Goal: Task Accomplishment & Management: Complete application form

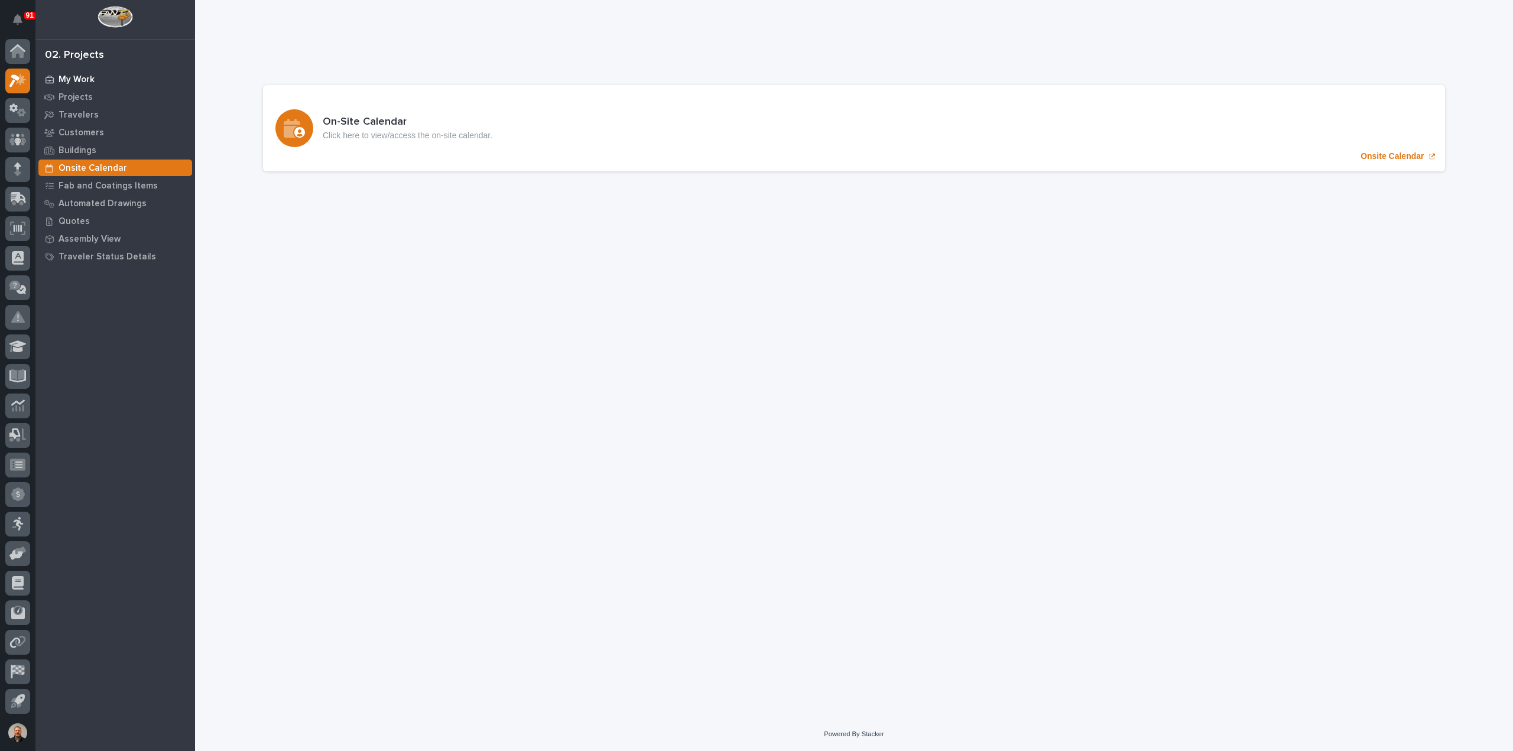
click at [78, 79] on p "My Work" at bounding box center [77, 79] width 36 height 11
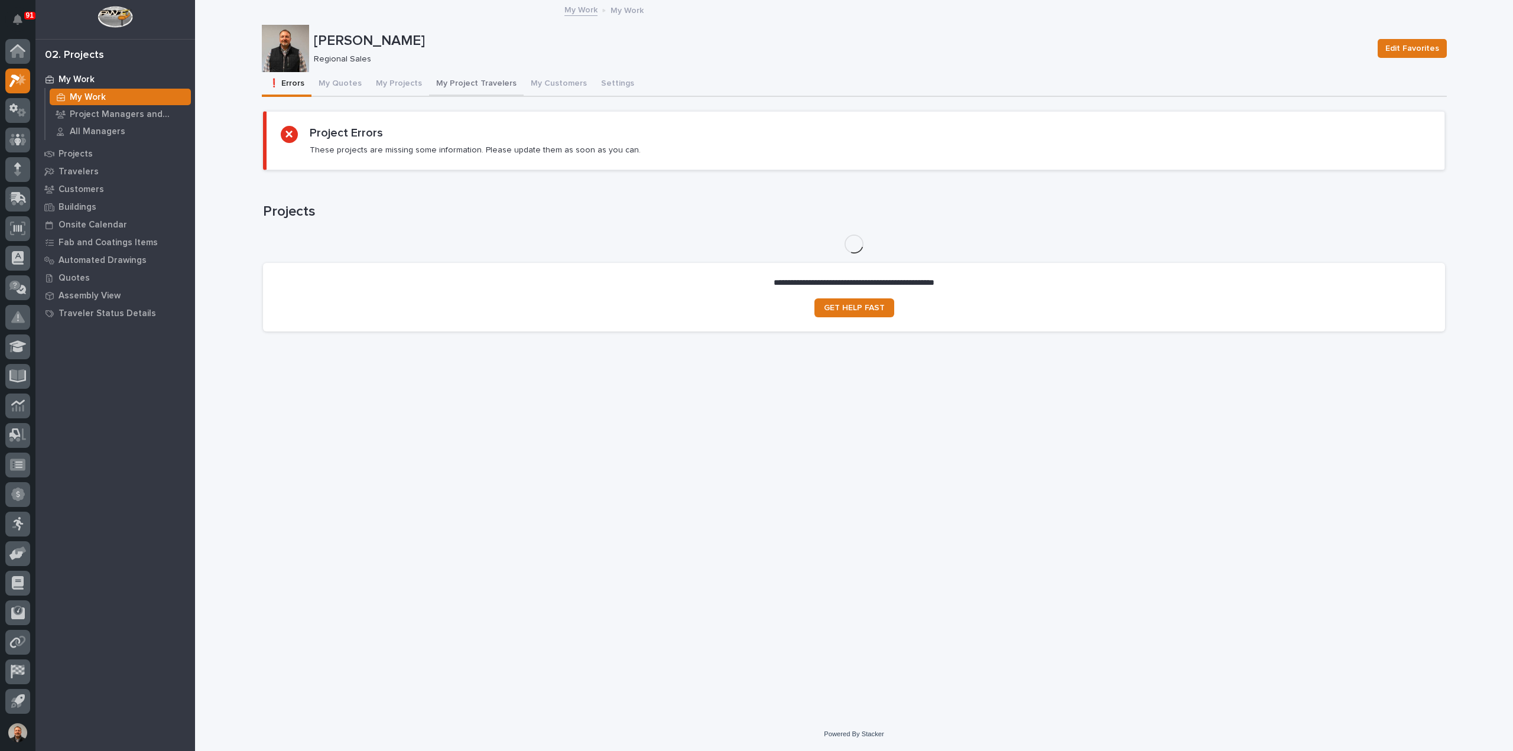
click at [472, 82] on button "My Project Travelers" at bounding box center [476, 84] width 95 height 25
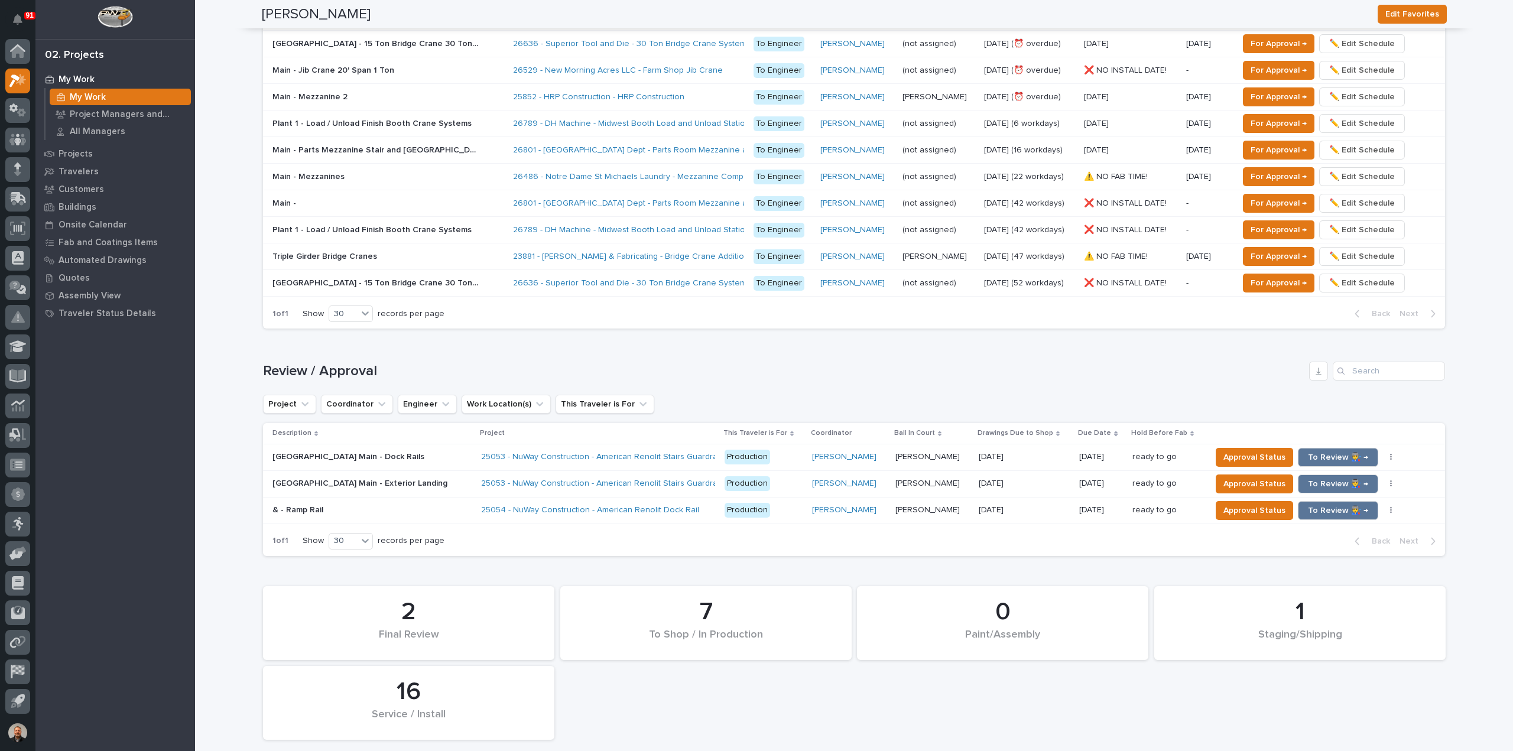
scroll to position [827, 0]
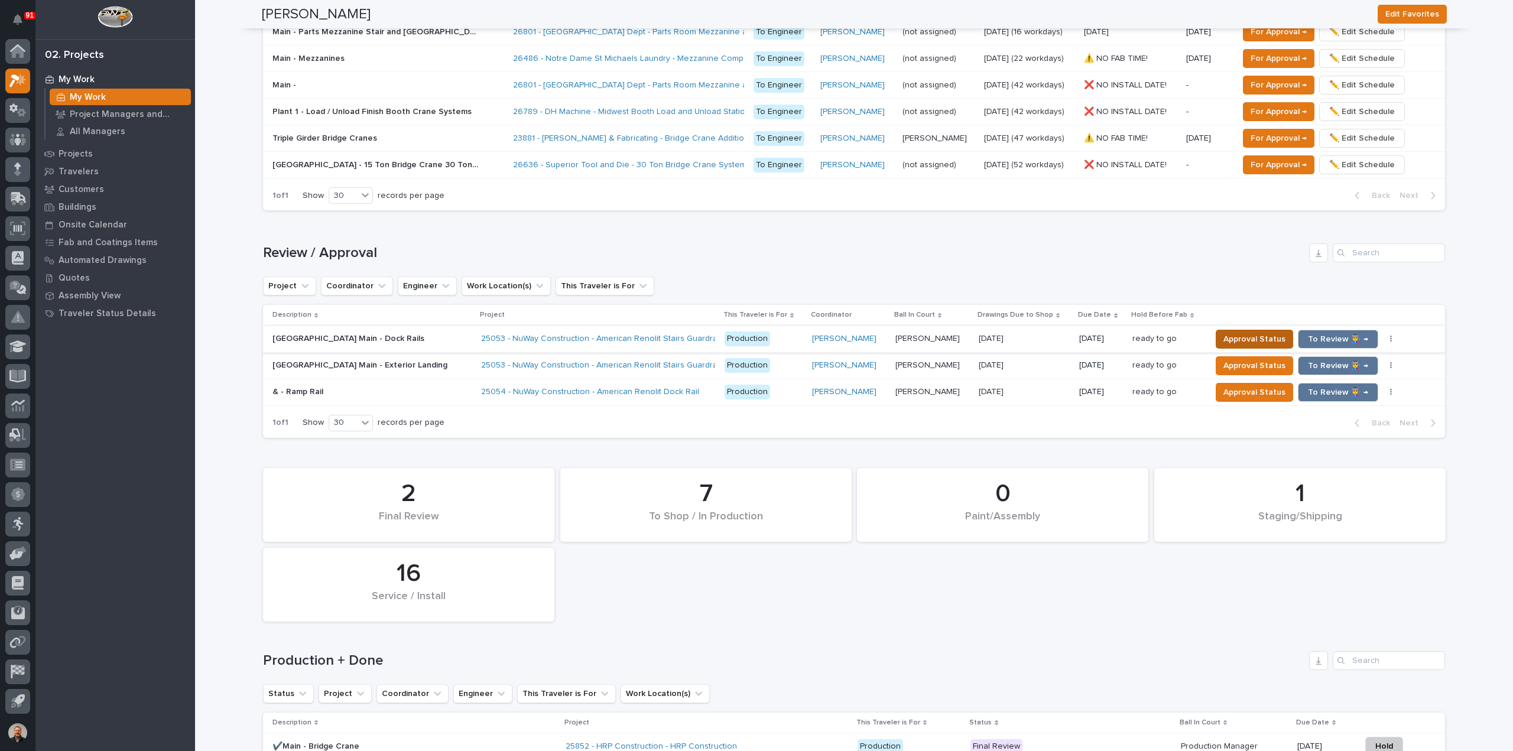
click at [1238, 334] on span "Approval Status" at bounding box center [1254, 339] width 62 height 14
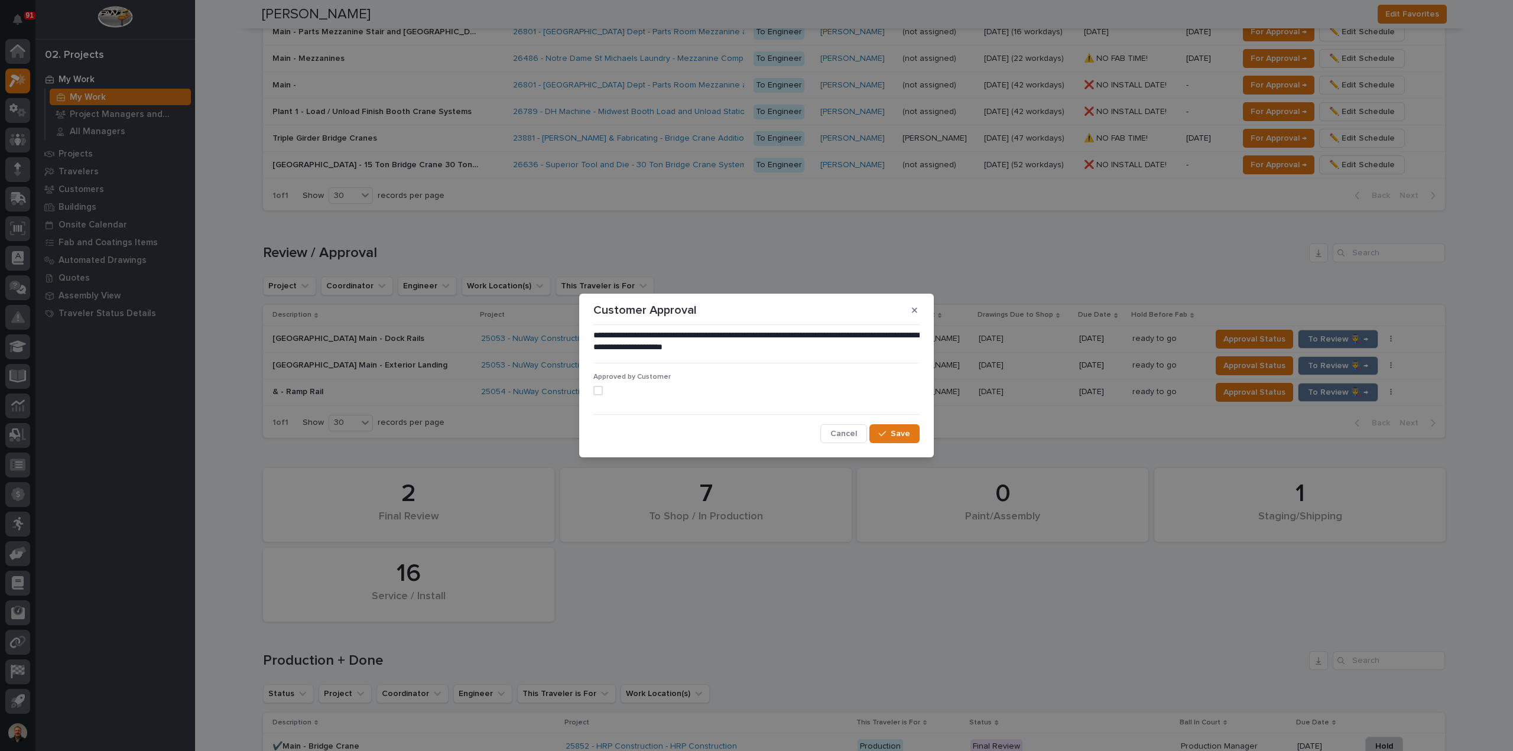
click at [598, 392] on span at bounding box center [597, 390] width 9 height 9
click at [894, 434] on span "Save" at bounding box center [901, 433] width 20 height 11
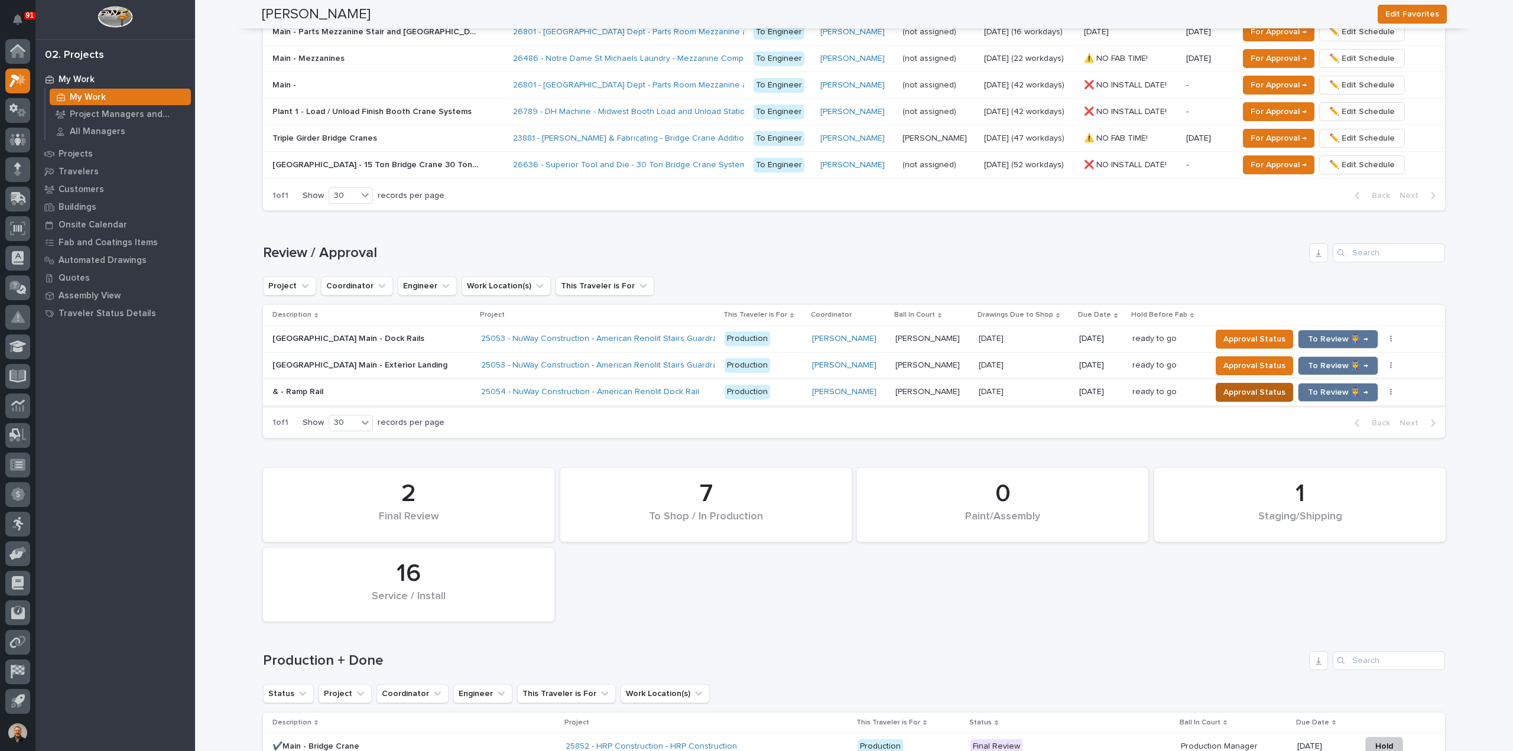
click at [1245, 391] on span "Approval Status" at bounding box center [1254, 392] width 62 height 14
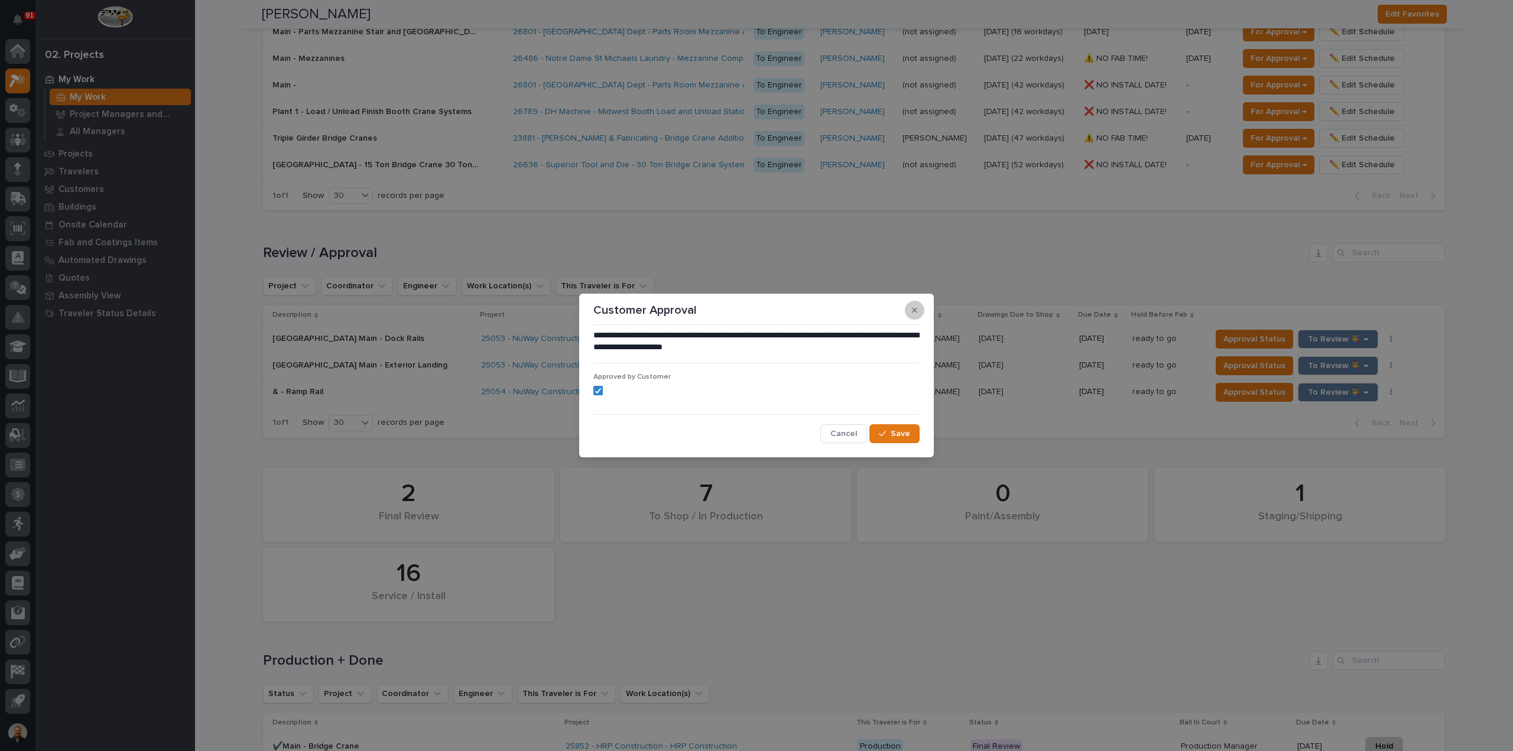
click at [917, 313] on icon "button" at bounding box center [914, 310] width 5 height 5
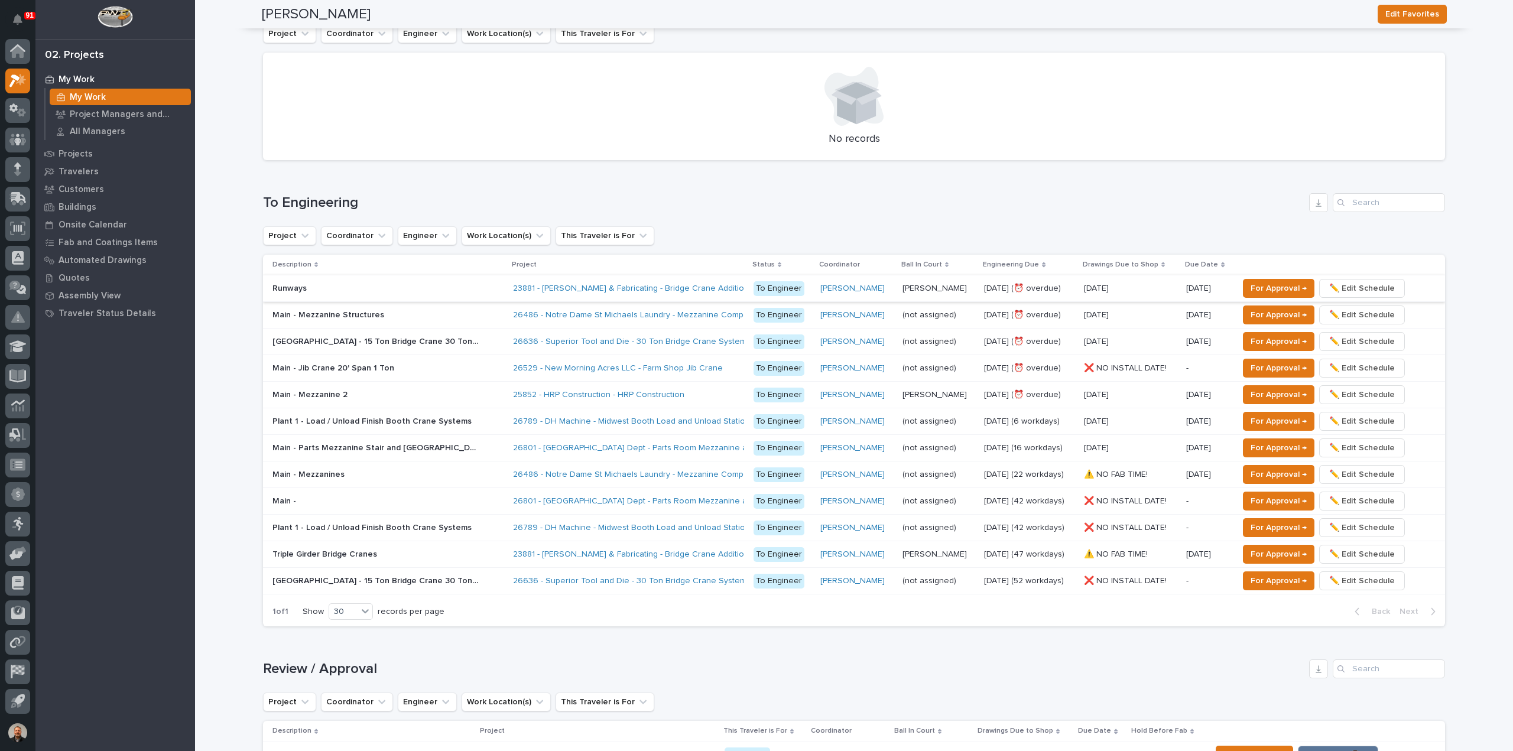
scroll to position [414, 0]
click at [1374, 199] on input "Search" at bounding box center [1389, 200] width 112 height 19
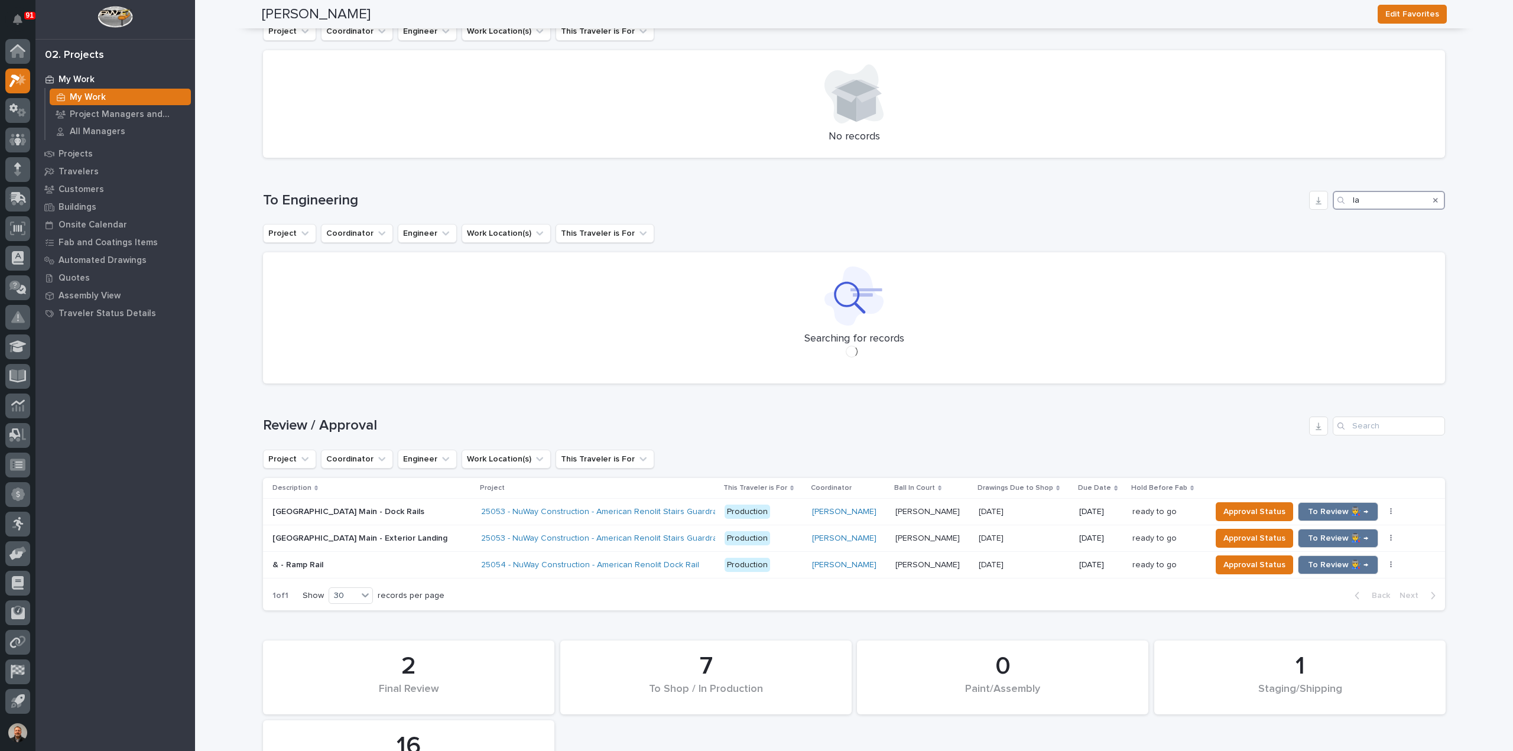
type input "l"
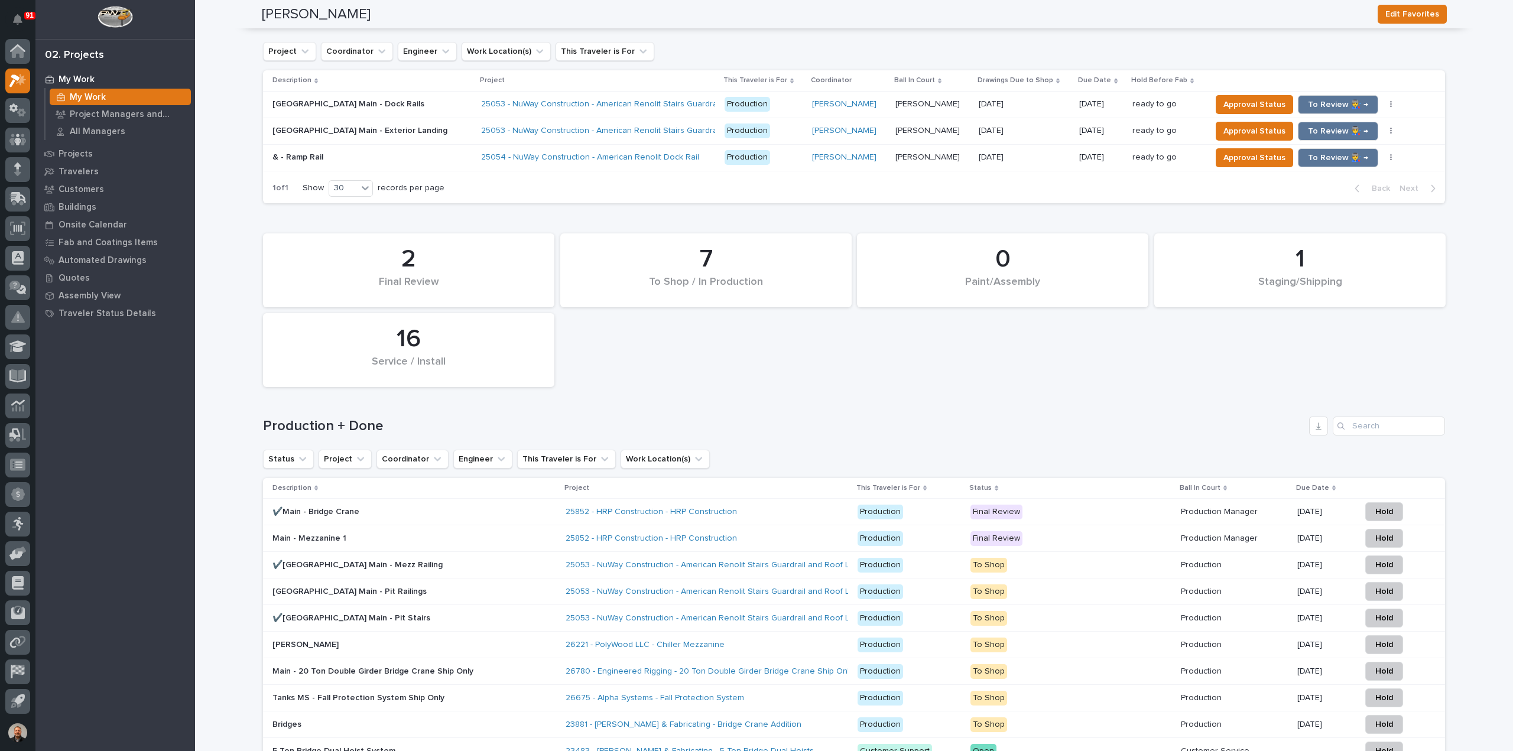
scroll to position [1064, 0]
click at [1362, 426] on input "Search" at bounding box center [1389, 424] width 112 height 19
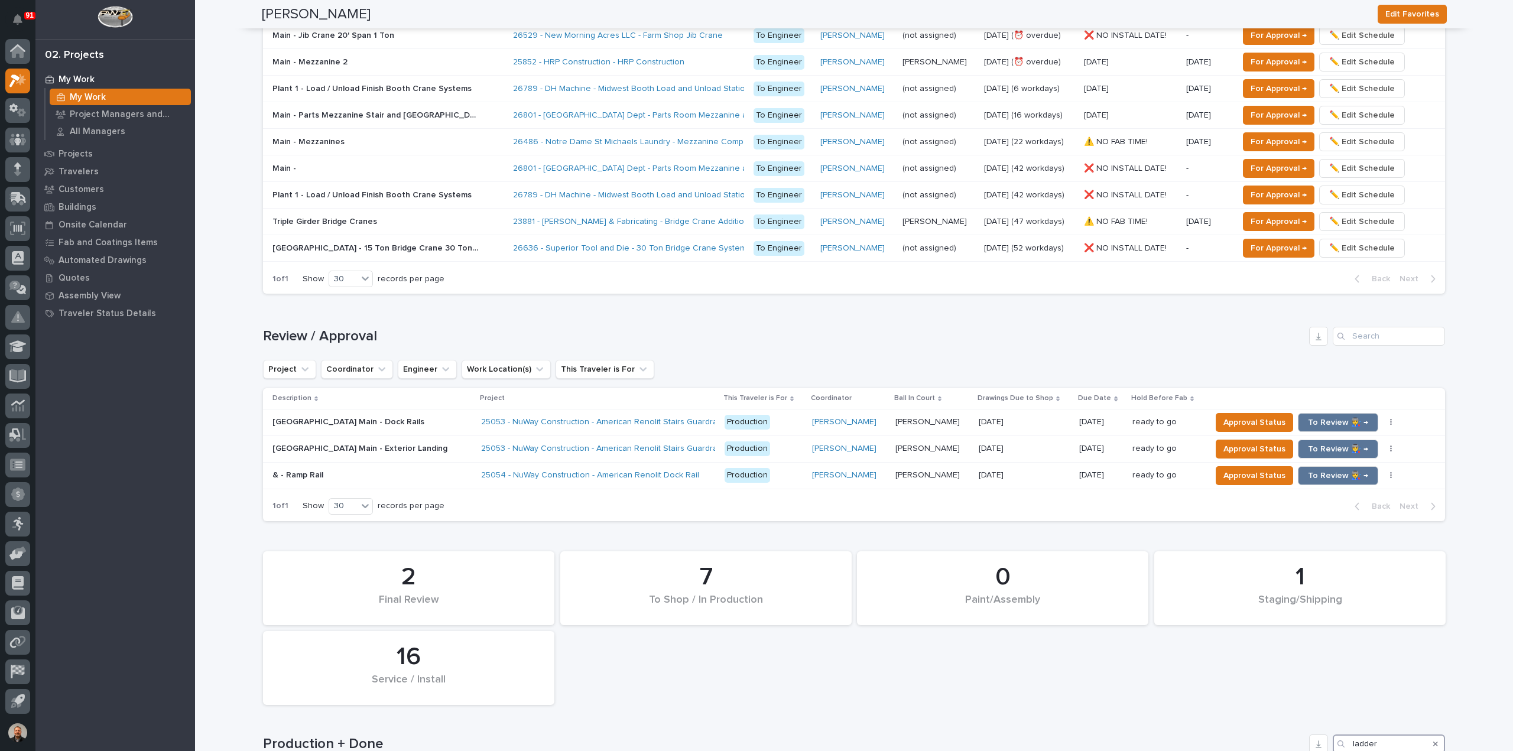
scroll to position [704, 0]
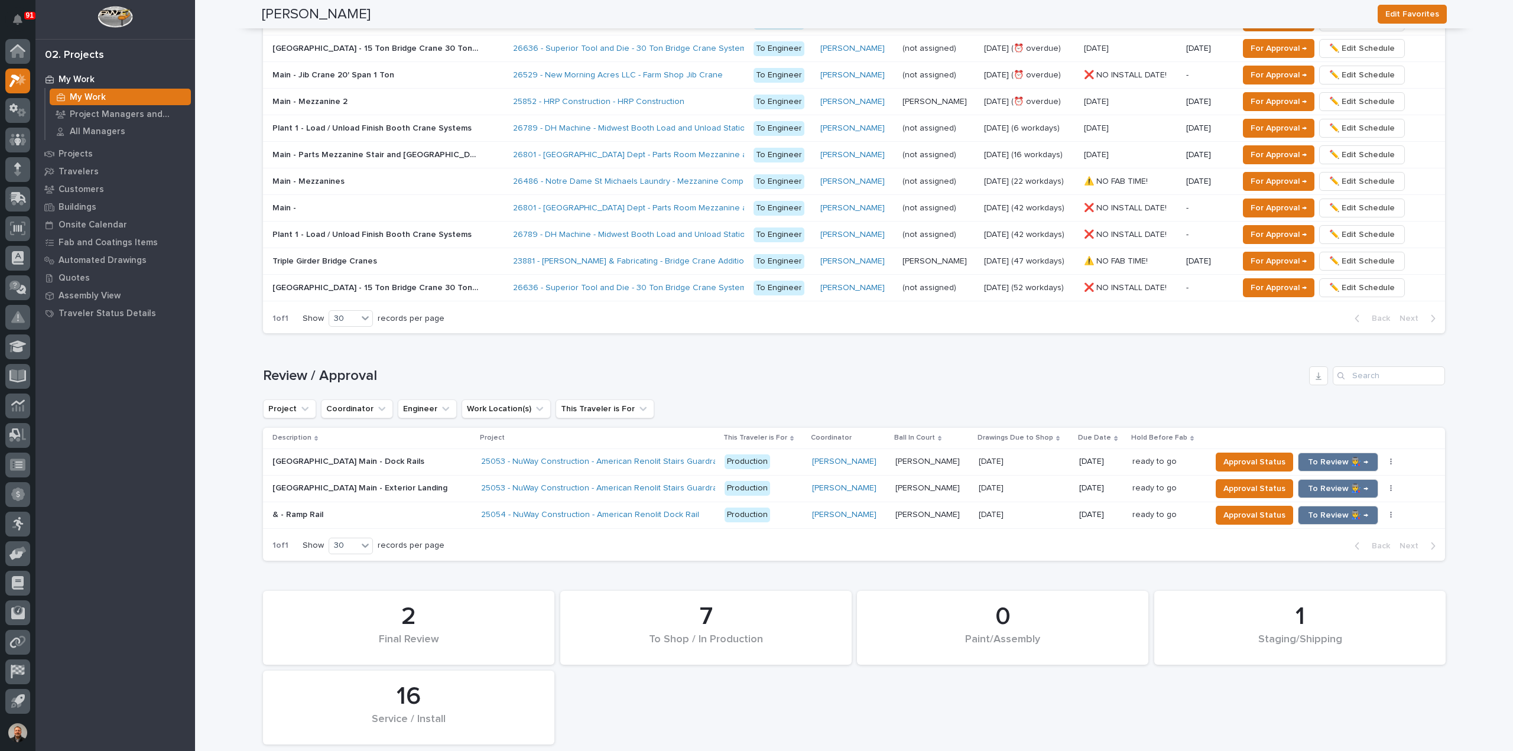
type input "ladder"
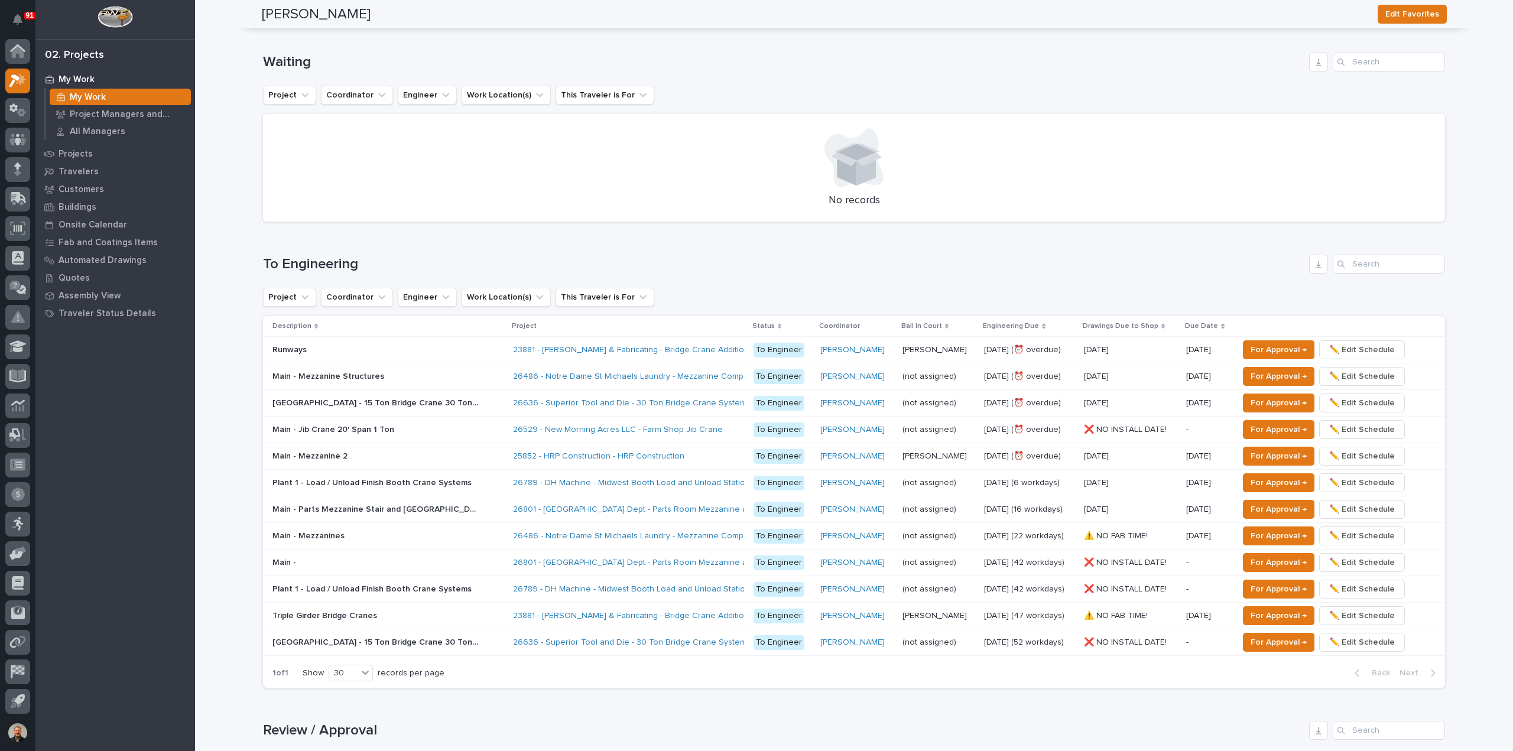
scroll to position [0, 0]
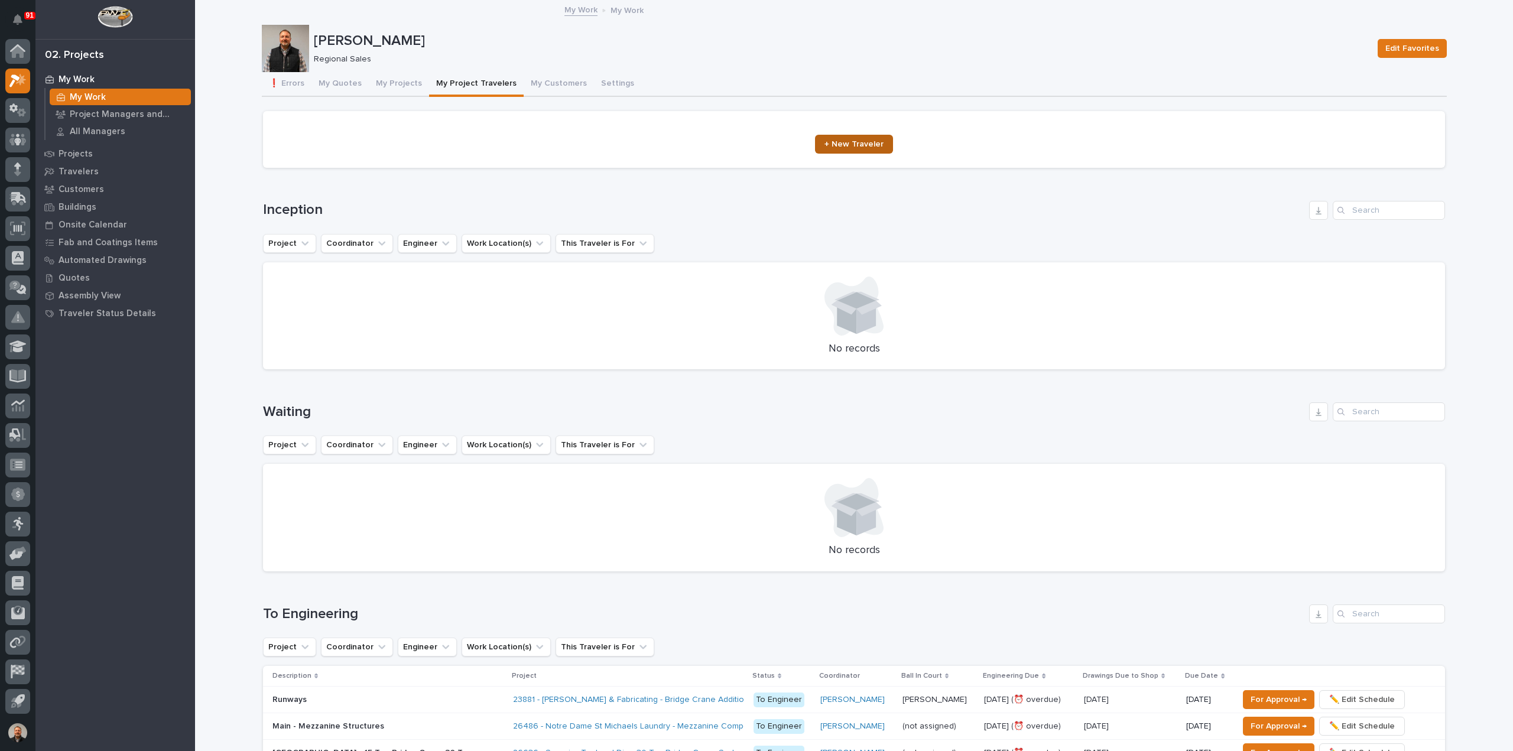
click at [860, 147] on span "+ New Traveler" at bounding box center [853, 144] width 59 height 8
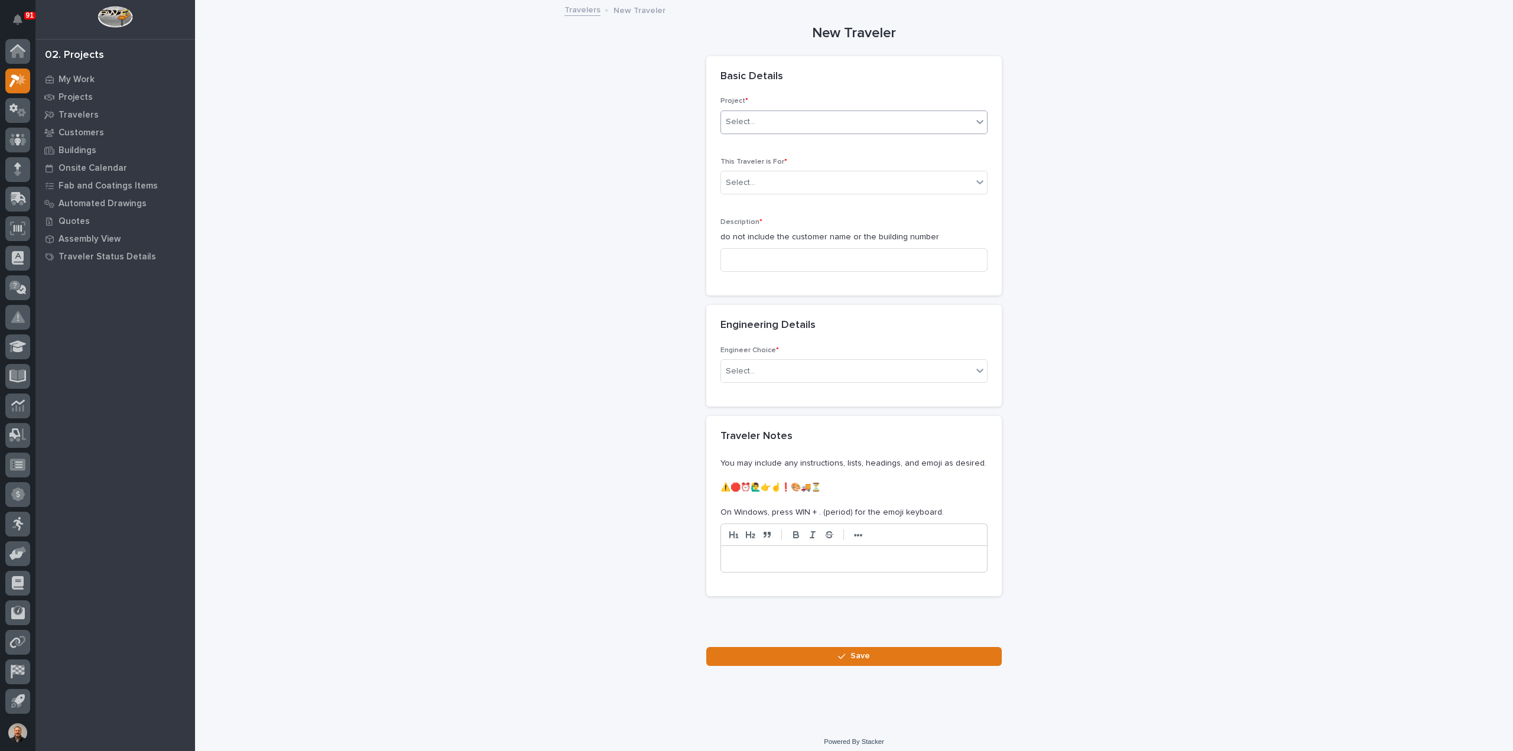
click at [749, 122] on div "Select..." at bounding box center [846, 122] width 251 height 20
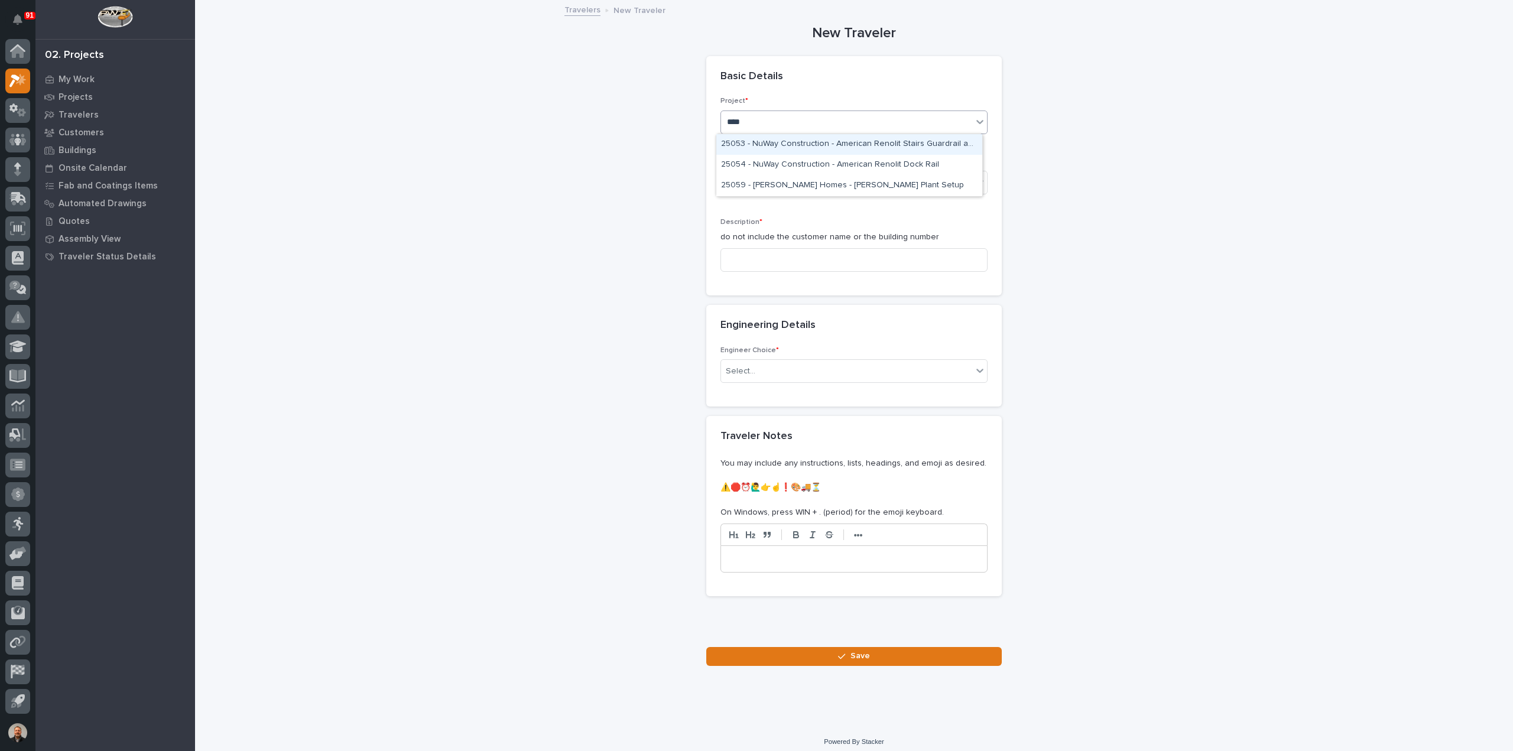
type input "*****"
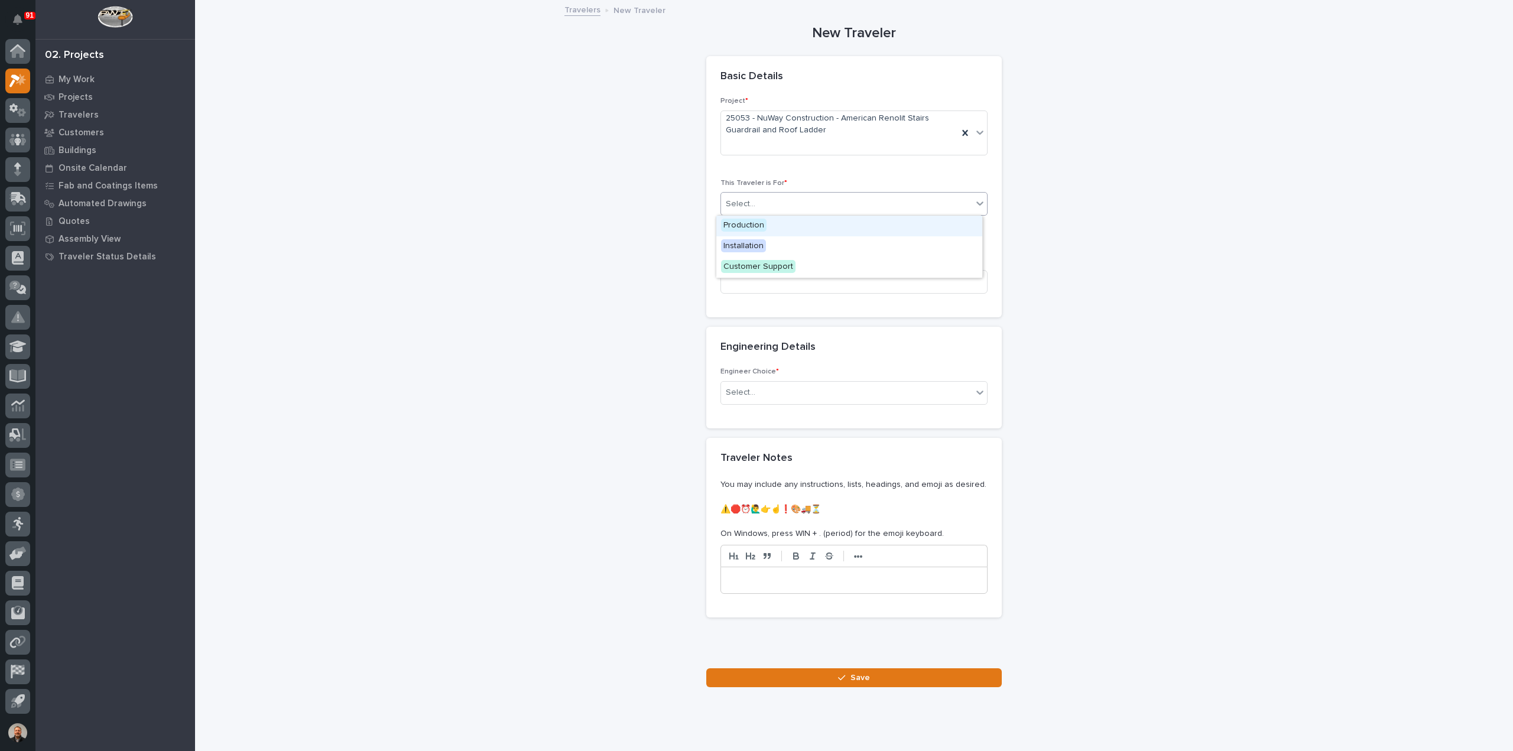
click at [736, 202] on div "Select..." at bounding box center [741, 204] width 30 height 12
click at [755, 223] on span "Production" at bounding box center [744, 225] width 46 height 13
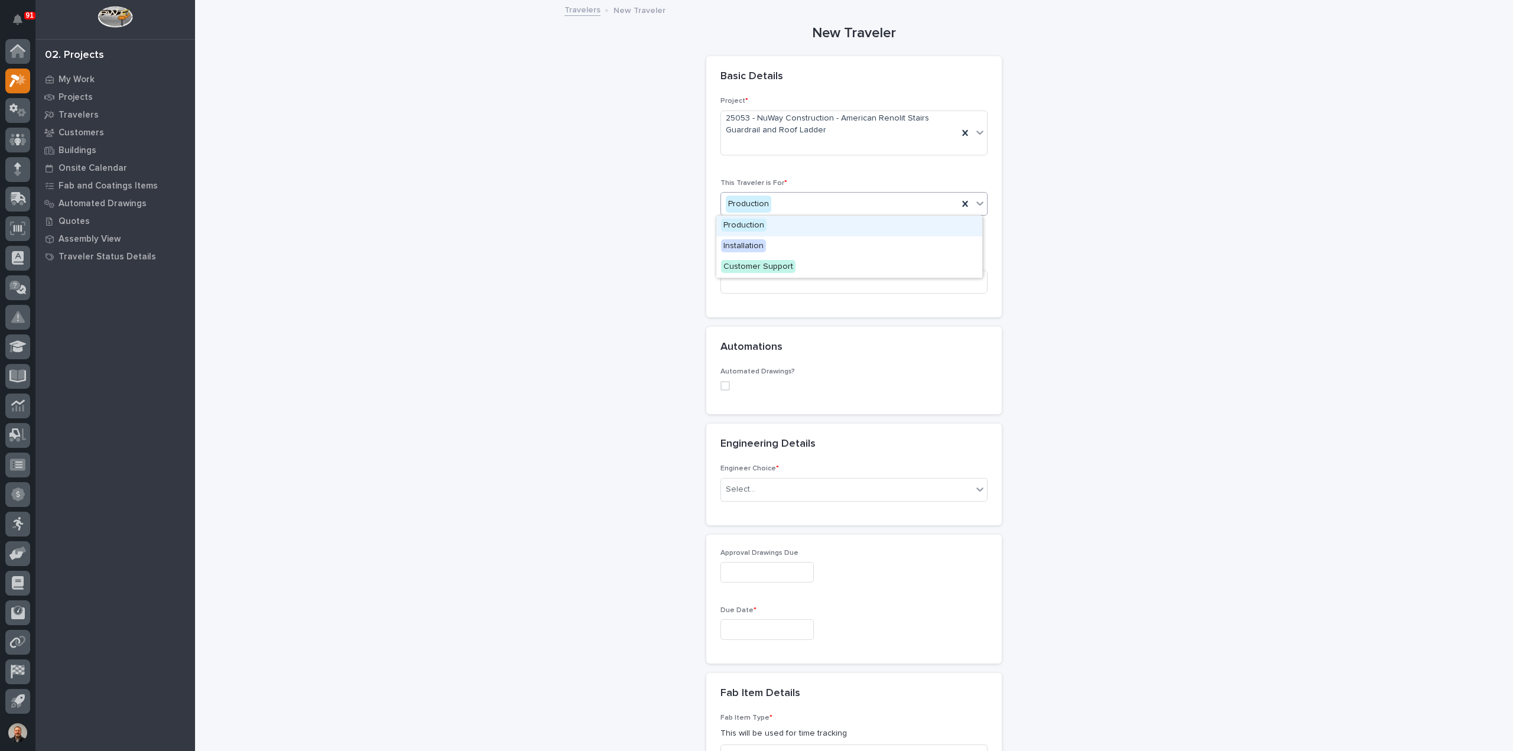
click at [785, 203] on div "Production" at bounding box center [839, 204] width 237 height 20
click at [751, 243] on span "Installation" at bounding box center [743, 245] width 45 height 13
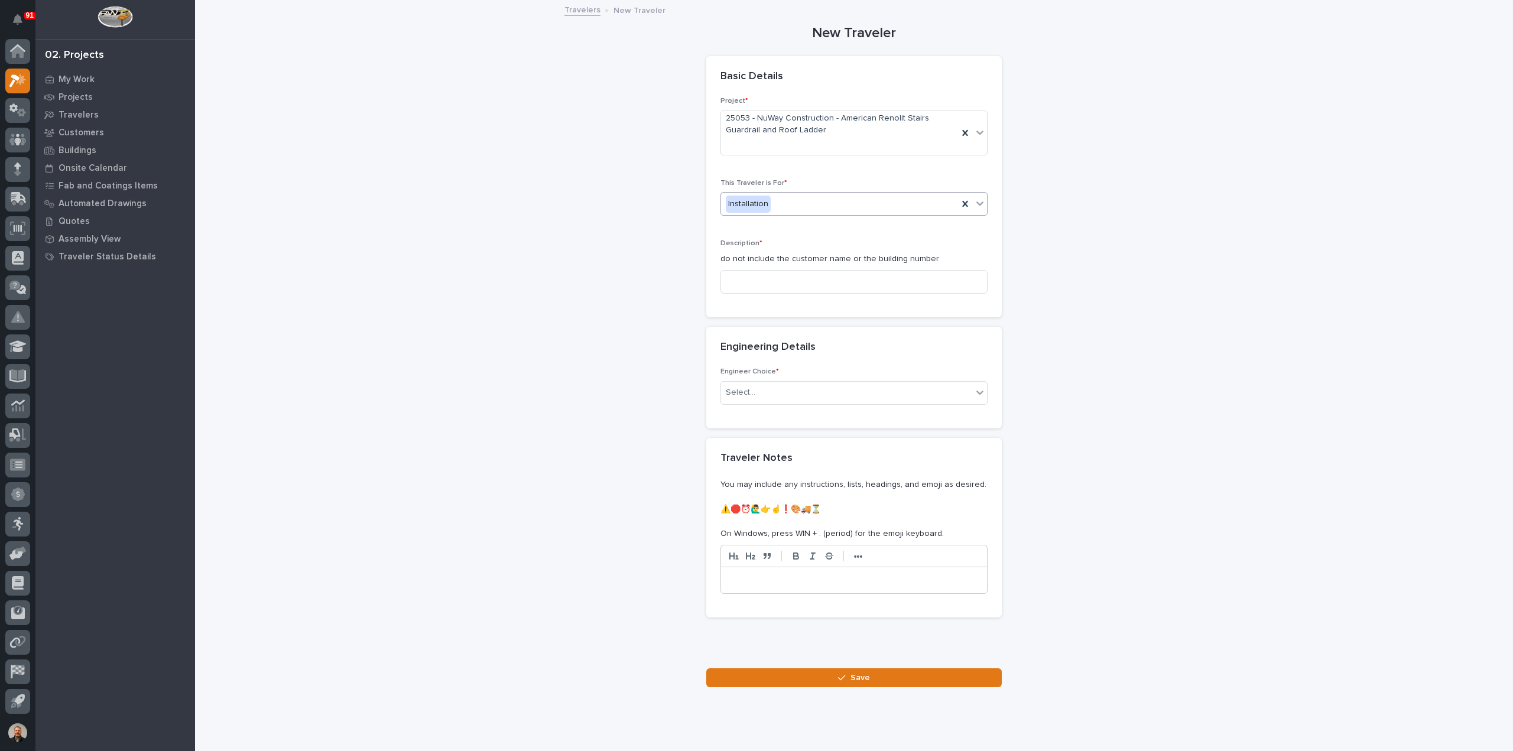
click at [751, 202] on div "Installation" at bounding box center [748, 204] width 45 height 17
click at [752, 223] on span "Production" at bounding box center [744, 225] width 46 height 13
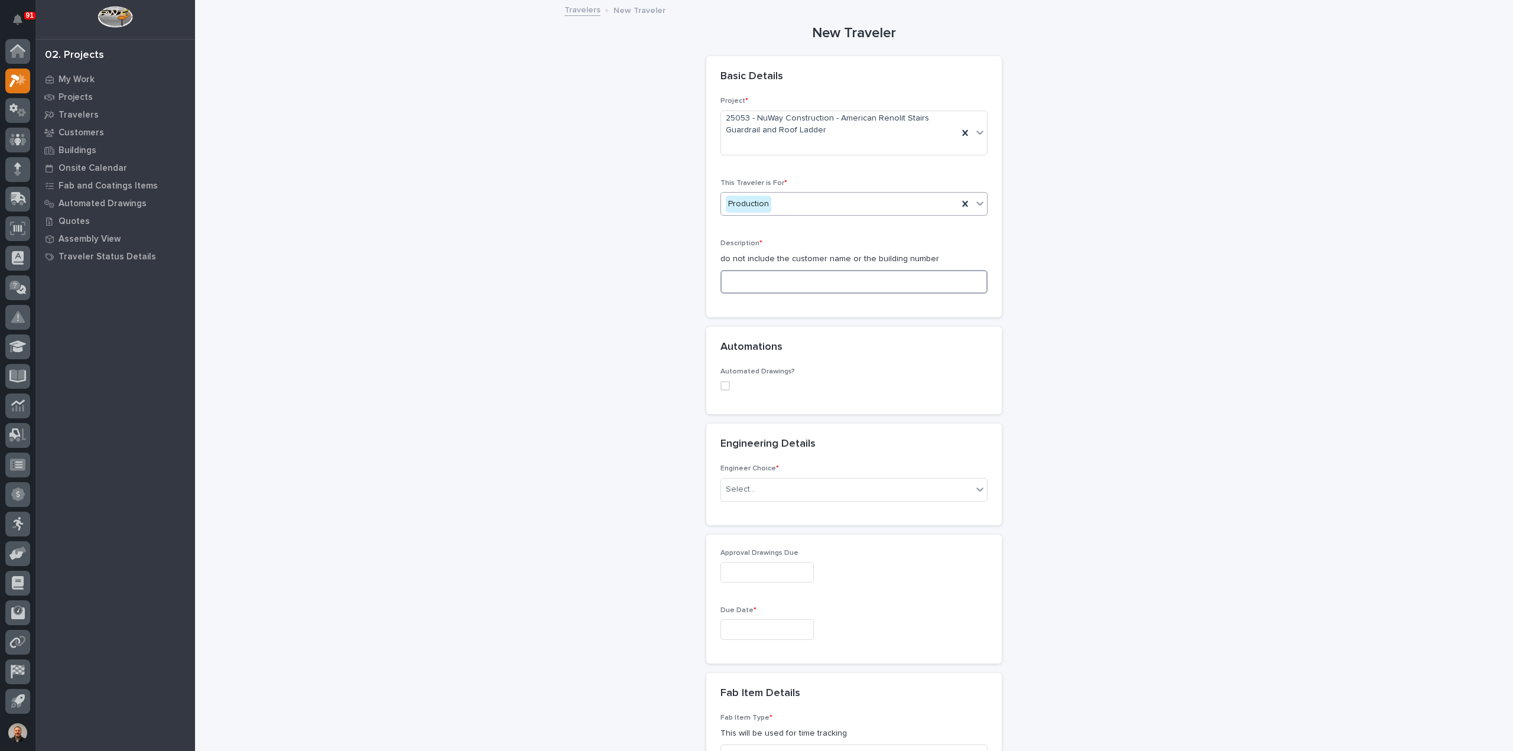
click at [750, 281] on input at bounding box center [853, 282] width 267 height 24
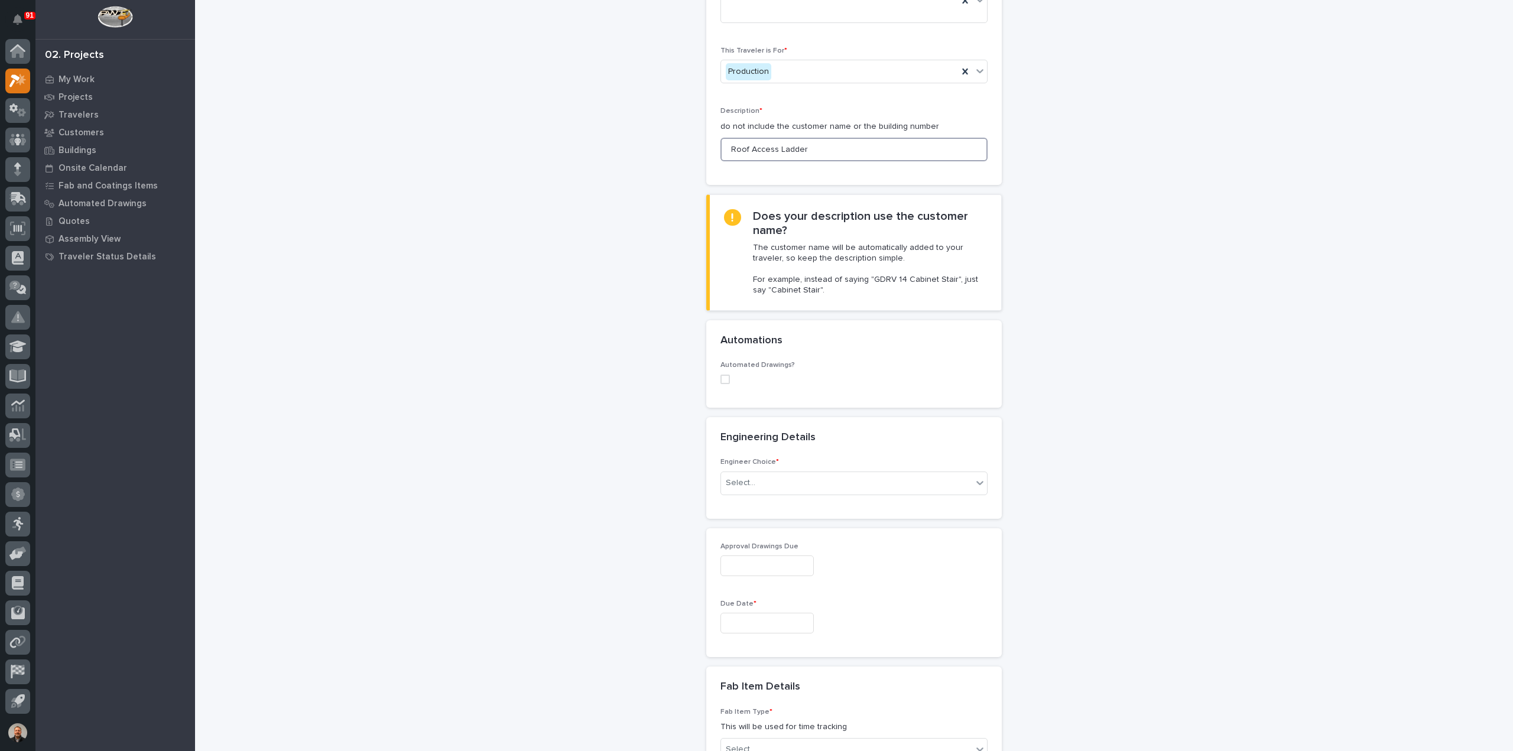
scroll to position [236, 0]
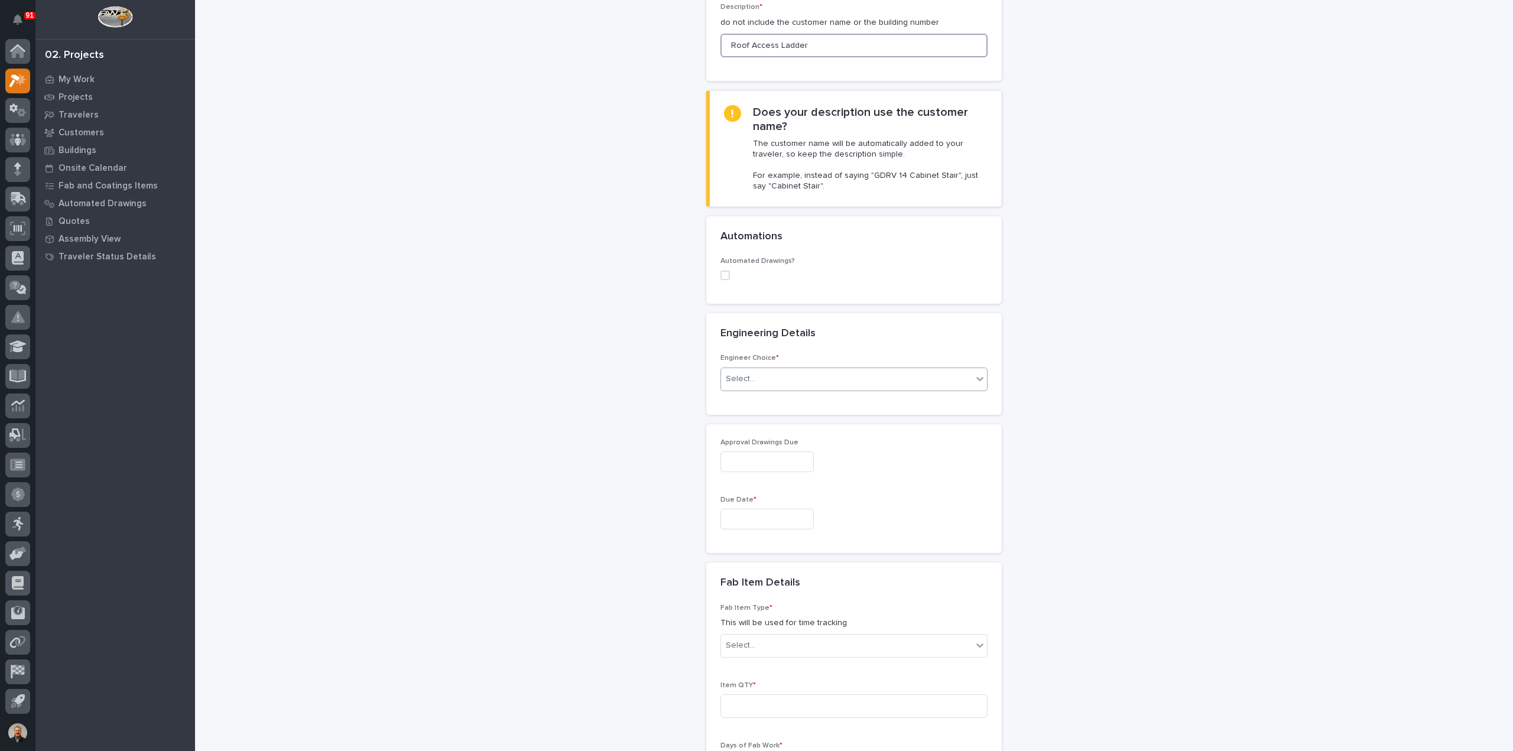
type input "Roof Access Ladder"
click at [753, 369] on div "Select..." at bounding box center [846, 379] width 251 height 20
click at [761, 419] on div "I want my coordinator to choose an engineer" at bounding box center [849, 421] width 266 height 21
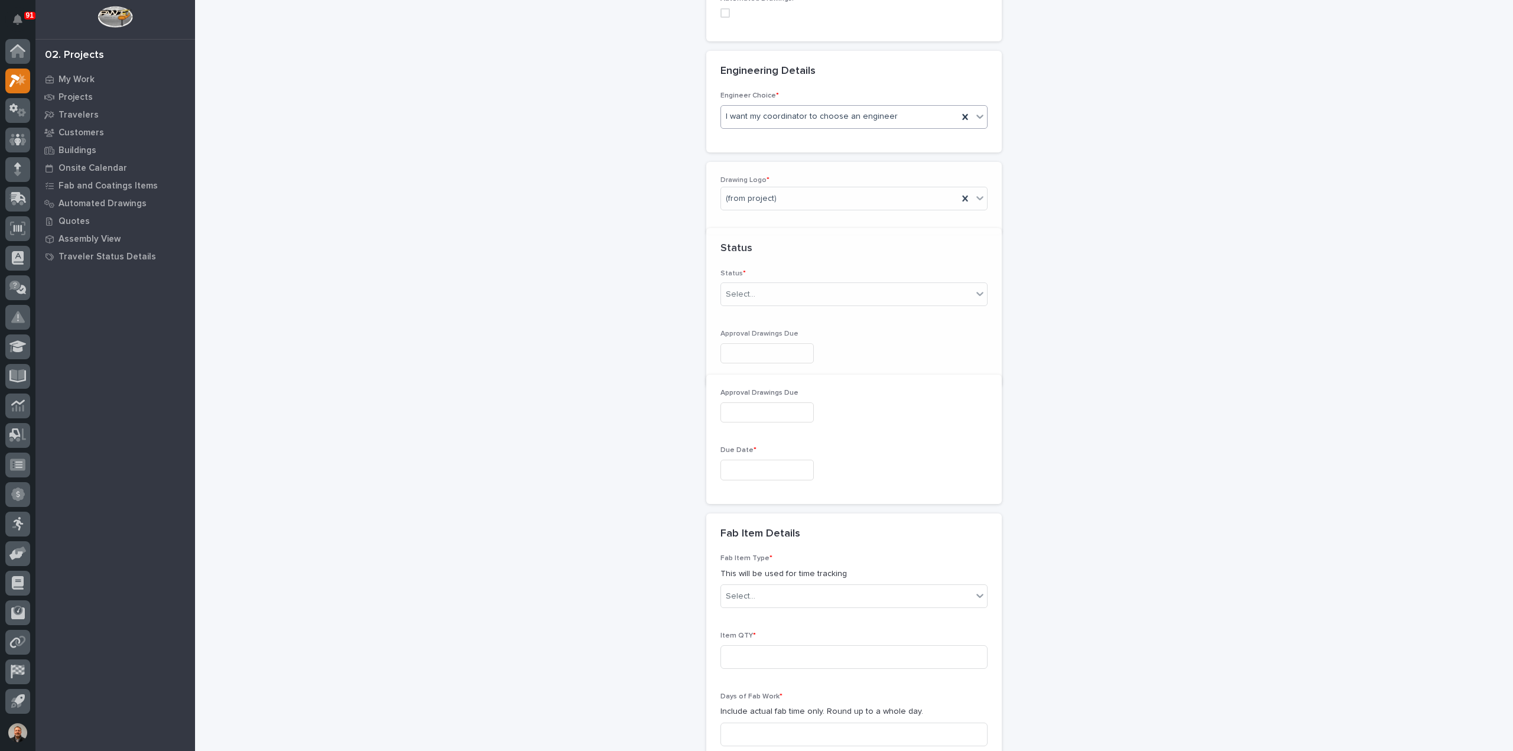
scroll to position [538, 0]
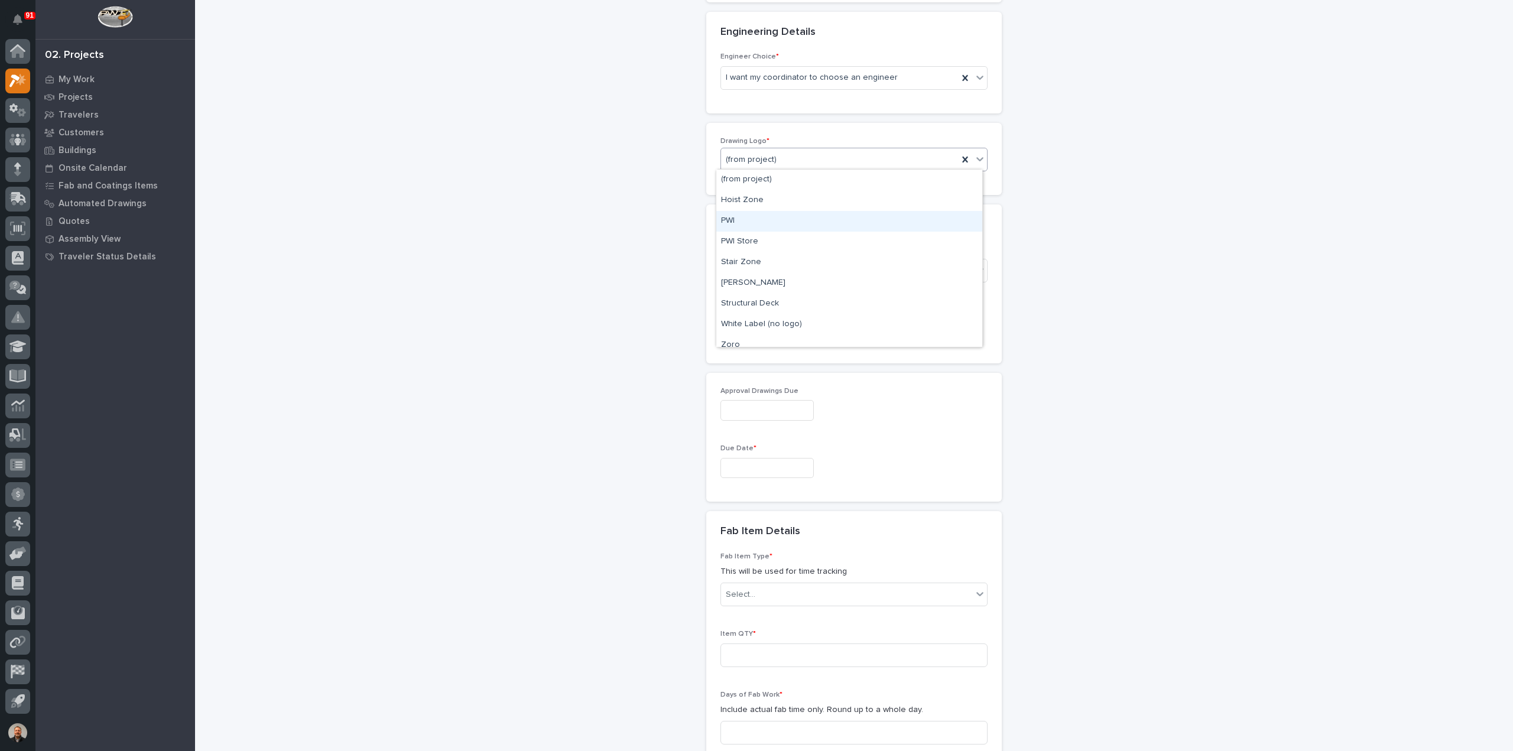
click at [741, 224] on div "PWI" at bounding box center [849, 221] width 266 height 21
click at [752, 268] on div "Select..." at bounding box center [846, 271] width 251 height 20
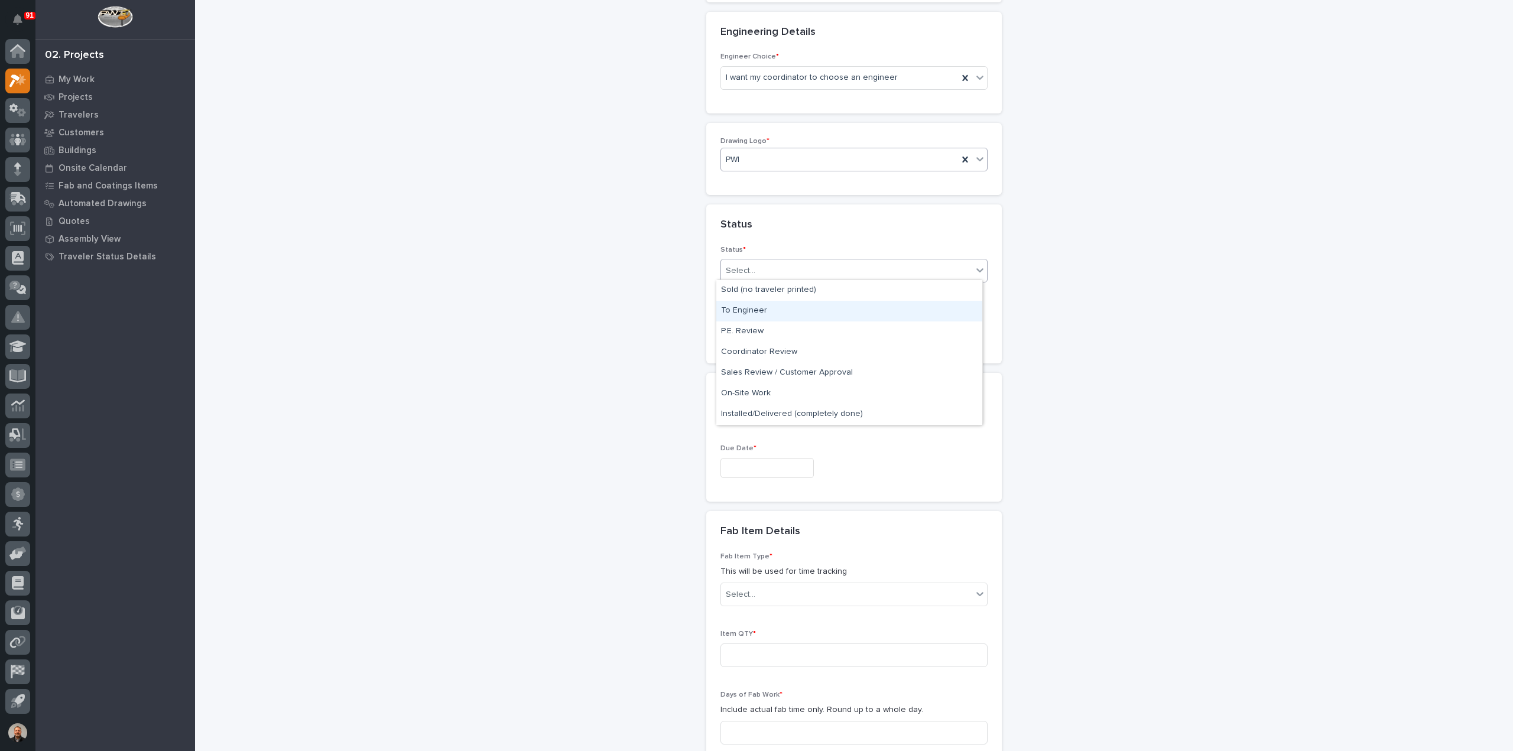
click at [755, 307] on div "To Engineer" at bounding box center [849, 311] width 266 height 21
click at [741, 329] on input "text" at bounding box center [766, 329] width 93 height 21
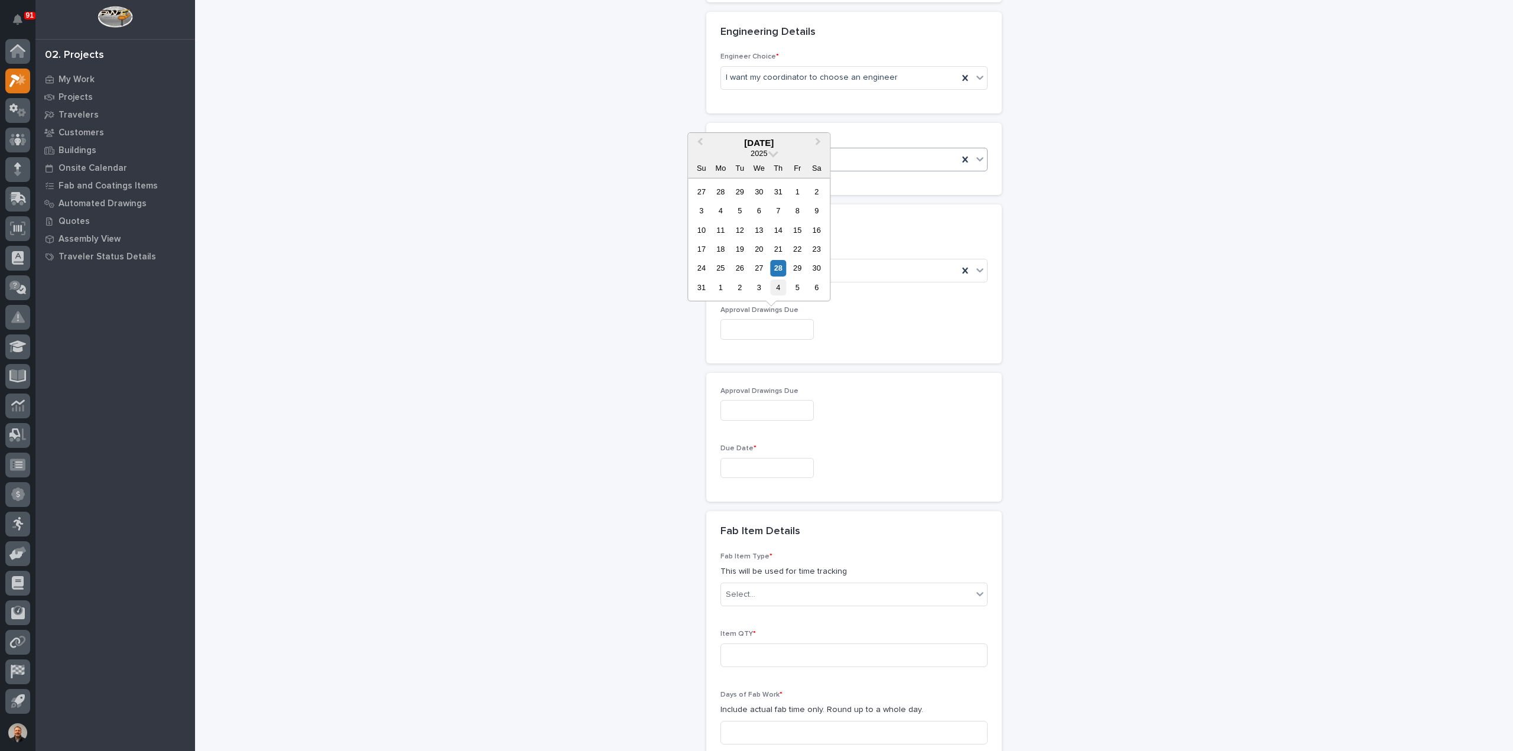
click at [779, 287] on div "4" at bounding box center [778, 288] width 16 height 16
type input "**********"
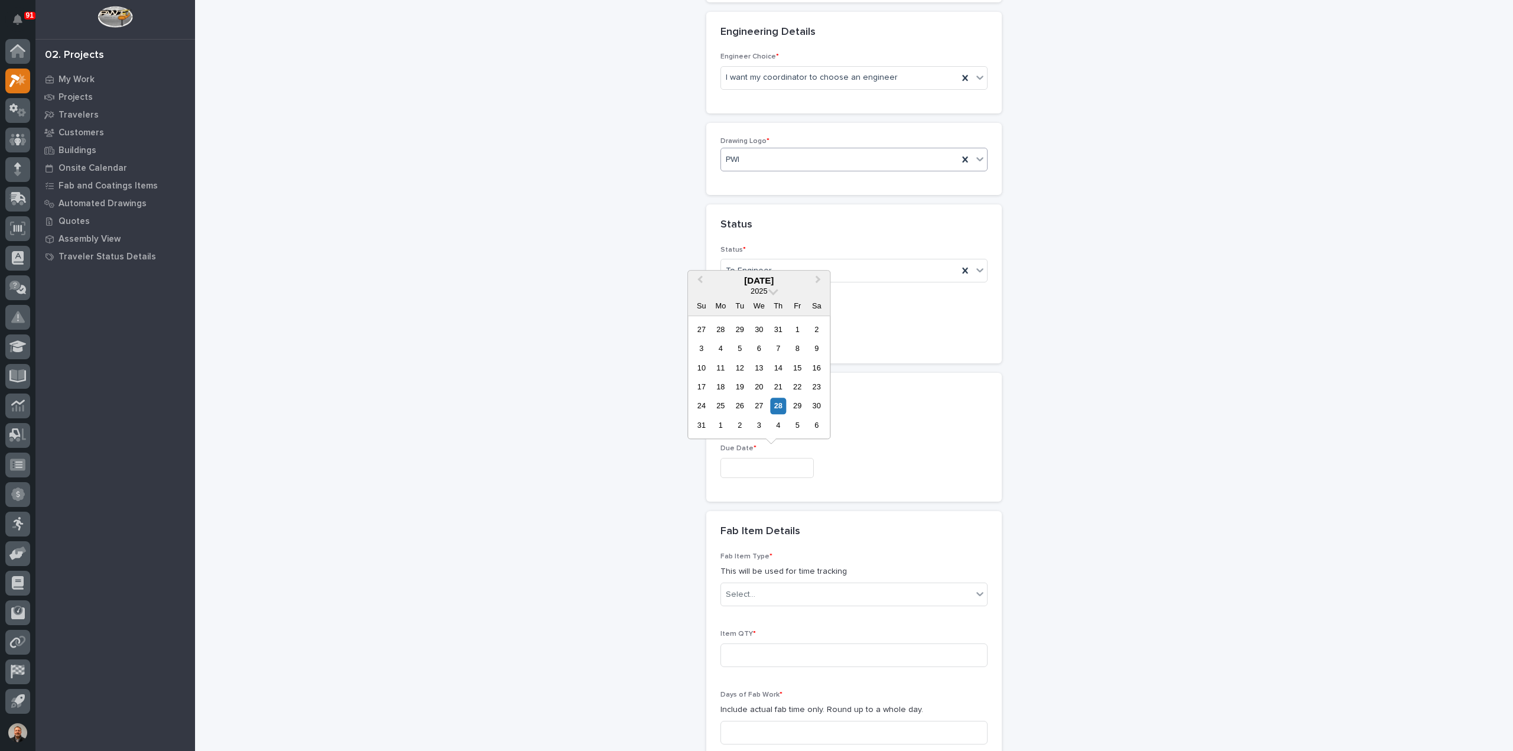
click at [740, 465] on input "text" at bounding box center [766, 468] width 93 height 21
click at [818, 278] on span "Next Month" at bounding box center [818, 280] width 0 height 15
click at [799, 407] on div "3" at bounding box center [798, 406] width 16 height 16
type input "**********"
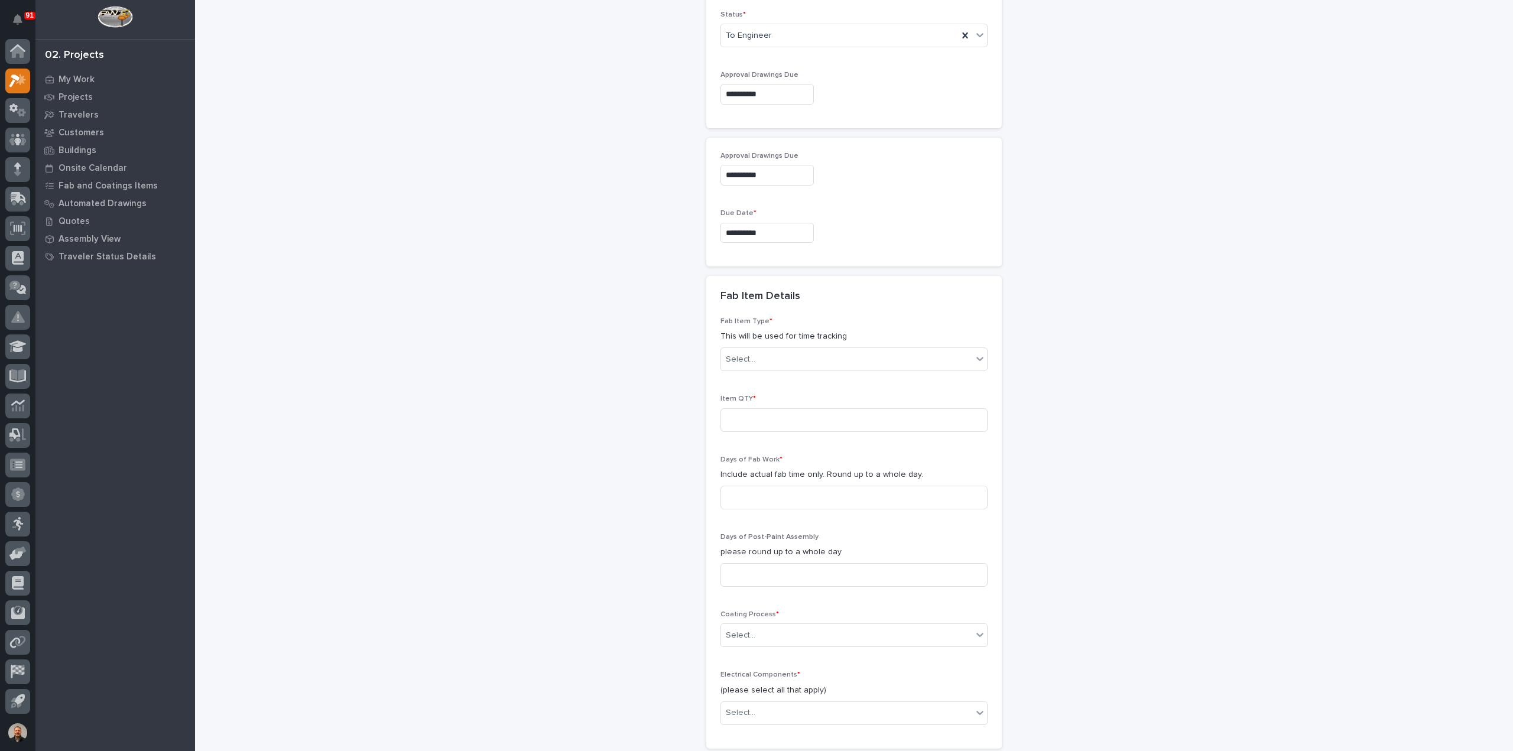
scroll to position [774, 0]
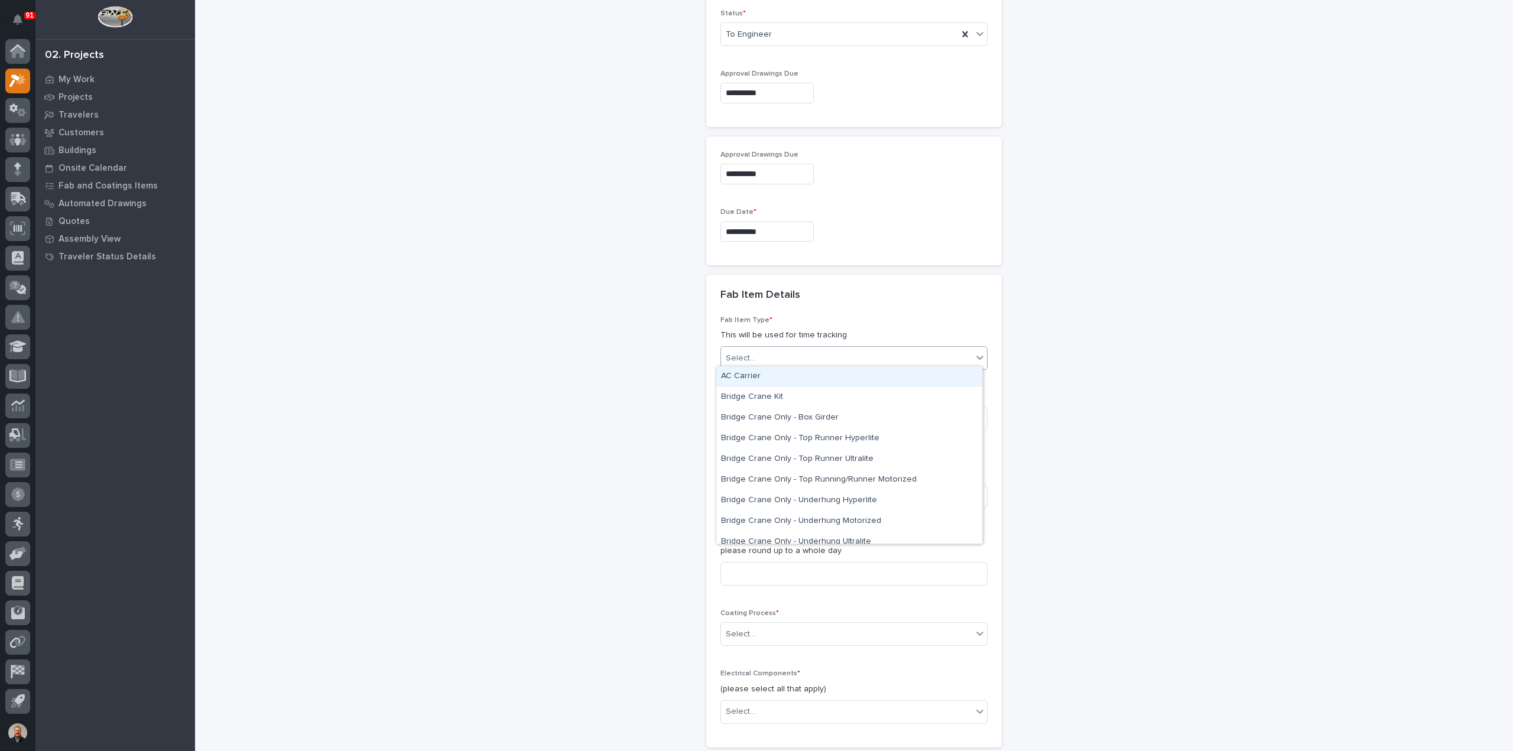
click at [743, 352] on div "Select..." at bounding box center [741, 358] width 30 height 12
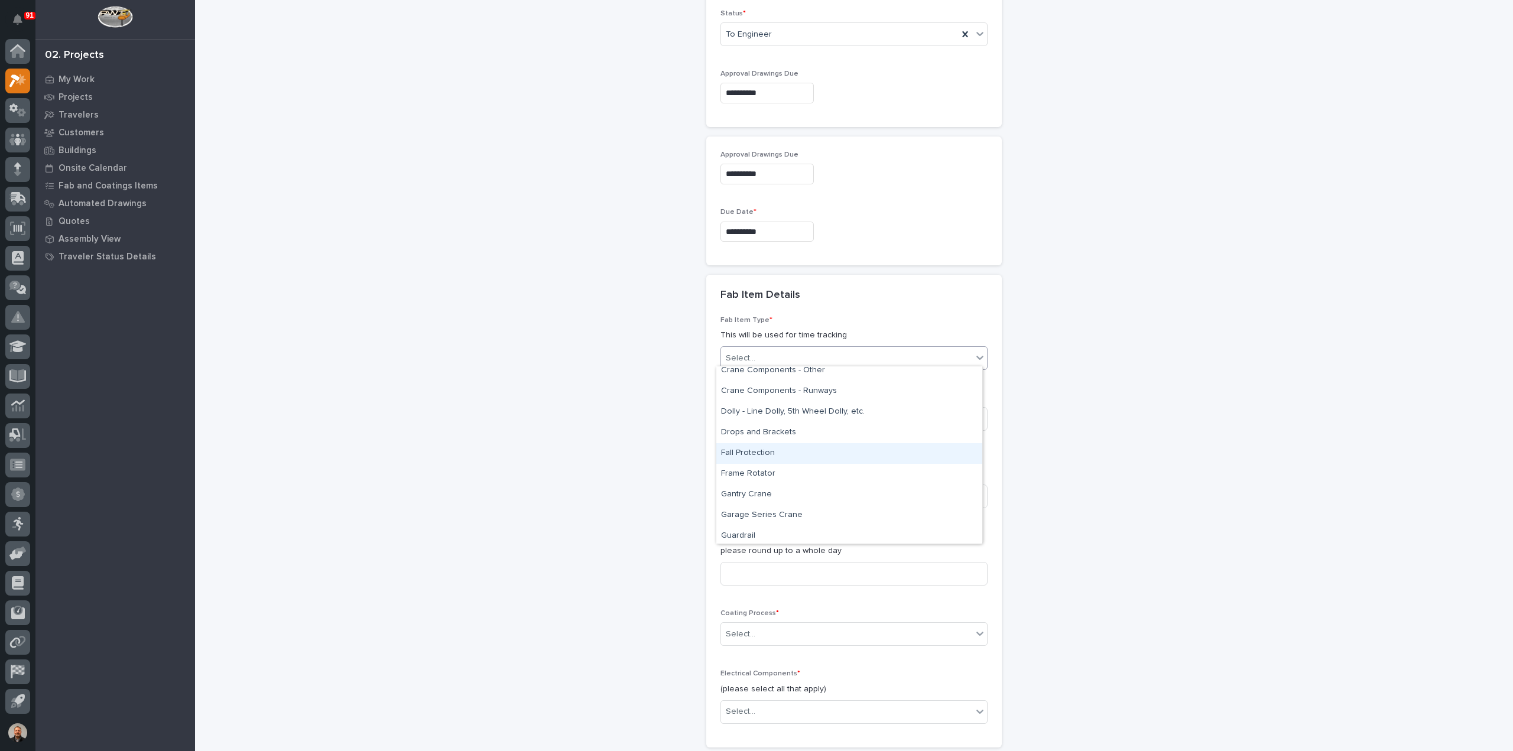
scroll to position [355, 0]
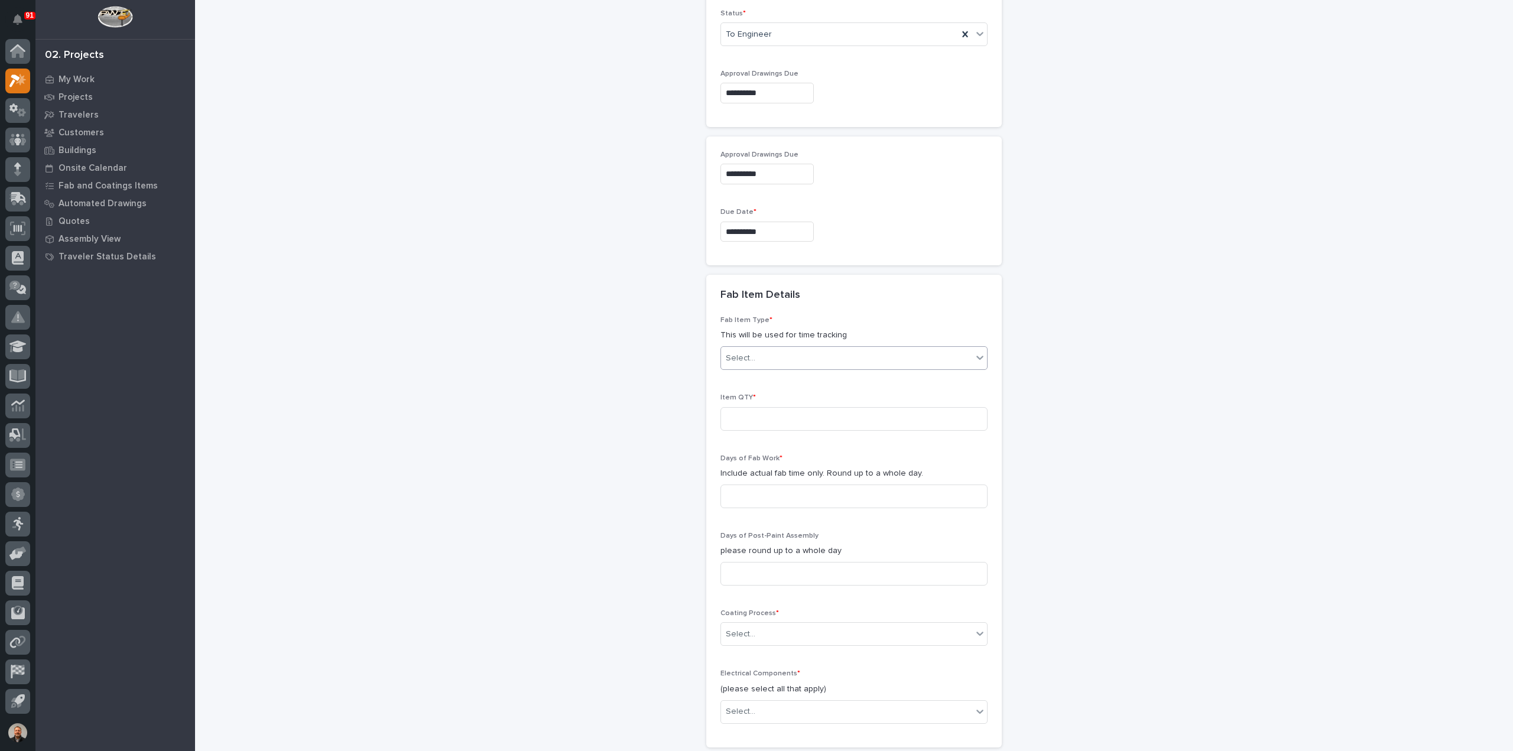
click at [759, 356] on div "Select..." at bounding box center [846, 359] width 251 height 20
click at [772, 461] on div "Ladder, Vertical" at bounding box center [849, 462] width 266 height 21
click at [760, 414] on input at bounding box center [853, 419] width 267 height 24
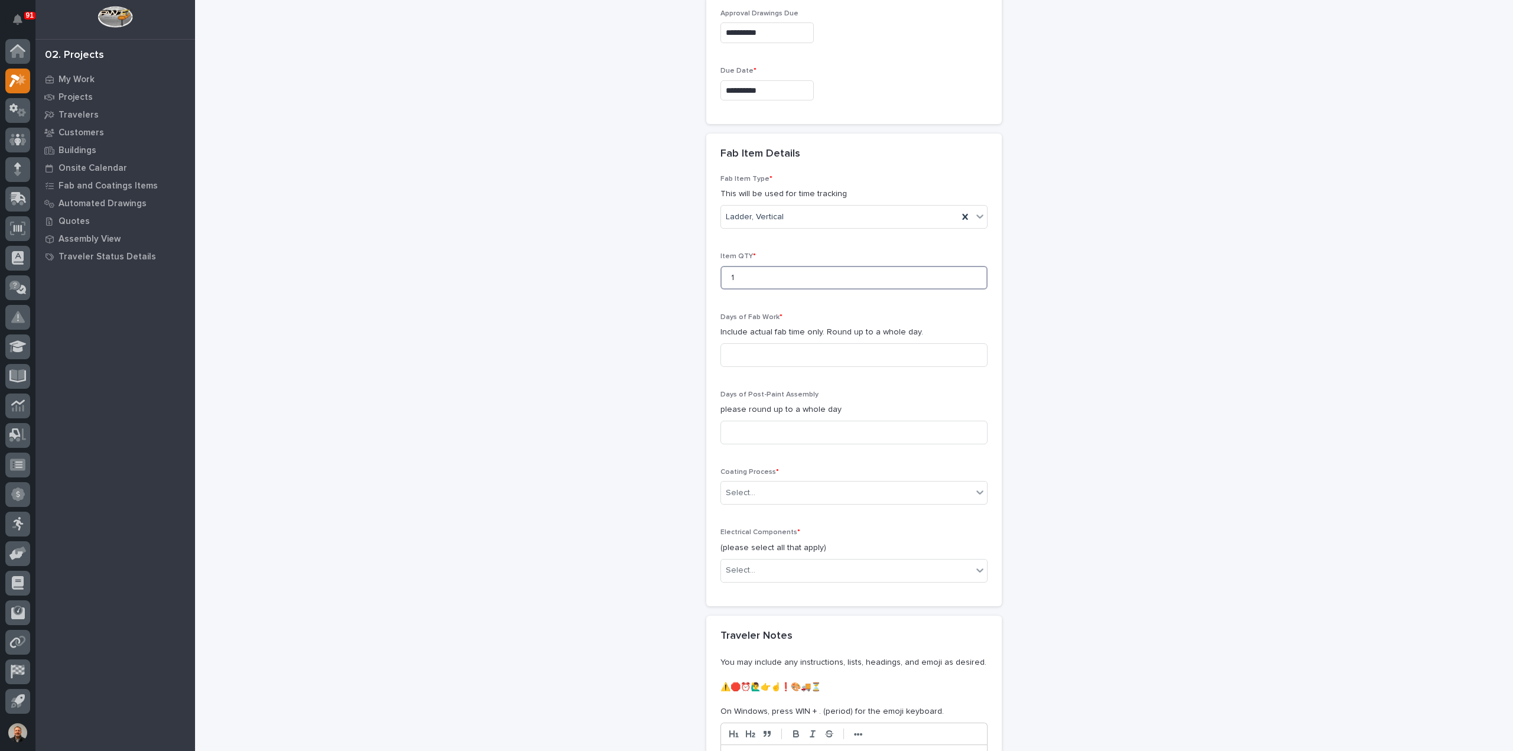
scroll to position [951, 0]
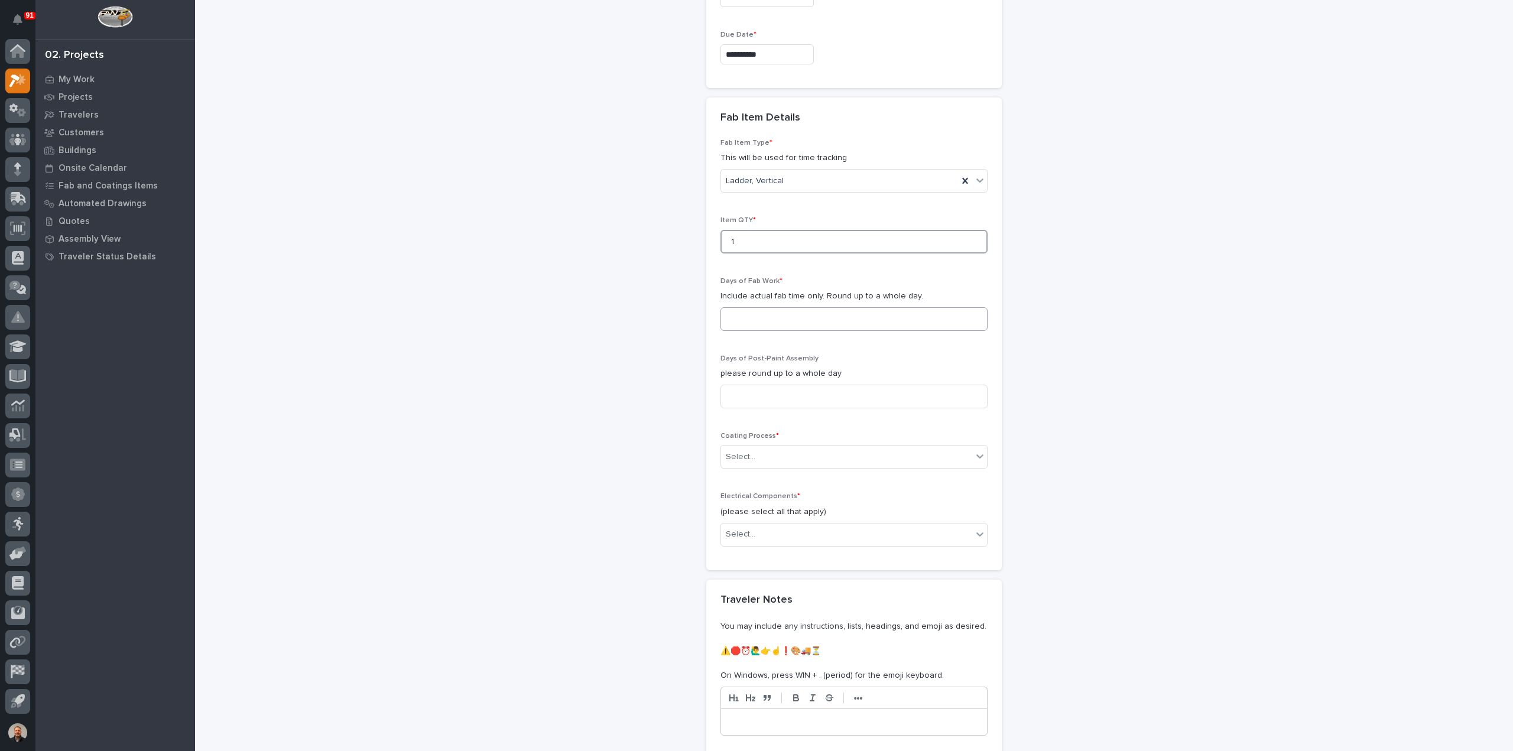
type input "1"
click at [747, 311] on input at bounding box center [853, 319] width 267 height 24
type input "2"
click at [732, 392] on input at bounding box center [853, 397] width 267 height 24
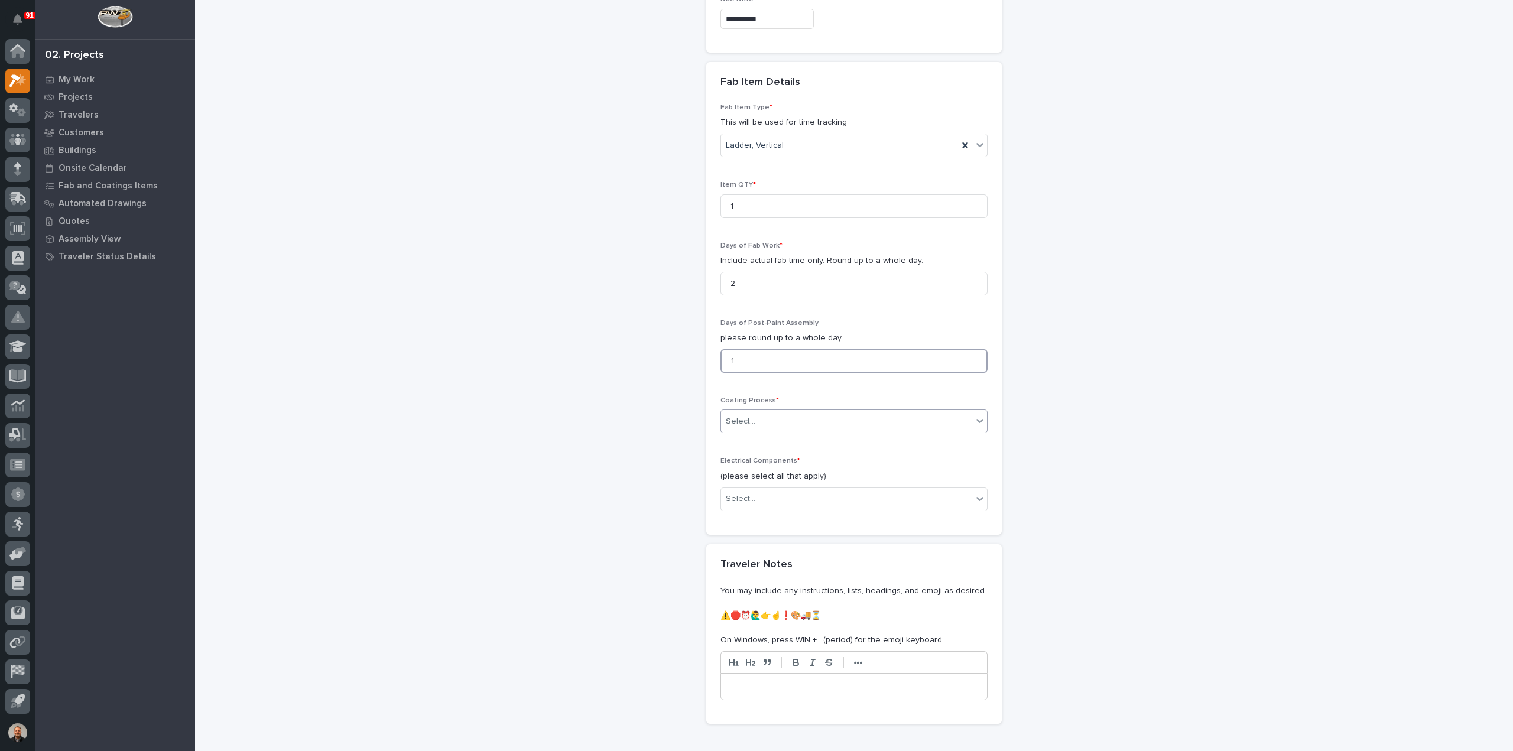
scroll to position [1011, 0]
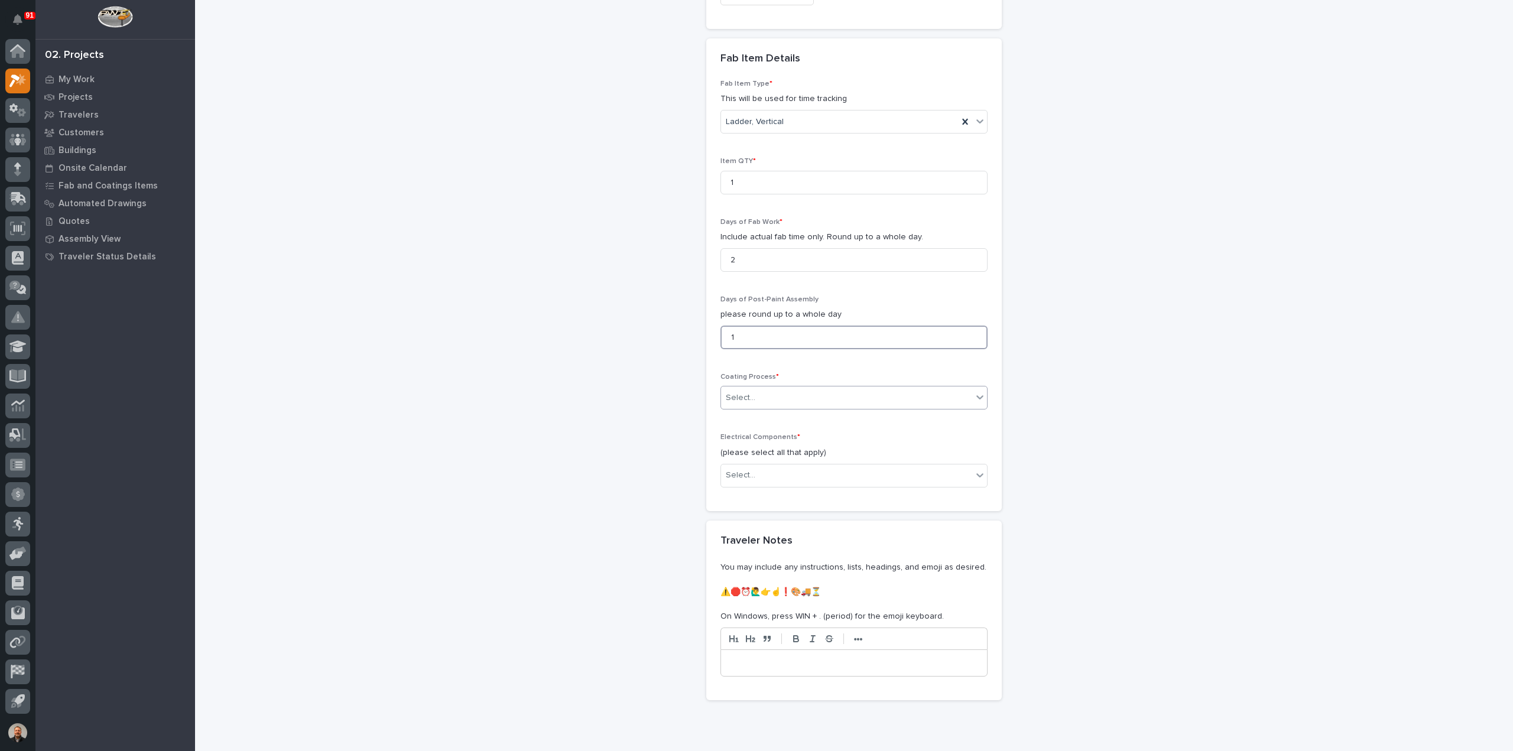
type input "1"
click at [748, 392] on div "Select..." at bounding box center [741, 398] width 30 height 12
click at [791, 436] on div "In-House Paint/Powder" at bounding box center [849, 436] width 266 height 21
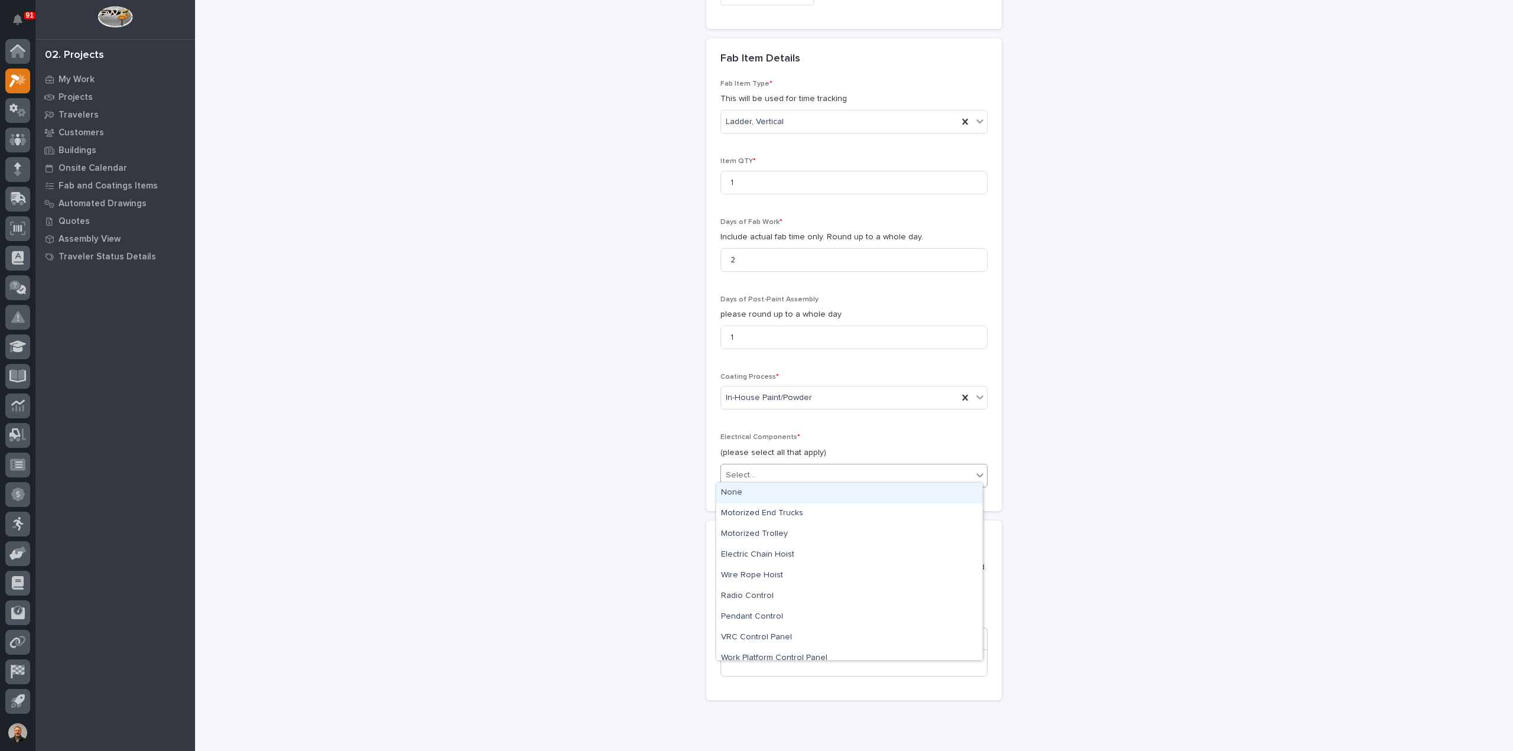
click at [749, 467] on div "Select..." at bounding box center [846, 476] width 251 height 20
click at [745, 491] on div "None" at bounding box center [849, 493] width 266 height 21
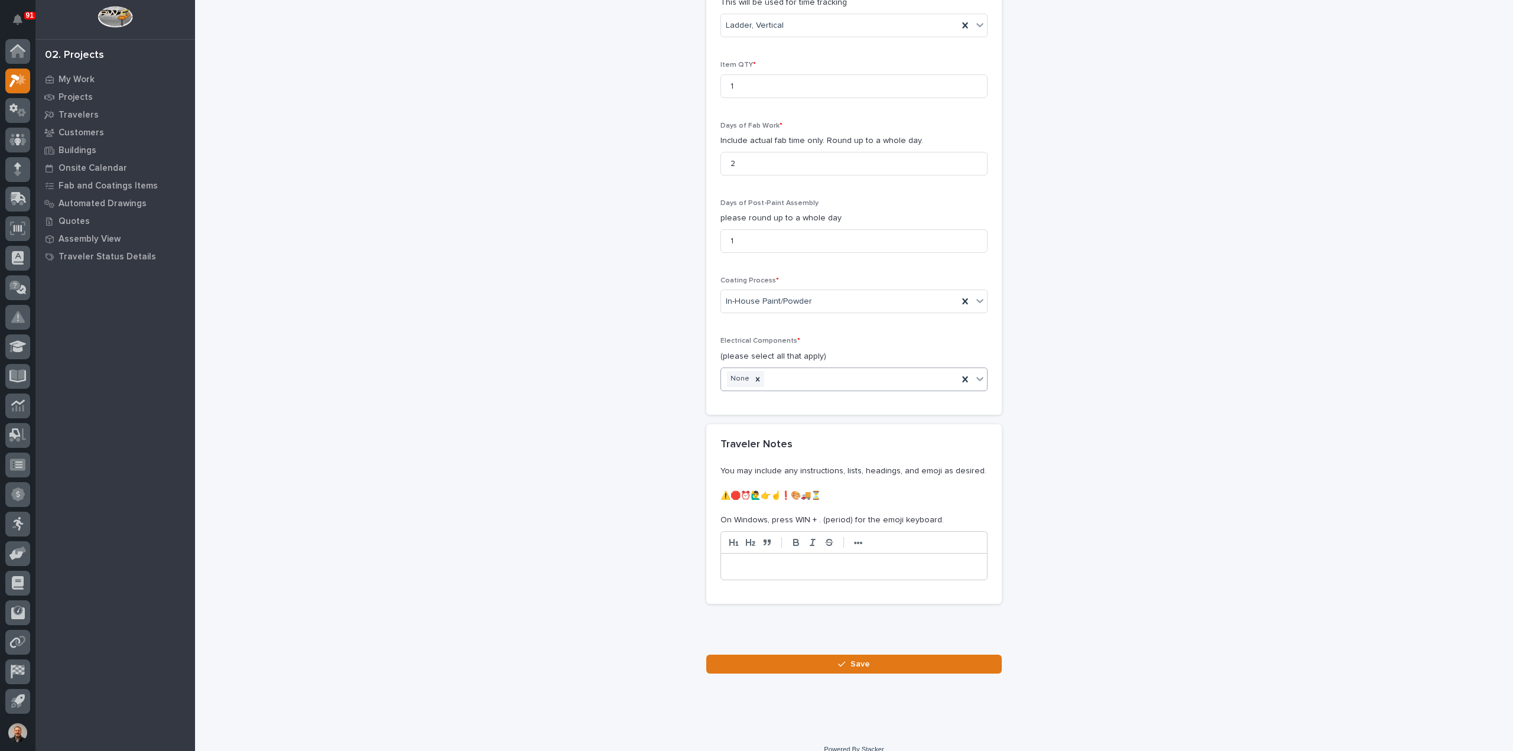
scroll to position [1116, 0]
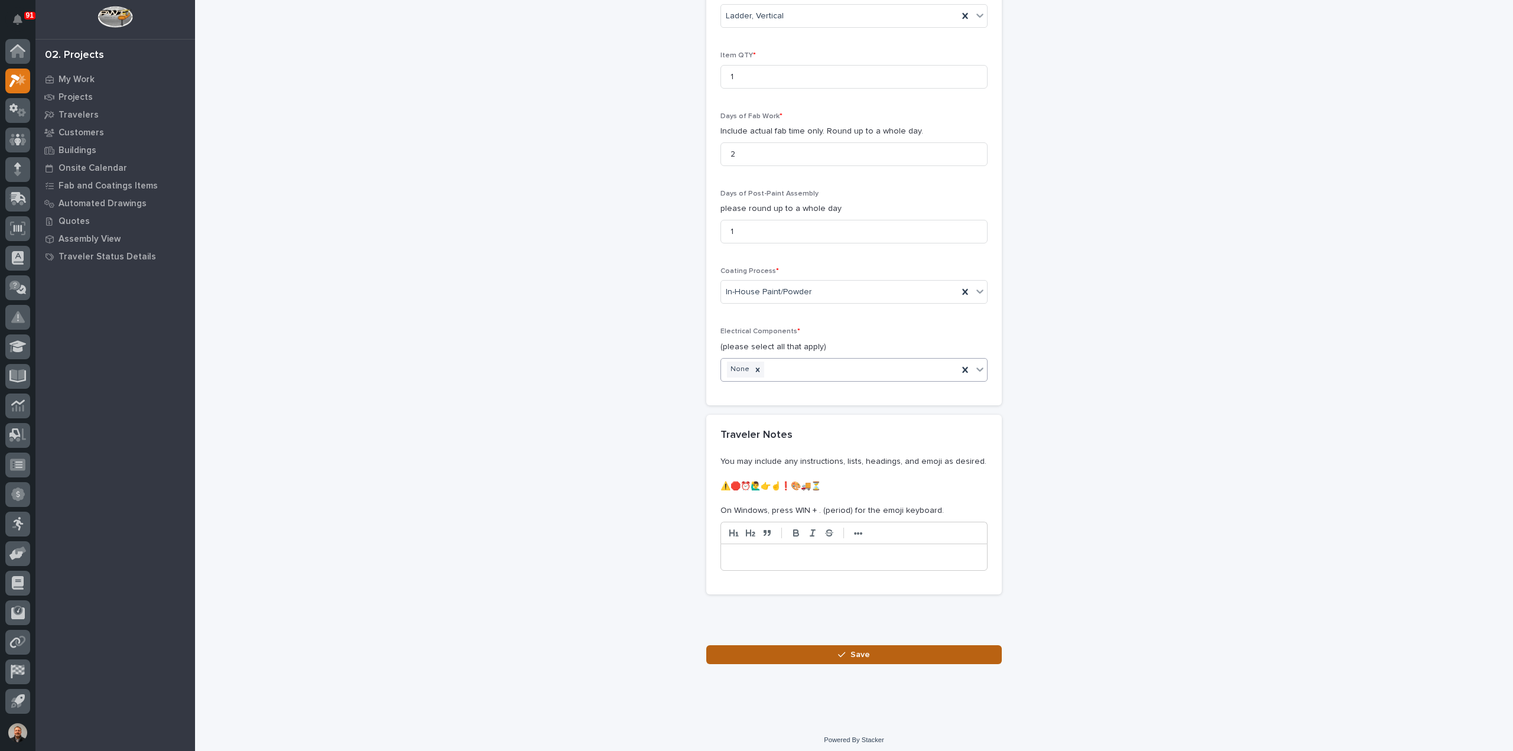
click at [850, 650] on span "Save" at bounding box center [860, 655] width 20 height 11
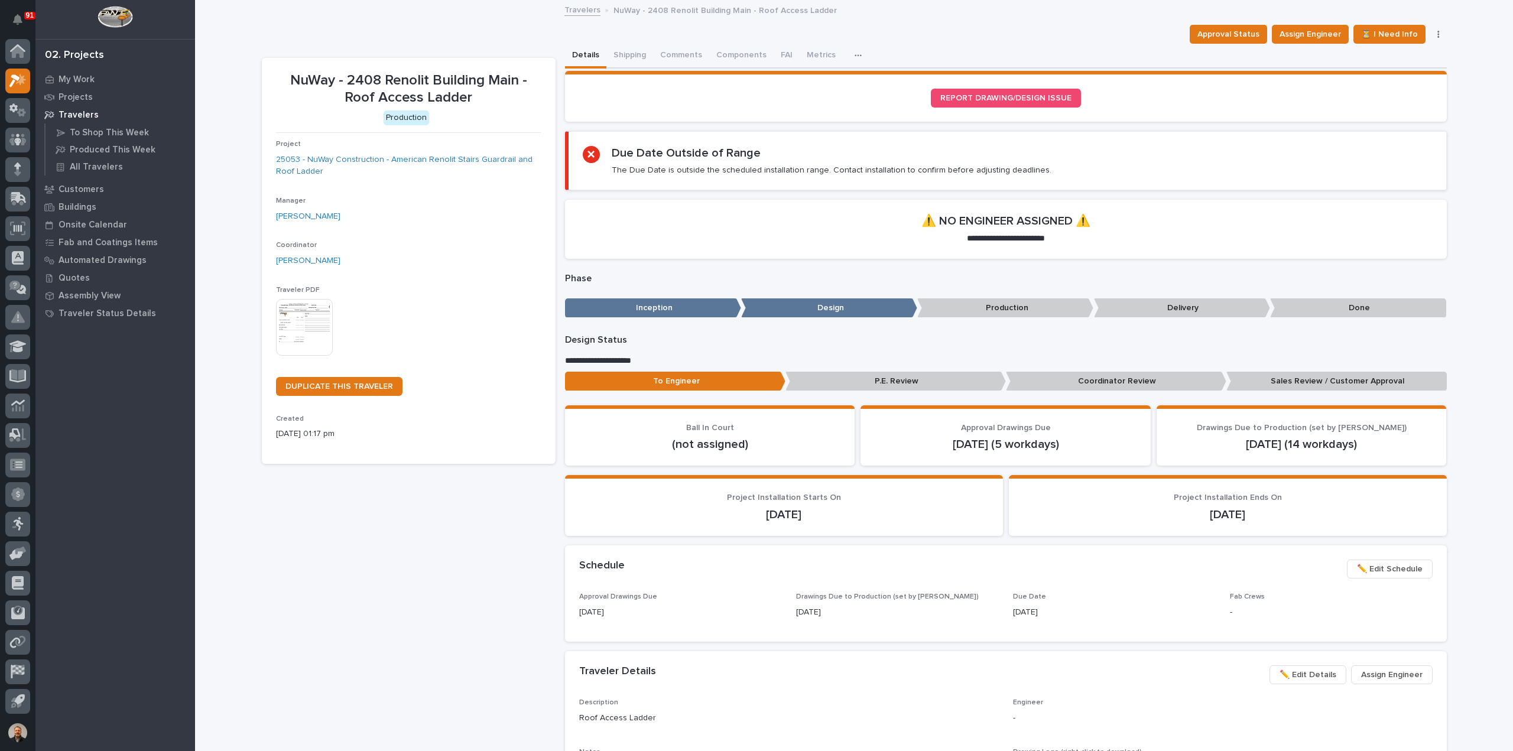
click at [297, 318] on img at bounding box center [304, 327] width 57 height 57
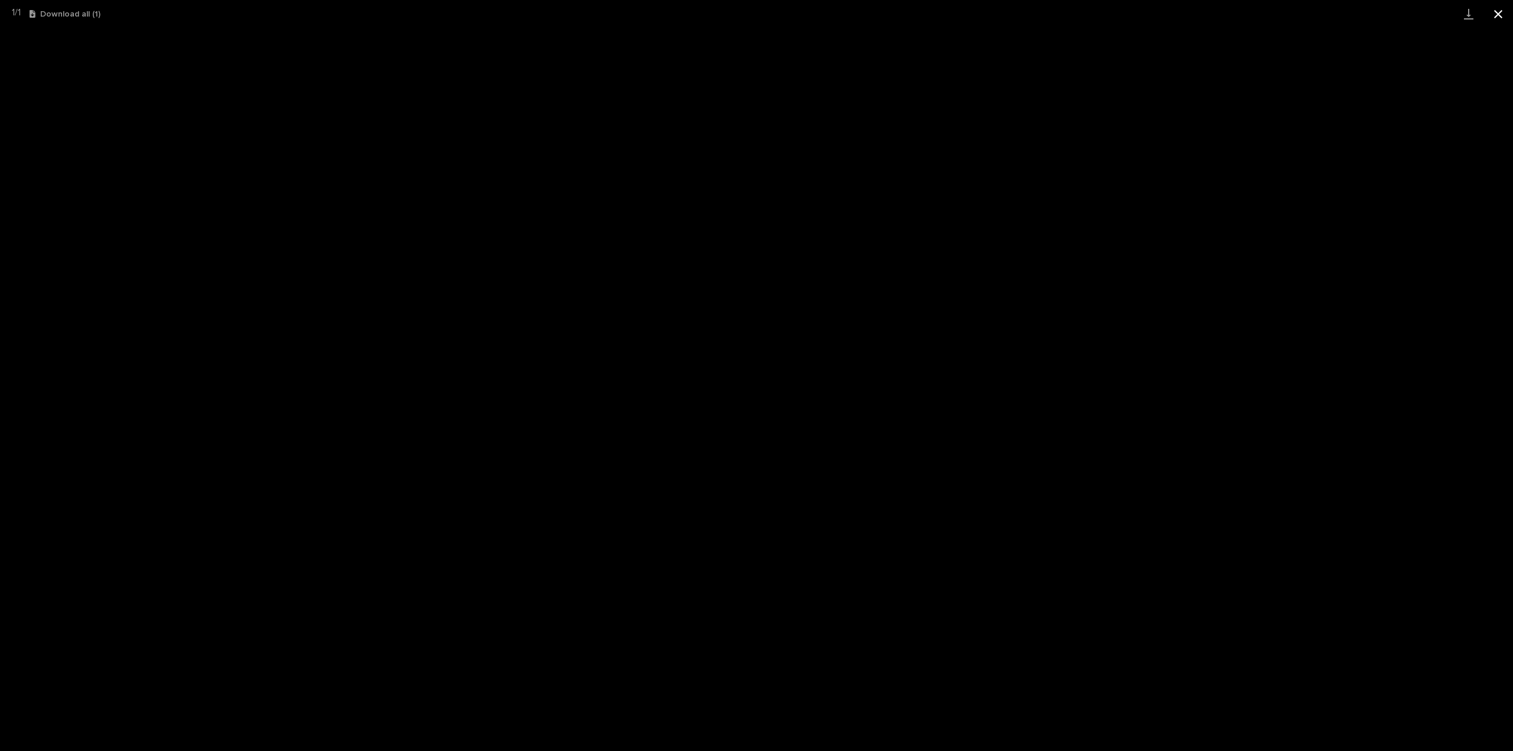
click at [1500, 11] on button "Close gallery" at bounding box center [1498, 14] width 30 height 28
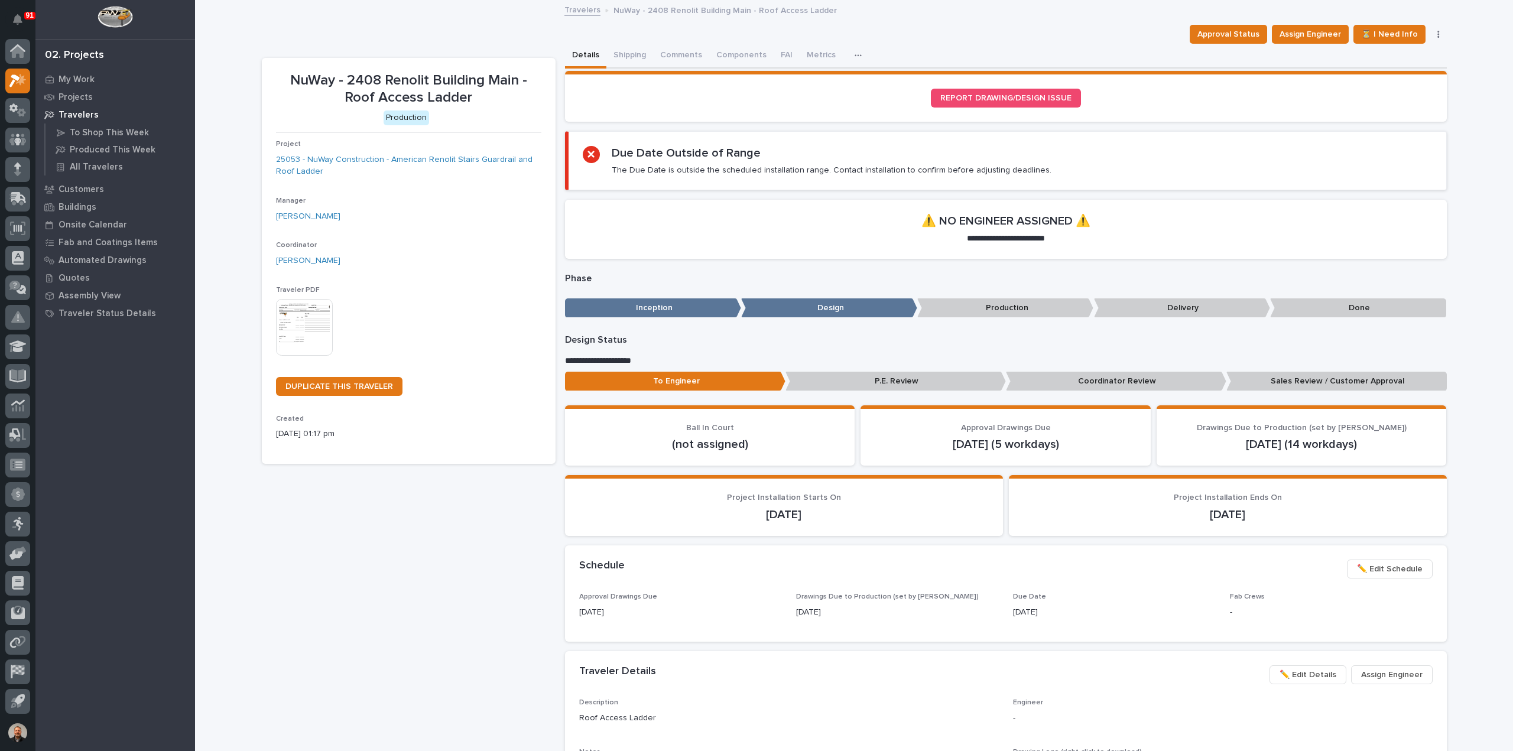
click at [583, 10] on link "Travelers" at bounding box center [582, 9] width 36 height 14
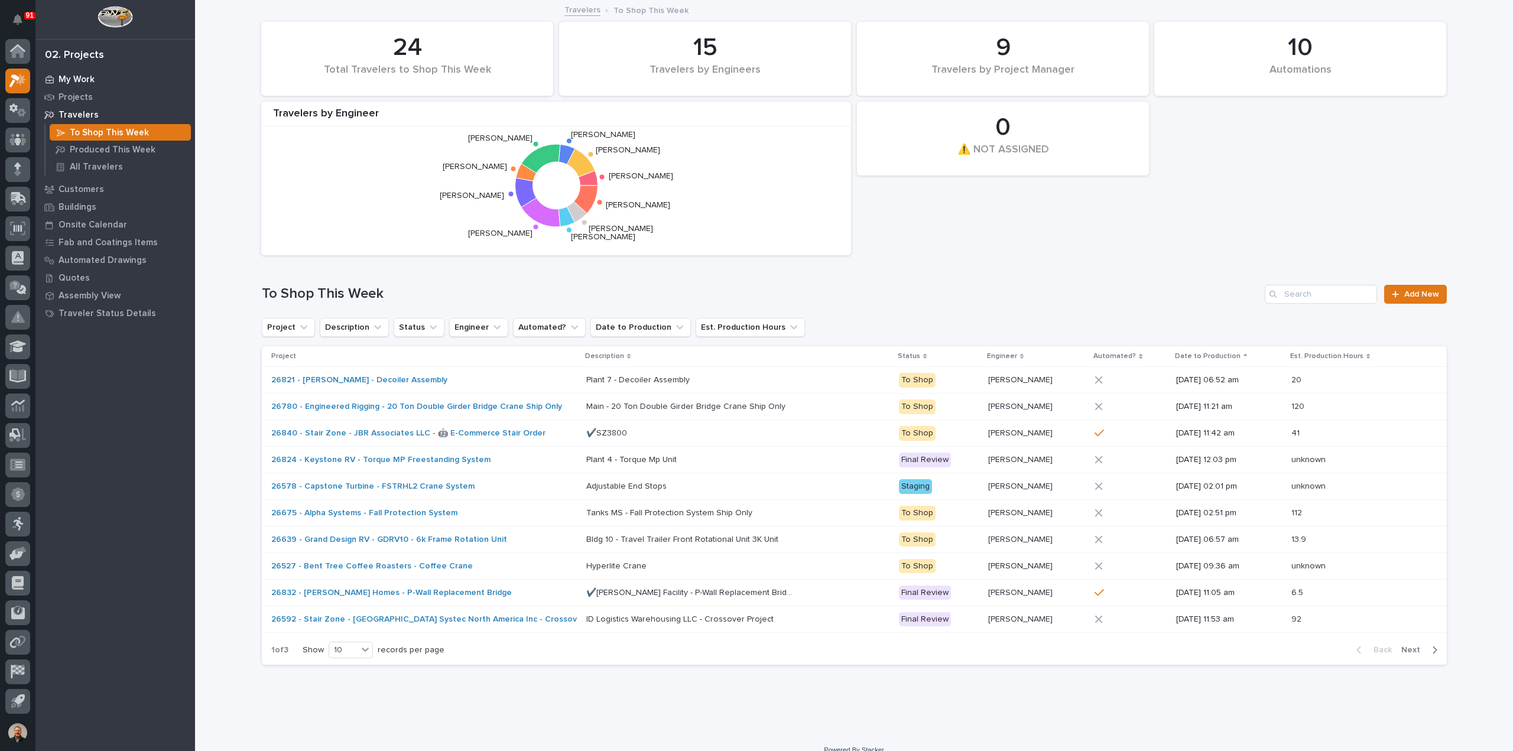
click at [78, 76] on p "My Work" at bounding box center [77, 79] width 36 height 11
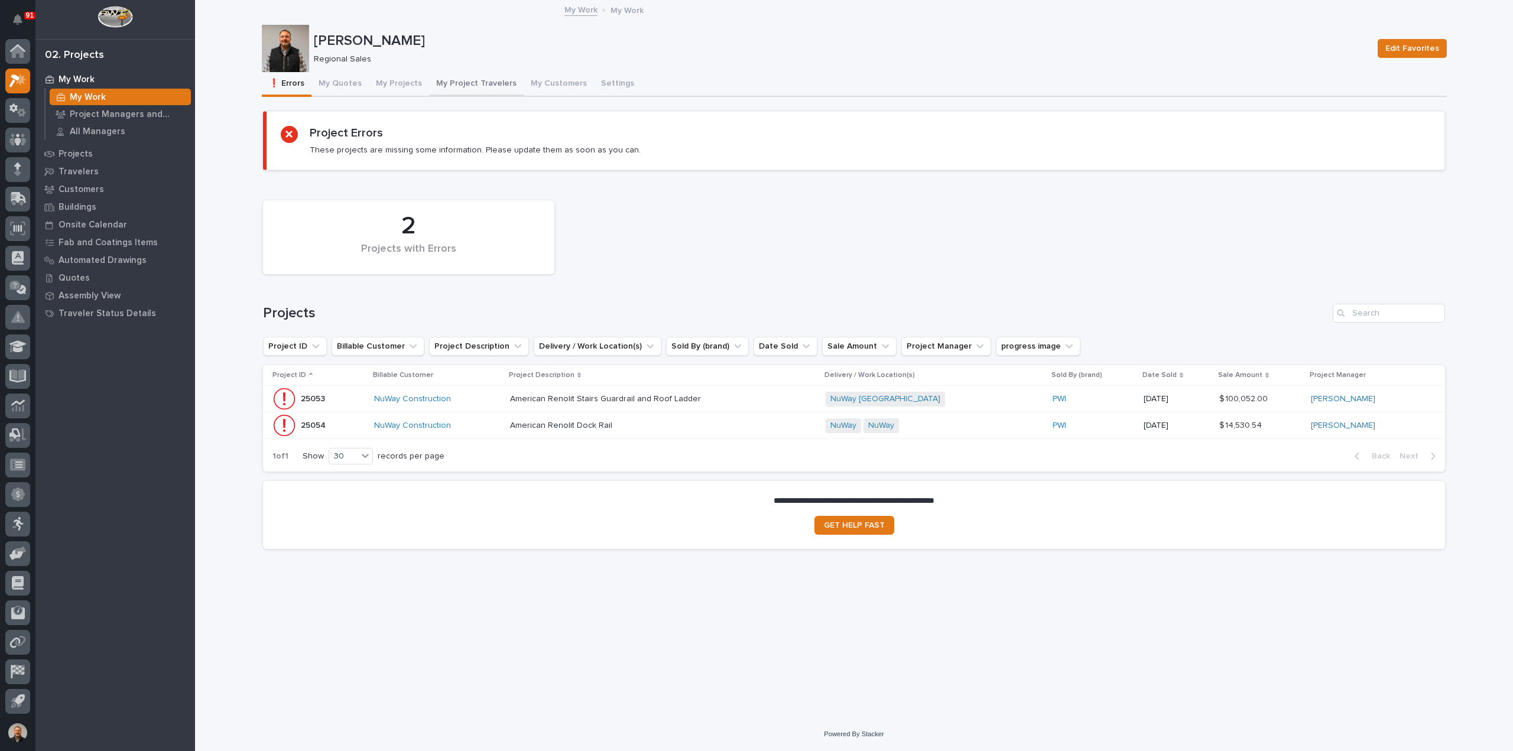
click at [488, 83] on button "My Project Travelers" at bounding box center [476, 84] width 95 height 25
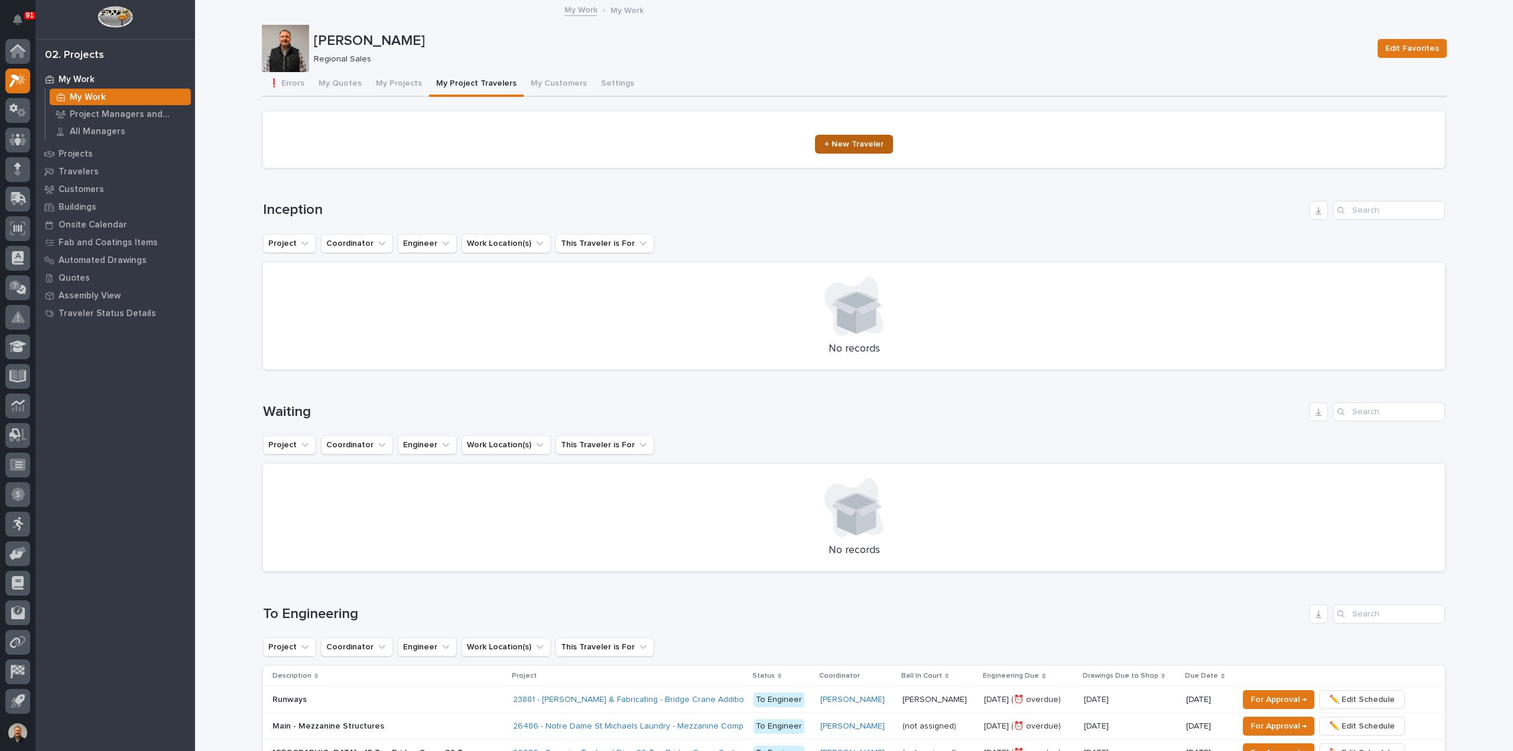
click at [854, 144] on span "+ New Traveler" at bounding box center [853, 144] width 59 height 8
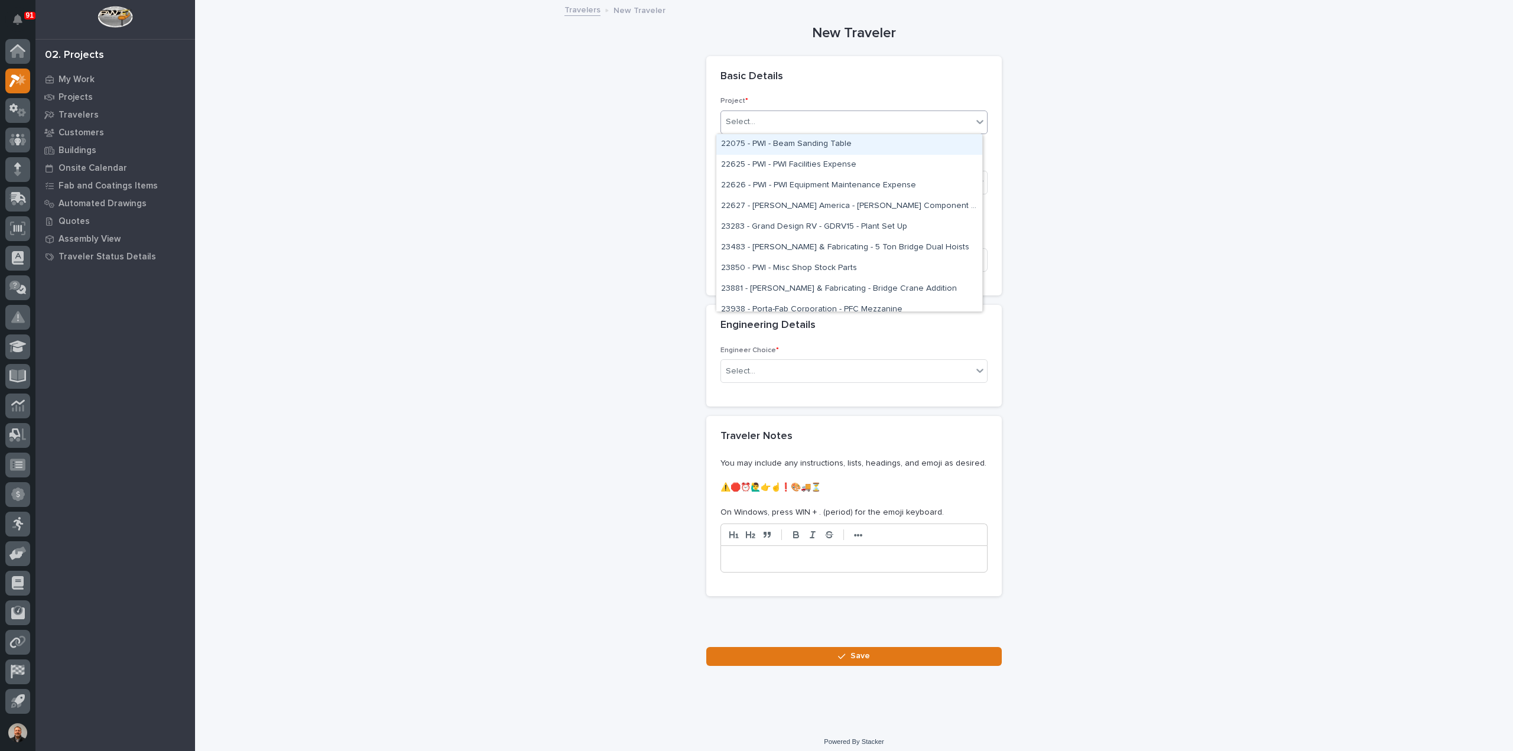
click at [827, 121] on div "Select..." at bounding box center [846, 122] width 251 height 20
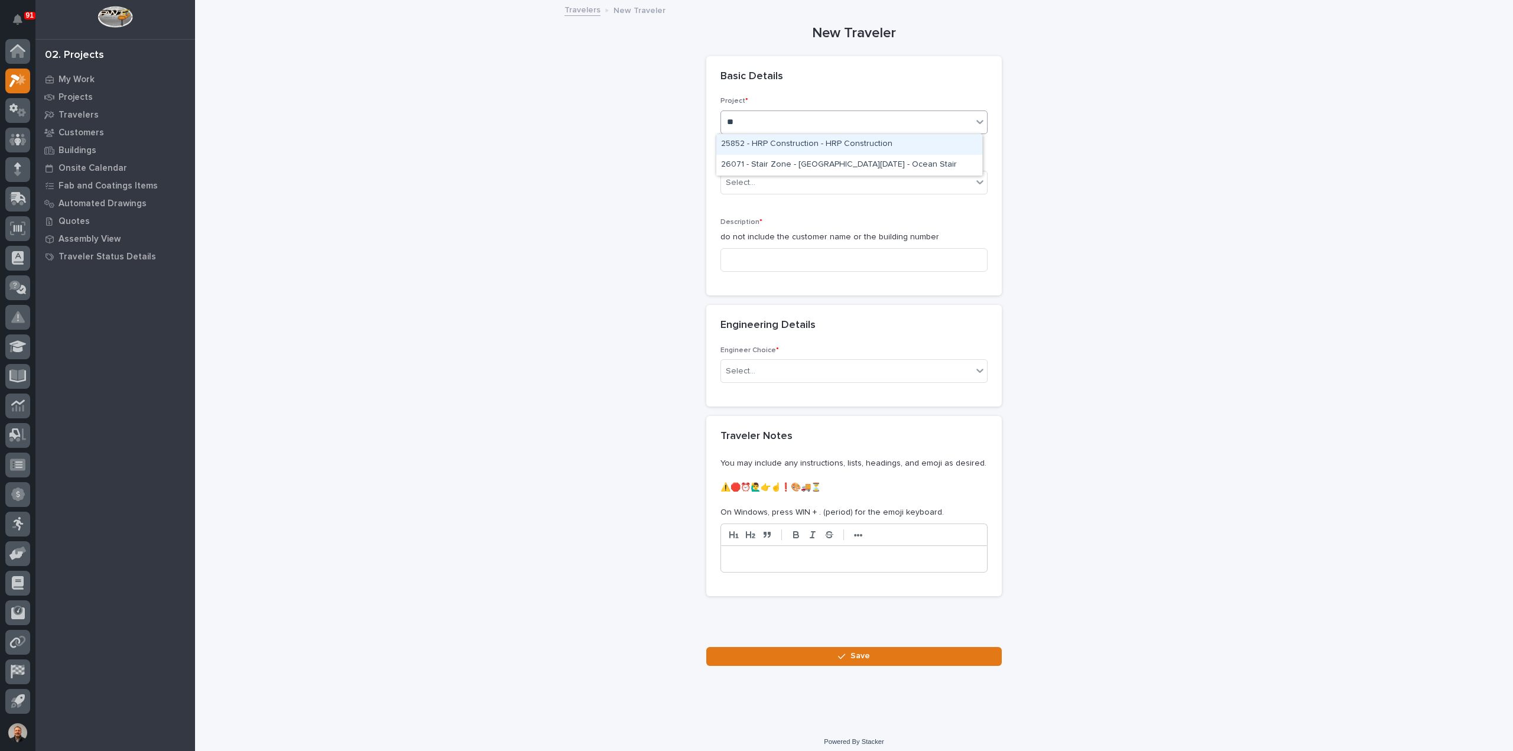
type input "***"
click at [832, 142] on div "25852 - HRP Construction - HRP Construction" at bounding box center [849, 144] width 266 height 21
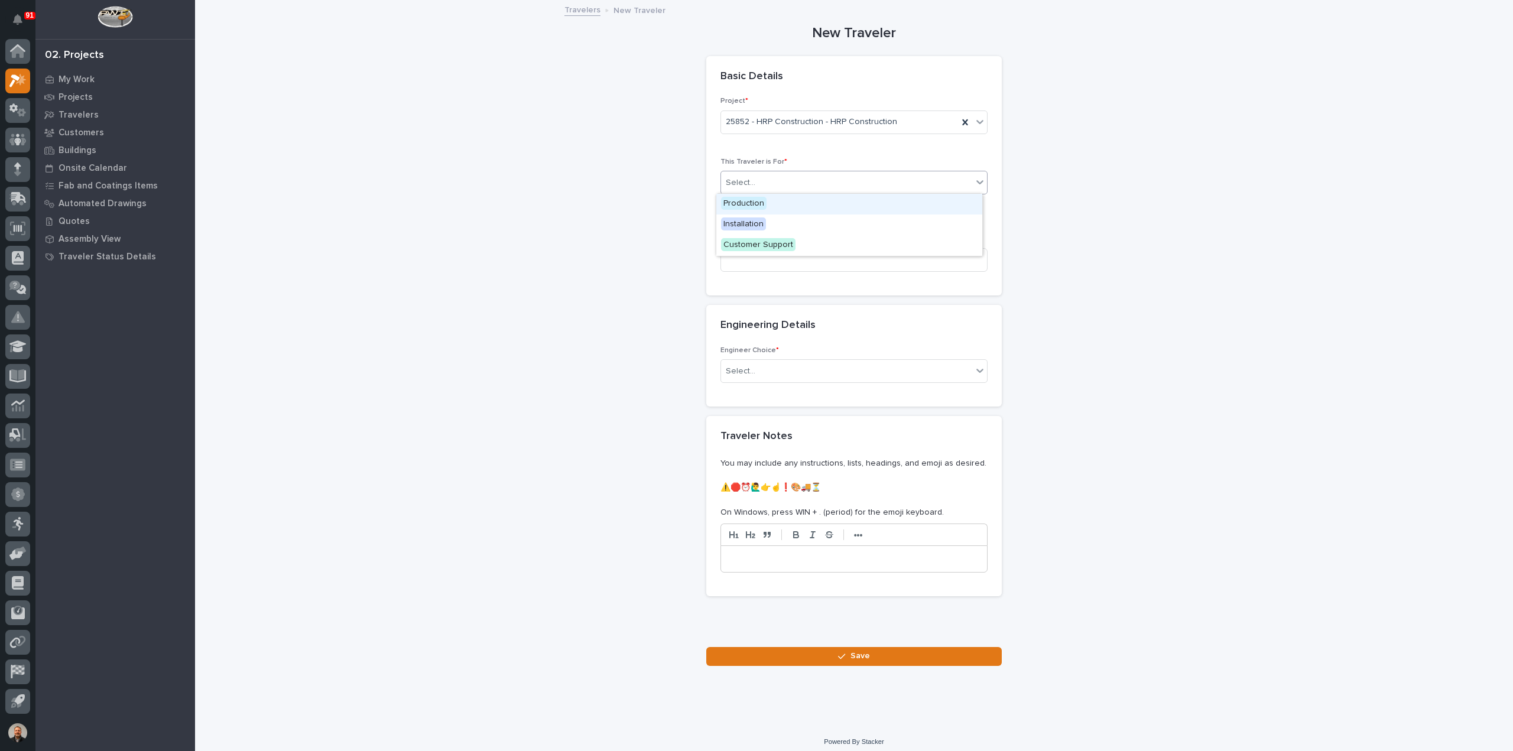
click at [755, 178] on div "Select..." at bounding box center [846, 183] width 251 height 20
click at [759, 203] on span "Production" at bounding box center [744, 203] width 46 height 13
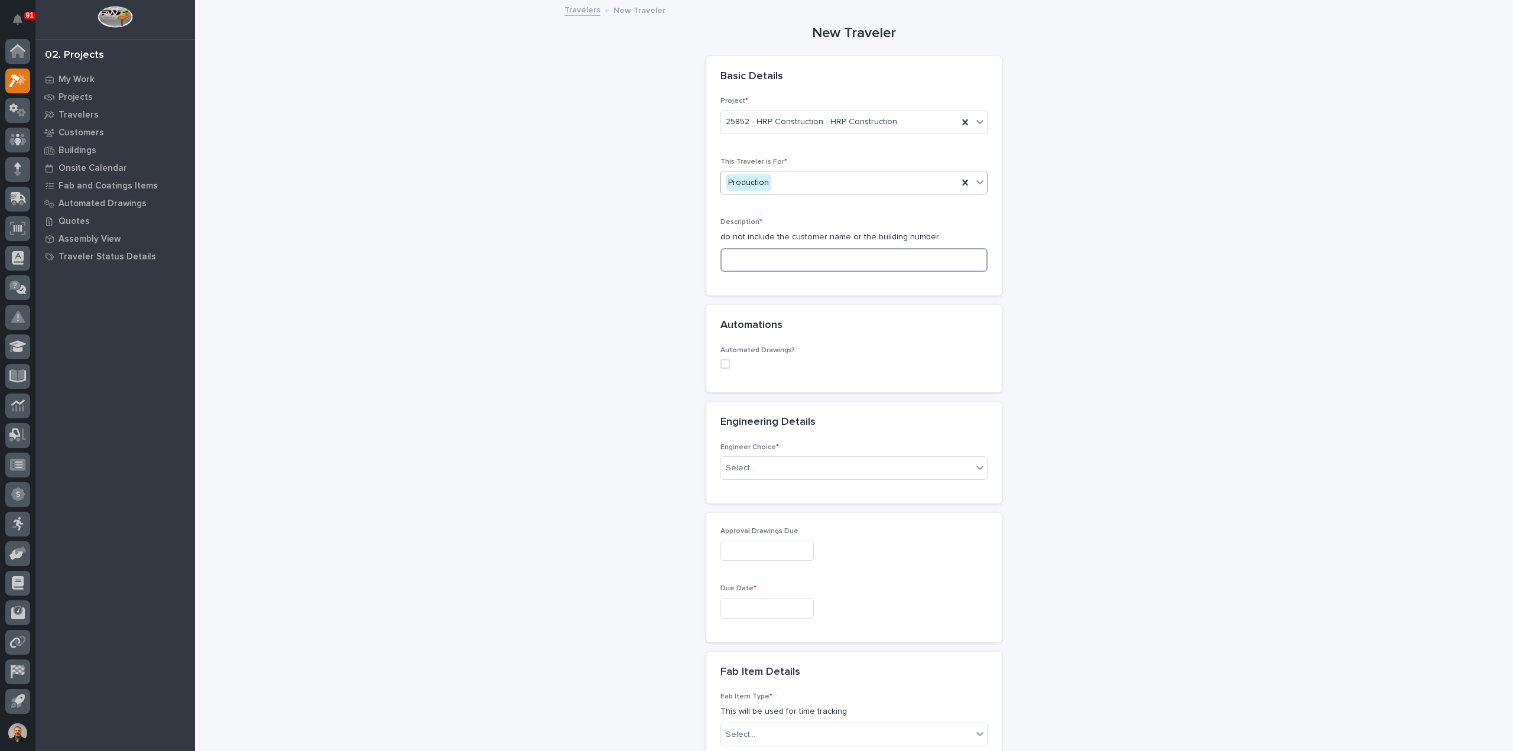
click at [739, 262] on input at bounding box center [853, 260] width 267 height 24
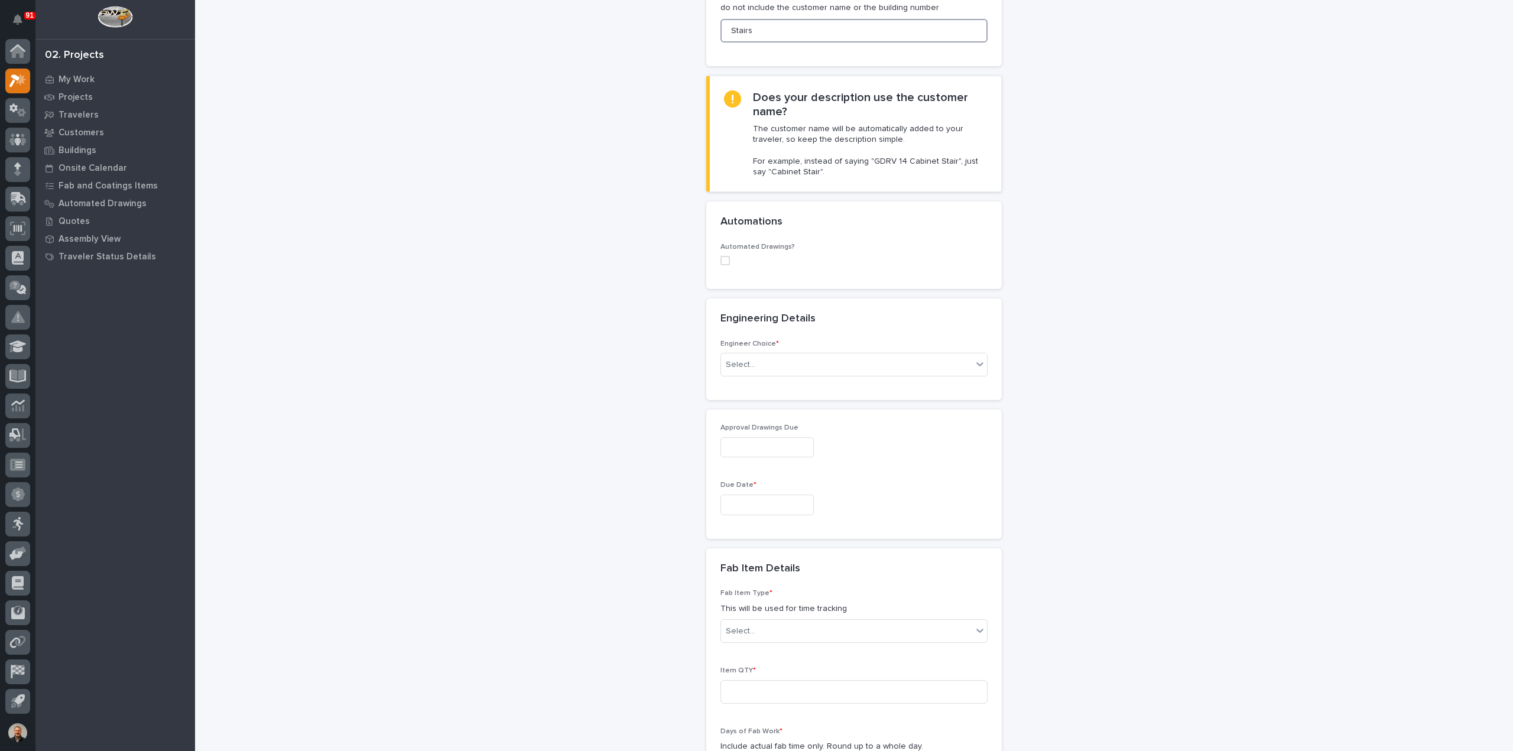
scroll to position [236, 0]
type input "Stairs"
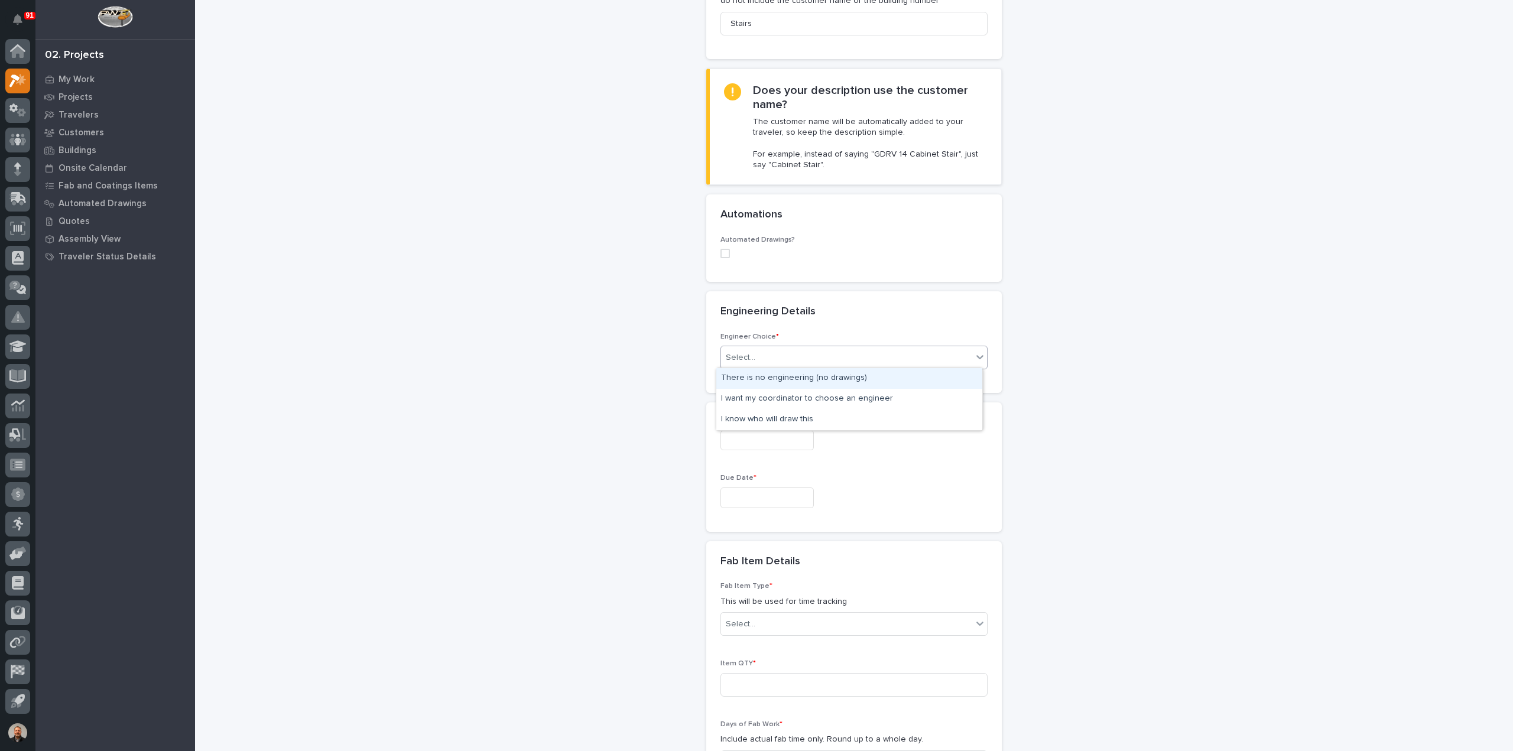
click at [754, 356] on div "Select..." at bounding box center [846, 358] width 251 height 20
click at [759, 393] on div "I want my coordinator to choose an engineer" at bounding box center [849, 399] width 266 height 21
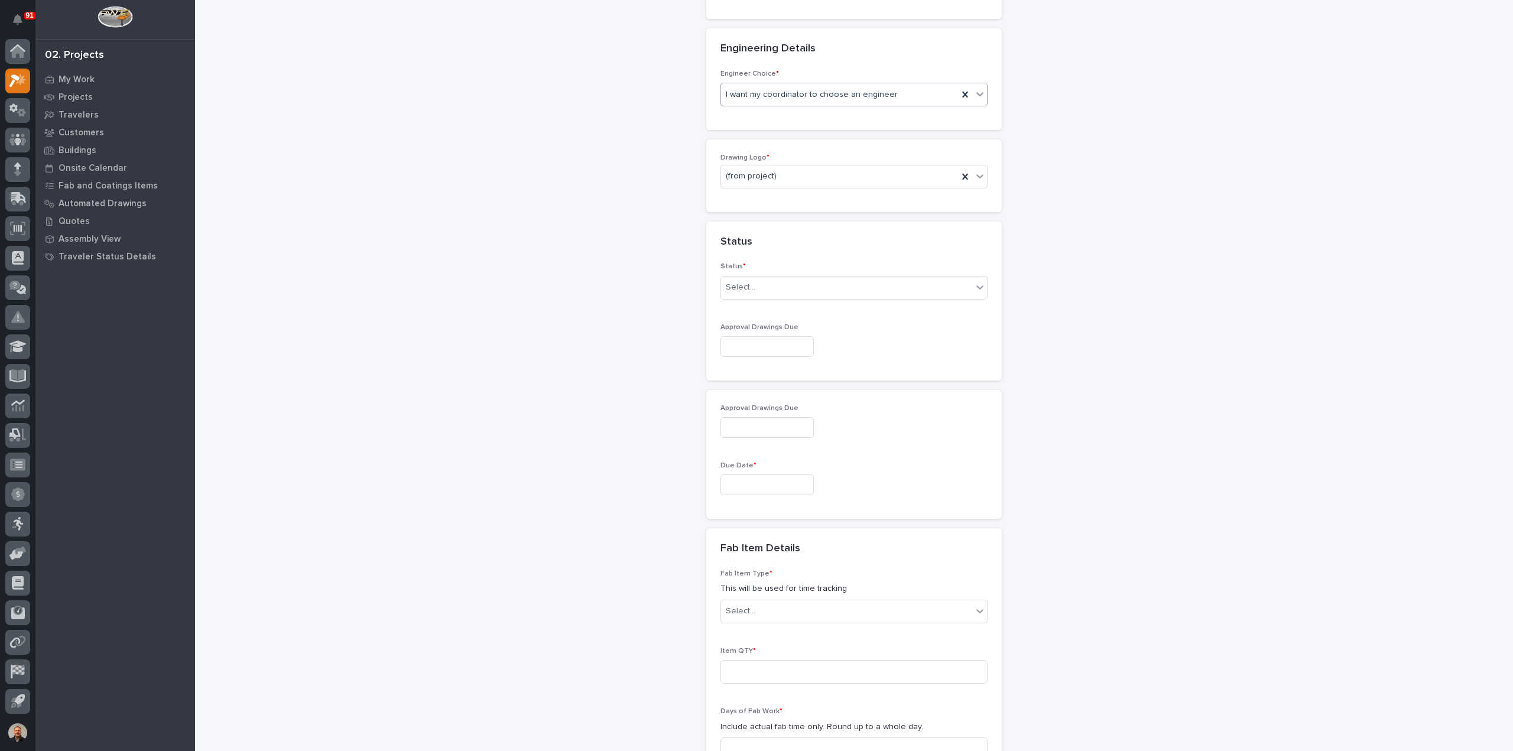
scroll to position [538, 0]
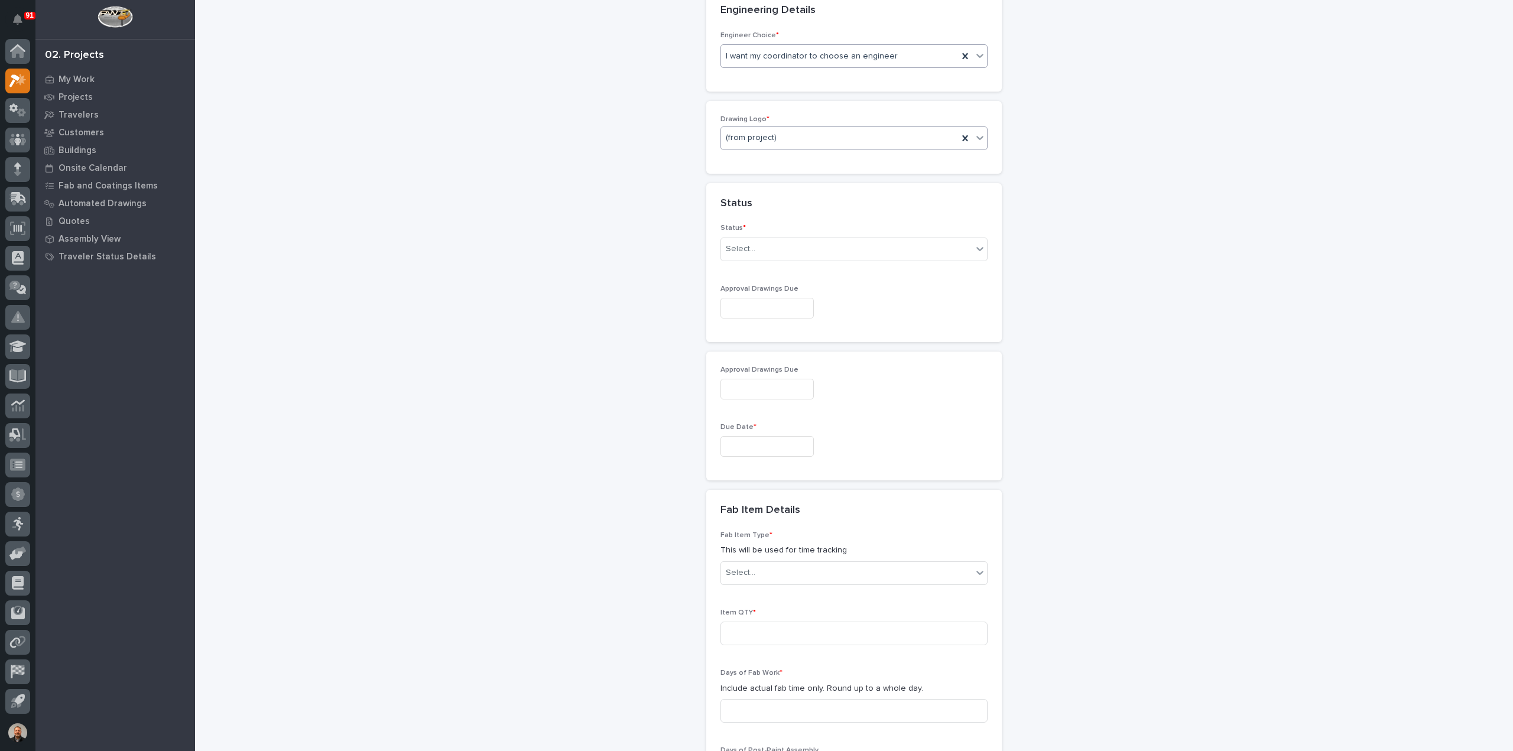
click at [801, 132] on div "(from project)" at bounding box center [839, 138] width 237 height 20
click at [743, 196] on div "PWI" at bounding box center [849, 199] width 266 height 21
click at [752, 244] on div "Select..." at bounding box center [846, 249] width 251 height 20
click at [750, 288] on div "To Engineer" at bounding box center [849, 290] width 266 height 21
click at [743, 304] on input "text" at bounding box center [766, 308] width 93 height 21
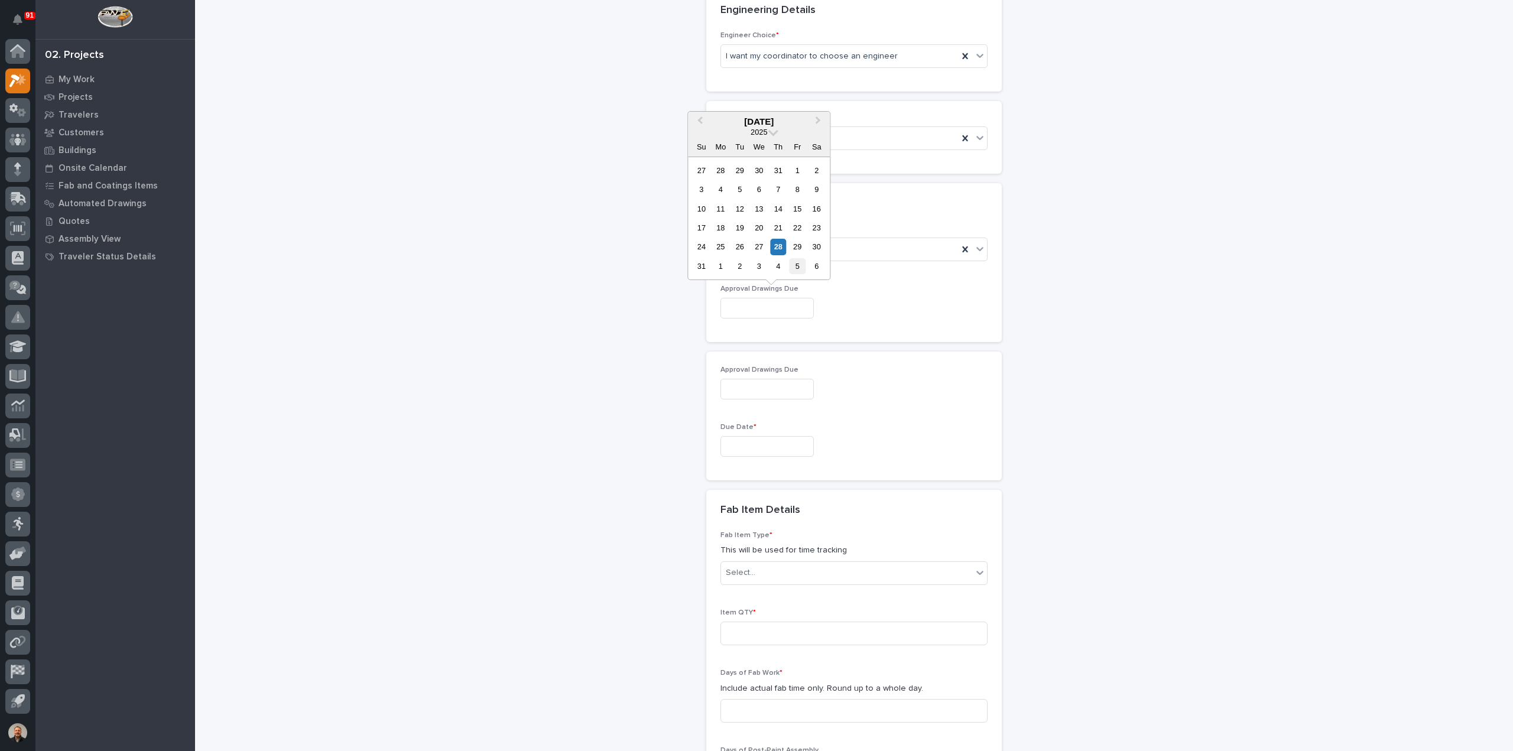
click at [798, 269] on div "5" at bounding box center [798, 266] width 16 height 16
type input "**********"
click at [739, 444] on input "text" at bounding box center [766, 446] width 93 height 21
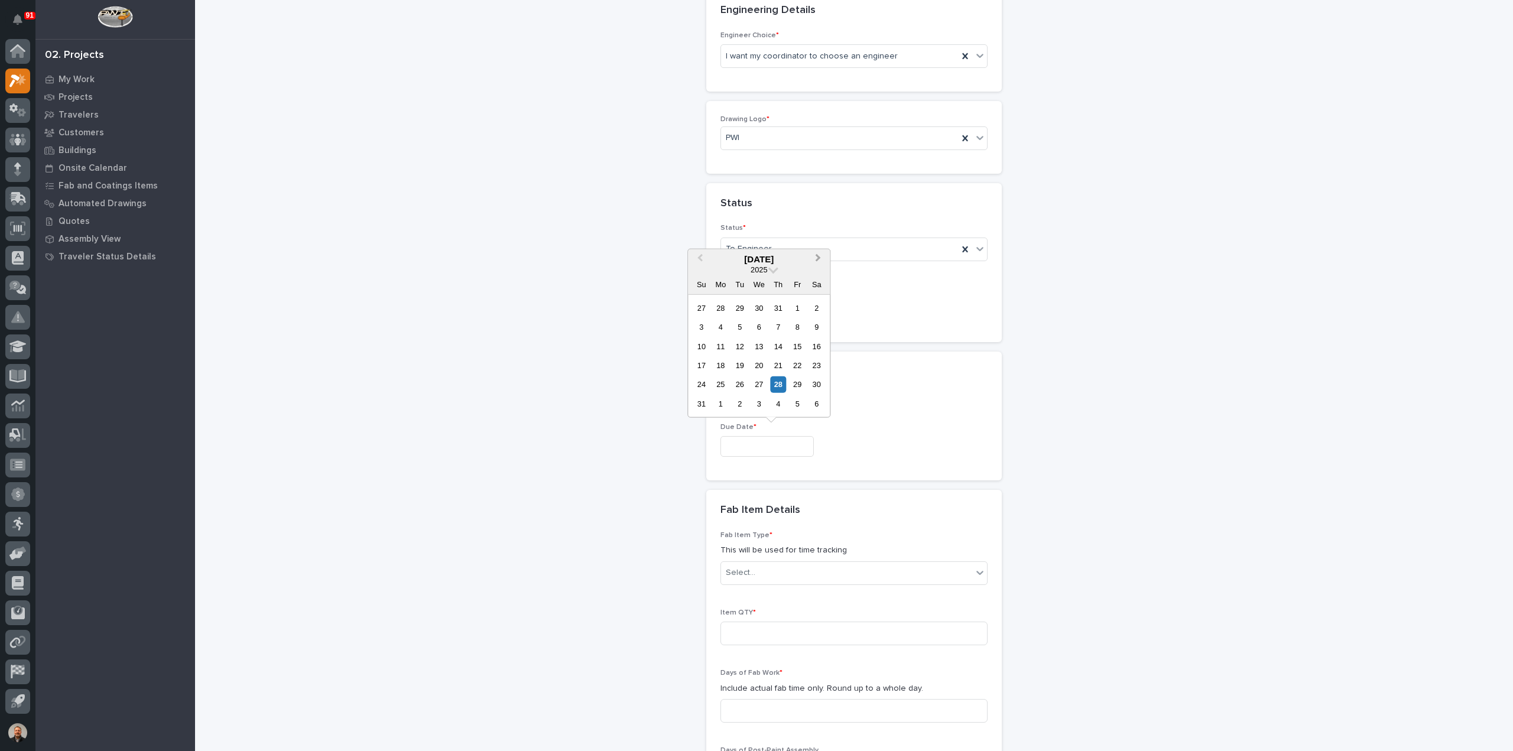
click at [820, 259] on button "Next Month" at bounding box center [819, 259] width 19 height 19
click at [820, 260] on button "Next Month" at bounding box center [819, 259] width 19 height 19
click at [719, 343] on div "13" at bounding box center [721, 346] width 16 height 16
click at [780, 442] on input "**********" at bounding box center [766, 446] width 93 height 21
click at [722, 311] on div "29" at bounding box center [721, 308] width 16 height 16
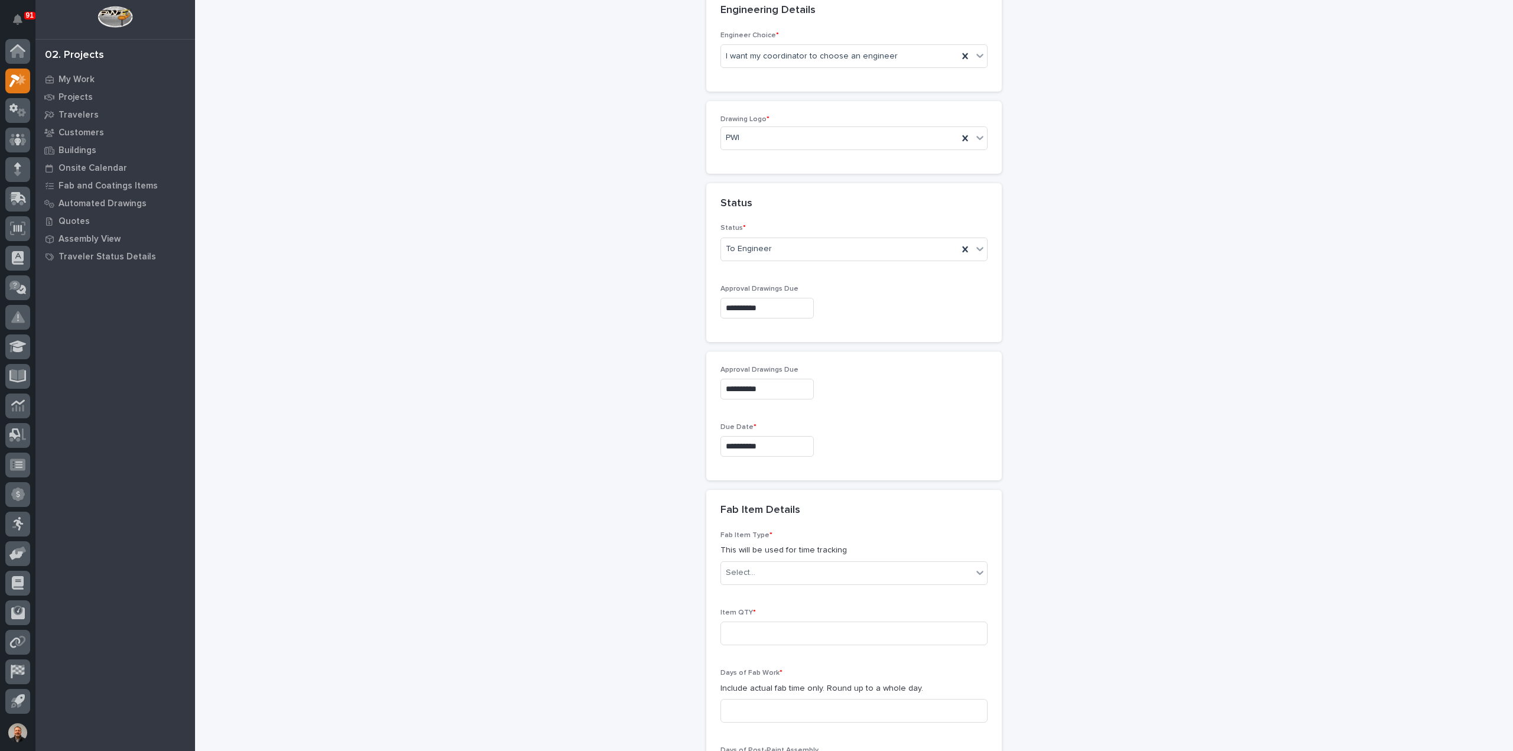
click at [769, 442] on input "**********" at bounding box center [766, 446] width 93 height 21
click at [719, 405] on div "6" at bounding box center [721, 404] width 16 height 16
type input "**********"
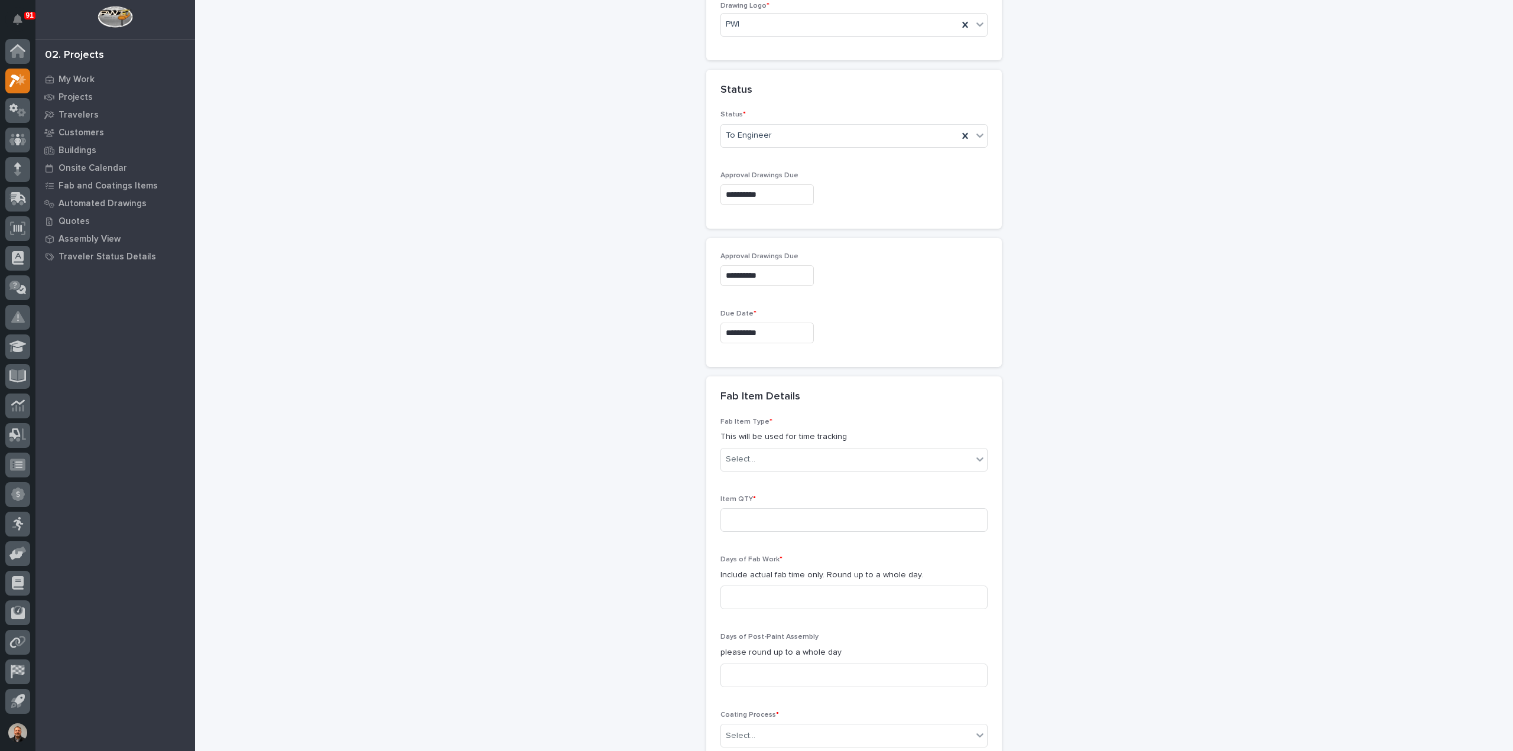
scroll to position [656, 0]
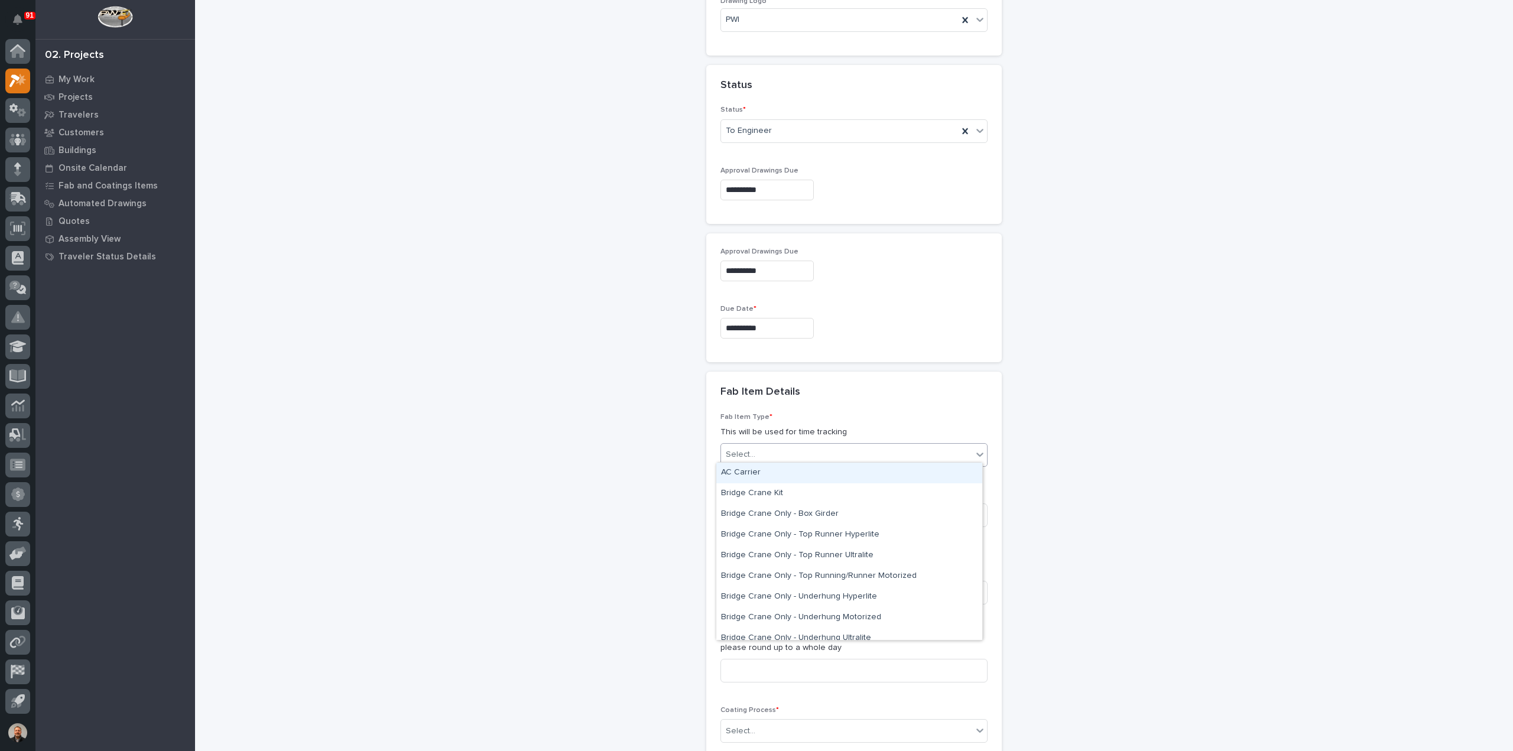
click at [752, 452] on div "Select..." at bounding box center [846, 455] width 251 height 20
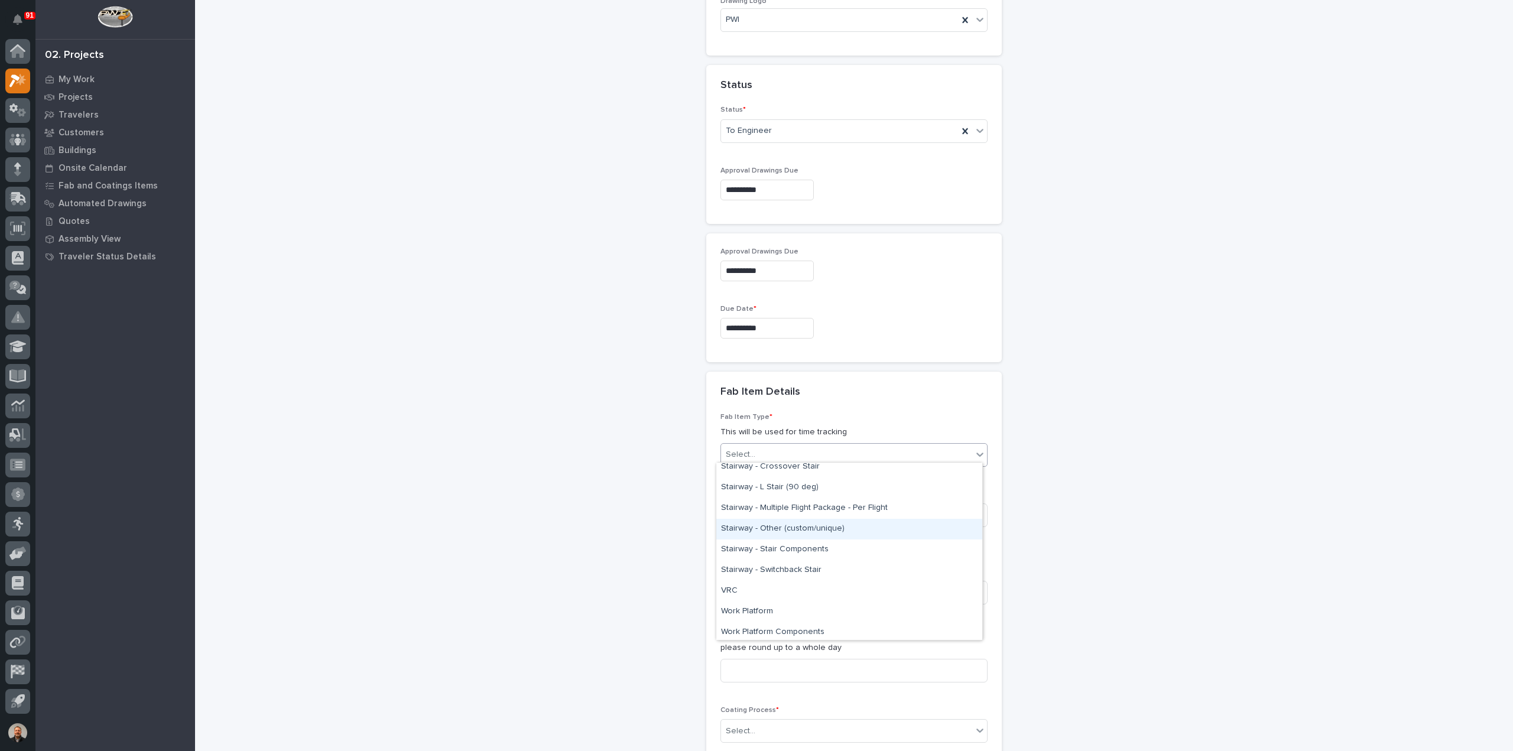
scroll to position [650, 0]
click at [755, 506] on div "Stairway - (straight)" at bounding box center [849, 505] width 266 height 21
click at [755, 506] on input at bounding box center [853, 516] width 267 height 24
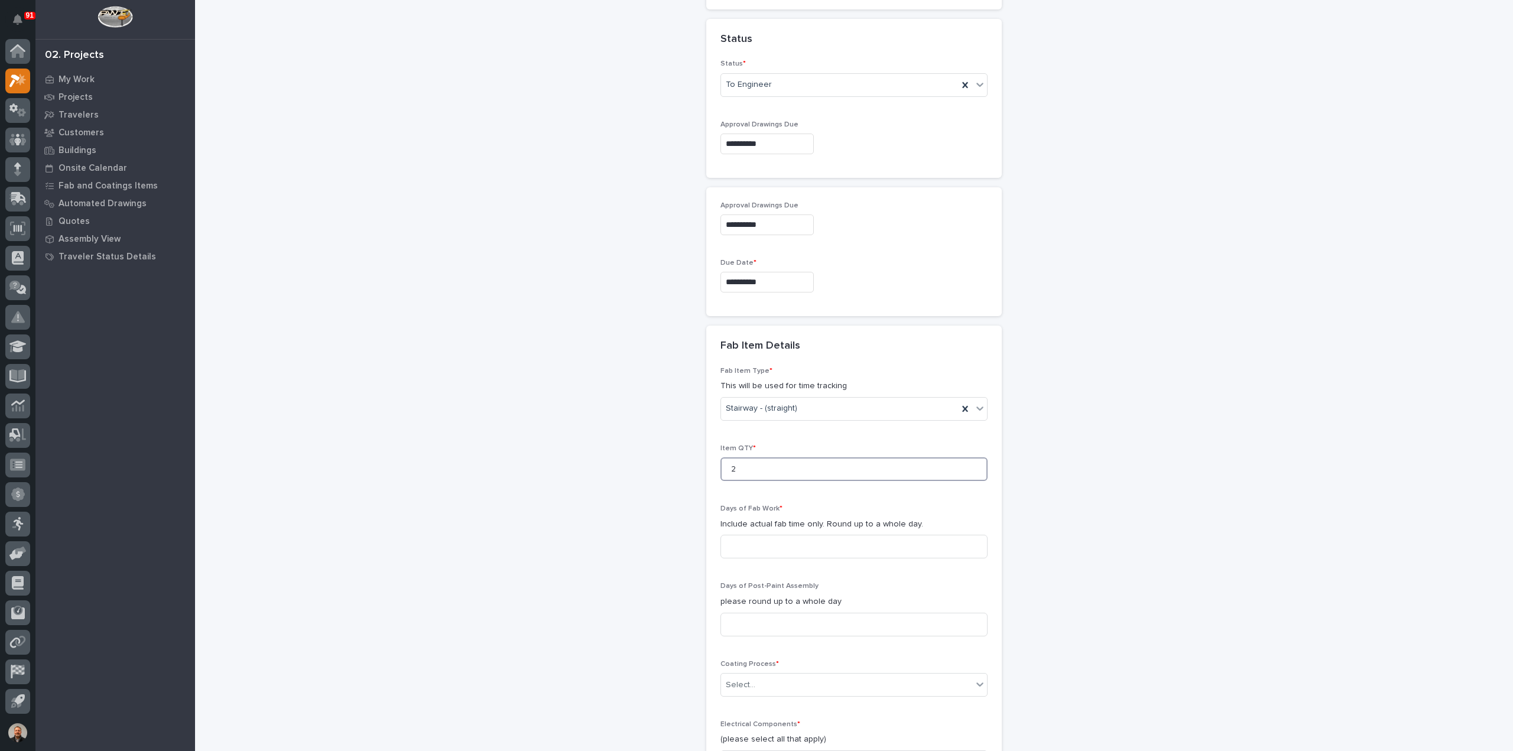
scroll to position [833, 0]
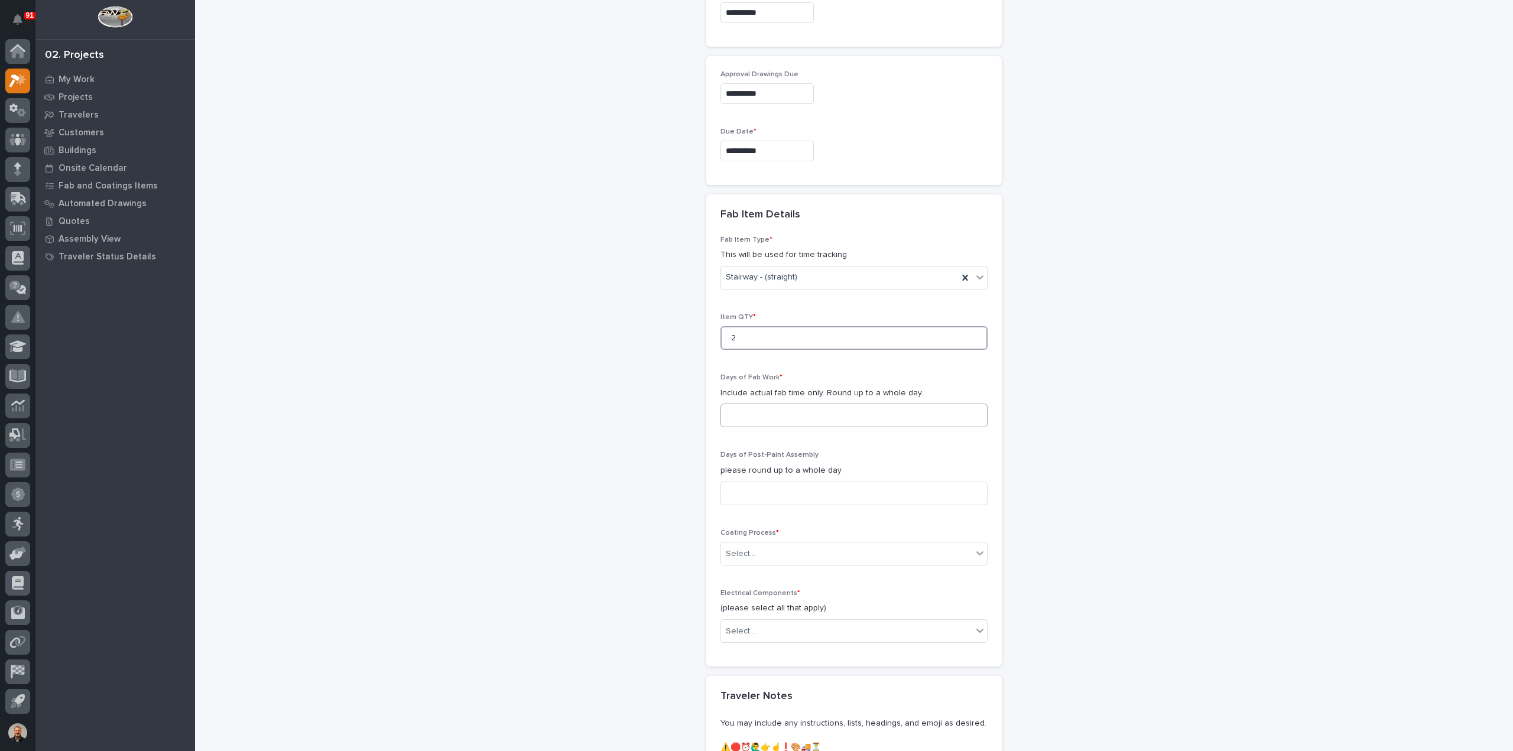
type input "2"
click at [748, 413] on input at bounding box center [853, 416] width 267 height 24
type input "14"
click at [755, 487] on input at bounding box center [853, 494] width 267 height 24
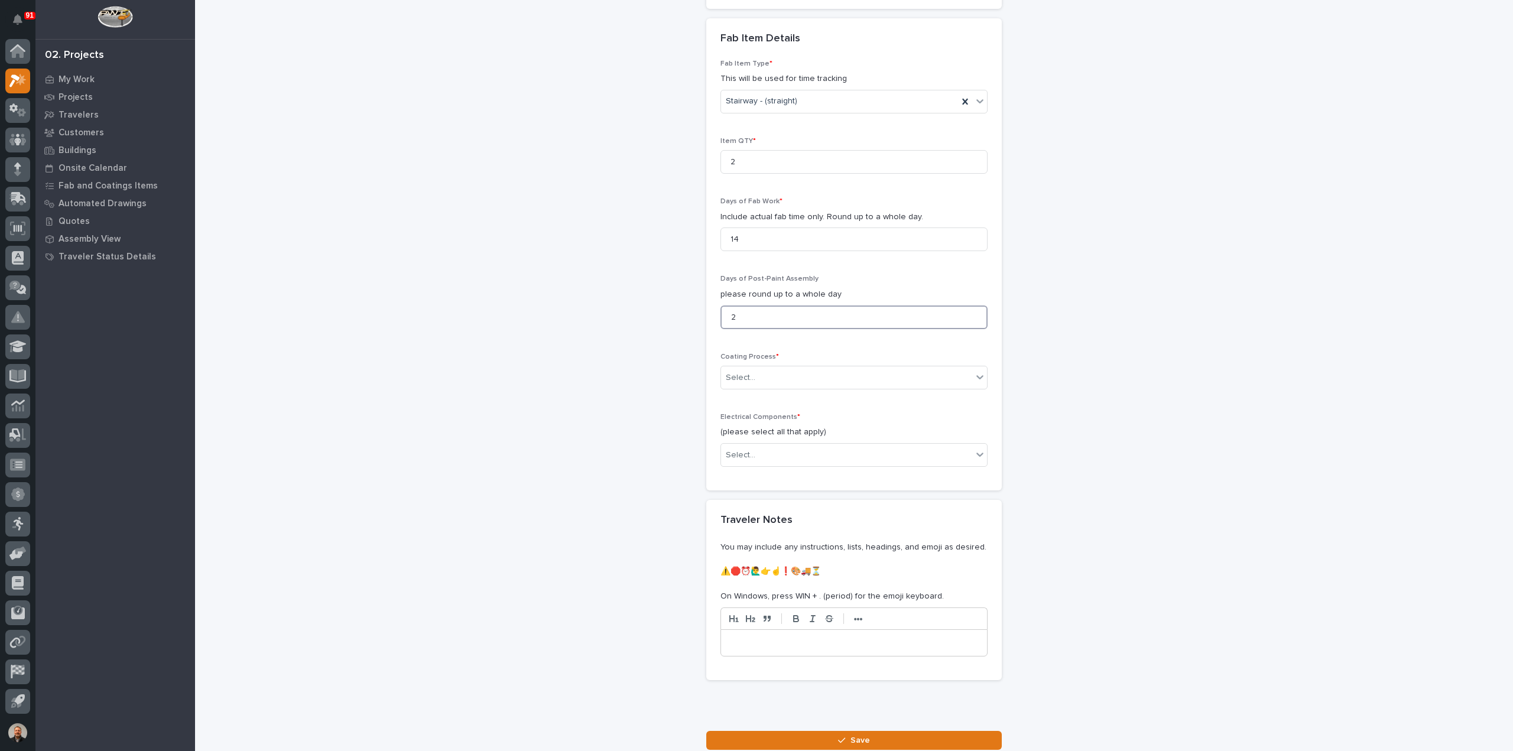
scroll to position [1011, 0]
type input "2"
click at [749, 374] on div "Select..." at bounding box center [741, 377] width 30 height 12
click at [760, 411] on div "In-House Paint/Powder" at bounding box center [849, 415] width 266 height 21
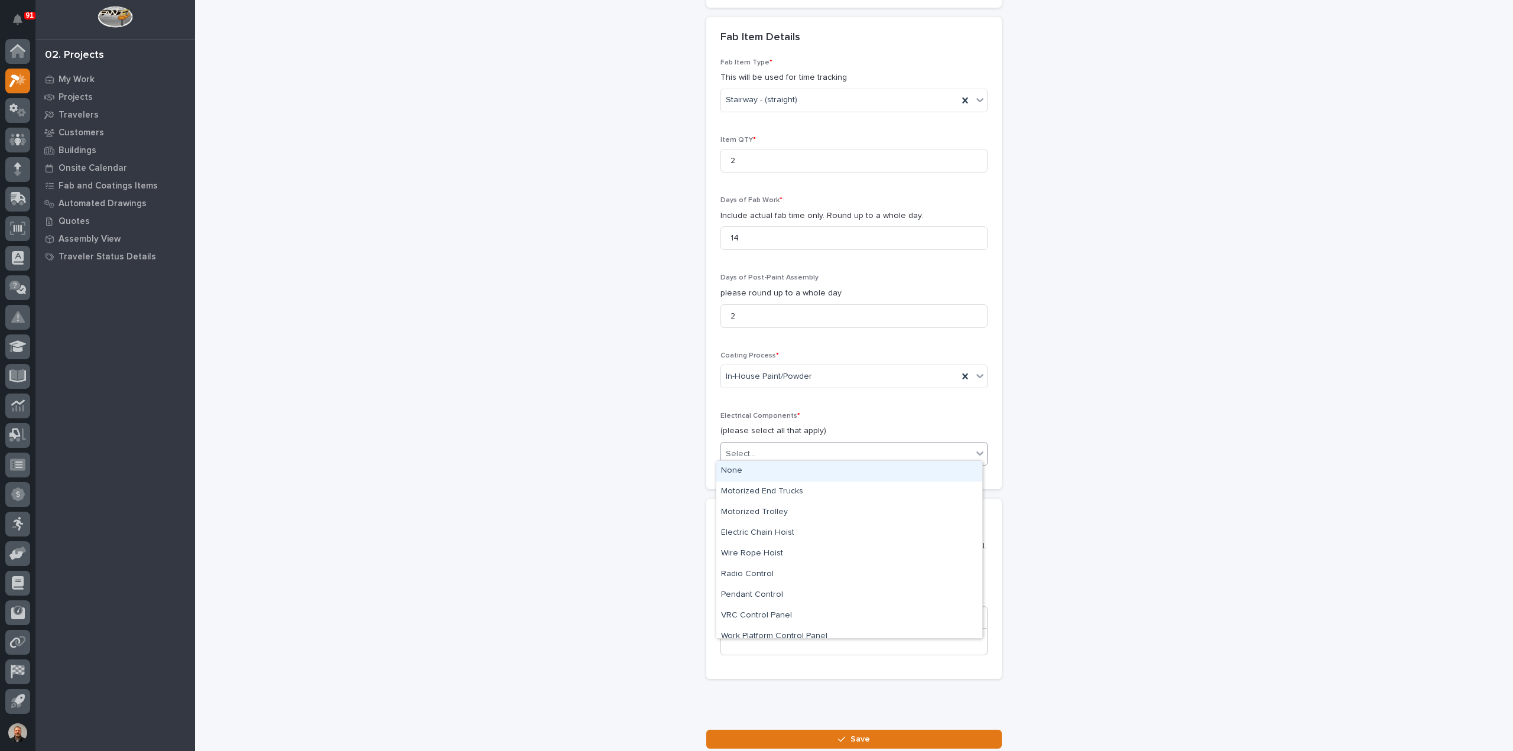
click at [743, 451] on div "Select..." at bounding box center [741, 454] width 30 height 12
click at [745, 469] on div "None" at bounding box center [849, 471] width 266 height 21
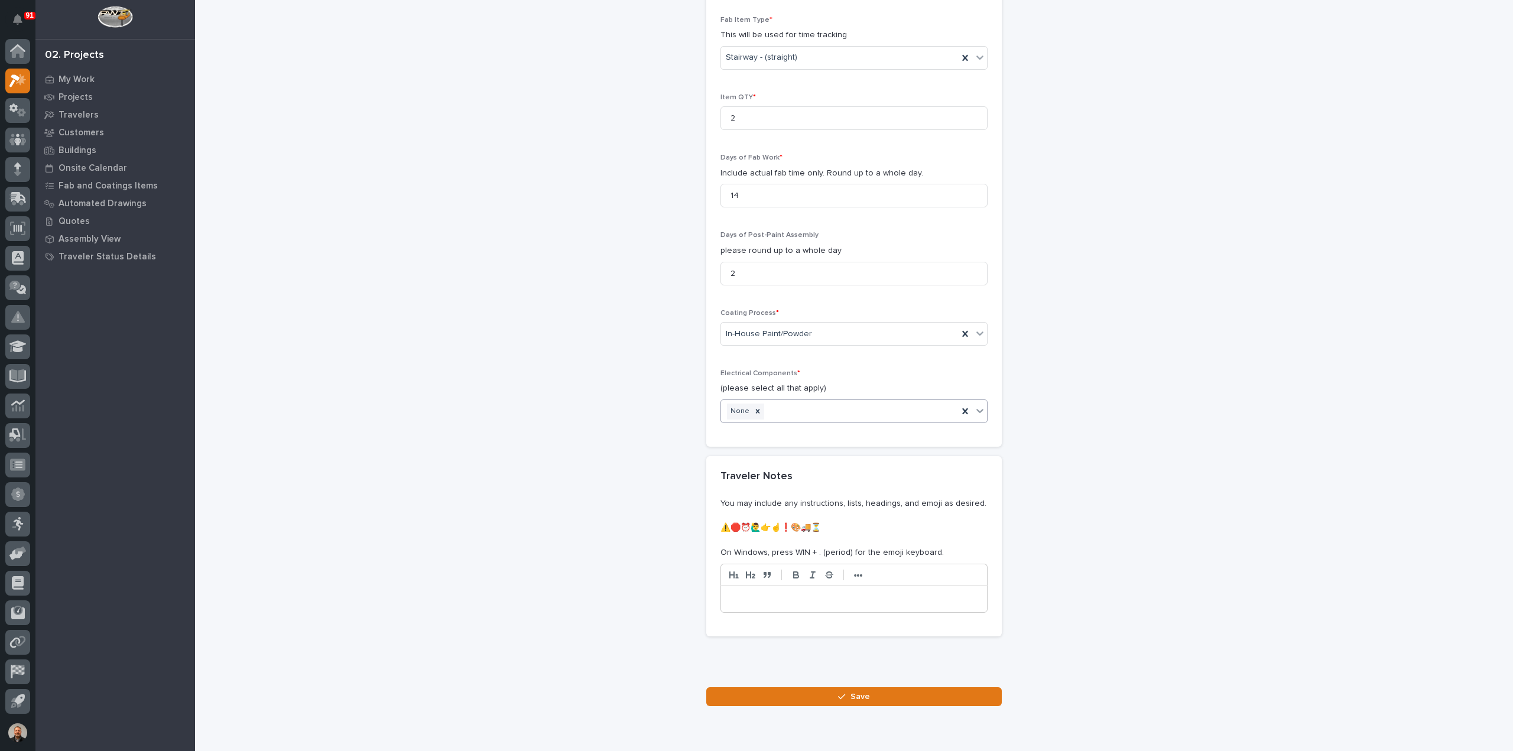
scroll to position [1095, 0]
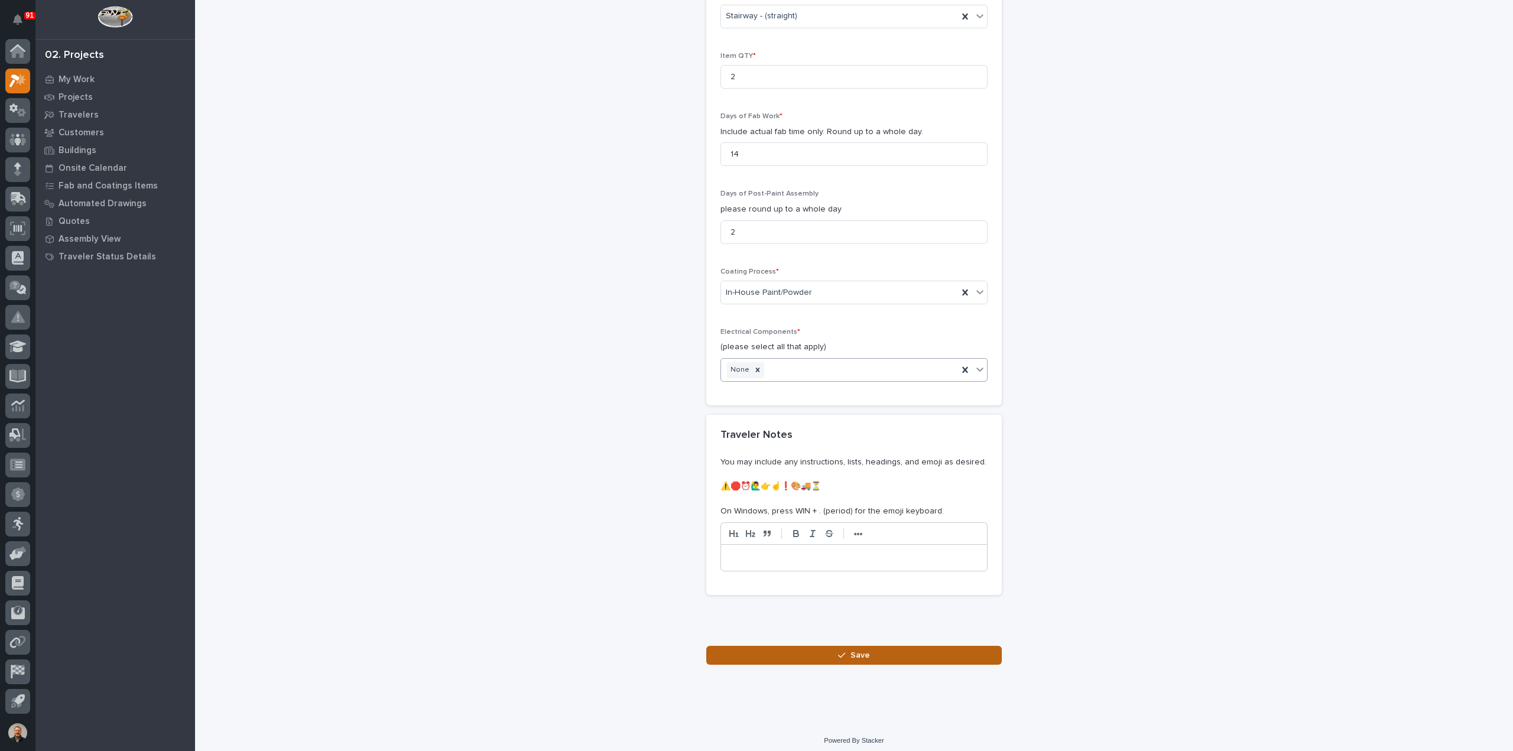
click at [851, 650] on span "Save" at bounding box center [860, 655] width 20 height 11
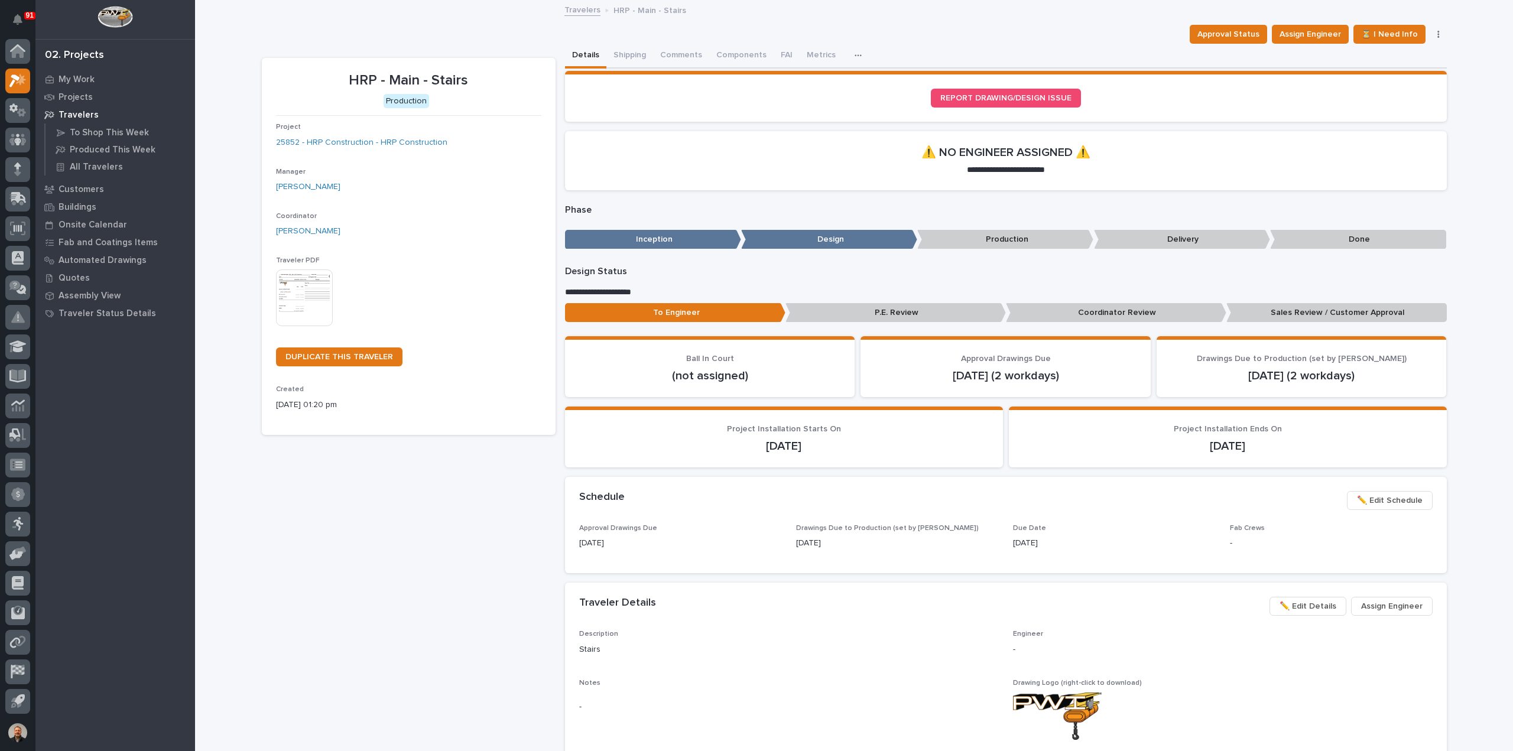
click at [300, 294] on img at bounding box center [304, 297] width 57 height 57
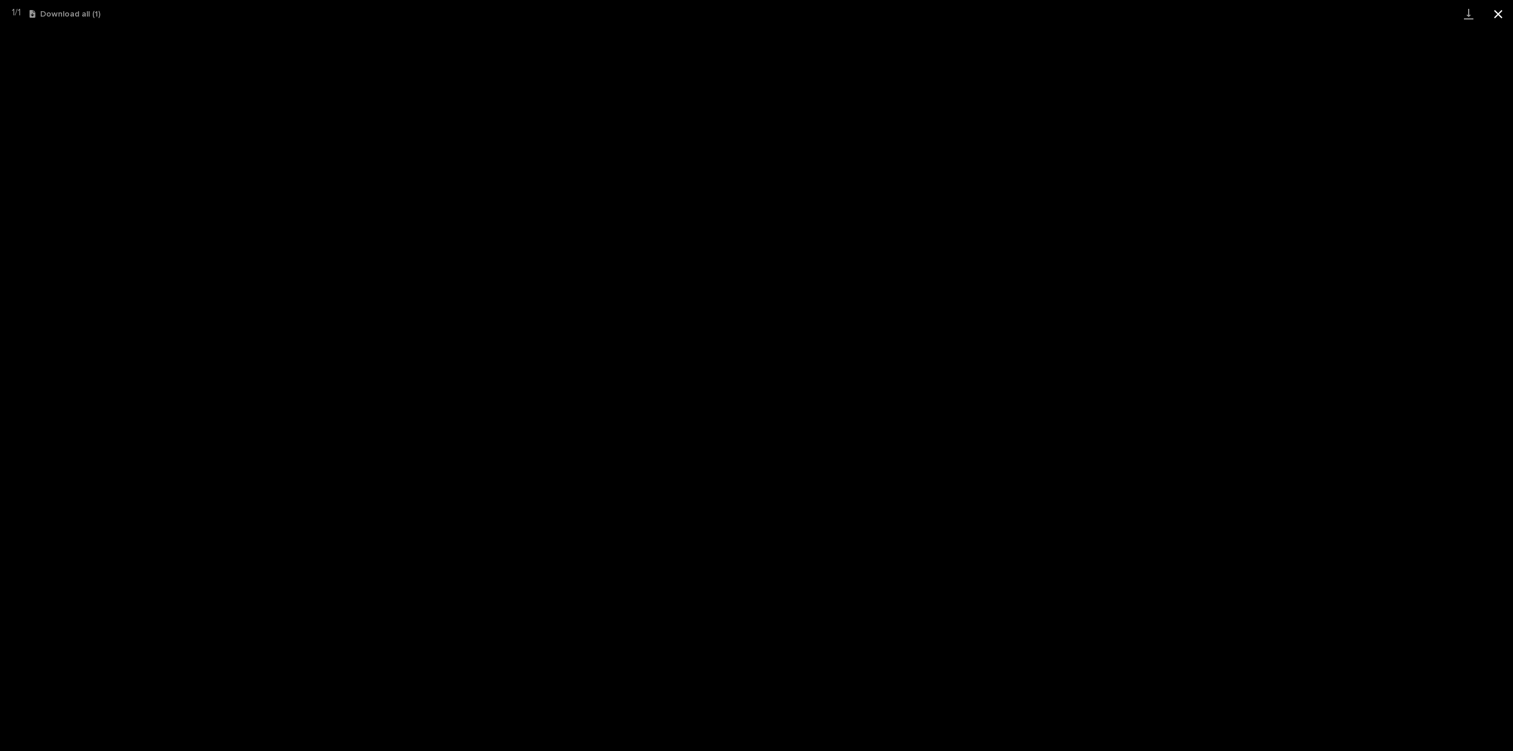
click at [1501, 12] on button "Close gallery" at bounding box center [1498, 14] width 30 height 28
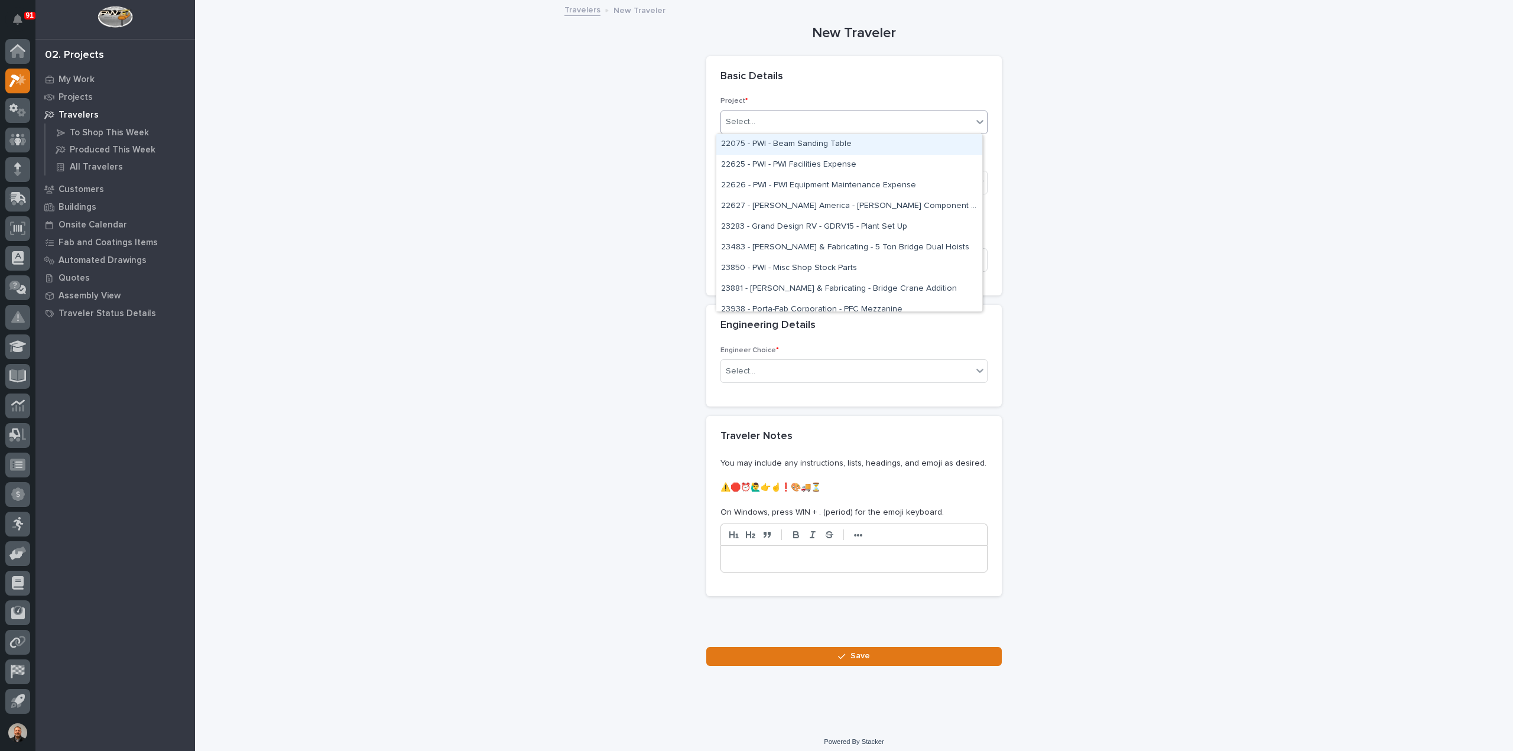
click at [764, 119] on div "Select..." at bounding box center [846, 122] width 251 height 20
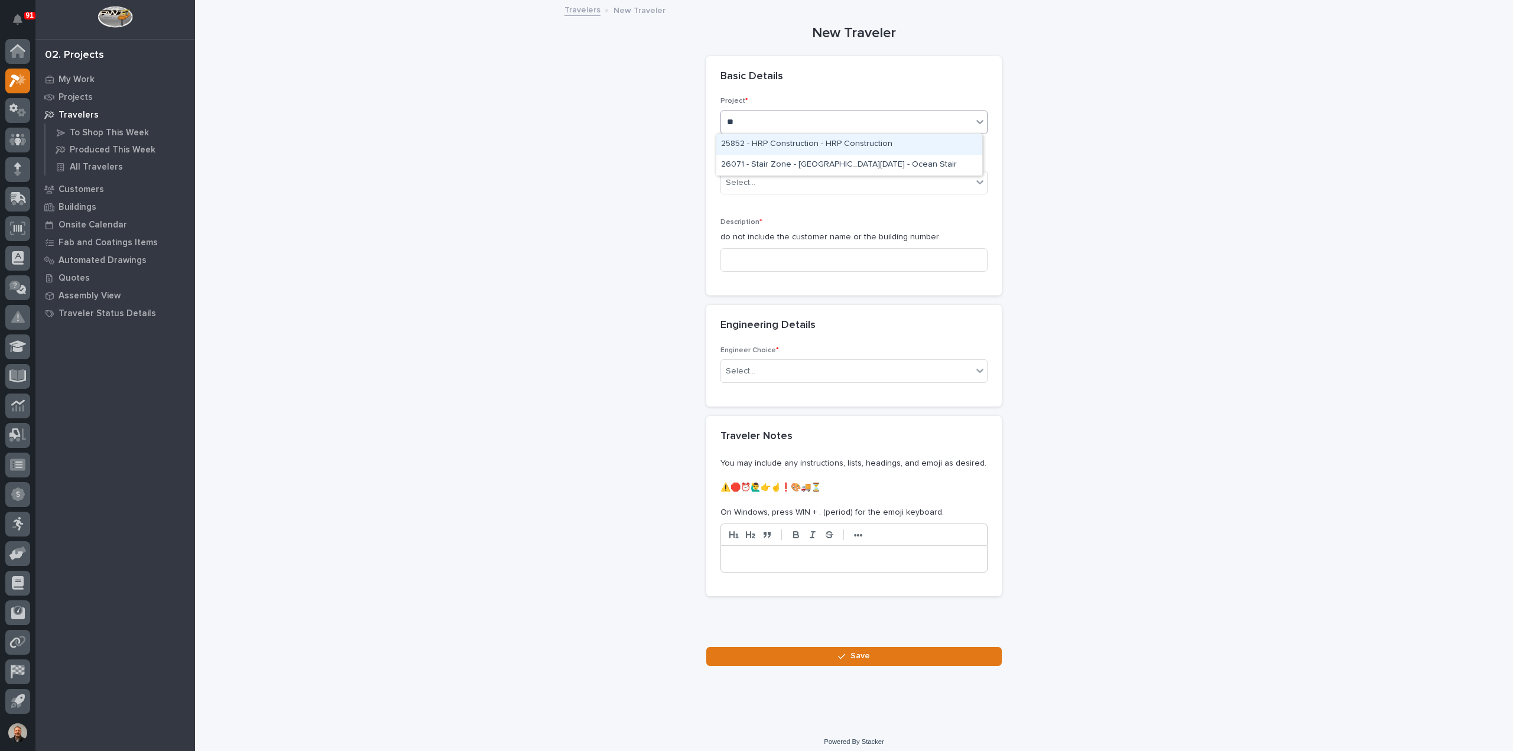
type input "***"
click at [780, 140] on div "25852 - HRP Construction - HRP Construction" at bounding box center [849, 144] width 266 height 21
click at [749, 179] on div "Select..." at bounding box center [741, 183] width 30 height 12
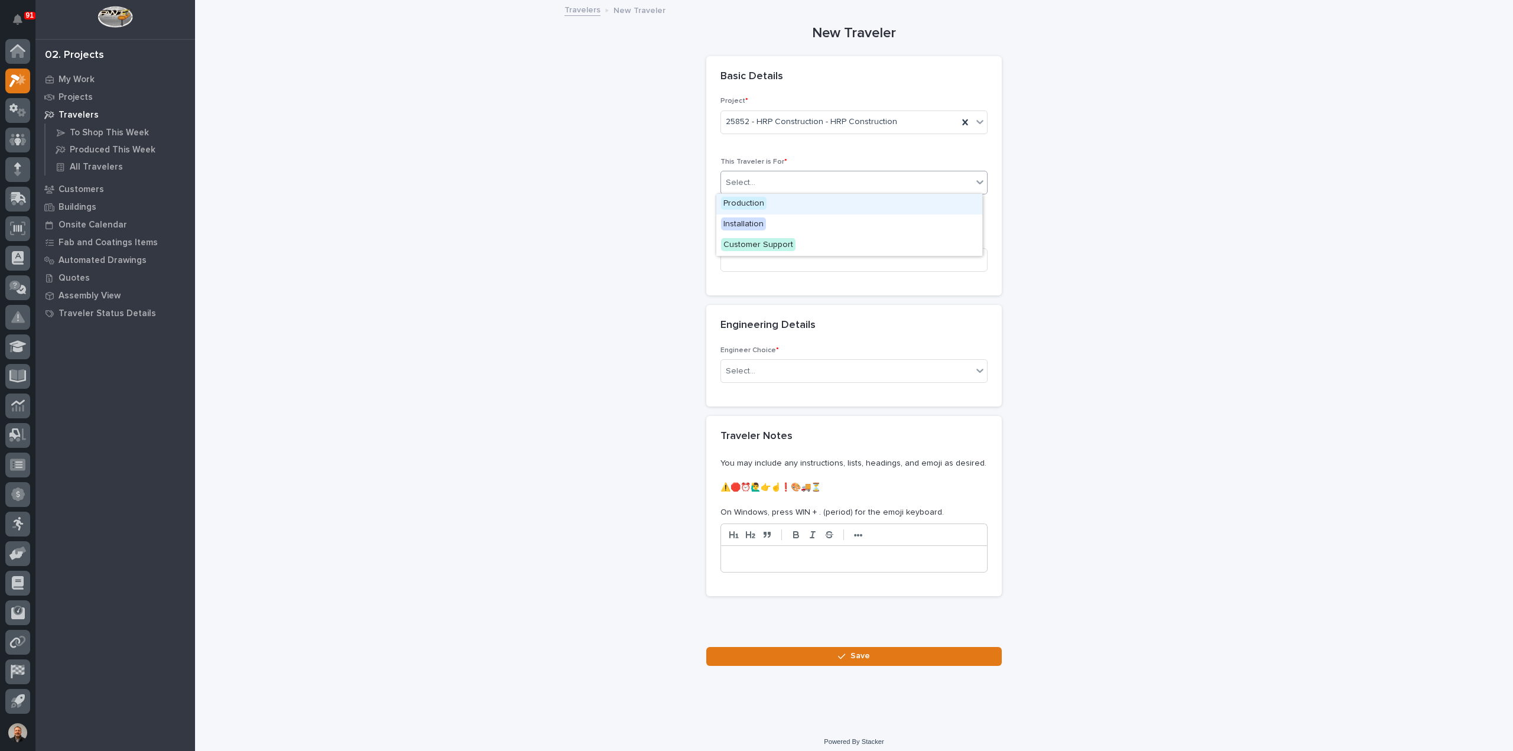
click at [751, 199] on span "Production" at bounding box center [744, 203] width 46 height 13
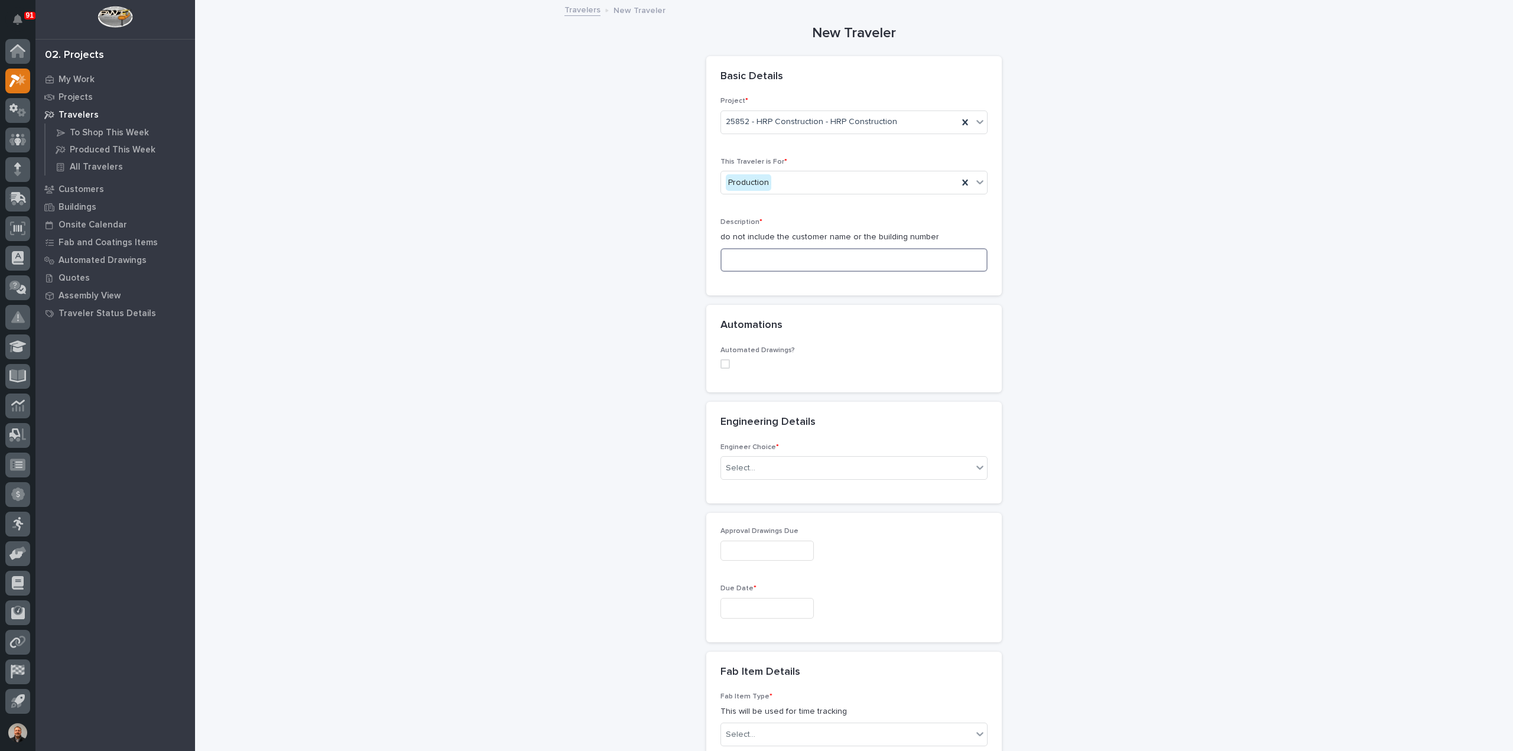
click at [748, 259] on input at bounding box center [853, 260] width 267 height 24
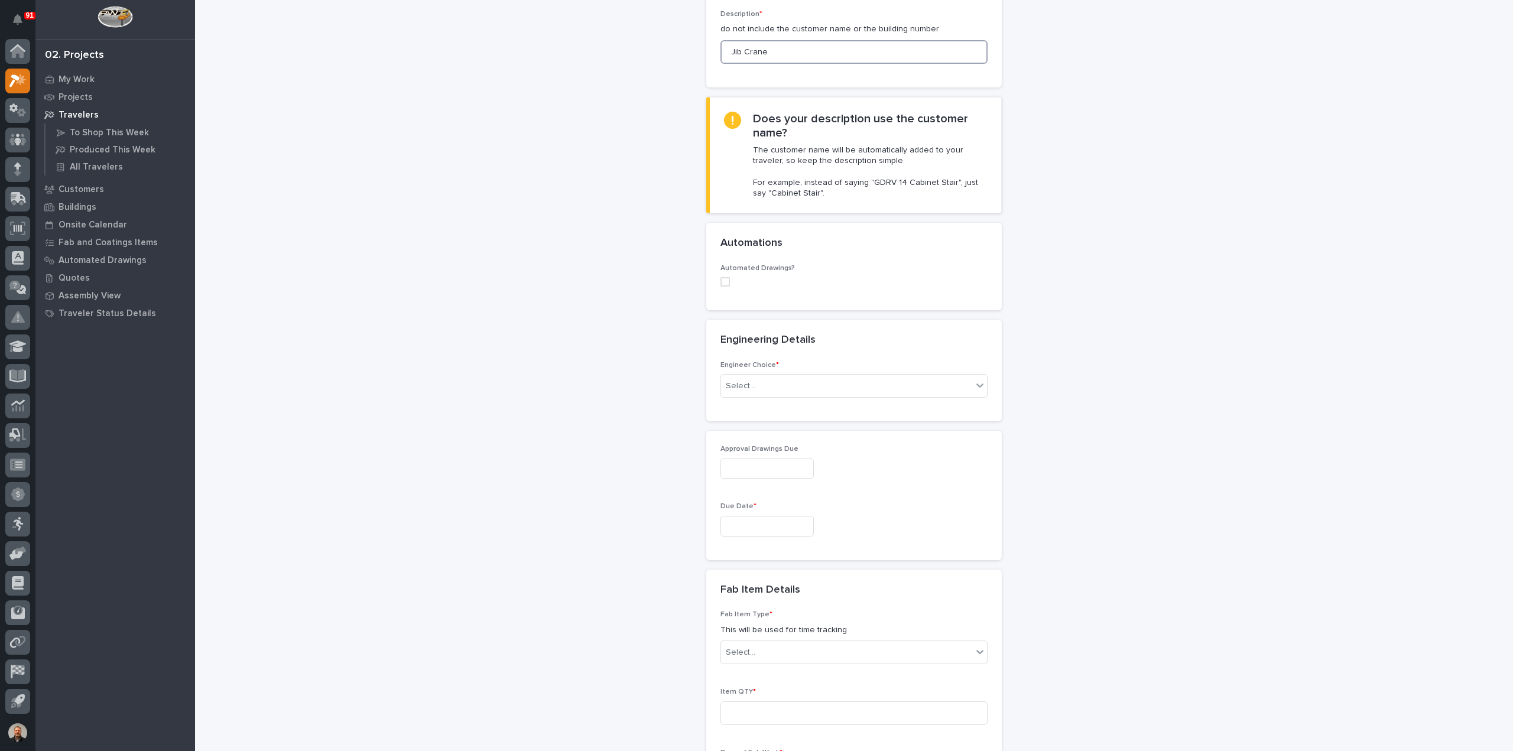
scroll to position [236, 0]
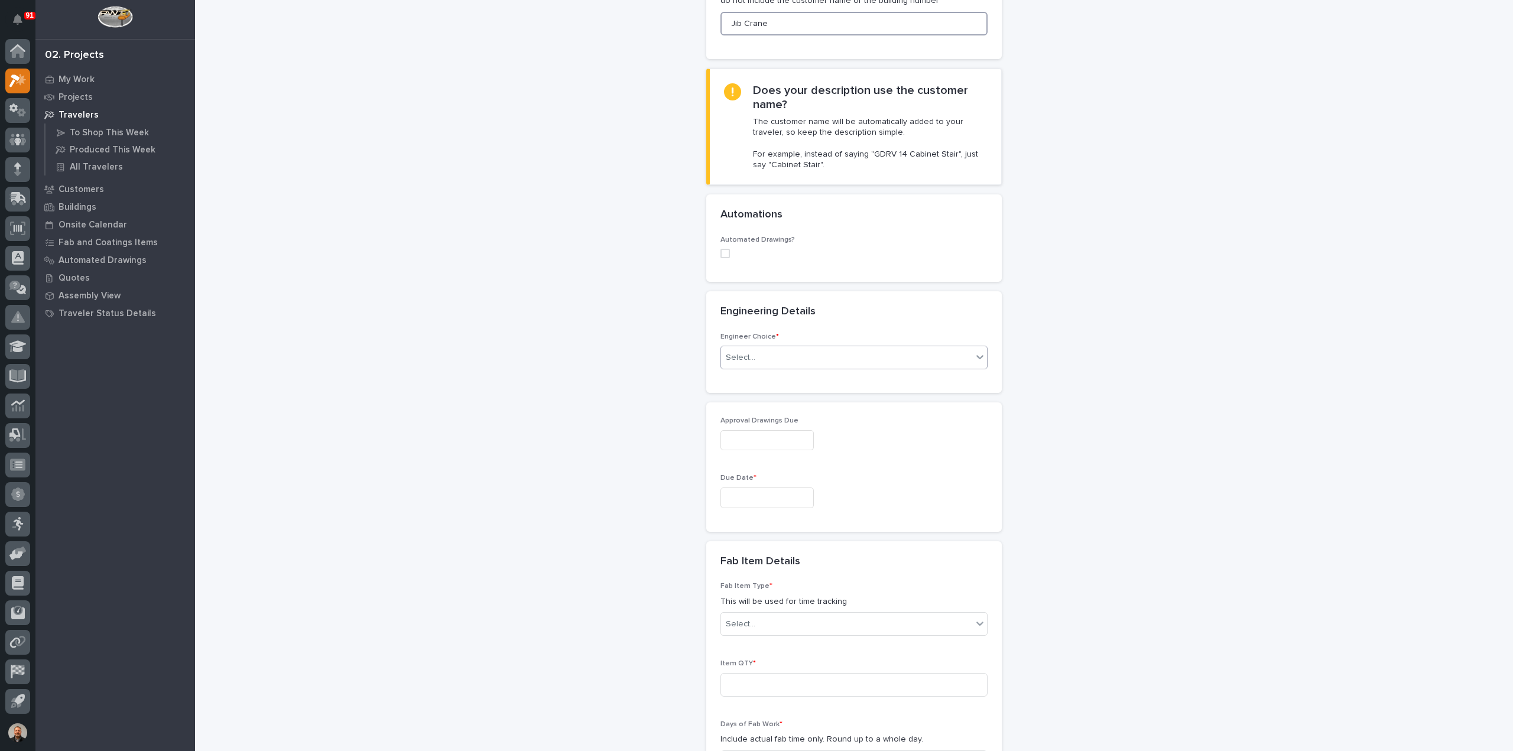
type input "Jib Crane"
click at [758, 356] on div "Select..." at bounding box center [846, 358] width 251 height 20
click at [755, 399] on div "I want my coordinator to choose an engineer" at bounding box center [849, 399] width 266 height 21
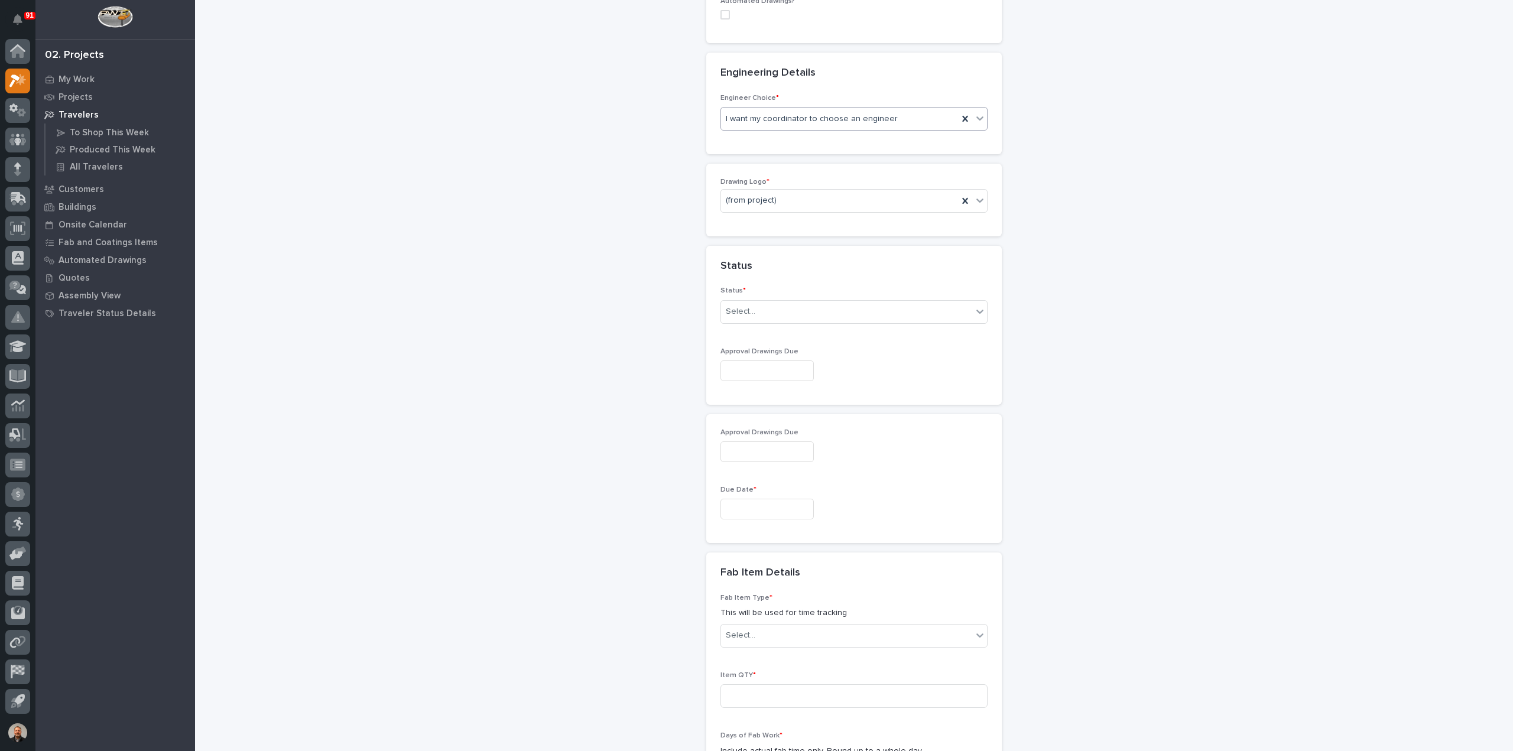
scroll to position [479, 0]
click at [788, 187] on div "(from project)" at bounding box center [839, 197] width 237 height 20
click at [741, 257] on div "PWI" at bounding box center [849, 258] width 266 height 21
click at [752, 305] on div "Select..." at bounding box center [846, 308] width 251 height 20
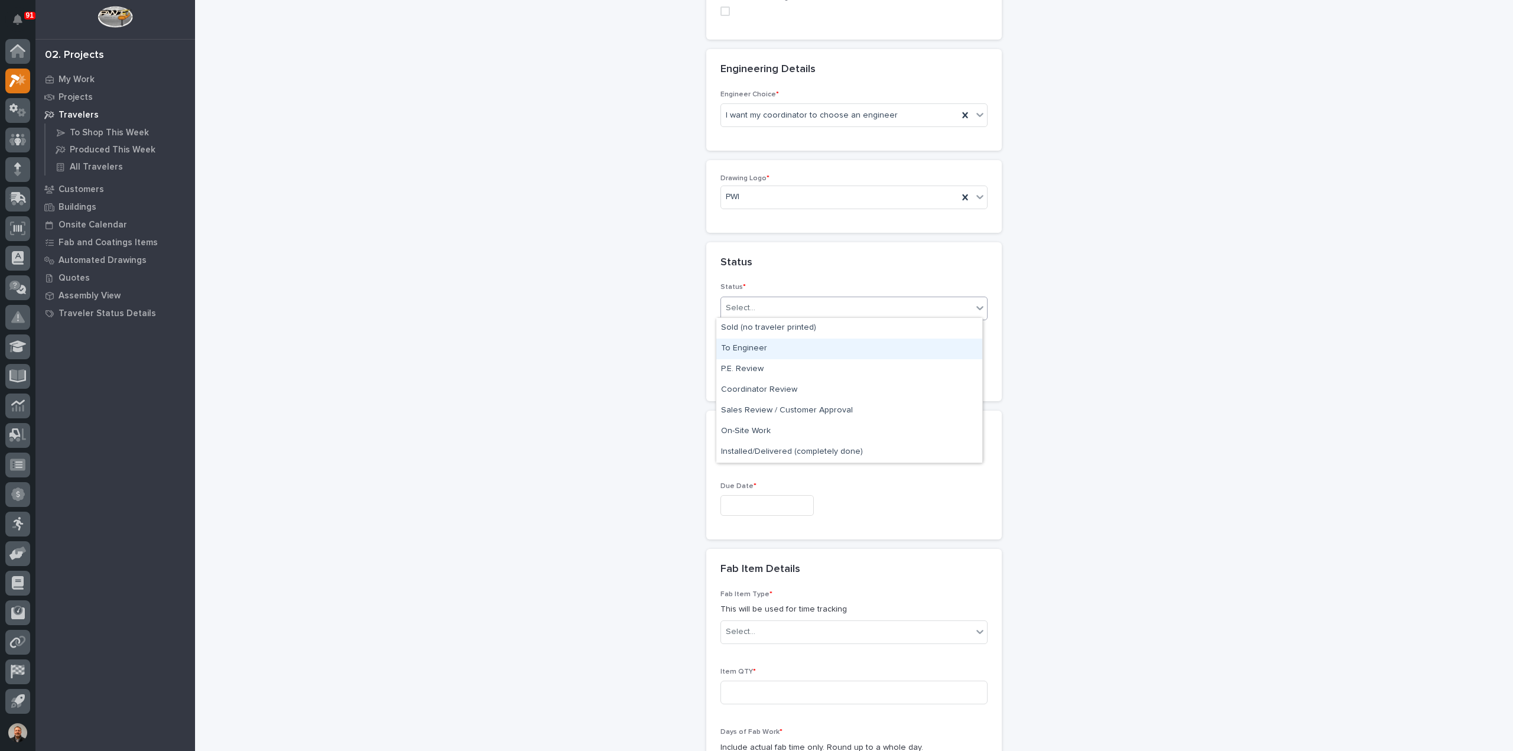
click at [753, 349] on div "To Engineer" at bounding box center [849, 349] width 266 height 21
click at [742, 366] on input "text" at bounding box center [766, 367] width 93 height 21
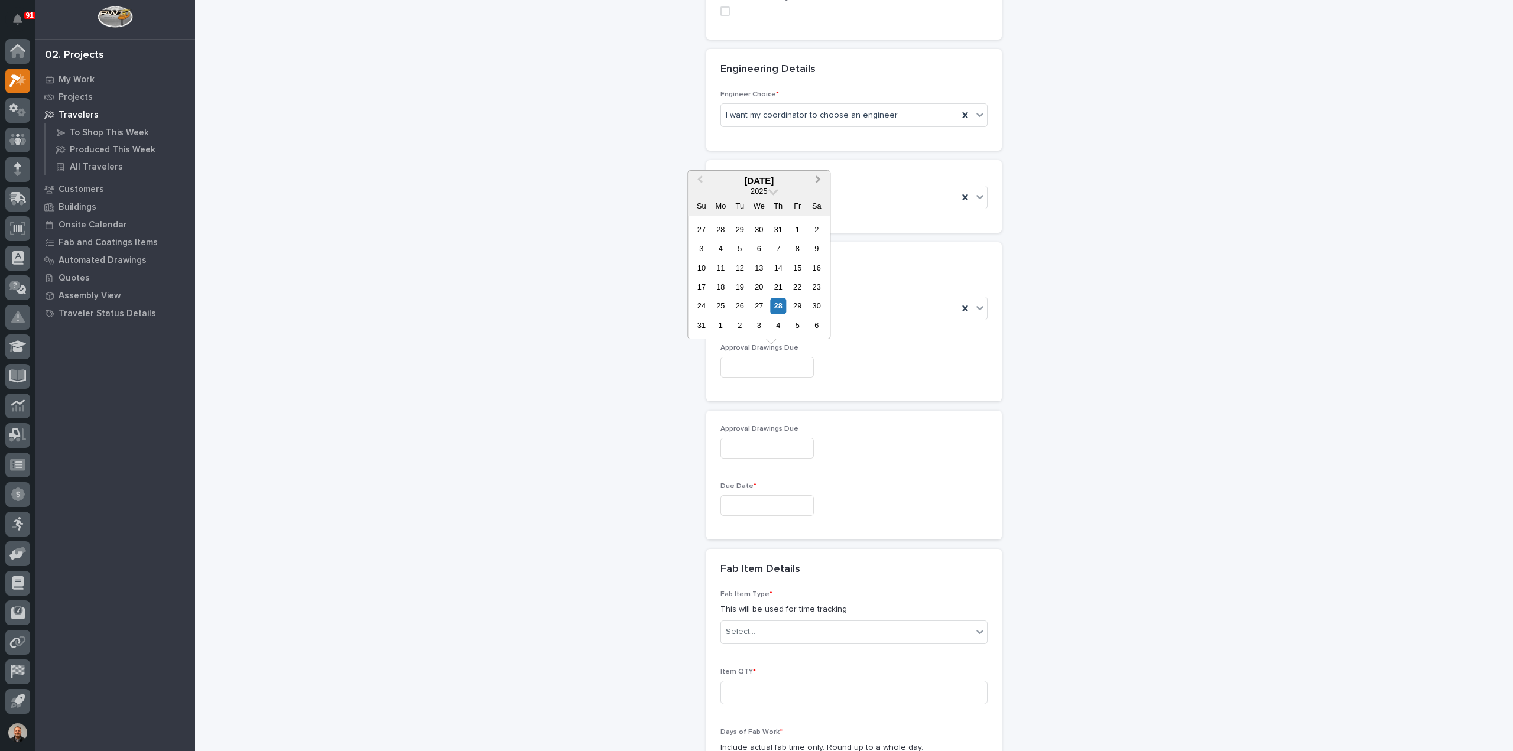
click at [820, 177] on button "Next Month" at bounding box center [819, 181] width 19 height 19
click at [738, 230] on div "2" at bounding box center [740, 230] width 16 height 16
type input "**********"
click at [786, 364] on input "**********" at bounding box center [766, 367] width 93 height 21
click at [798, 266] on div "19" at bounding box center [798, 268] width 16 height 16
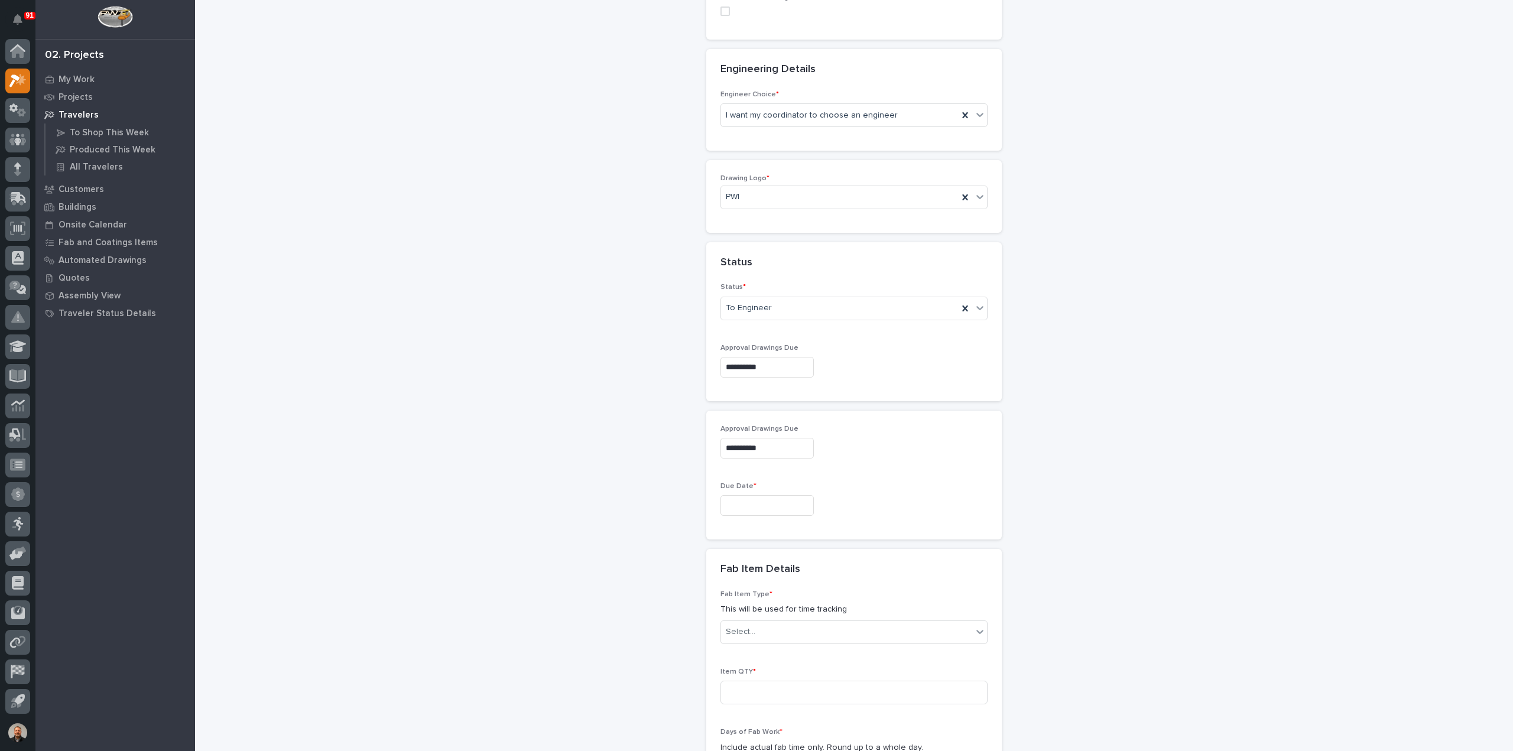
type input "**********"
click at [745, 501] on input "text" at bounding box center [766, 505] width 93 height 21
click at [822, 317] on button "Next Month" at bounding box center [819, 318] width 19 height 19
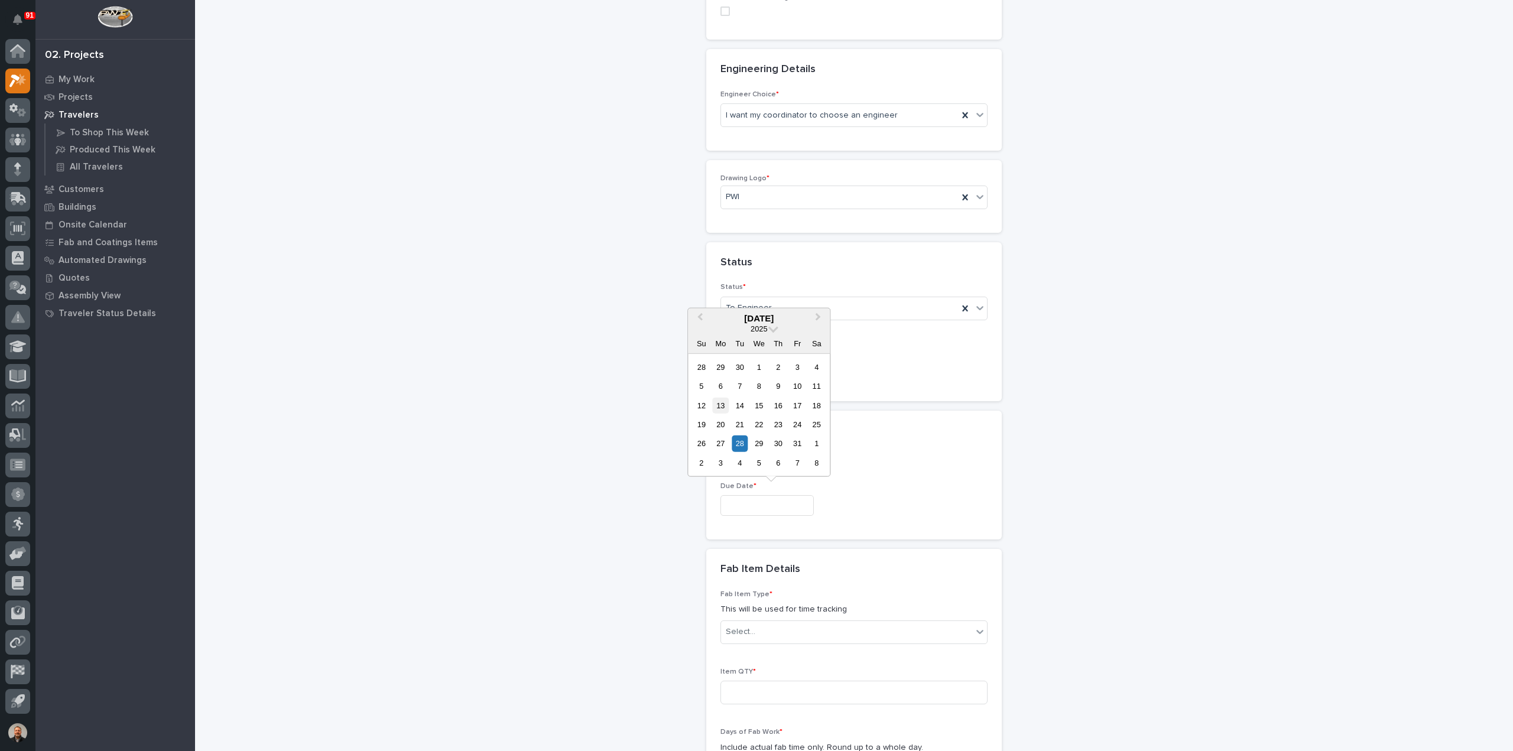
click at [720, 401] on div "13" at bounding box center [721, 405] width 16 height 16
type input "**********"
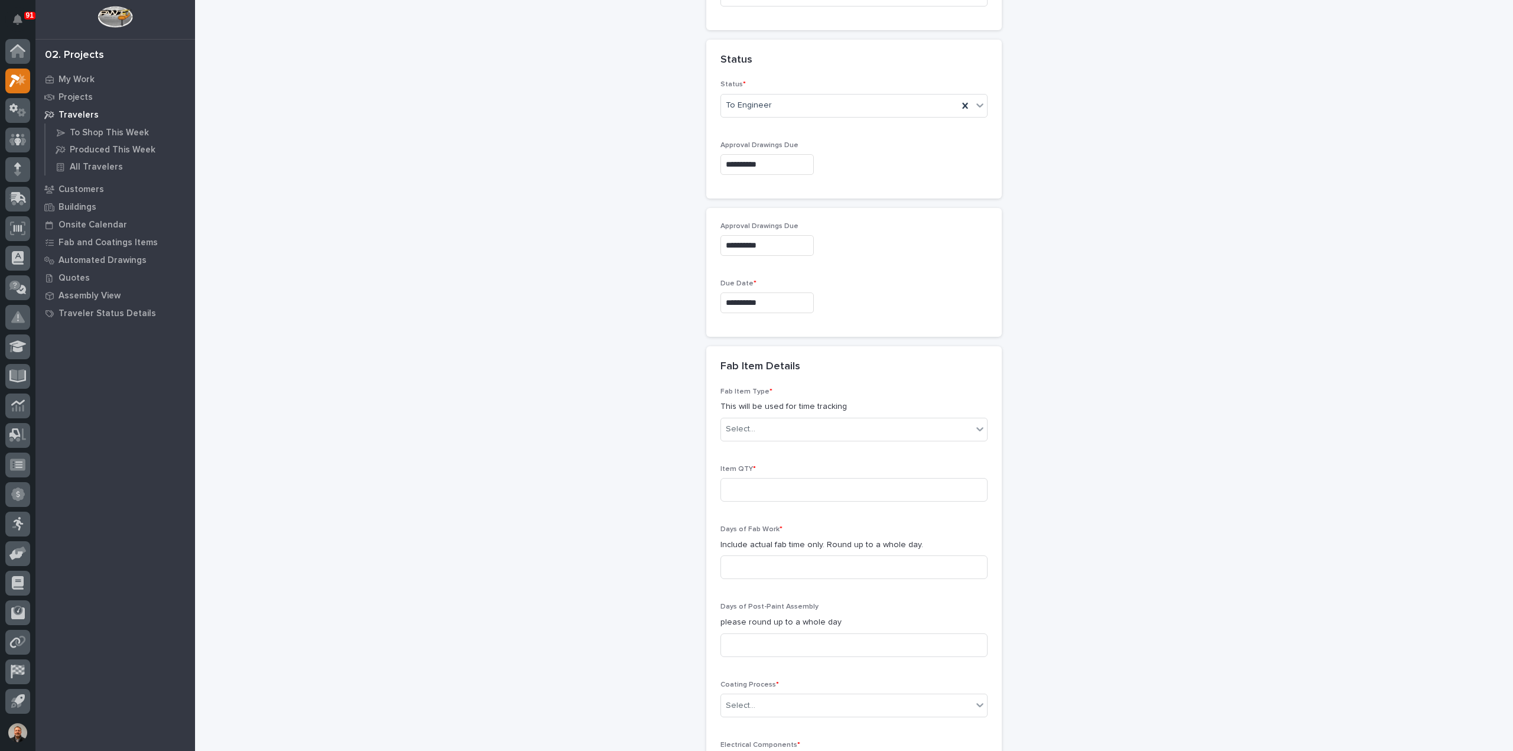
scroll to position [715, 0]
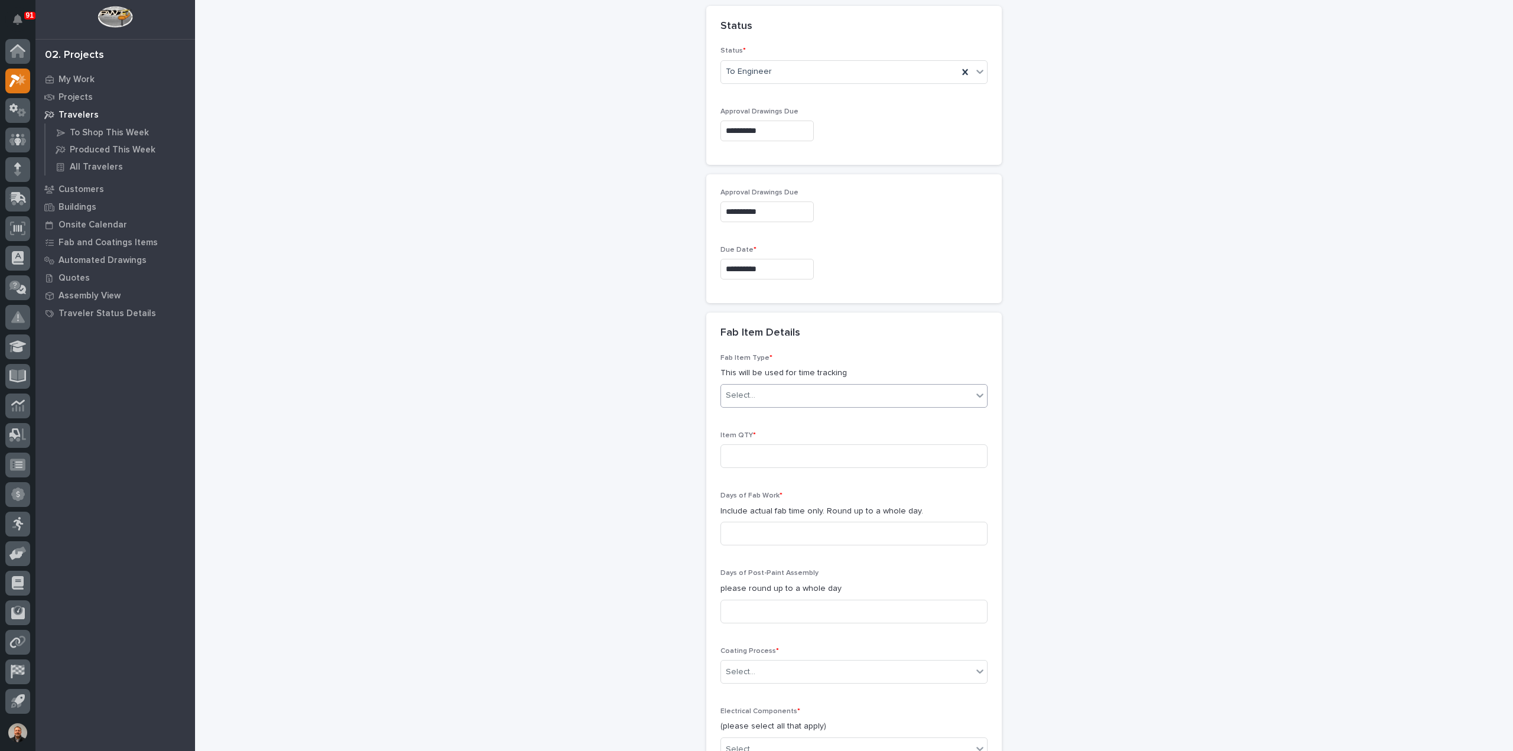
click at [756, 392] on div "Select..." at bounding box center [846, 396] width 251 height 20
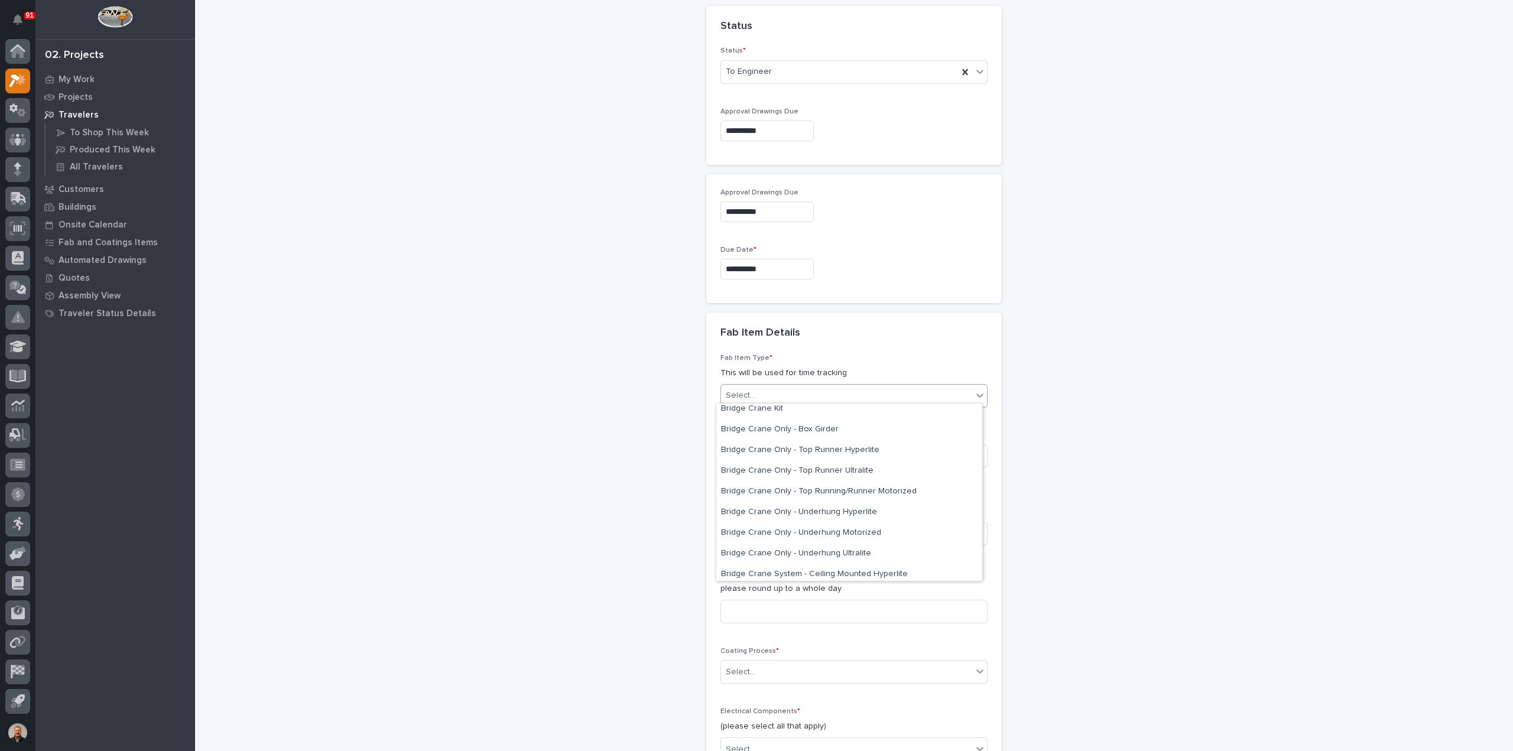
scroll to position [0, 0]
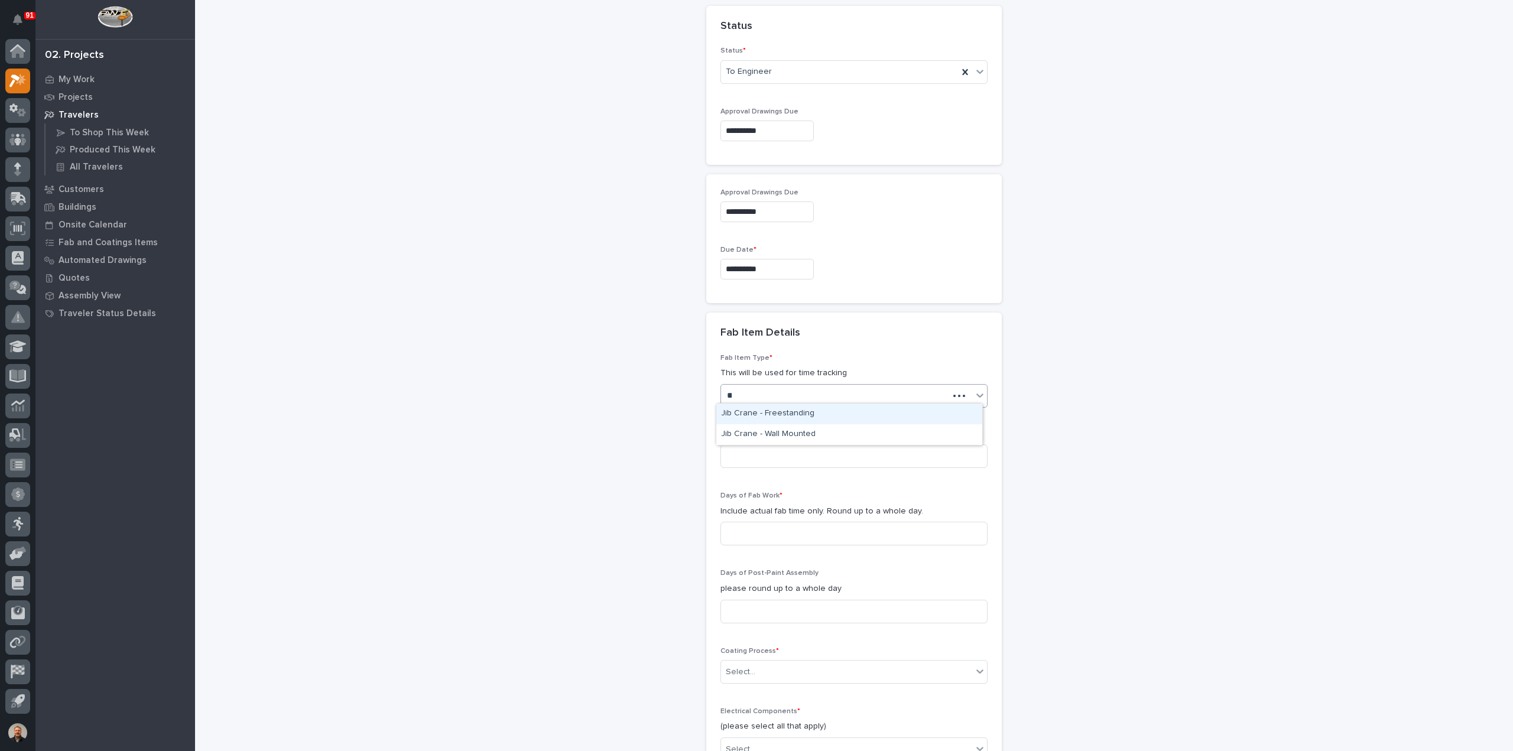
type input "***"
click at [783, 435] on div "Jib Crane - Wall Mounted" at bounding box center [849, 434] width 266 height 21
click at [731, 450] on input at bounding box center [853, 456] width 267 height 24
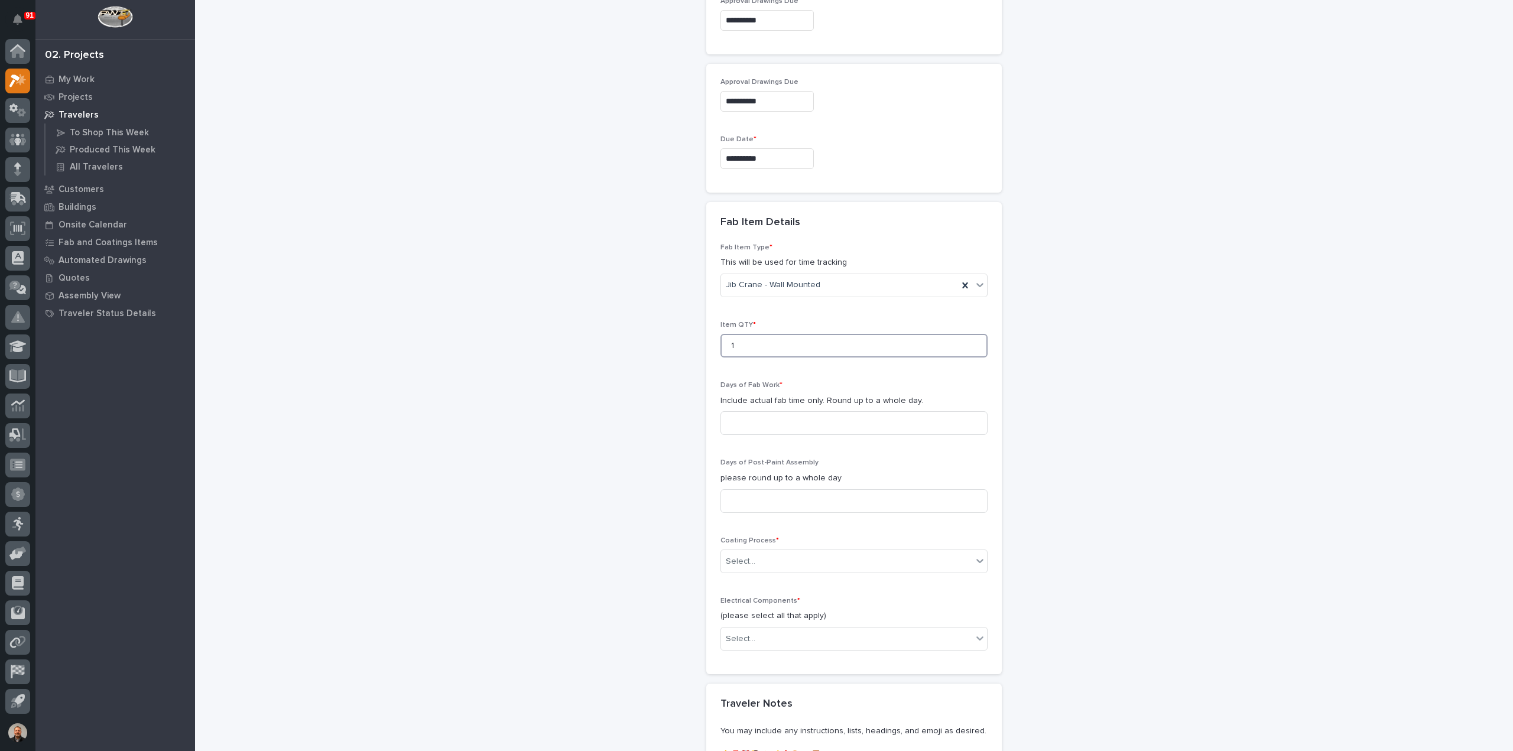
scroll to position [833, 0]
type input "1"
click at [743, 413] on input at bounding box center [853, 416] width 267 height 24
type input "6"
click at [740, 489] on input at bounding box center [853, 494] width 267 height 24
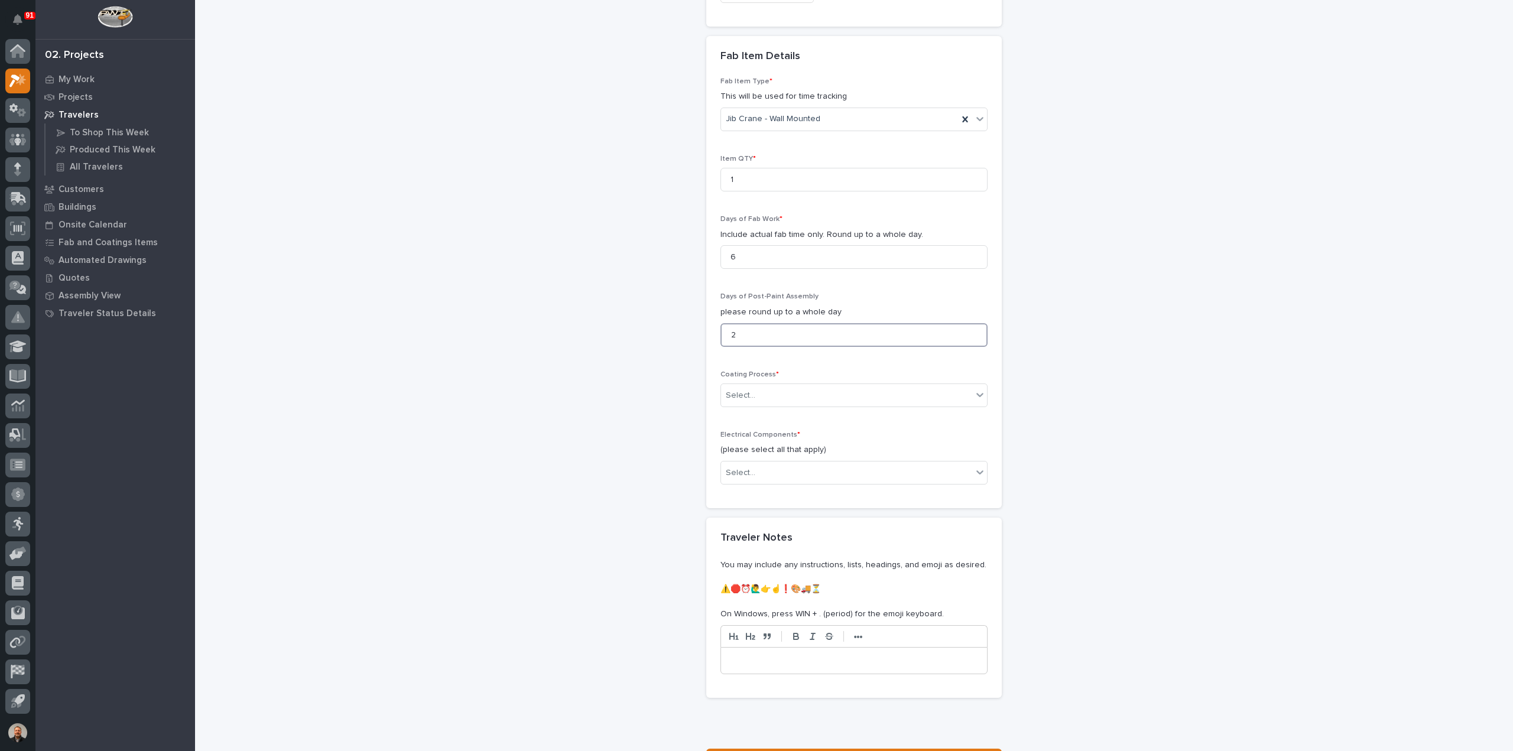
scroll to position [1011, 0]
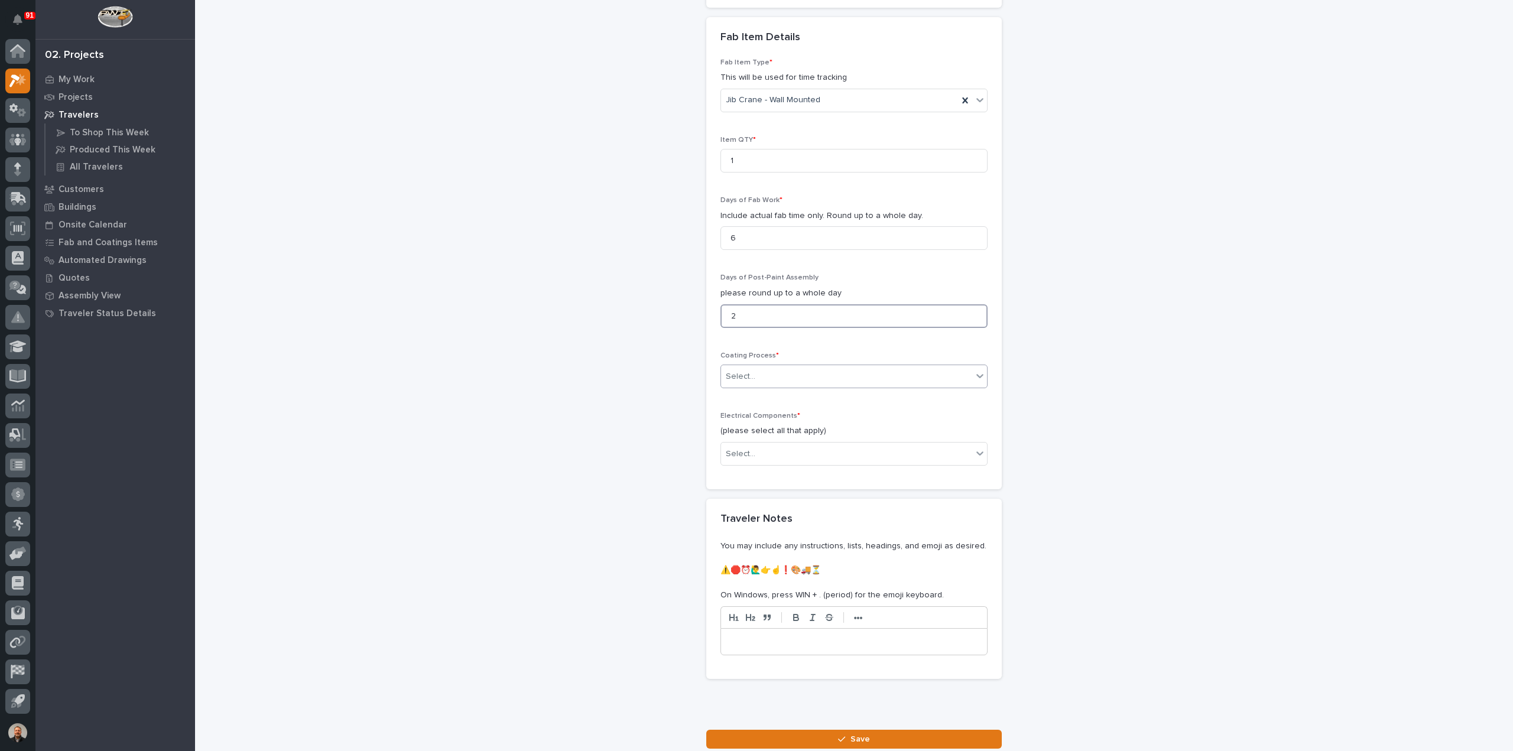
type input "2"
click at [742, 371] on div "Select..." at bounding box center [741, 377] width 30 height 12
click at [753, 413] on div "In-House Paint/Powder" at bounding box center [849, 415] width 266 height 21
click at [748, 448] on div "Select..." at bounding box center [741, 454] width 30 height 12
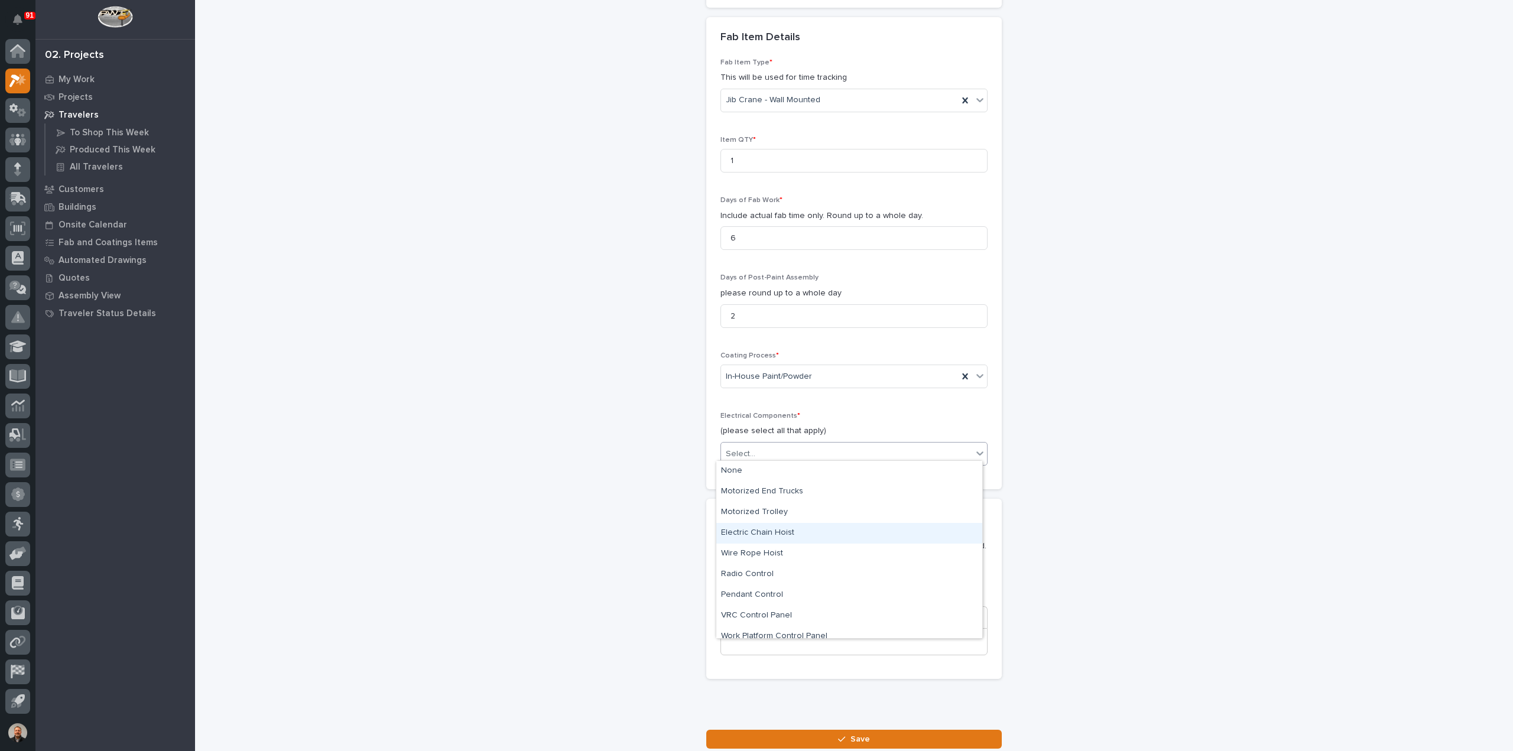
click at [755, 531] on div "Electric Chain Hoist" at bounding box center [849, 533] width 266 height 21
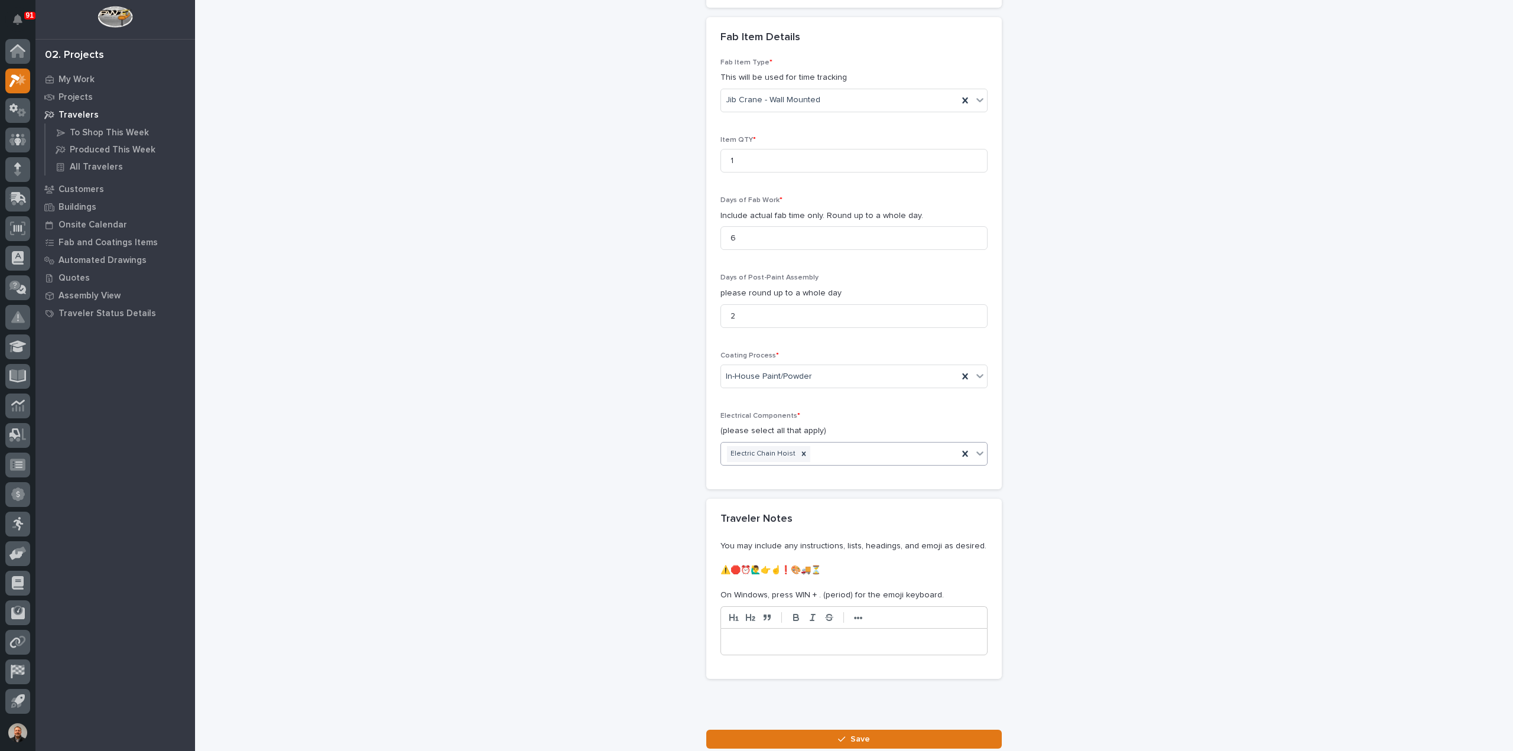
click at [826, 450] on div "Electric Chain Hoist" at bounding box center [839, 454] width 237 height 21
click at [818, 449] on div "Electric Chain Hoist" at bounding box center [839, 454] width 237 height 21
click at [758, 574] on div "Pendant Control" at bounding box center [849, 574] width 266 height 21
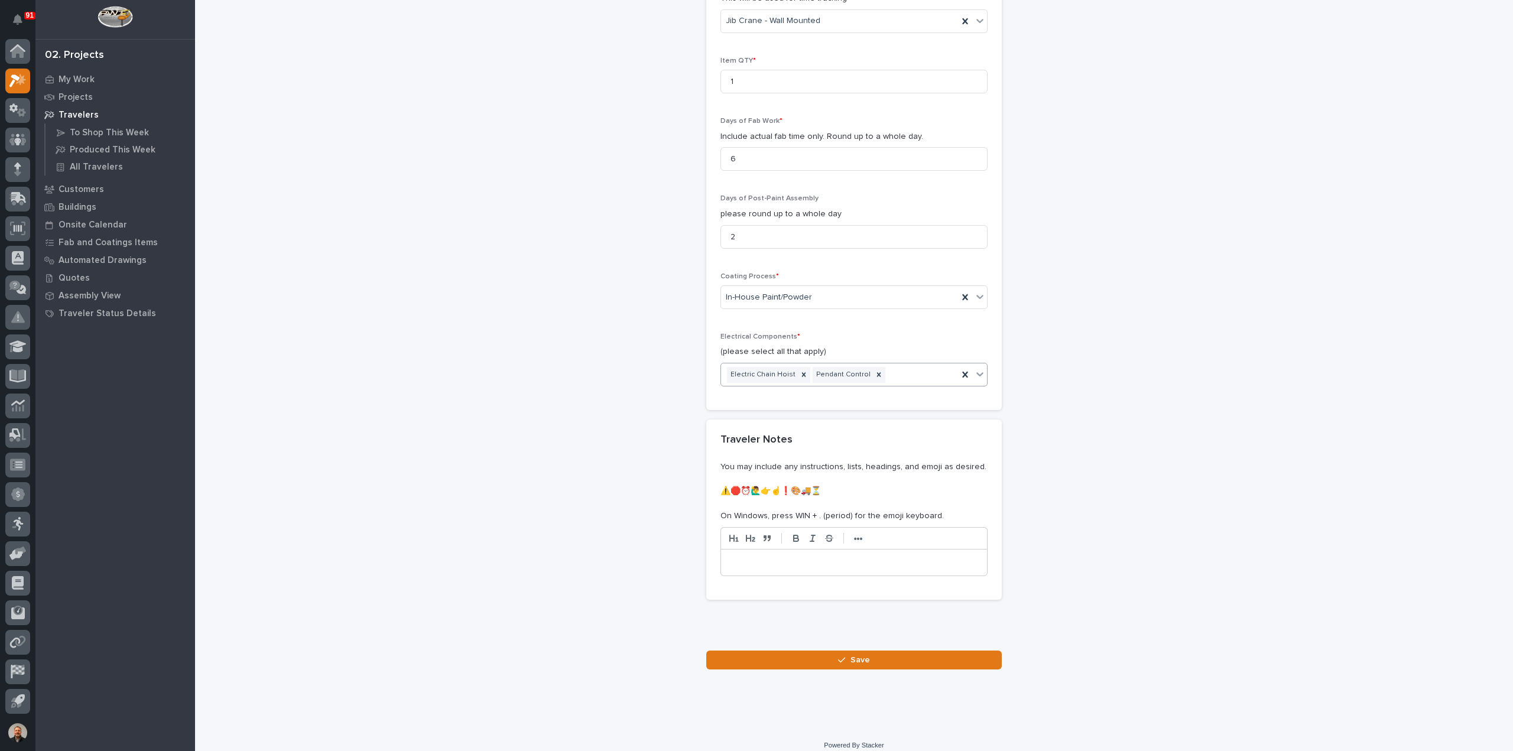
scroll to position [1095, 0]
click at [850, 650] on span "Save" at bounding box center [860, 655] width 20 height 11
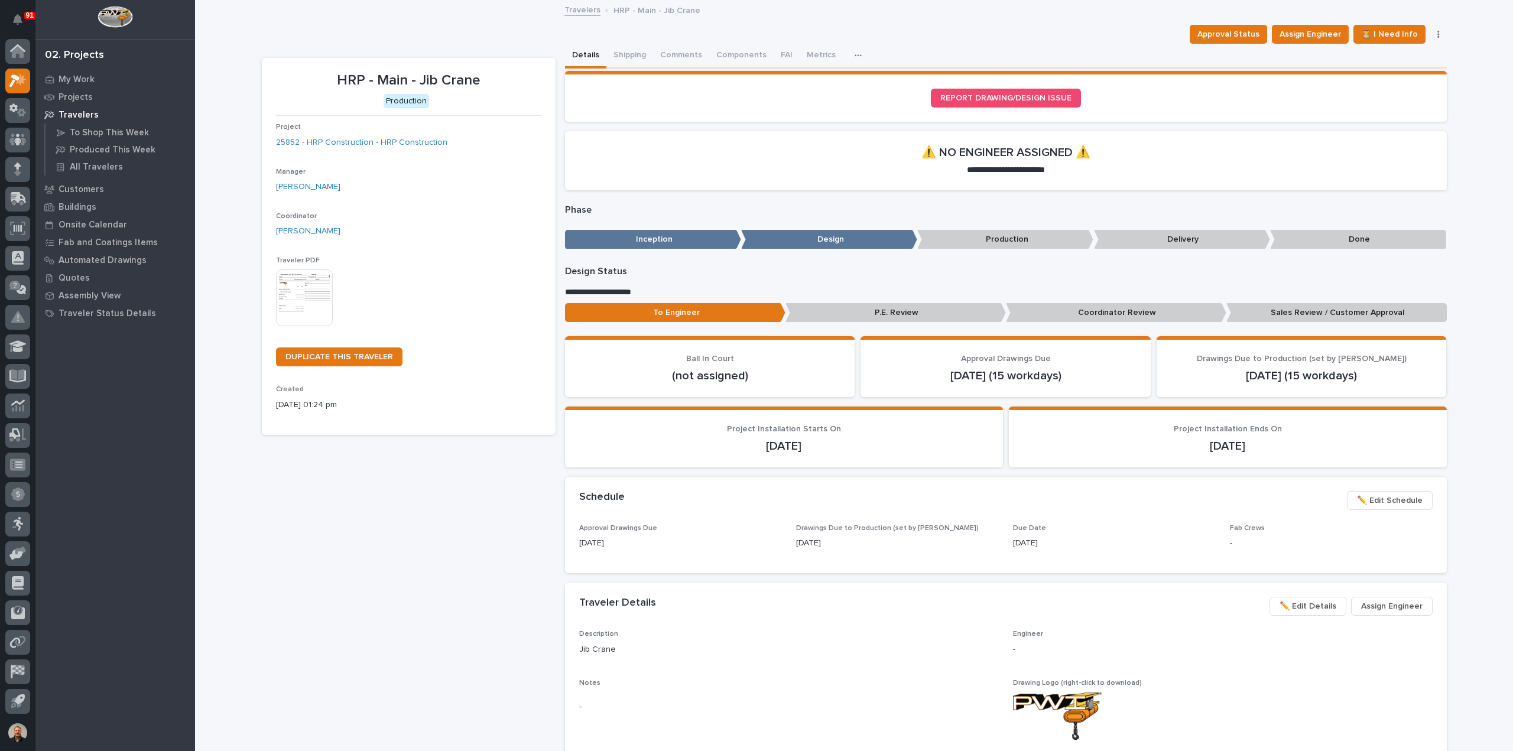
click at [303, 301] on img at bounding box center [304, 297] width 57 height 57
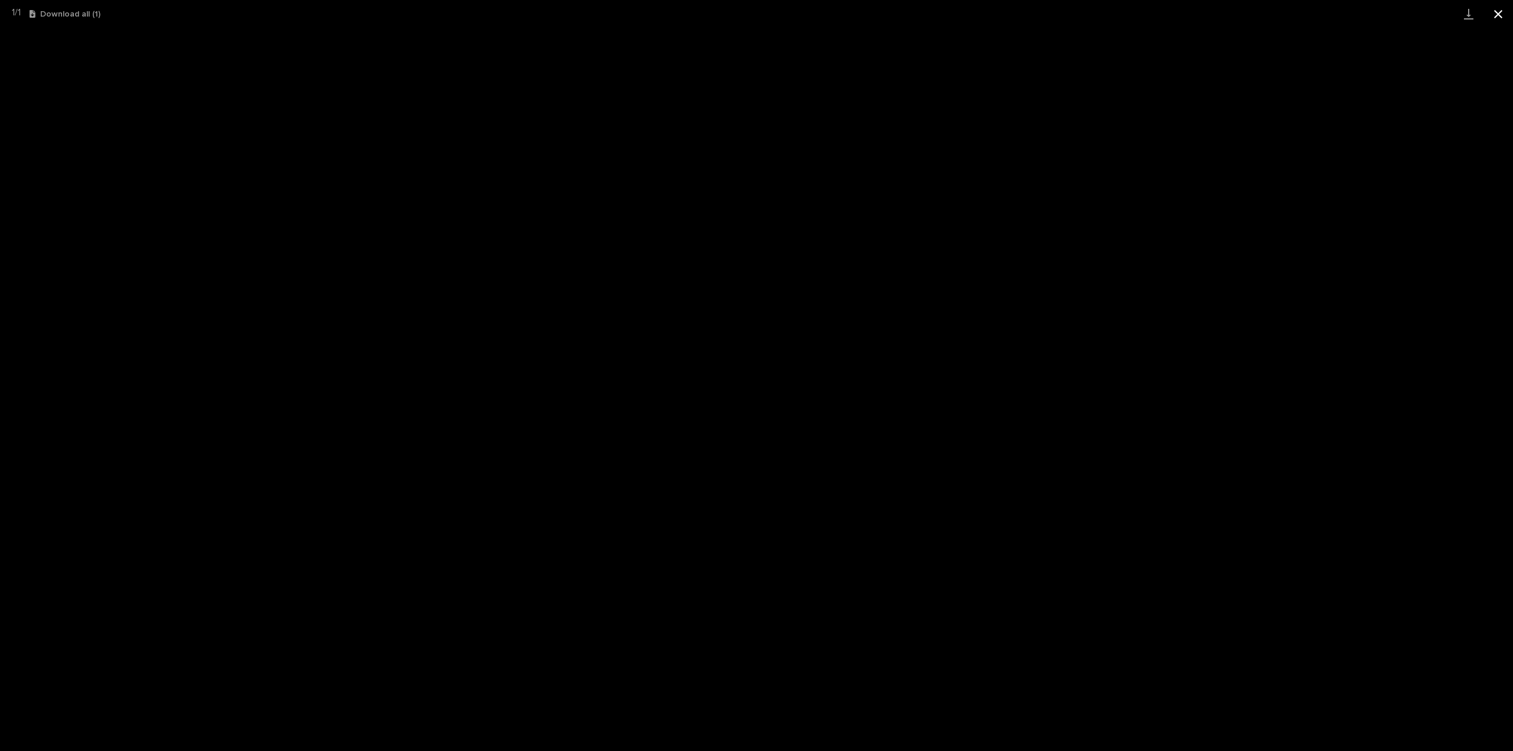
click at [1501, 13] on button "Close gallery" at bounding box center [1498, 14] width 30 height 28
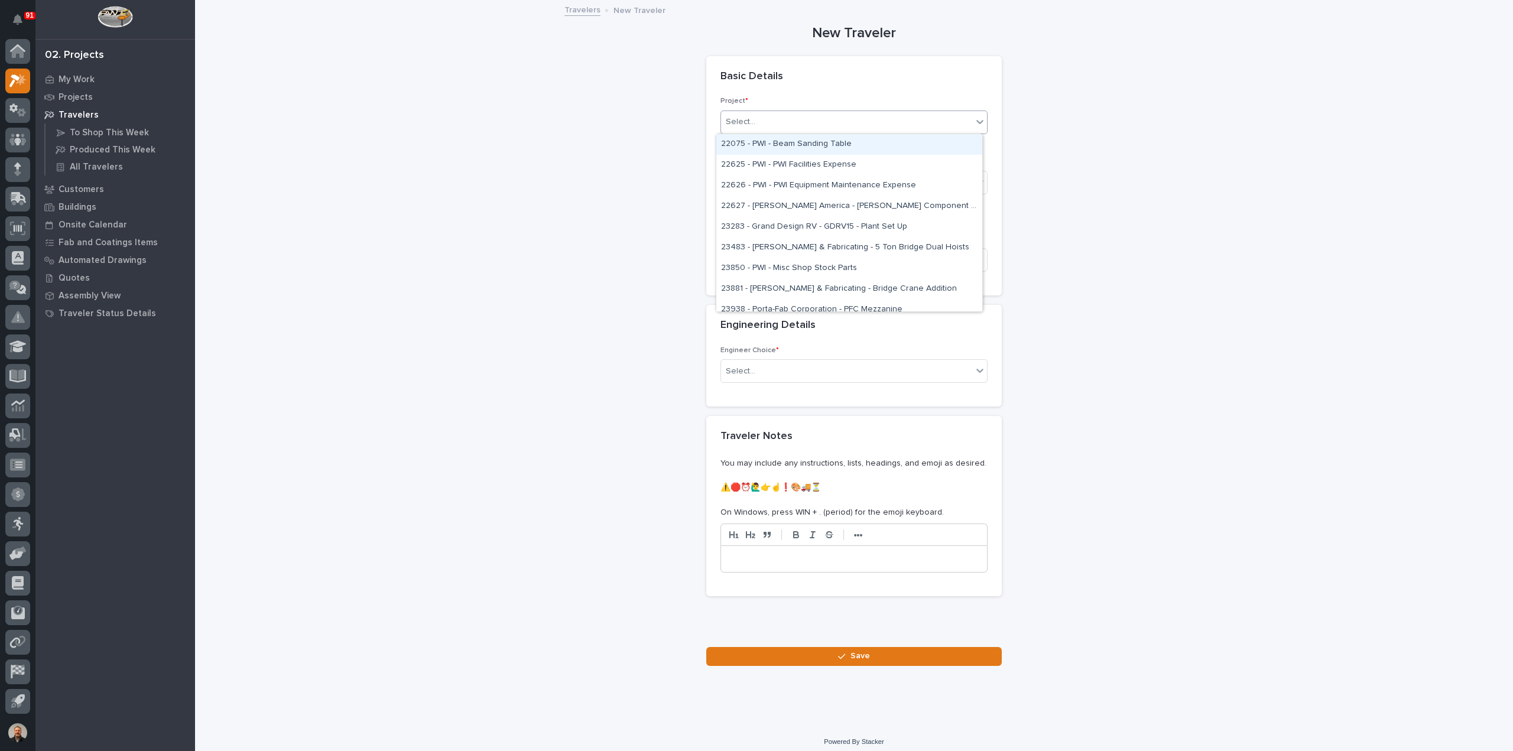
click at [752, 118] on div "Select..." at bounding box center [846, 122] width 251 height 20
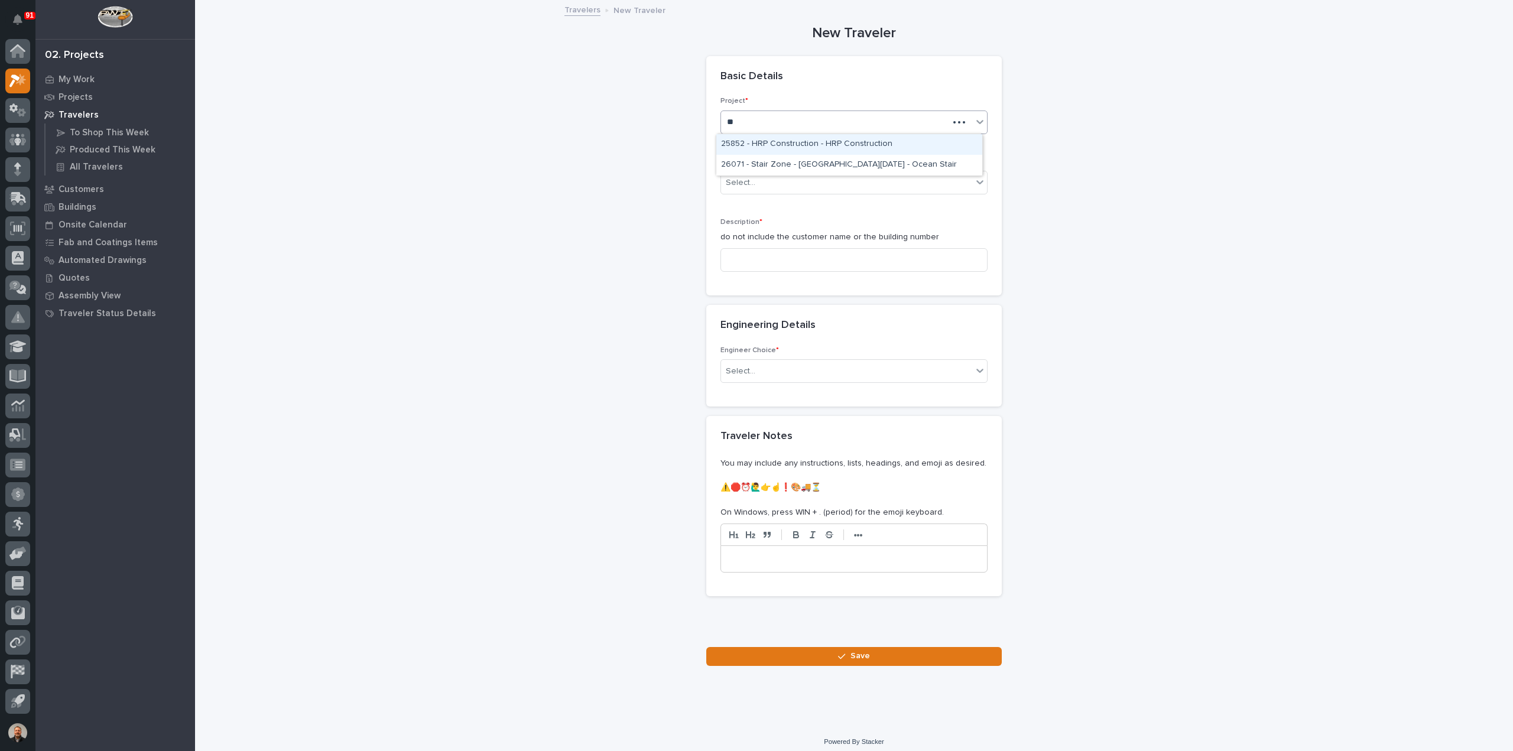
type input "***"
click at [780, 142] on div "25852 - HRP Construction - HRP Construction" at bounding box center [849, 144] width 266 height 21
click at [743, 183] on div "Select..." at bounding box center [741, 183] width 30 height 12
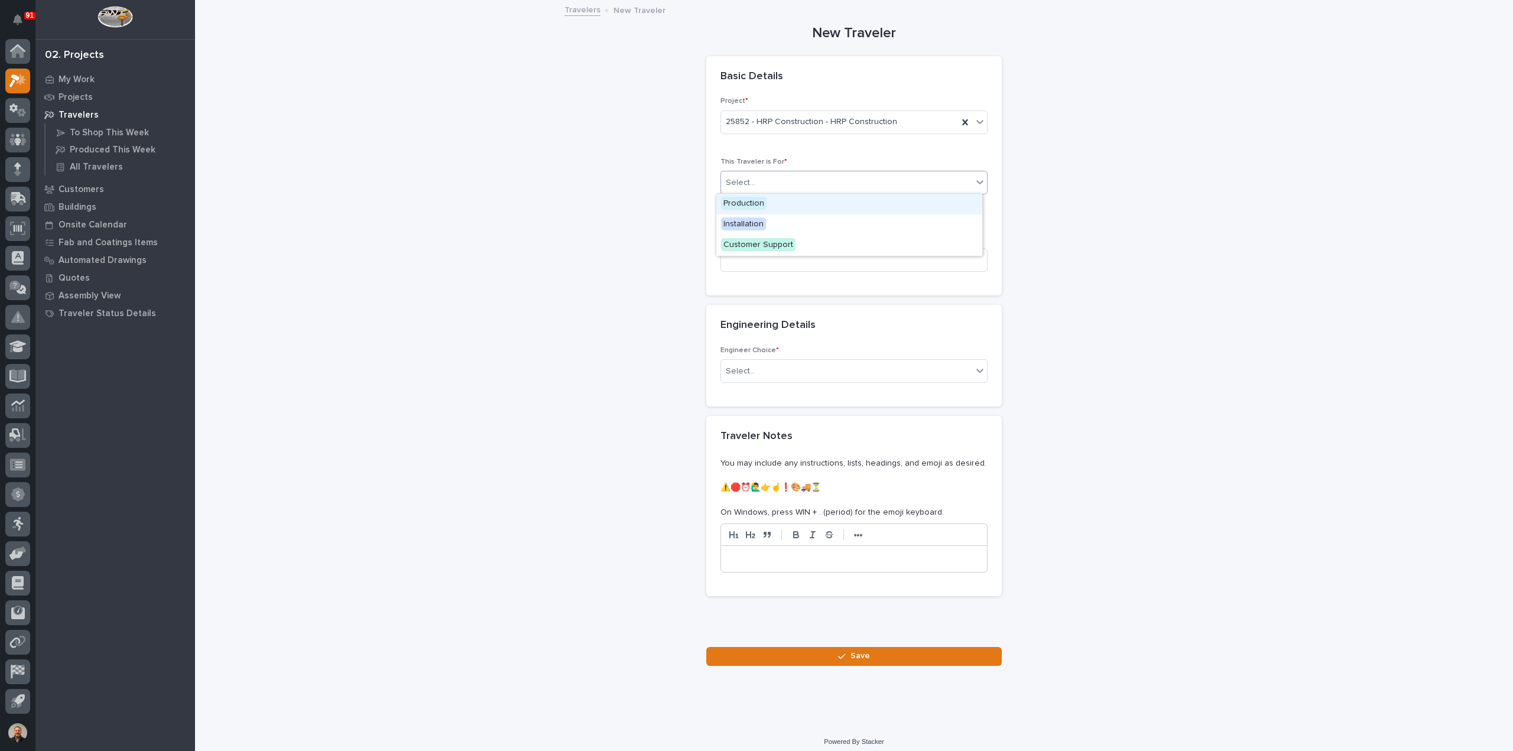
click at [744, 203] on span "Production" at bounding box center [744, 203] width 46 height 13
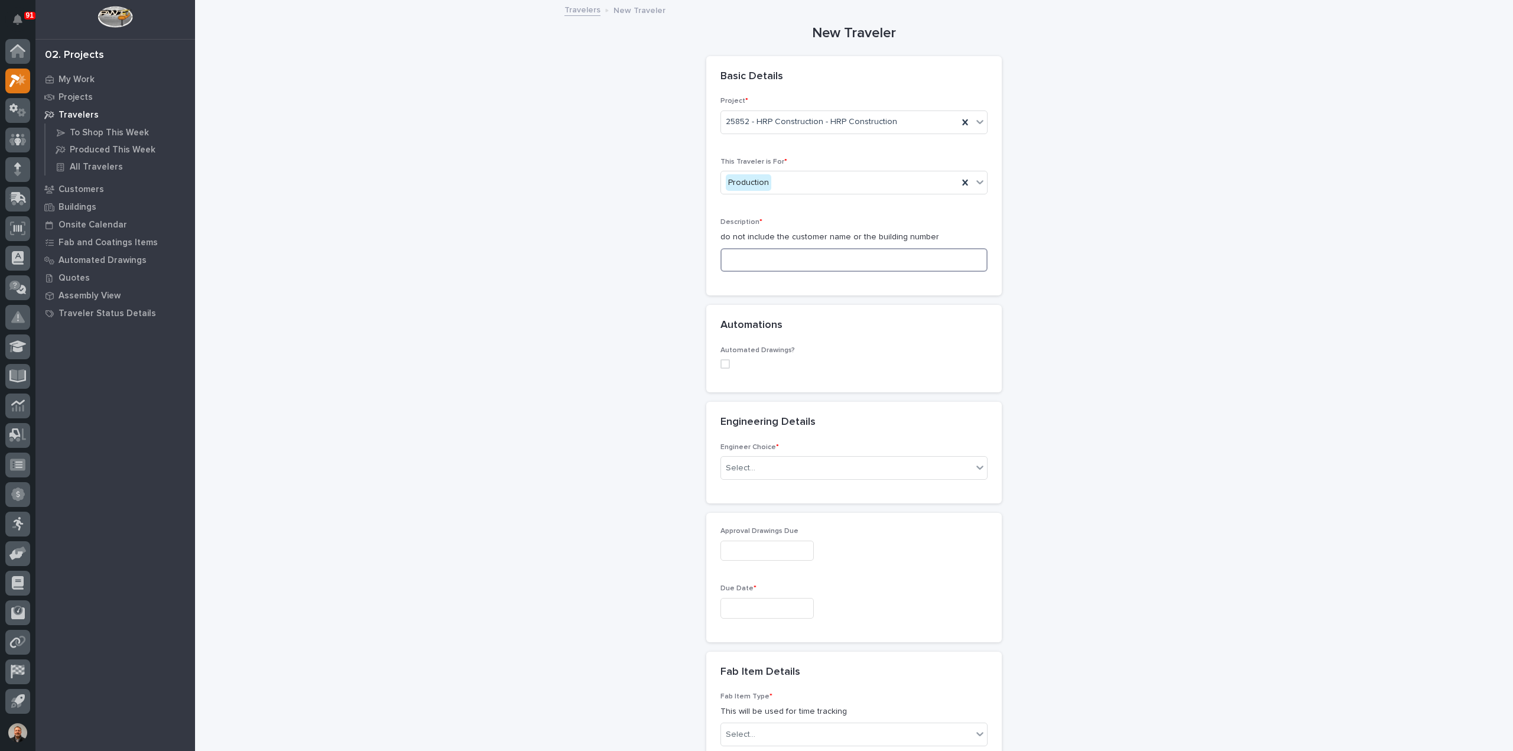
click at [738, 261] on input at bounding box center [853, 260] width 267 height 24
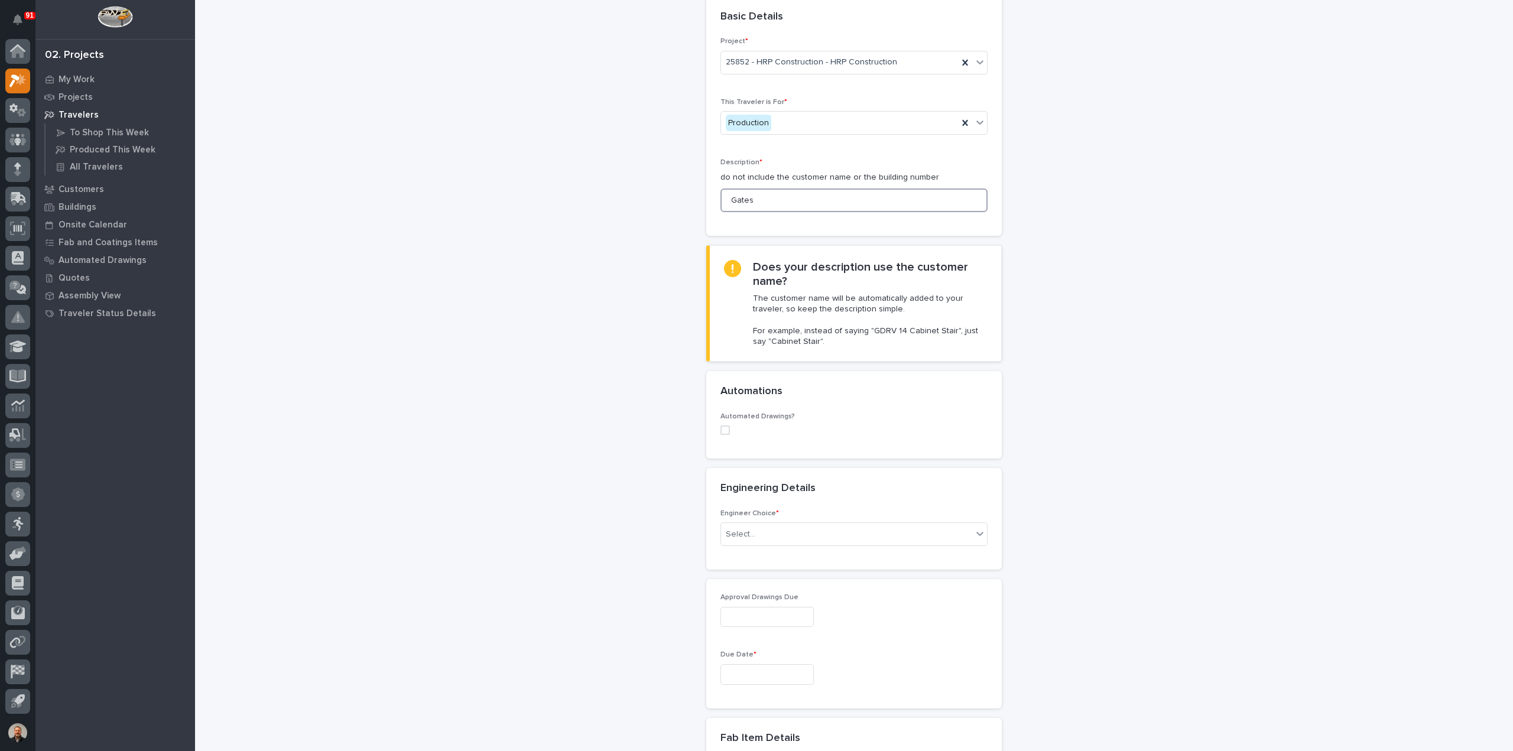
scroll to position [236, 0]
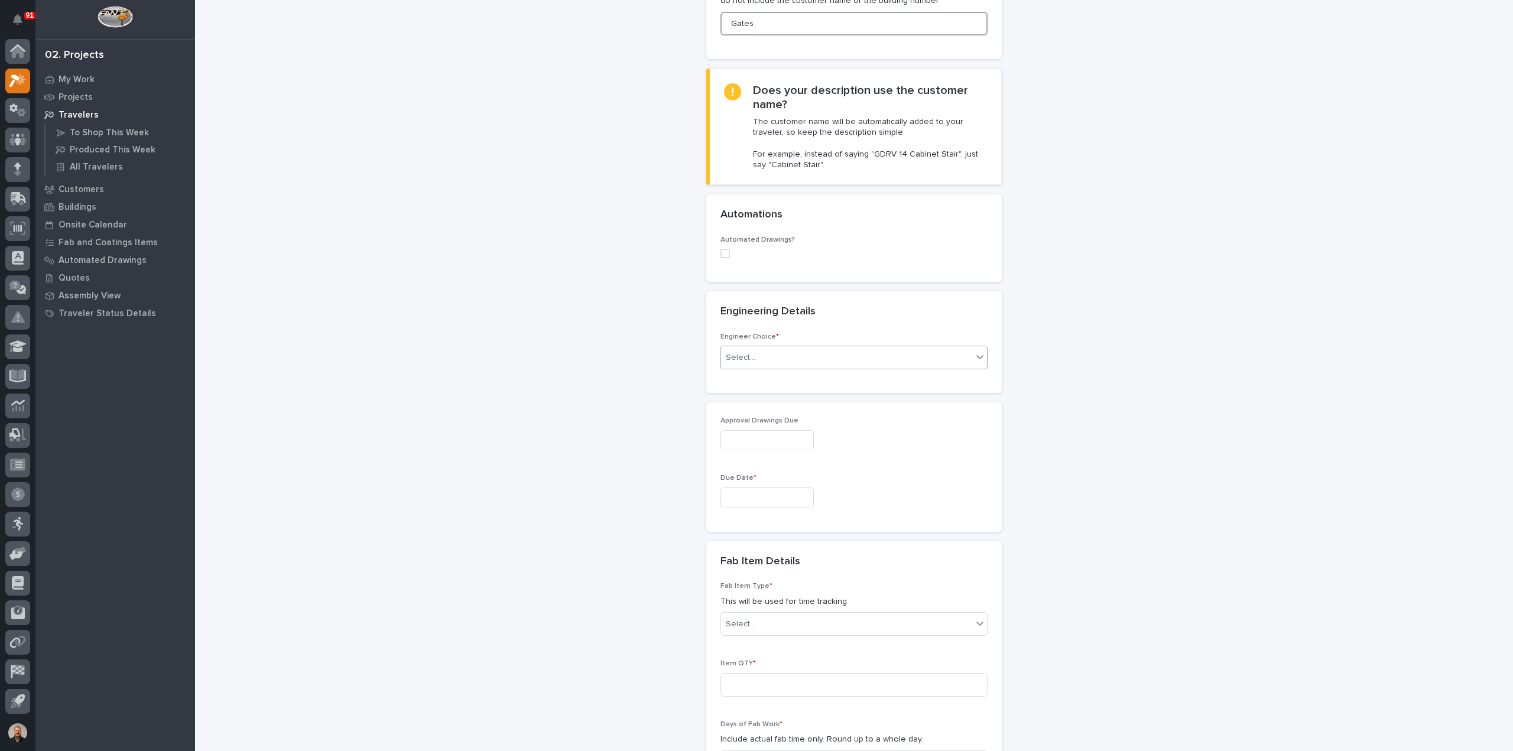
type input "Gates"
click at [744, 355] on div "Select..." at bounding box center [741, 358] width 30 height 12
click at [750, 399] on div "I want my coordinator to choose an engineer" at bounding box center [849, 399] width 266 height 21
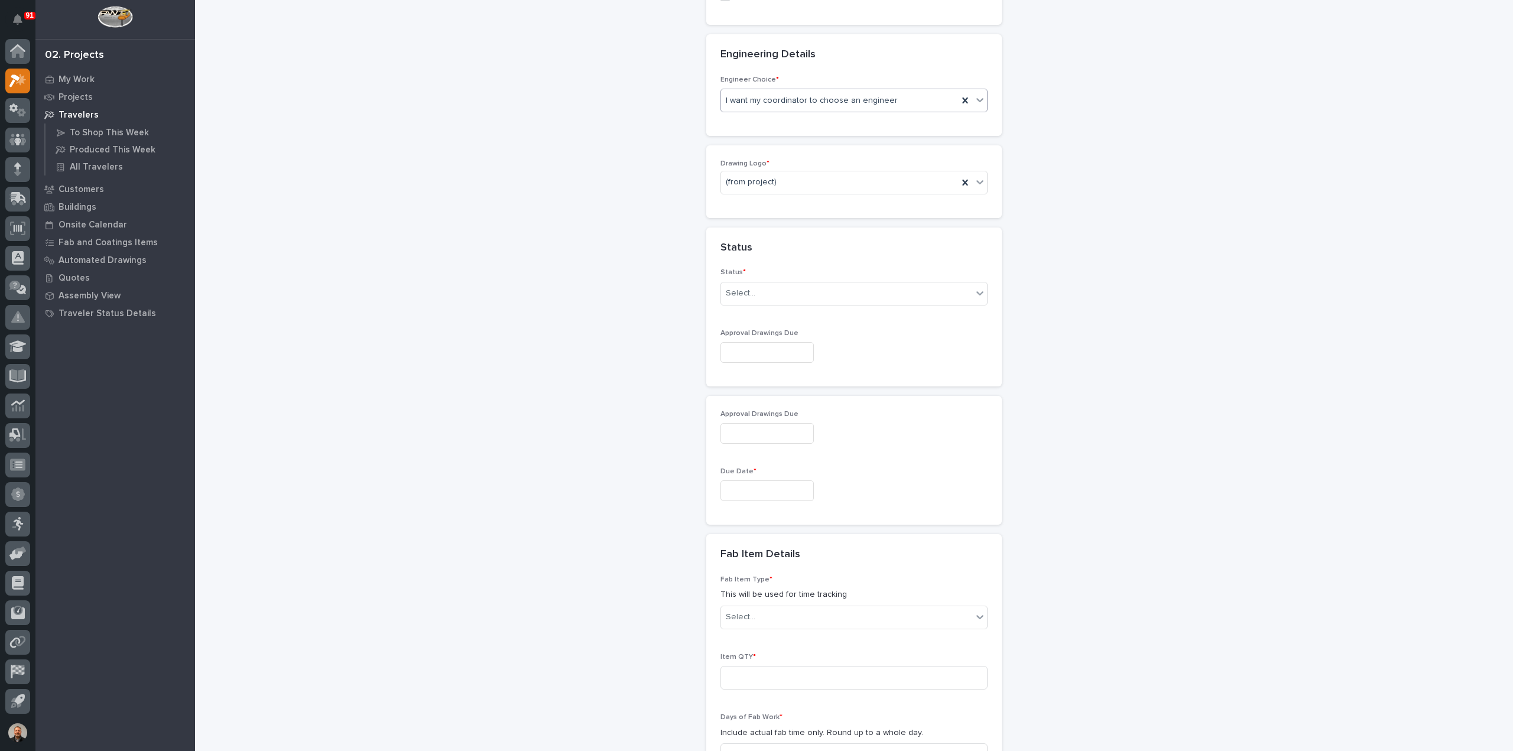
scroll to position [420, 0]
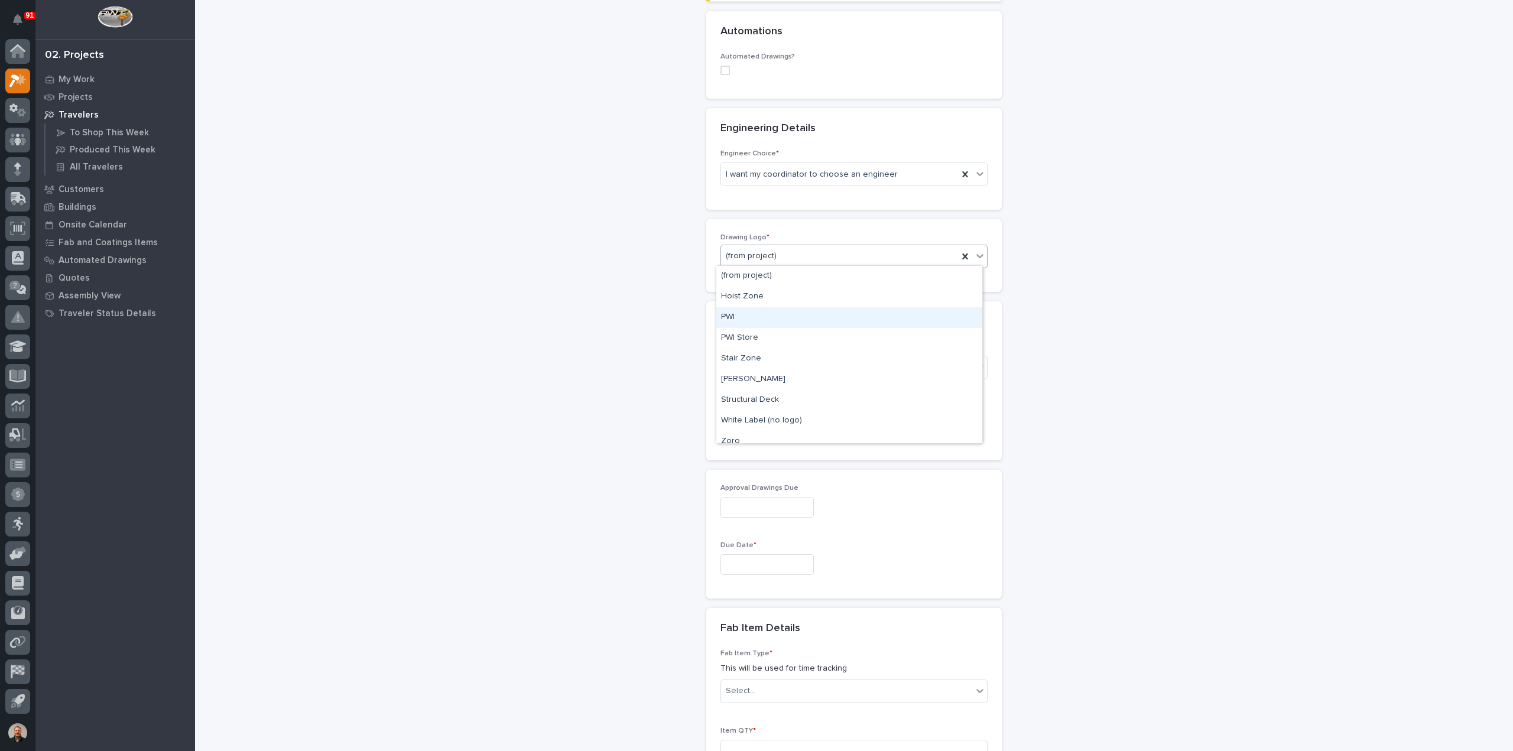
click at [741, 317] on div "PWI" at bounding box center [849, 317] width 266 height 21
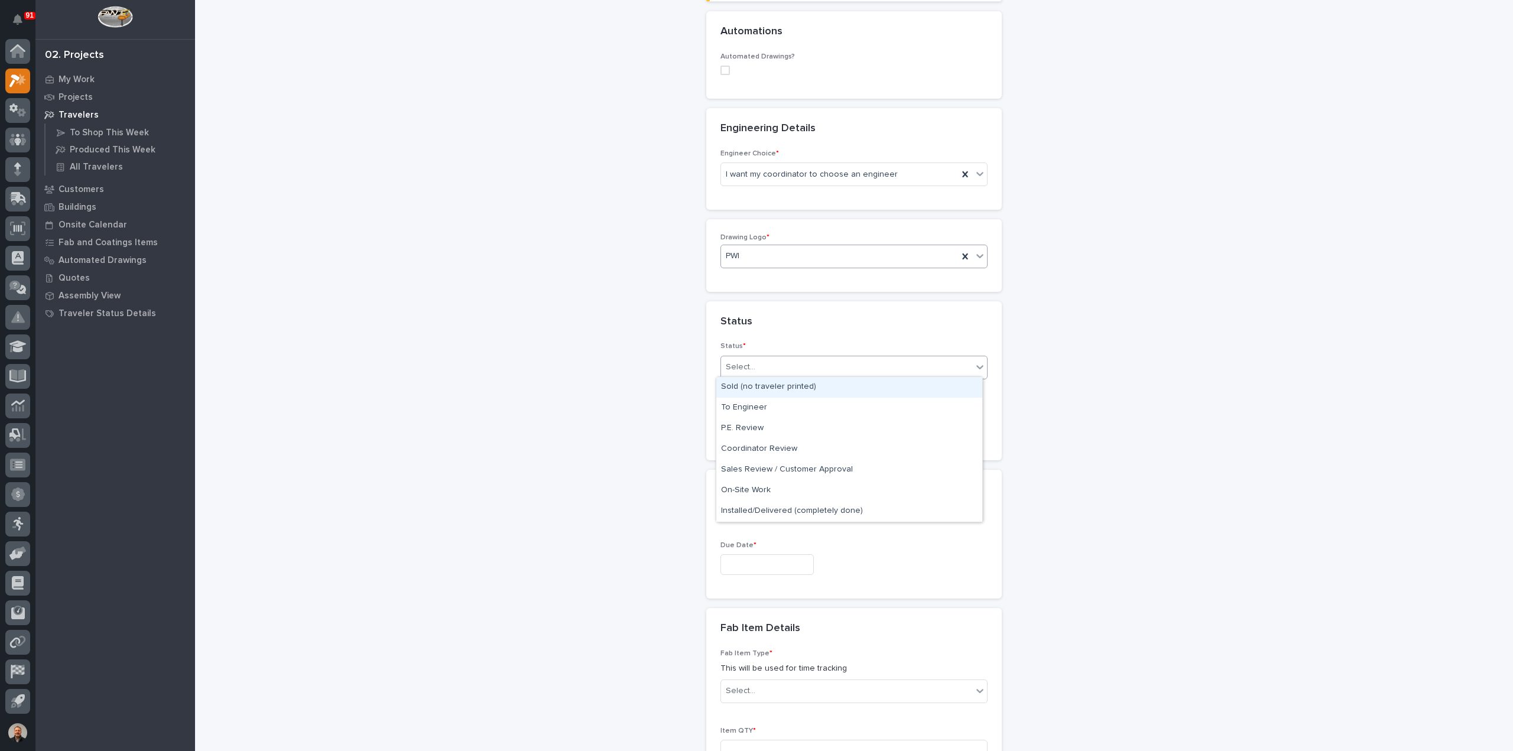
click at [754, 366] on div "Select..." at bounding box center [846, 368] width 251 height 20
click at [762, 408] on div "To Engineer" at bounding box center [849, 408] width 266 height 21
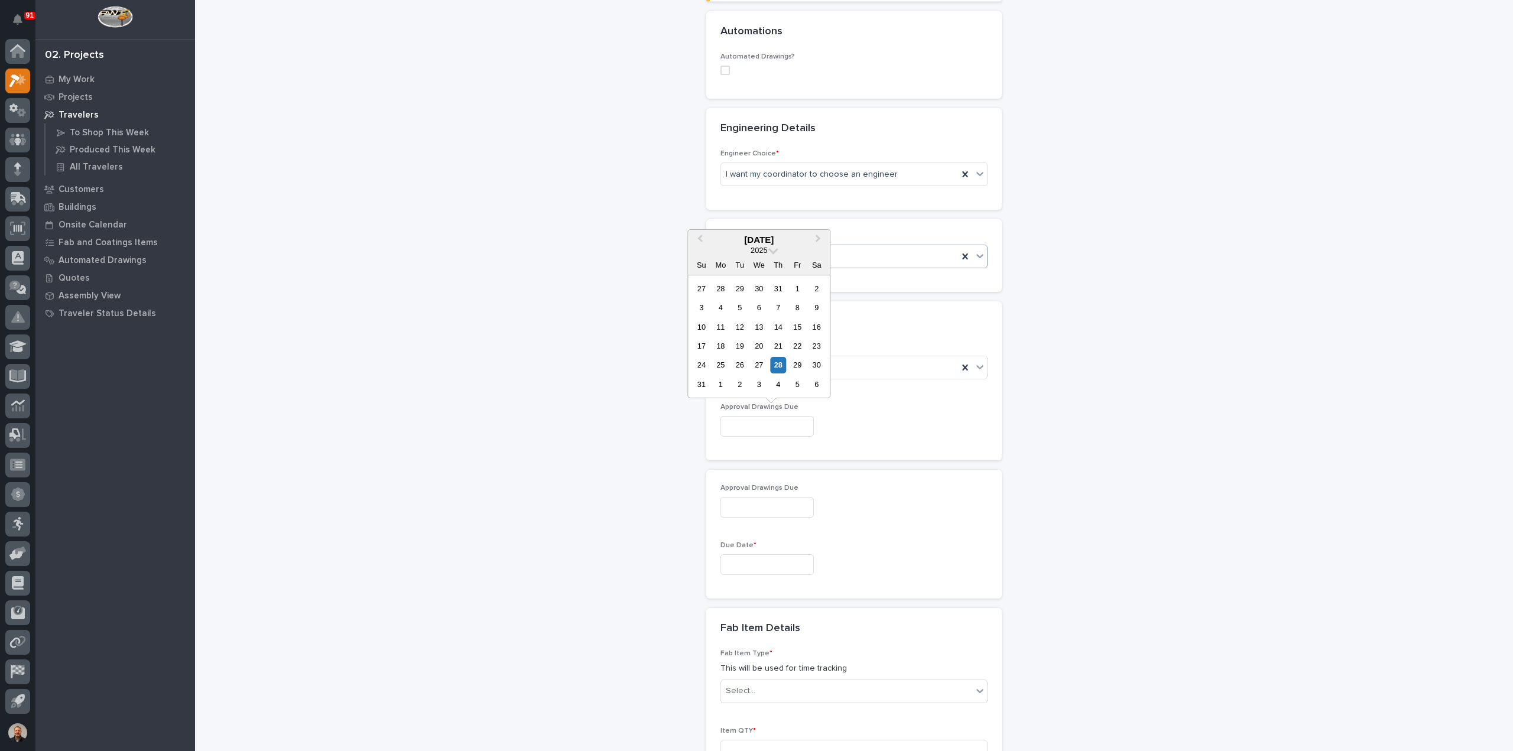
click at [749, 419] on input "text" at bounding box center [766, 426] width 93 height 21
click at [818, 239] on span "Next Month" at bounding box center [818, 239] width 0 height 15
click at [800, 307] on div "12" at bounding box center [798, 308] width 16 height 16
type input "**********"
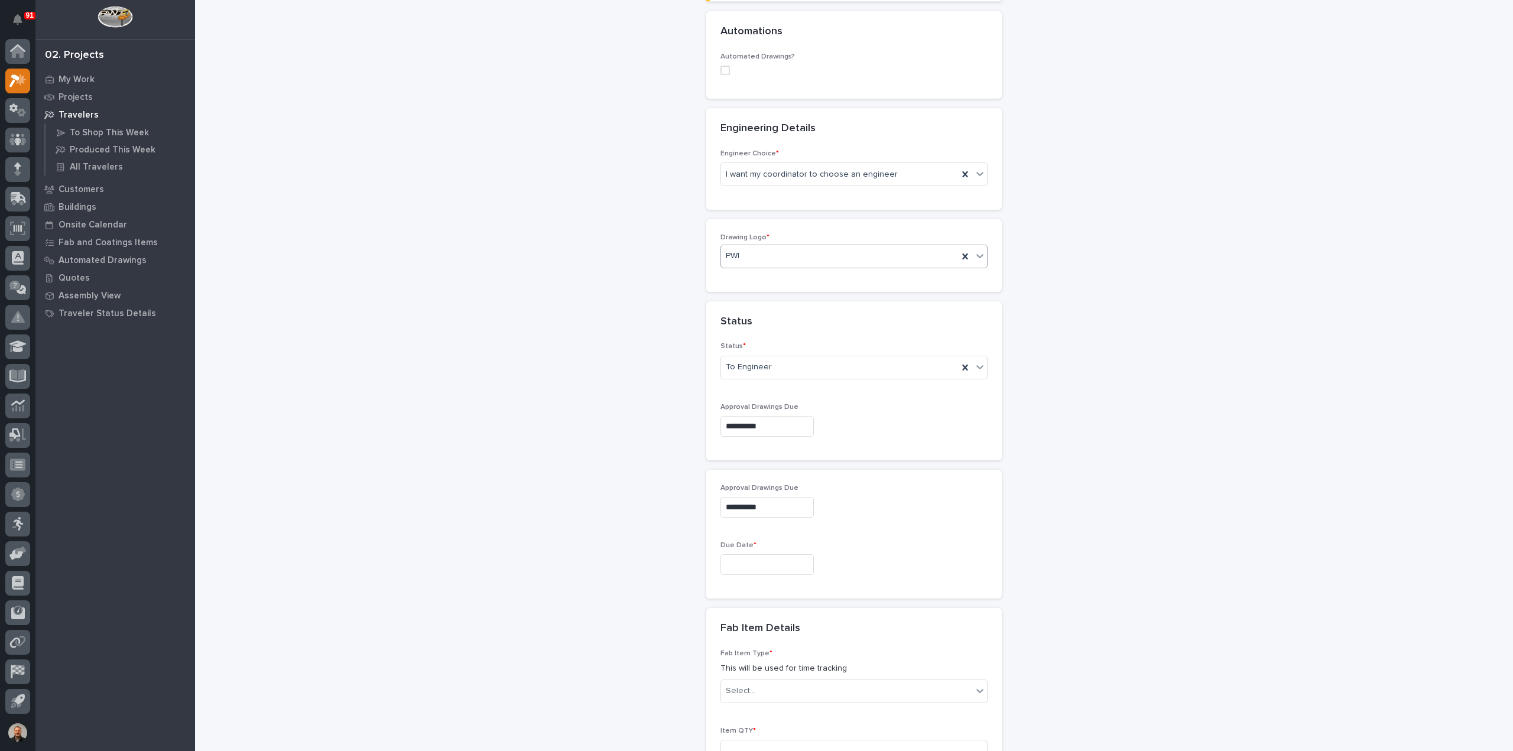
click at [739, 561] on input "text" at bounding box center [766, 564] width 93 height 21
click at [820, 378] on button "Next Month" at bounding box center [819, 377] width 19 height 19
click at [799, 522] on div "10" at bounding box center [798, 522] width 16 height 16
type input "**********"
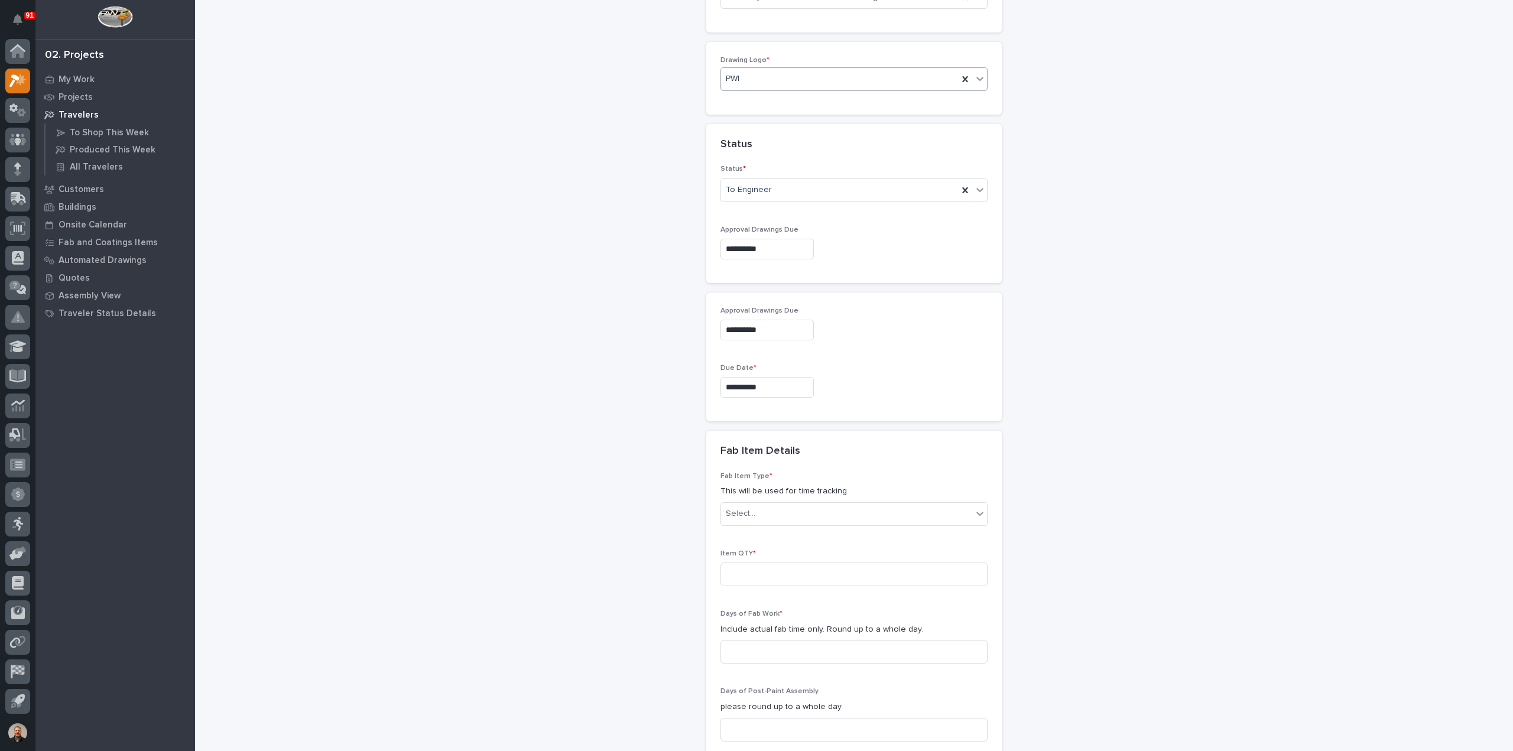
scroll to position [656, 0]
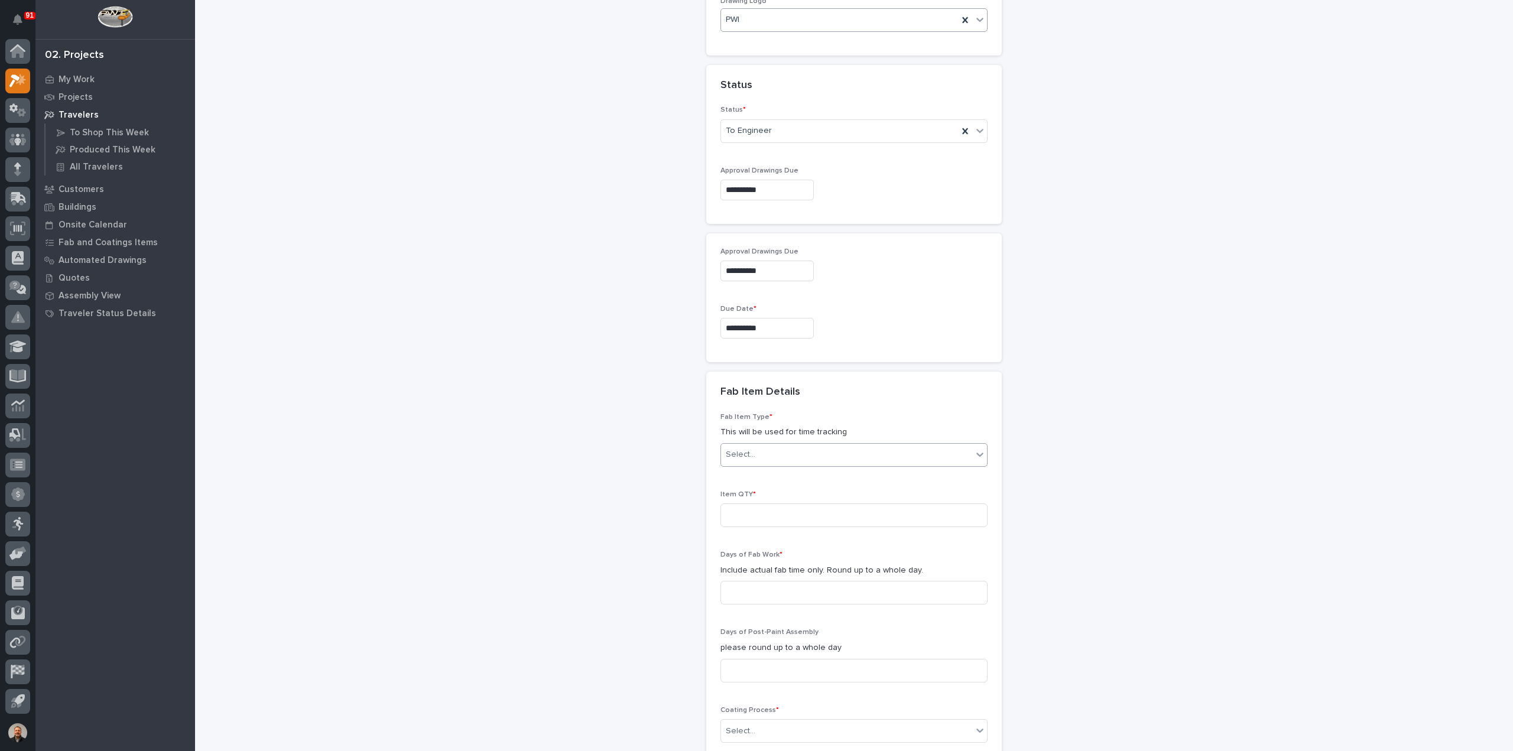
click at [747, 449] on div "Select..." at bounding box center [741, 455] width 30 height 12
type input "**"
click at [773, 511] on div "Mezzanine Gates" at bounding box center [849, 514] width 266 height 21
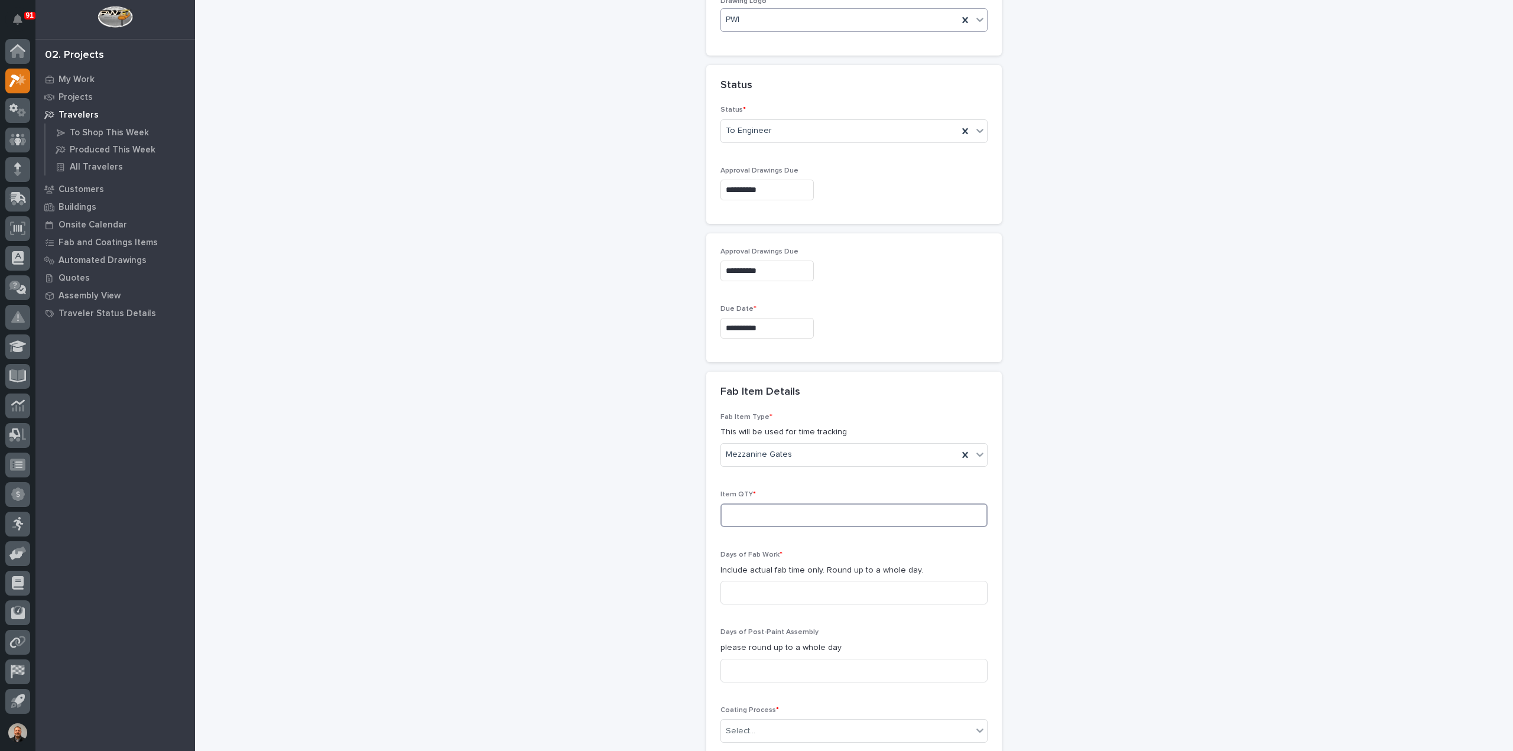
click at [751, 513] on input at bounding box center [853, 516] width 267 height 24
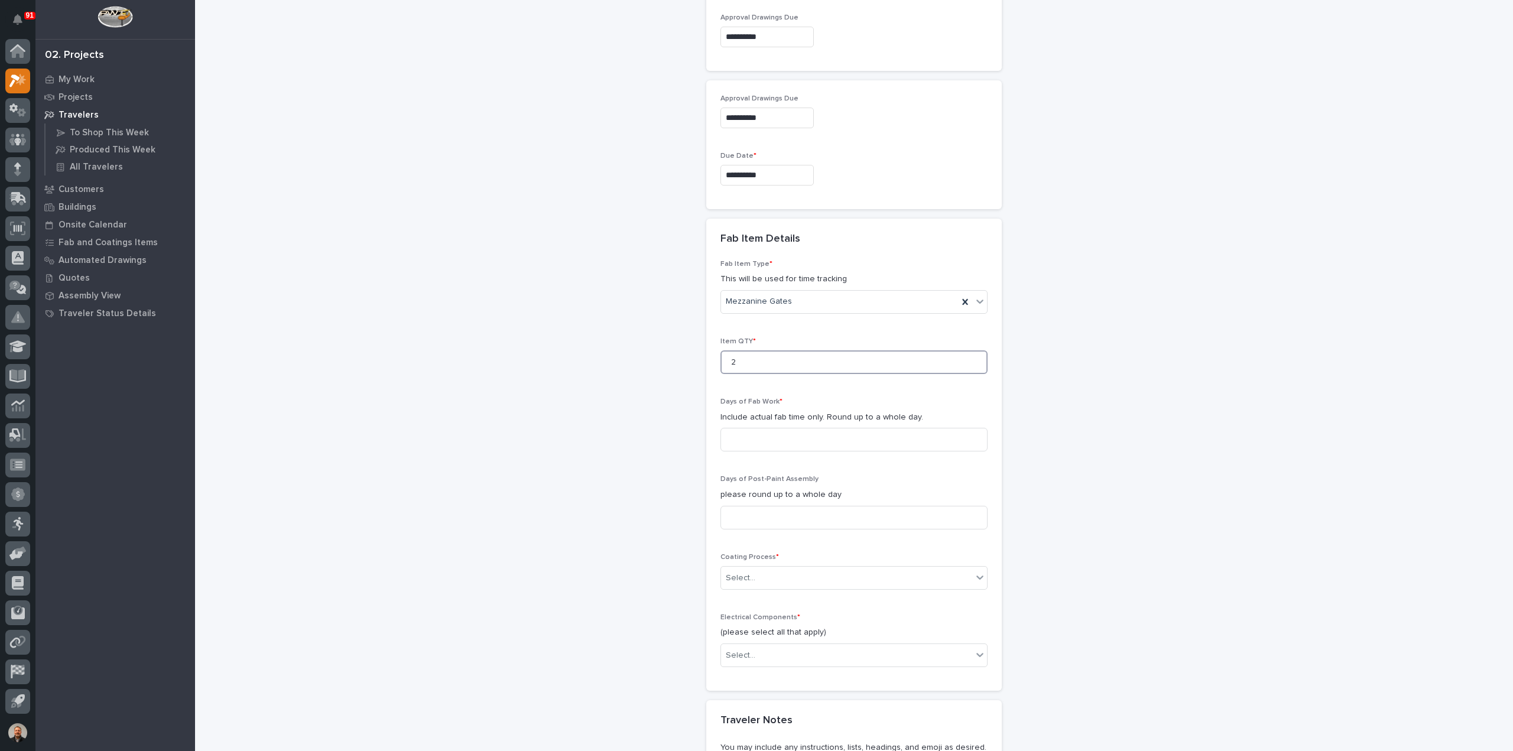
scroll to position [833, 0]
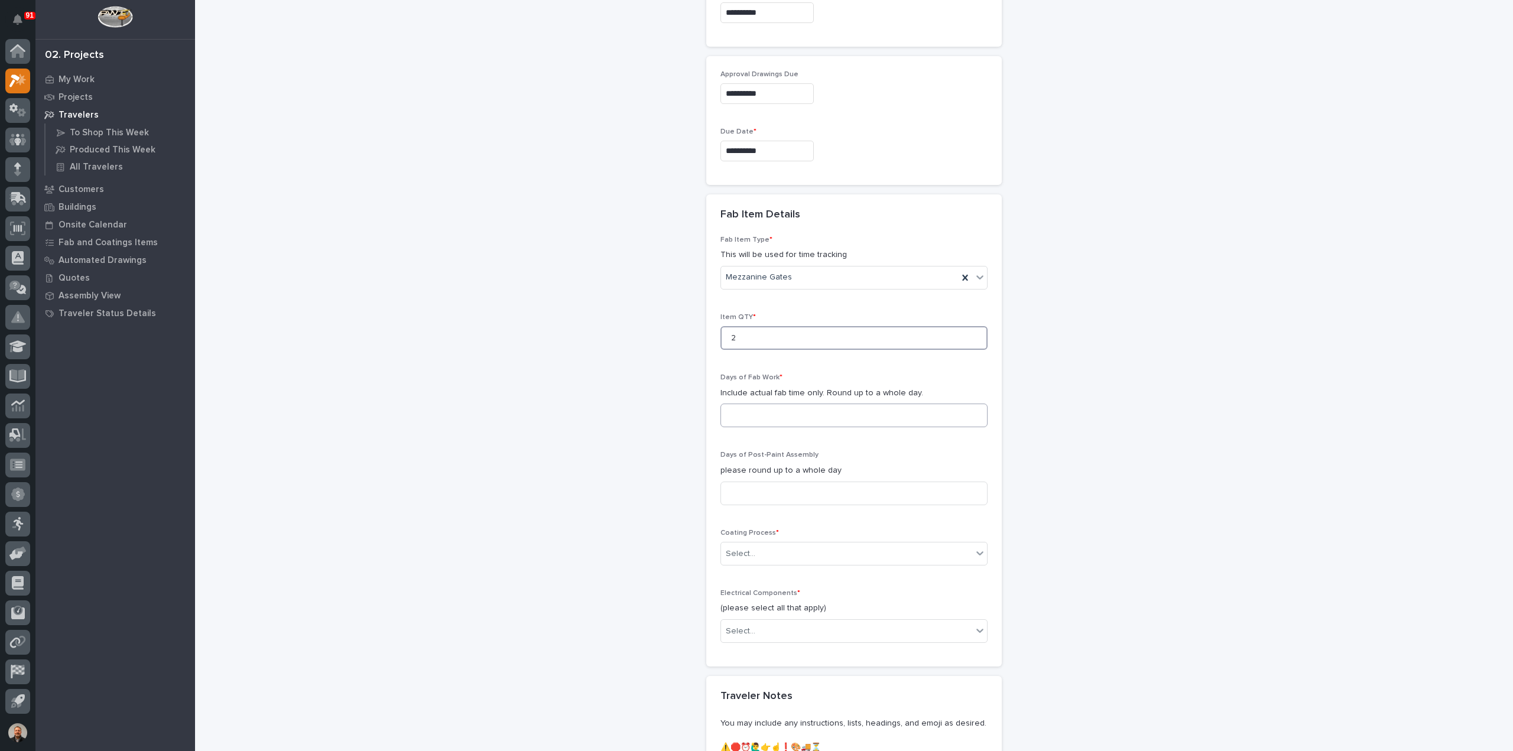
type input "2"
click at [736, 404] on input at bounding box center [853, 416] width 267 height 24
type input "3"
click at [752, 487] on input at bounding box center [853, 494] width 267 height 24
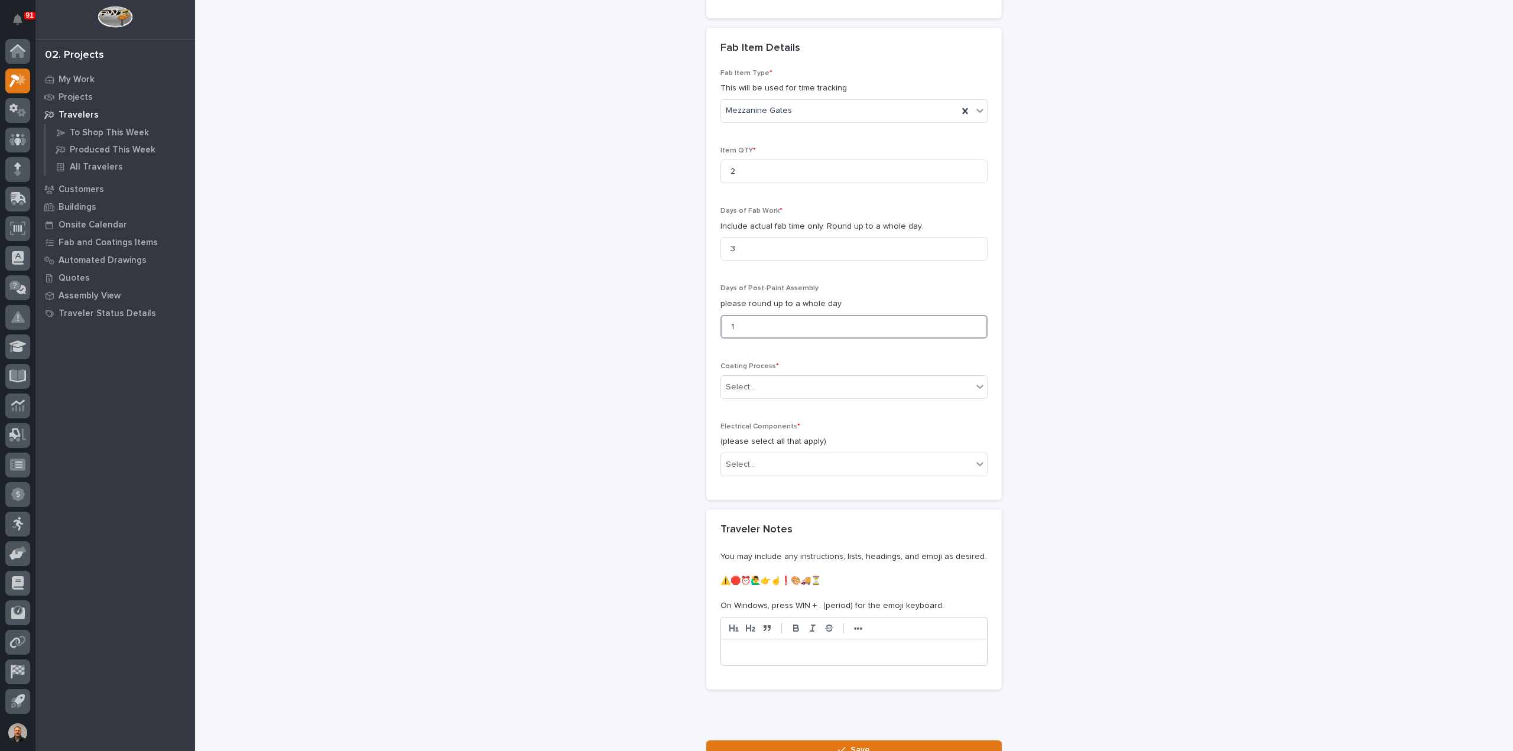
scroll to position [1011, 0]
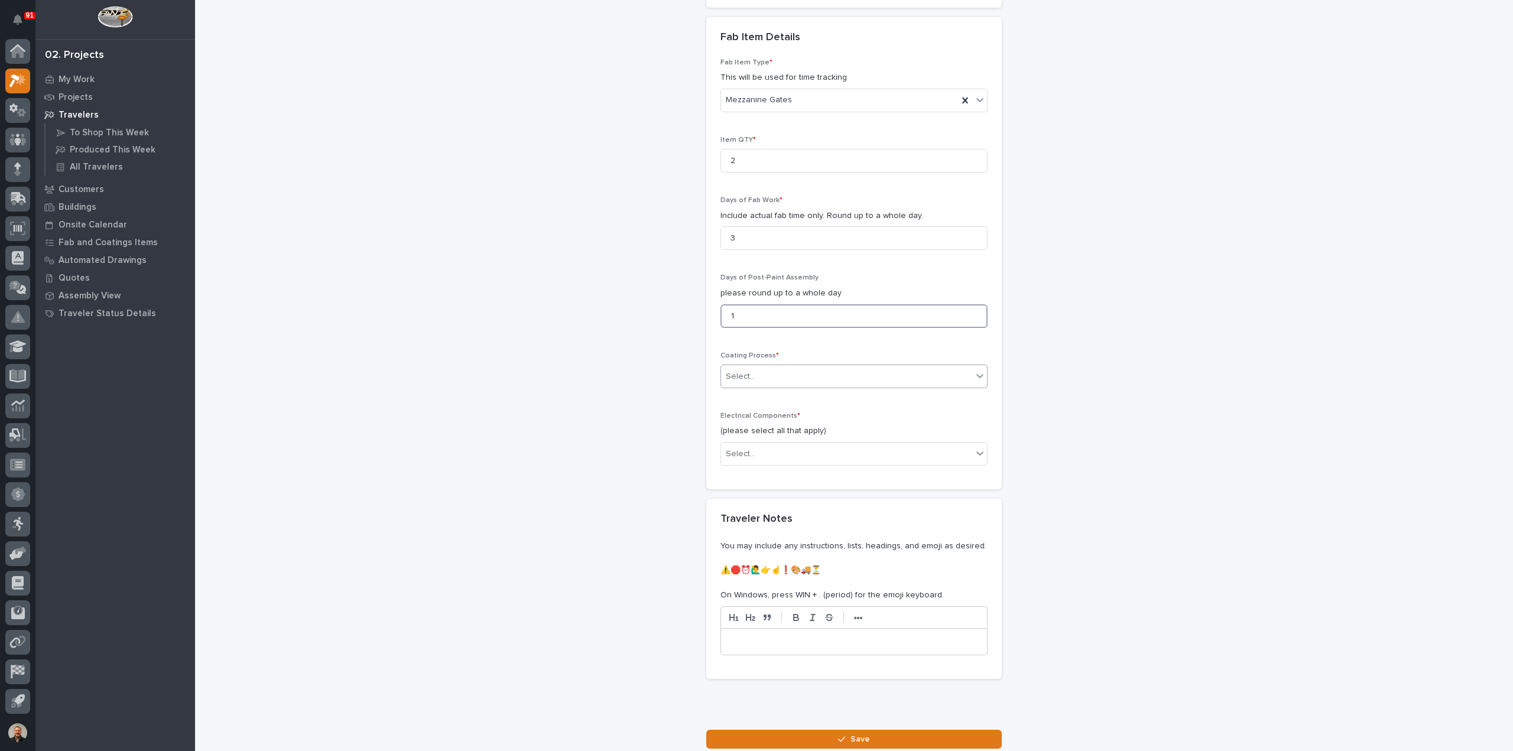
type input "1"
click at [747, 374] on div "Select..." at bounding box center [741, 377] width 30 height 12
click at [750, 420] on div "In-House Paint/Powder" at bounding box center [849, 415] width 266 height 21
click at [752, 451] on div "Select..." at bounding box center [846, 454] width 251 height 20
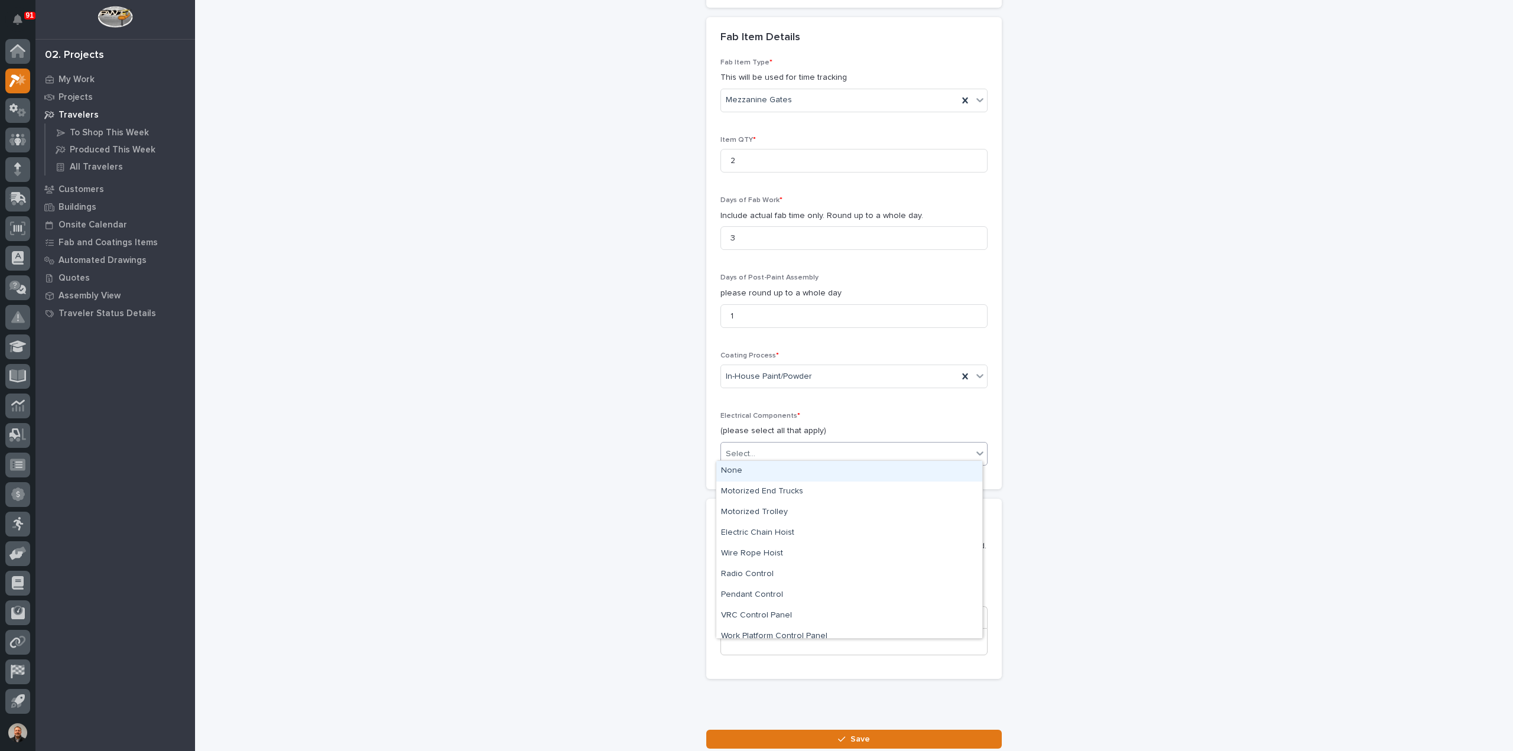
click at [754, 471] on div "None" at bounding box center [849, 471] width 266 height 21
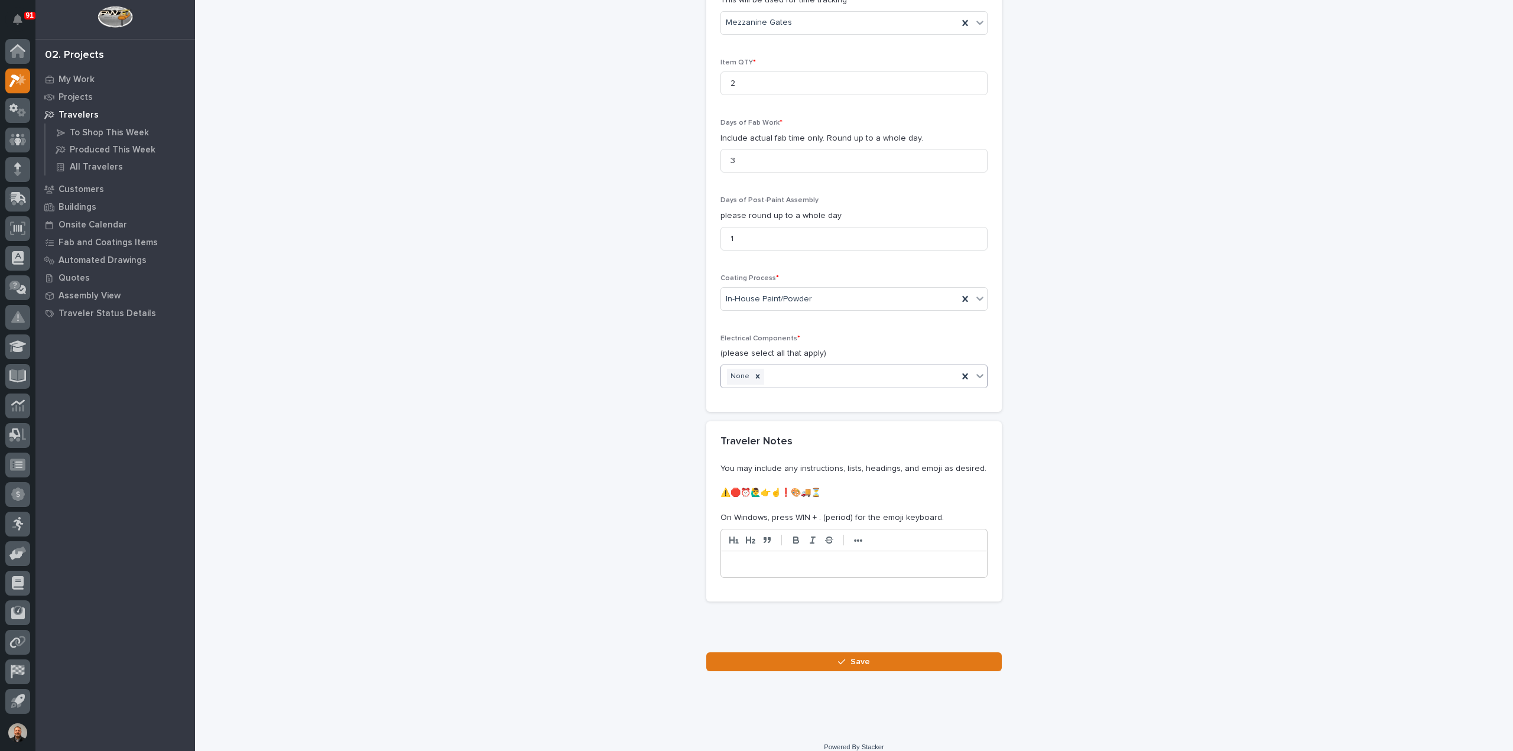
scroll to position [1095, 0]
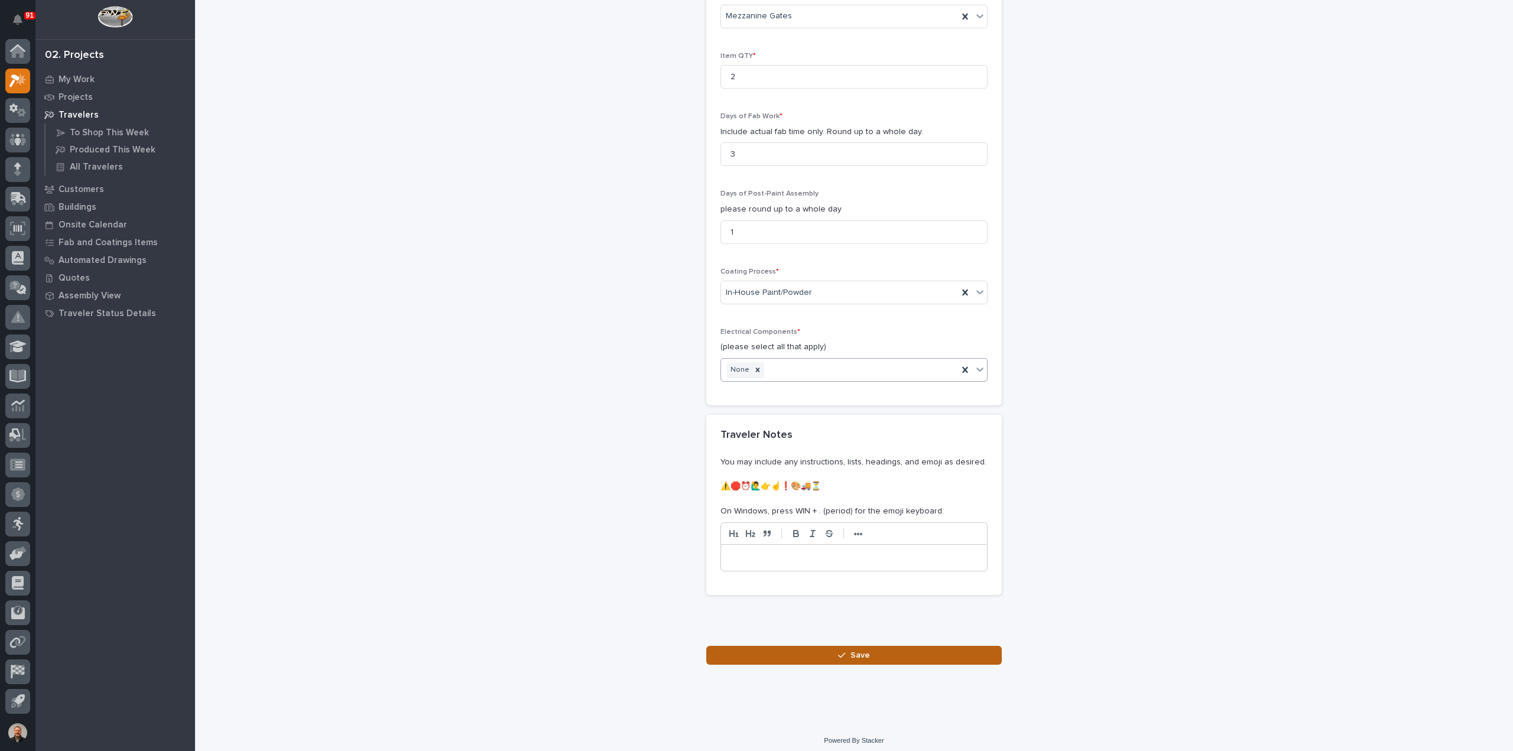
click at [850, 650] on span "Save" at bounding box center [860, 655] width 20 height 11
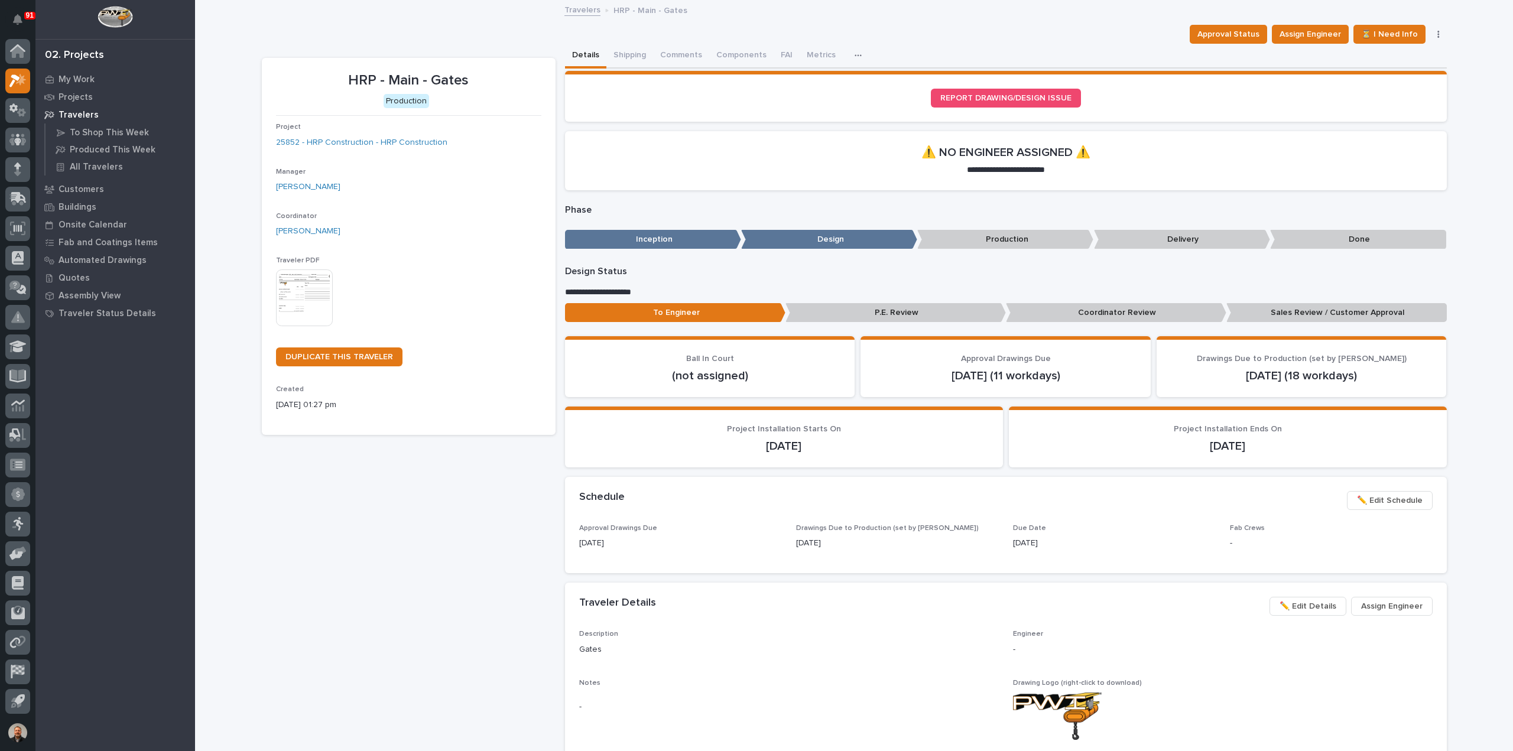
click at [308, 285] on img at bounding box center [304, 297] width 57 height 57
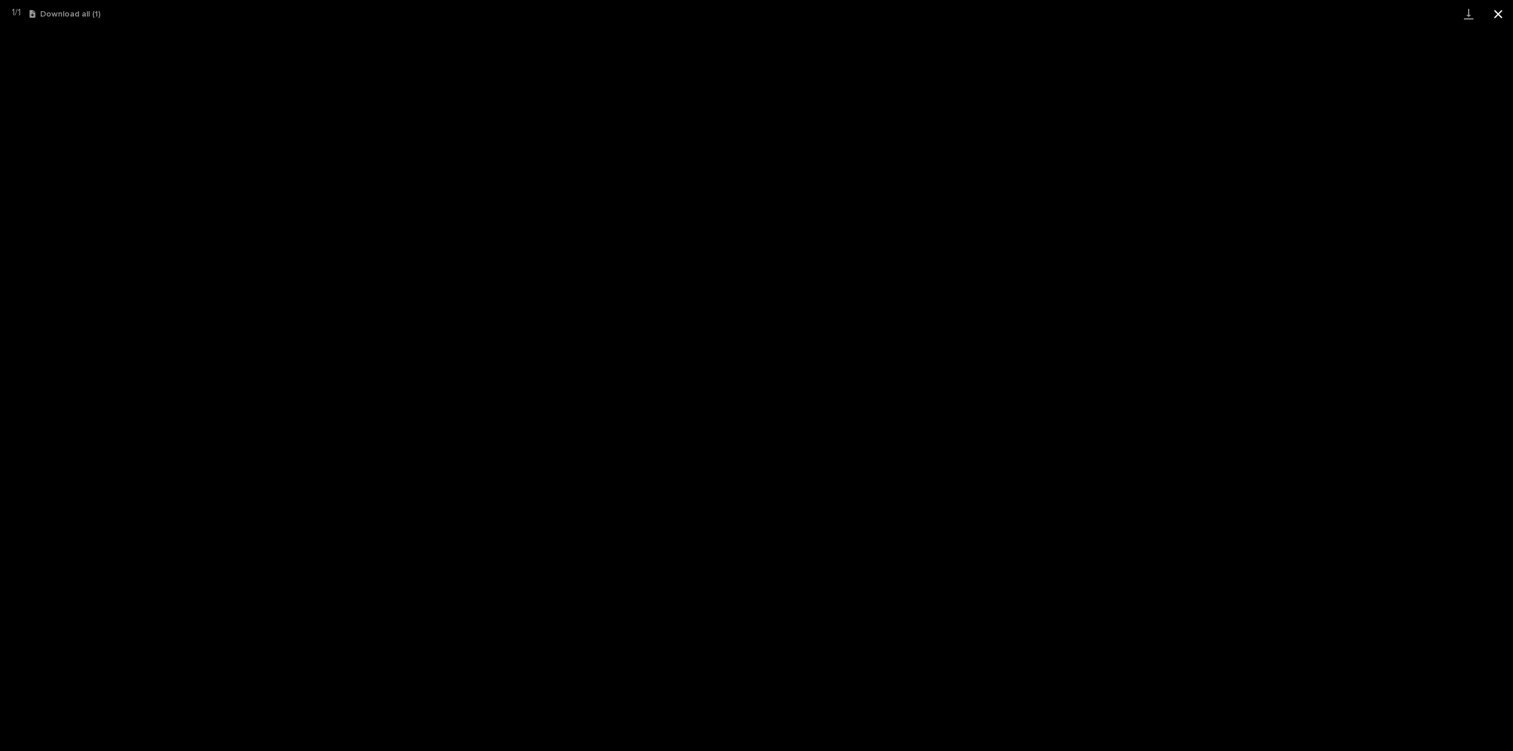
click at [1496, 17] on button "Close gallery" at bounding box center [1498, 14] width 30 height 28
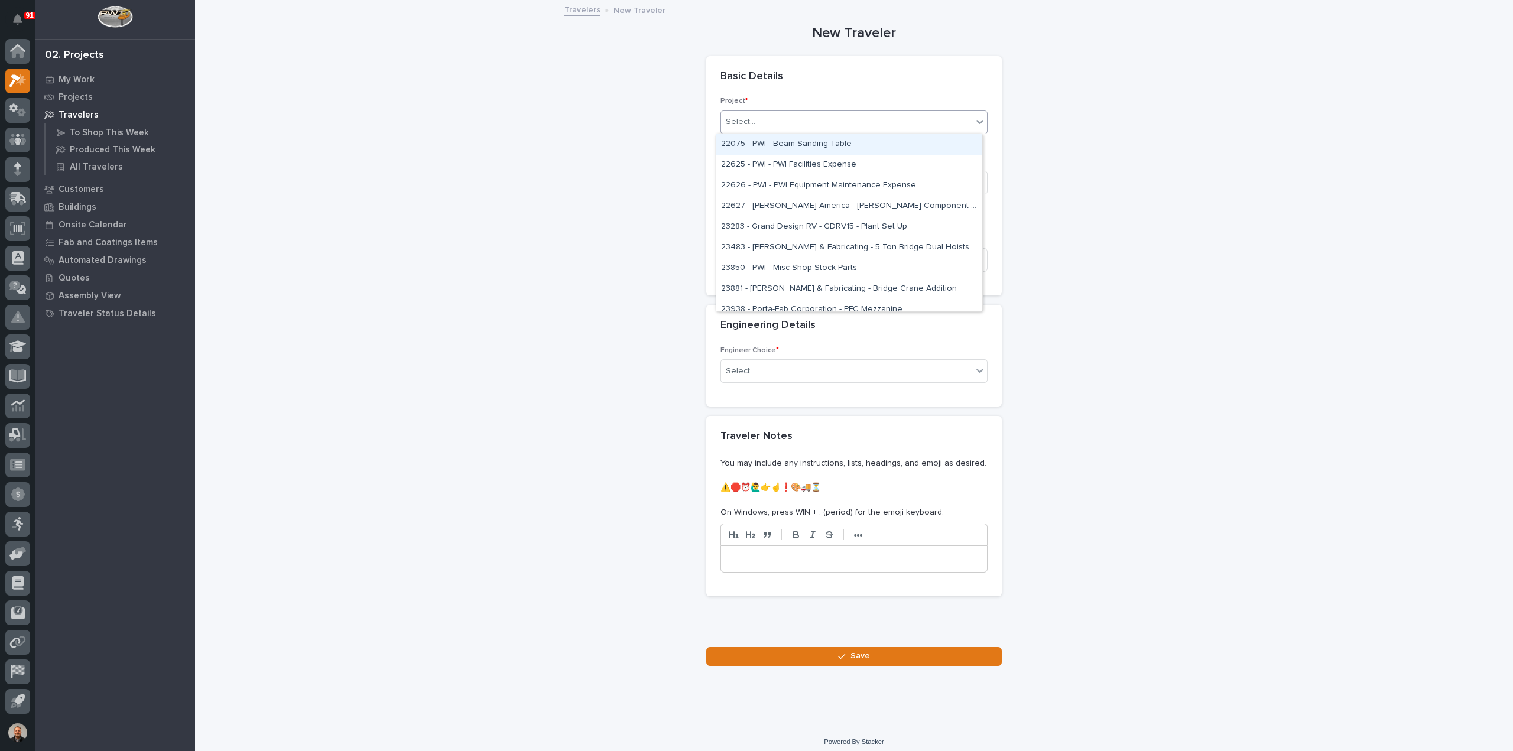
click at [764, 122] on div "Select..." at bounding box center [846, 122] width 251 height 20
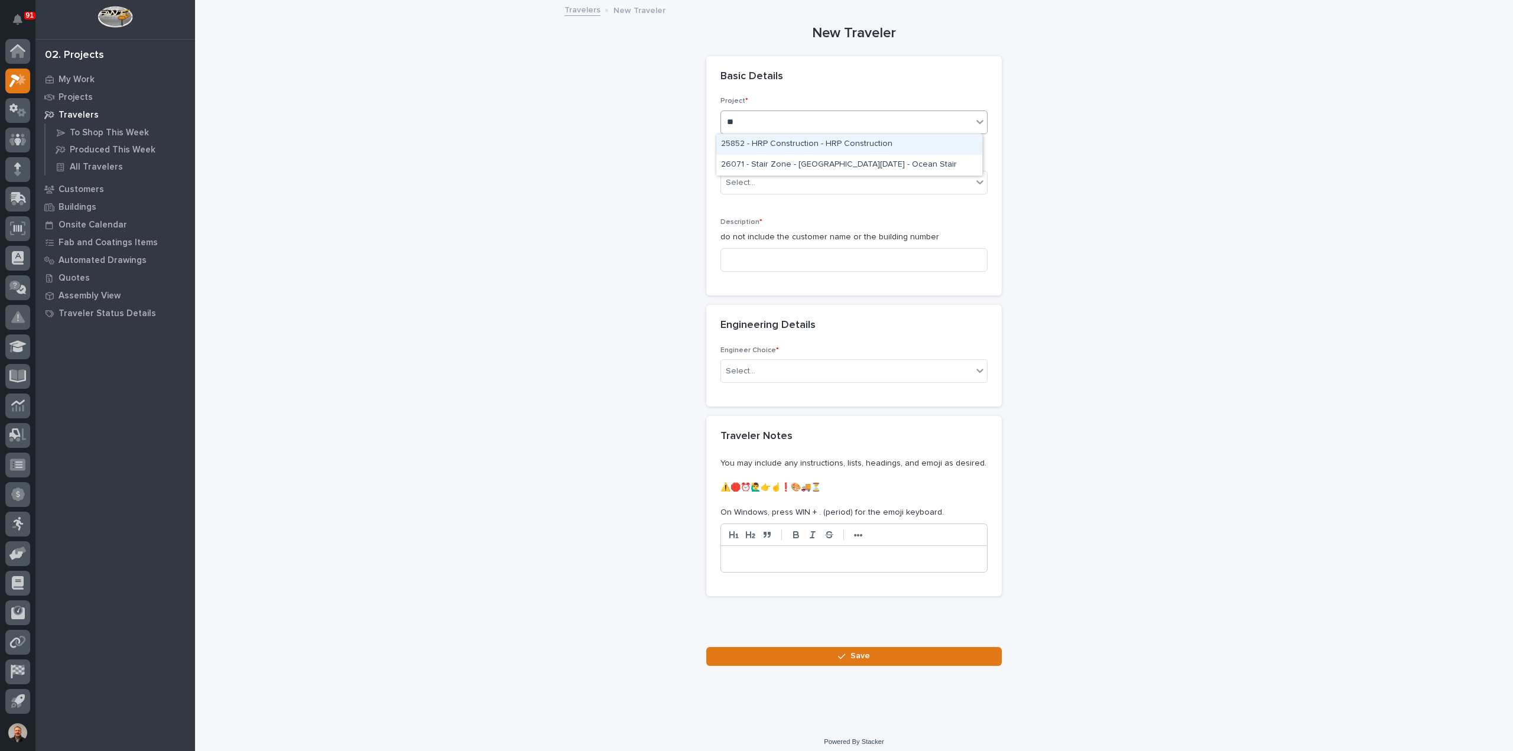
type input "***"
click at [790, 139] on div "25852 - HRP Construction - HRP Construction" at bounding box center [849, 144] width 266 height 21
click at [749, 179] on div "Select..." at bounding box center [741, 183] width 30 height 12
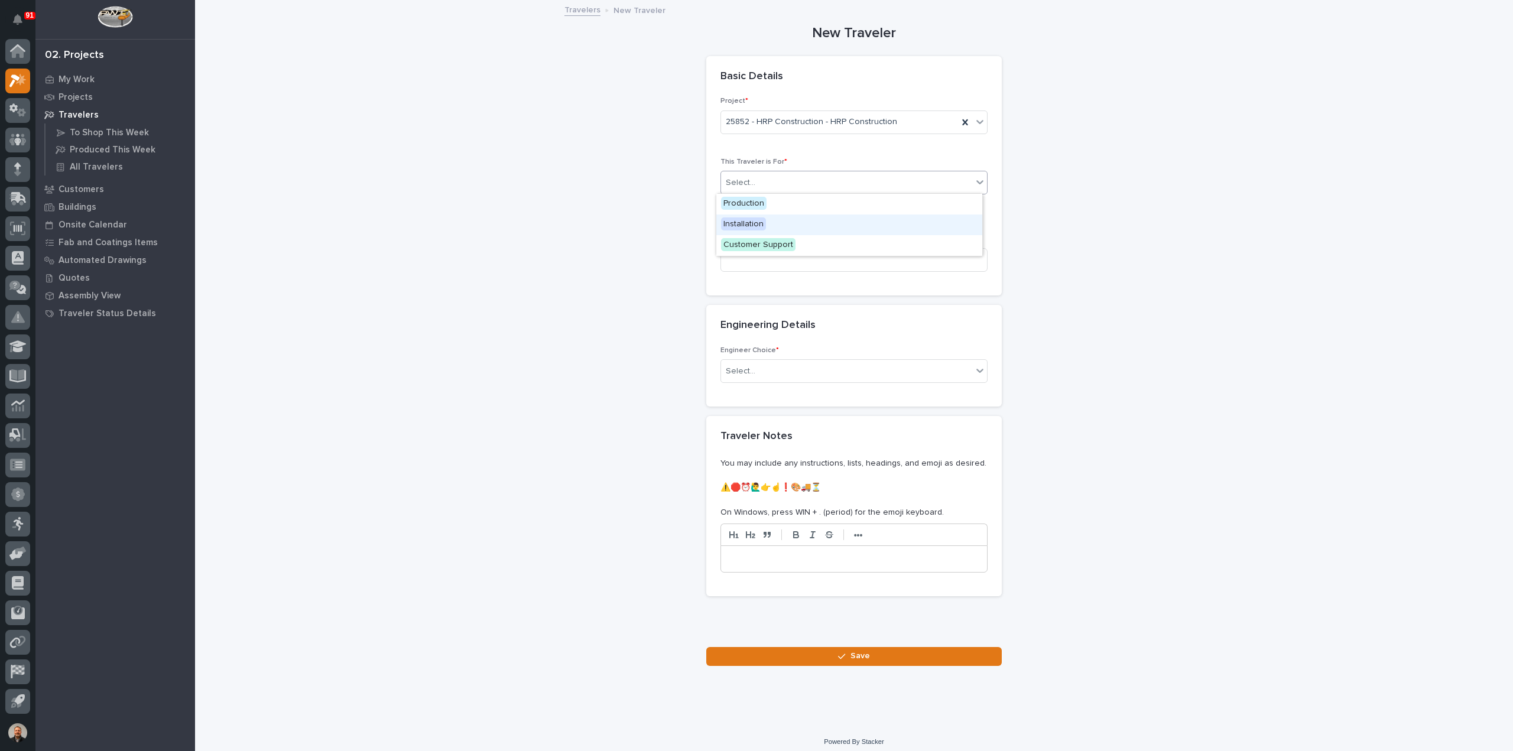
click at [748, 223] on span "Installation" at bounding box center [743, 223] width 45 height 13
click at [739, 262] on input at bounding box center [853, 260] width 267 height 24
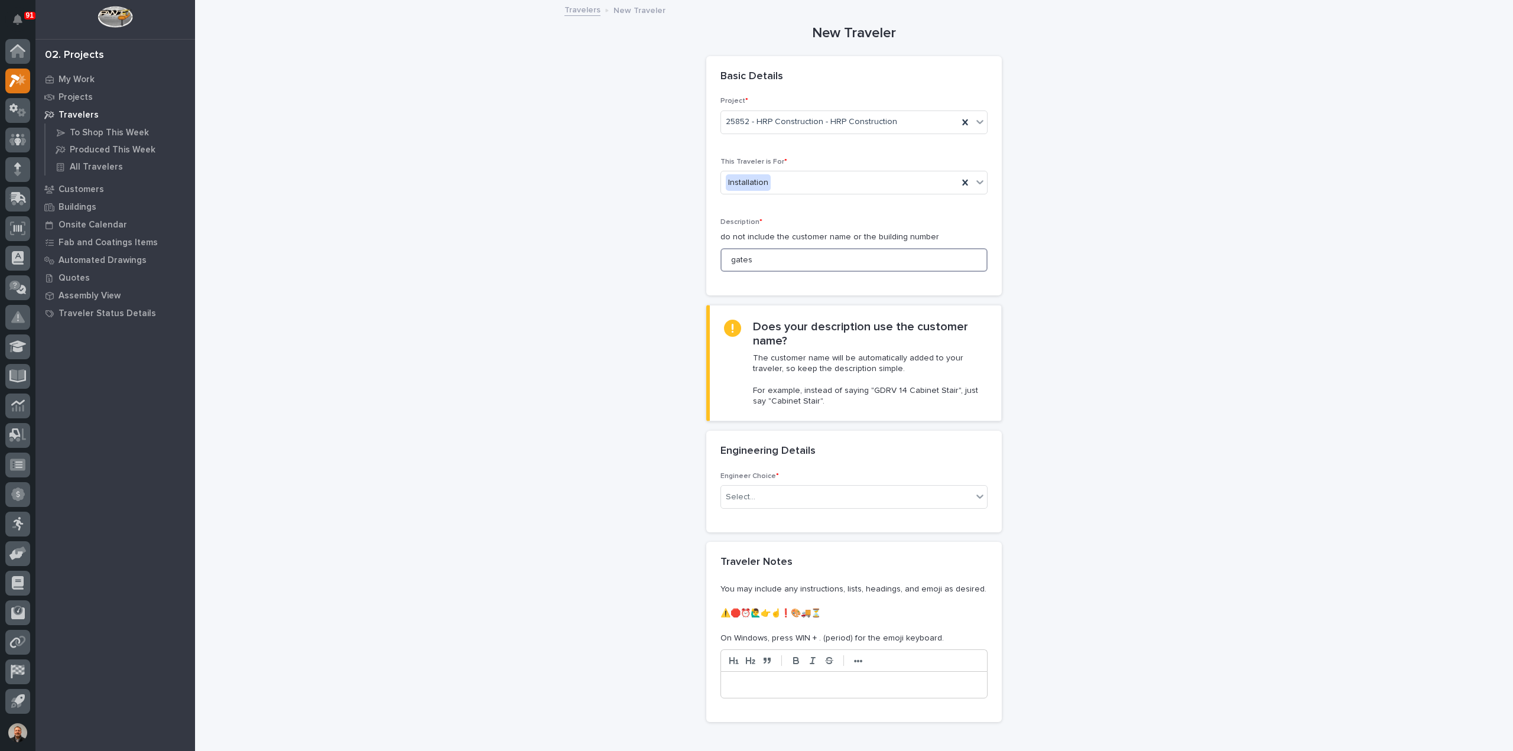
click at [731, 258] on input "gates" at bounding box center [853, 260] width 267 height 24
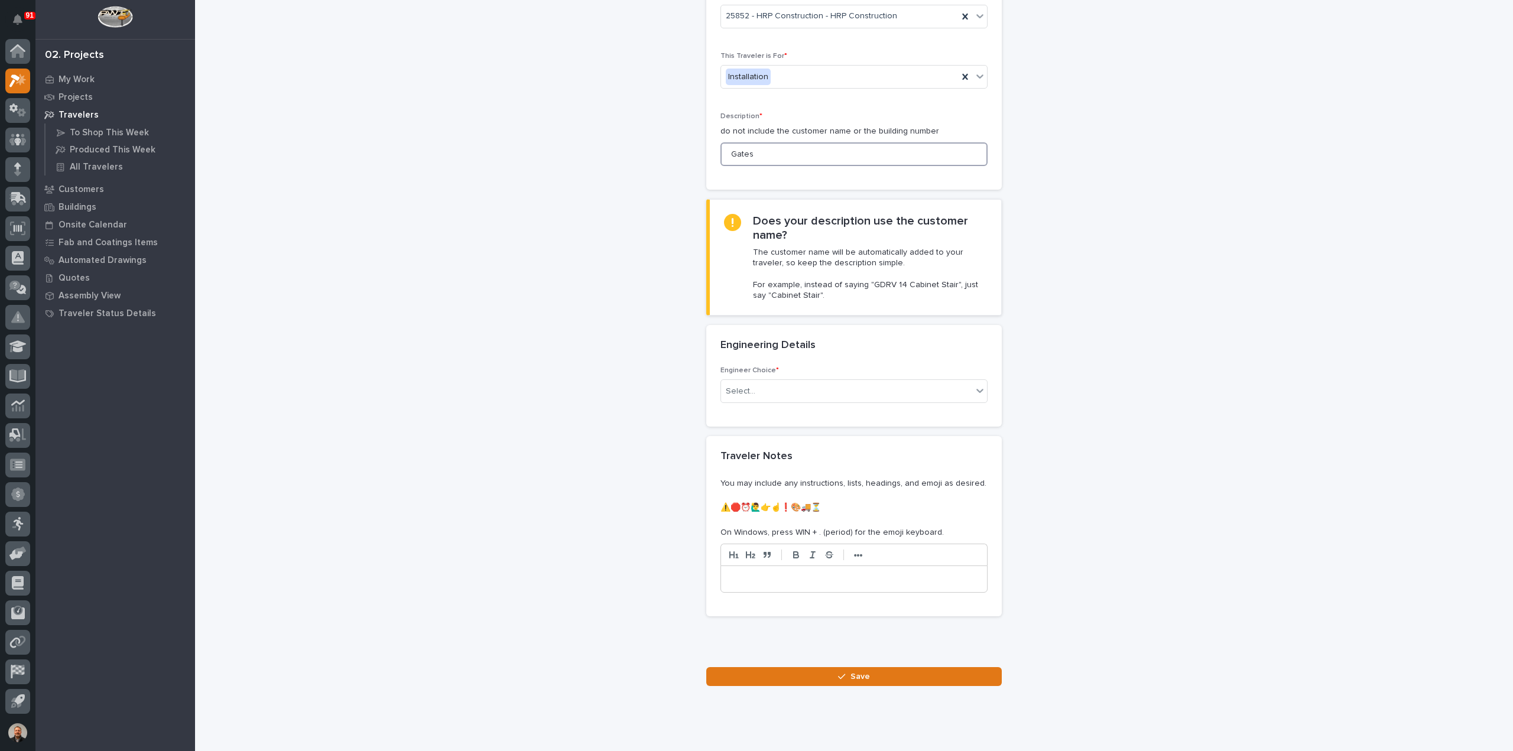
scroll to position [131, 0]
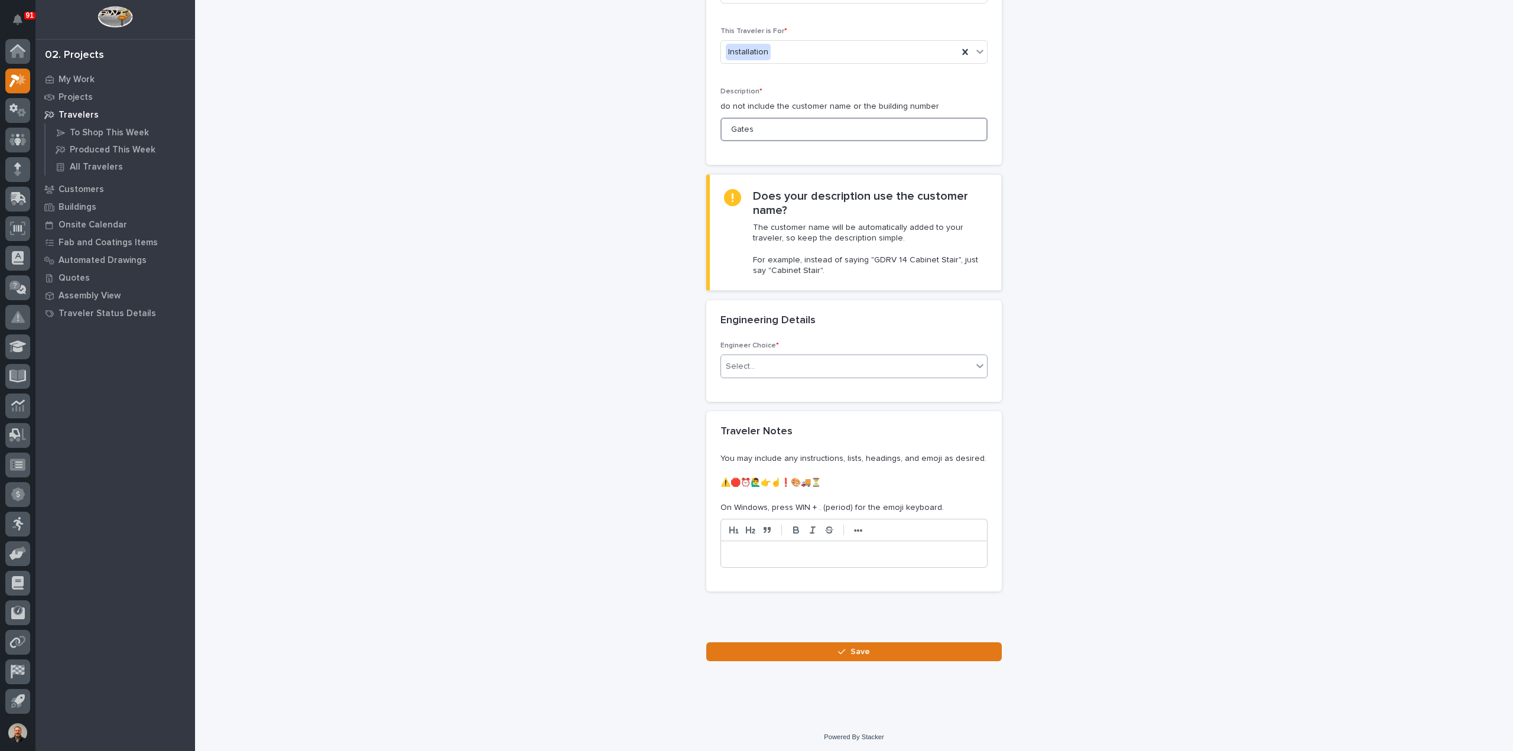
type input "Gates"
click at [745, 365] on div "Select..." at bounding box center [741, 367] width 30 height 12
click at [771, 407] on div "I want my coordinator to choose an engineer" at bounding box center [849, 408] width 266 height 21
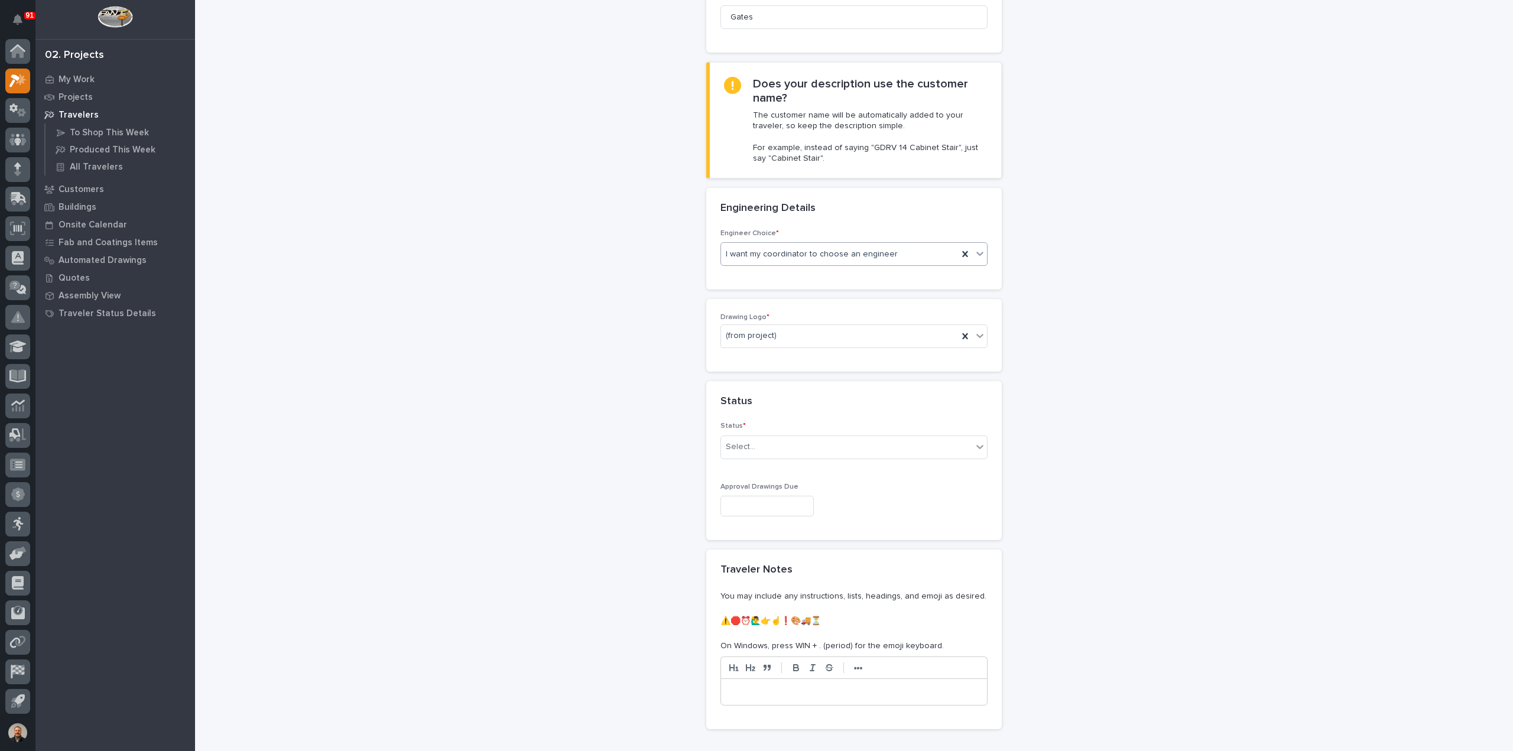
scroll to position [255, 0]
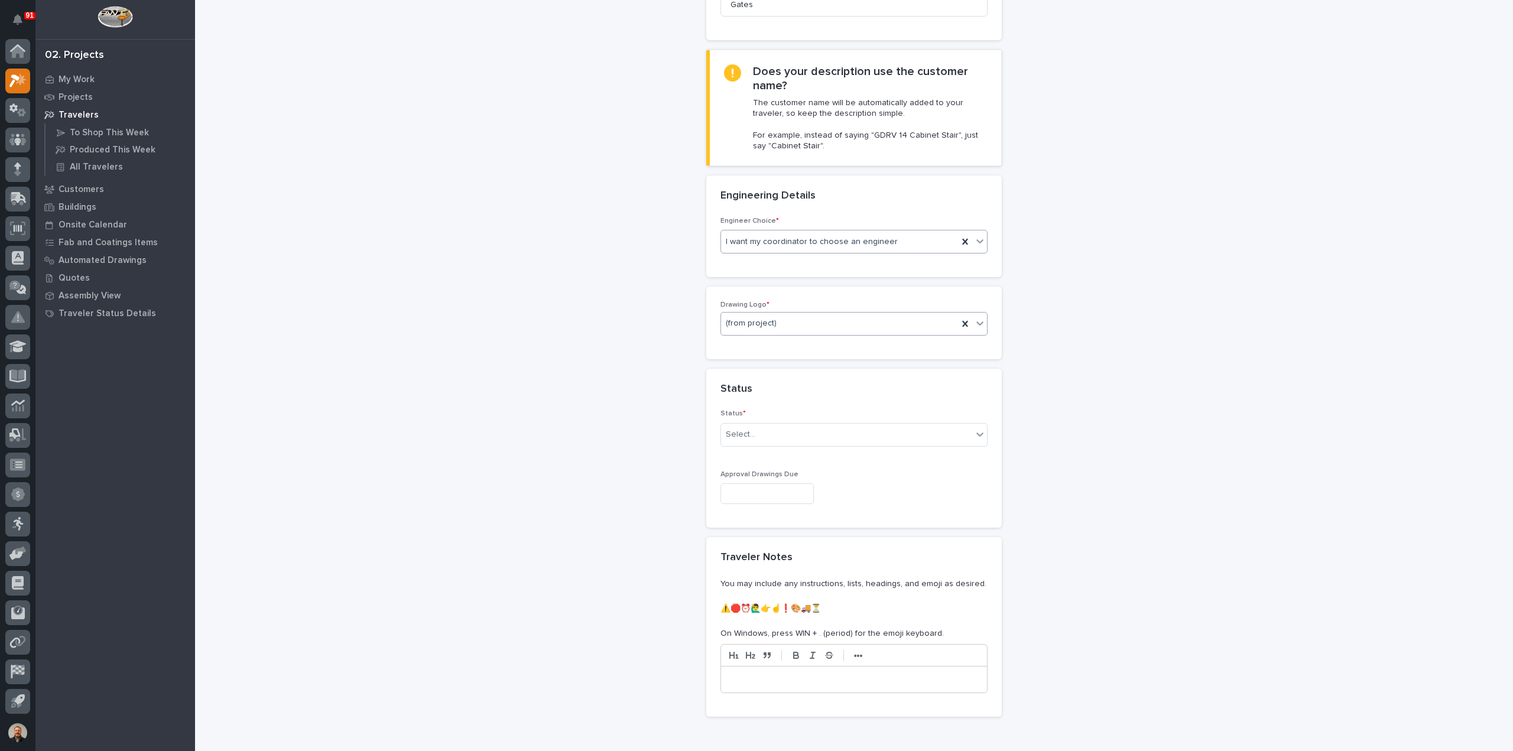
click at [788, 321] on div "(from project)" at bounding box center [839, 324] width 237 height 20
click at [745, 384] on div "PWI" at bounding box center [849, 385] width 266 height 21
click at [743, 436] on div "Select..." at bounding box center [741, 434] width 30 height 12
click at [752, 476] on div "To Engineer" at bounding box center [849, 475] width 266 height 21
click at [742, 491] on input "text" at bounding box center [766, 493] width 93 height 21
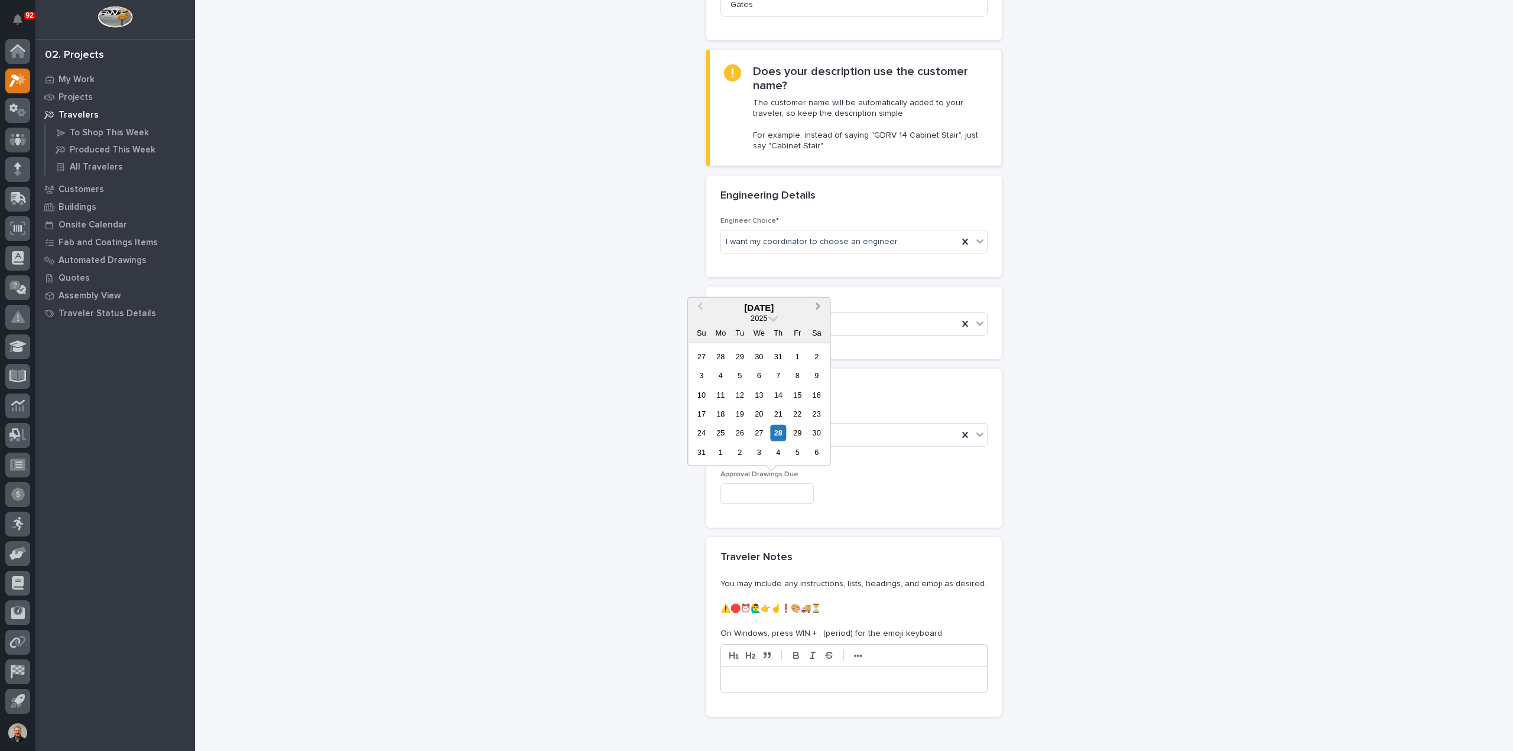
click at [819, 303] on button "Next Month" at bounding box center [819, 307] width 19 height 19
click at [1045, 385] on div "**********" at bounding box center [854, 266] width 1185 height 1041
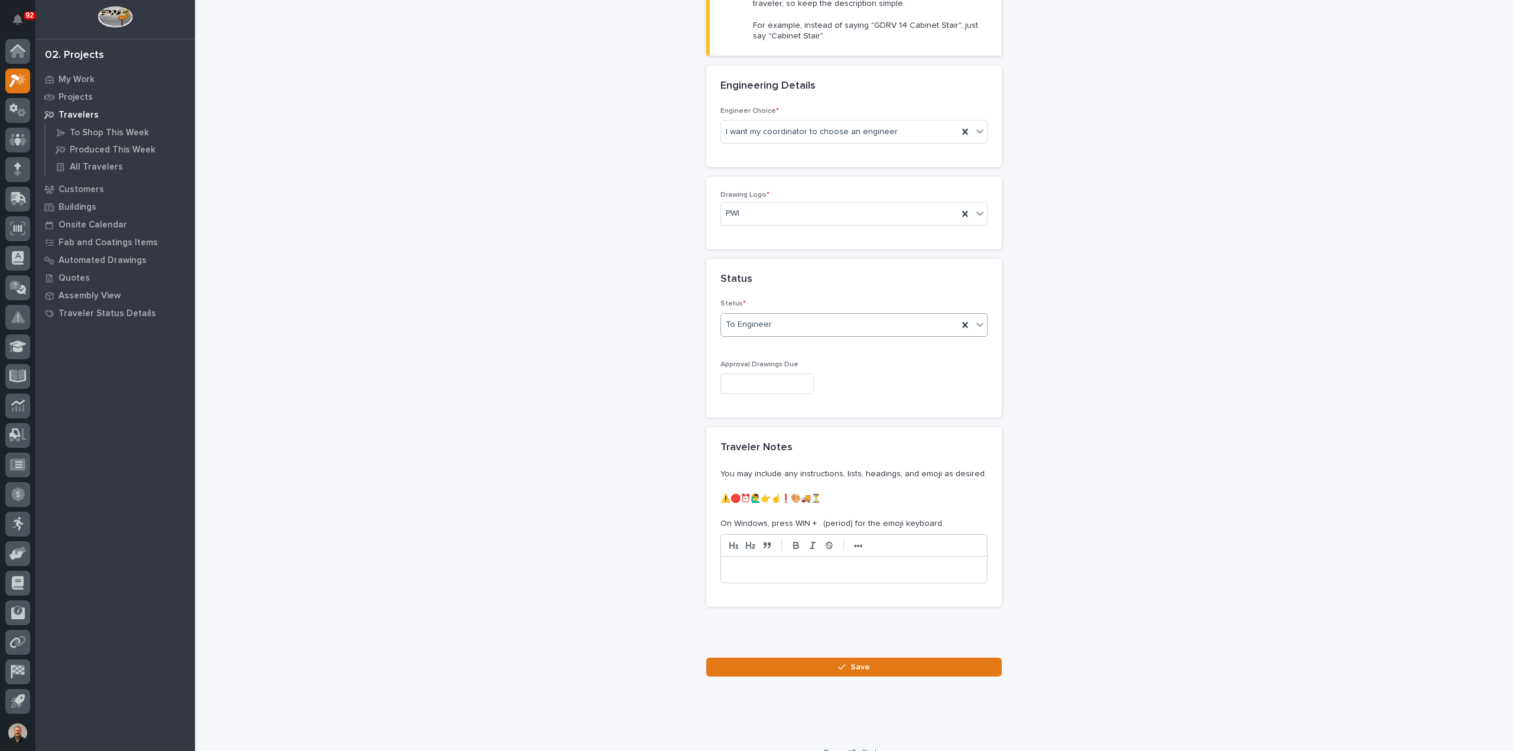
scroll to position [379, 0]
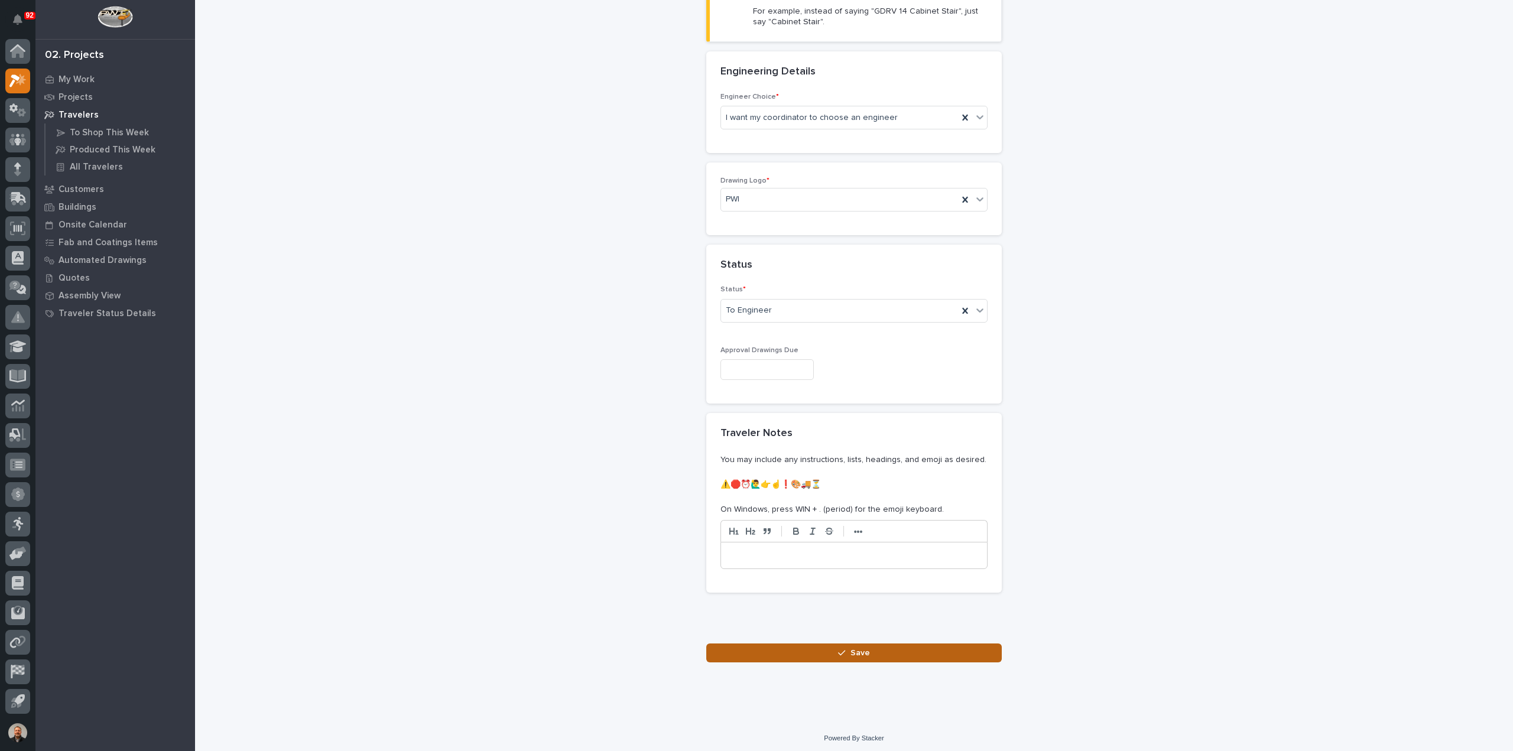
click at [859, 648] on span "Save" at bounding box center [860, 653] width 20 height 11
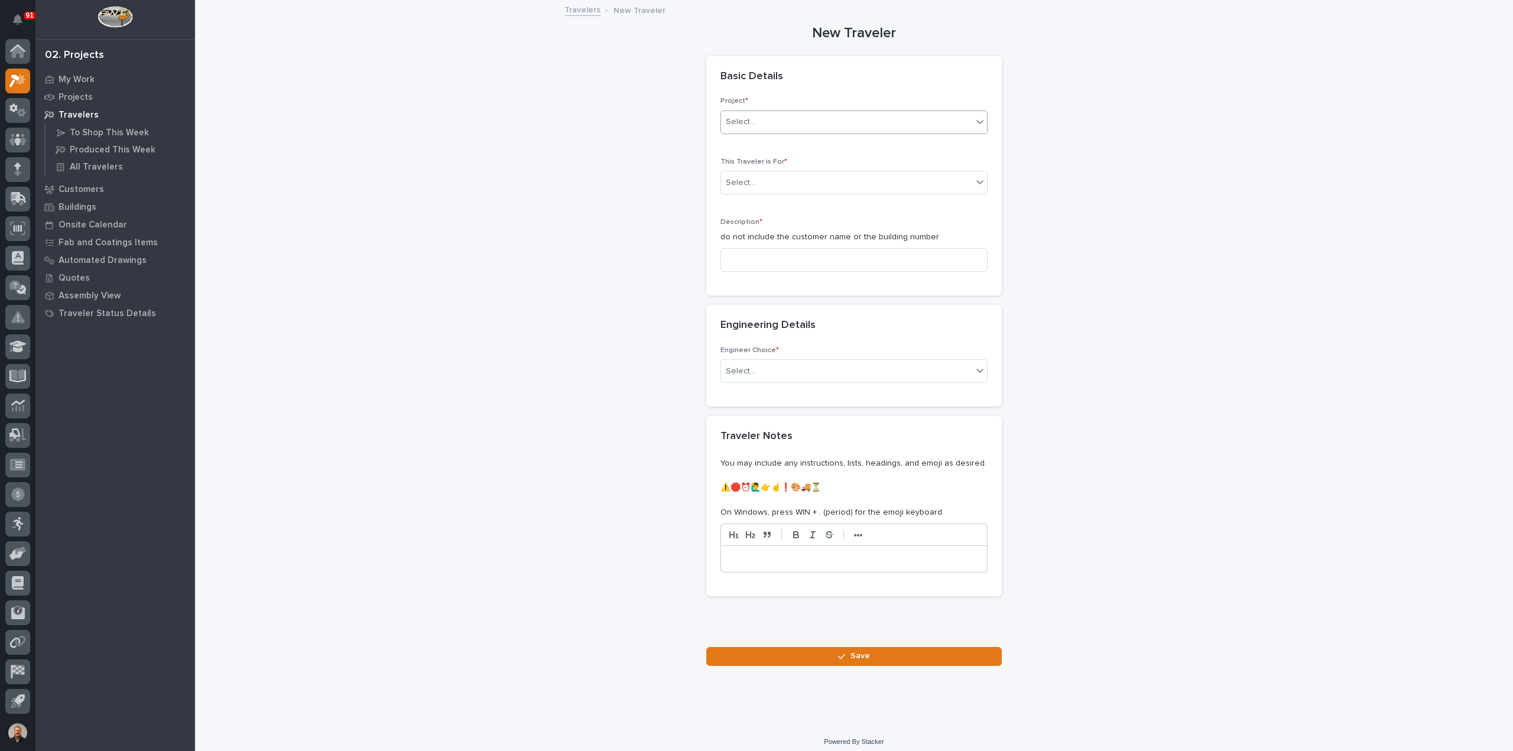
click at [775, 116] on div "Select..." at bounding box center [846, 122] width 251 height 20
type input "***"
click at [785, 139] on div "25852 - HRP Construction - HRP Construction" at bounding box center [849, 144] width 266 height 21
click at [748, 181] on div "Select..." at bounding box center [741, 183] width 30 height 12
click at [743, 223] on span "Installation" at bounding box center [743, 223] width 45 height 13
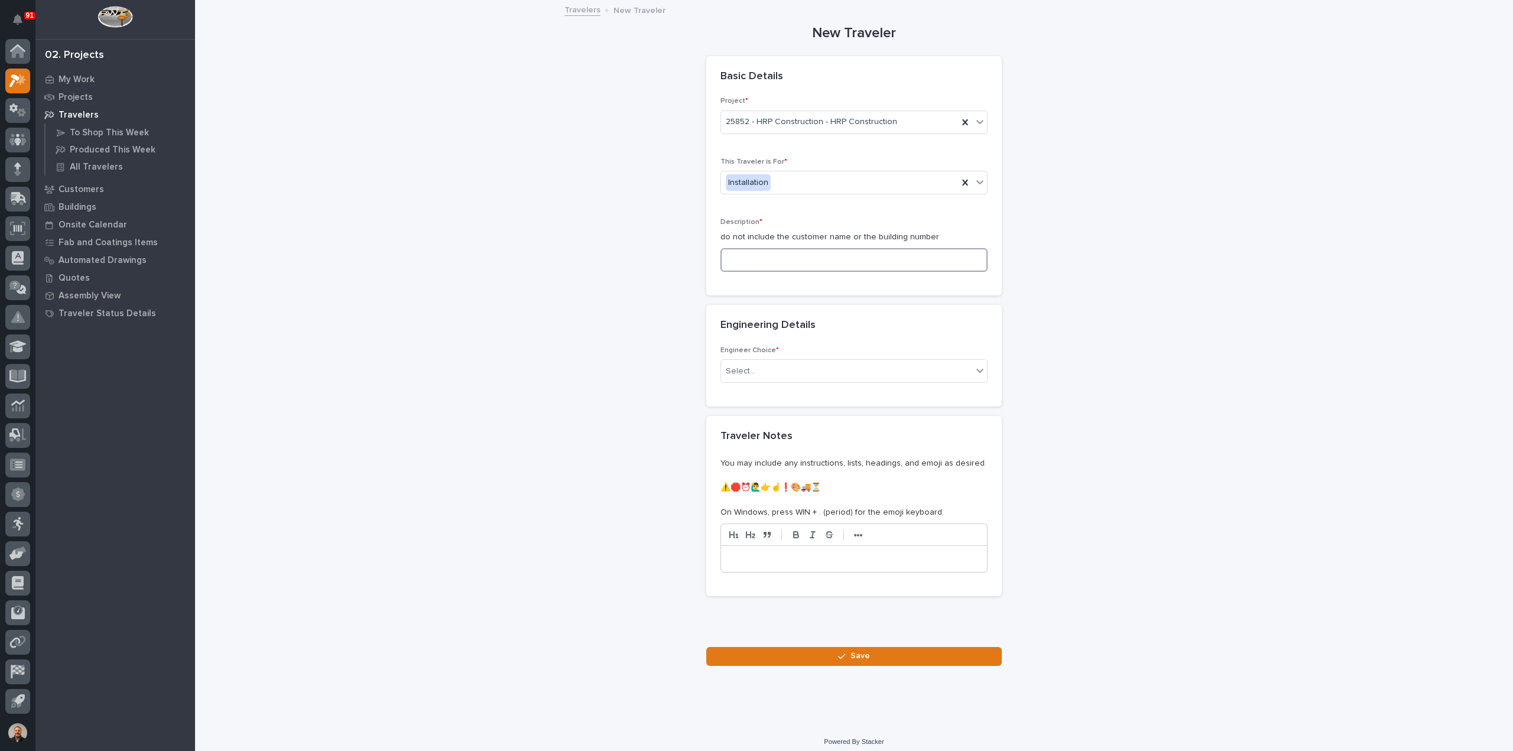
click at [739, 258] on input at bounding box center [853, 260] width 267 height 24
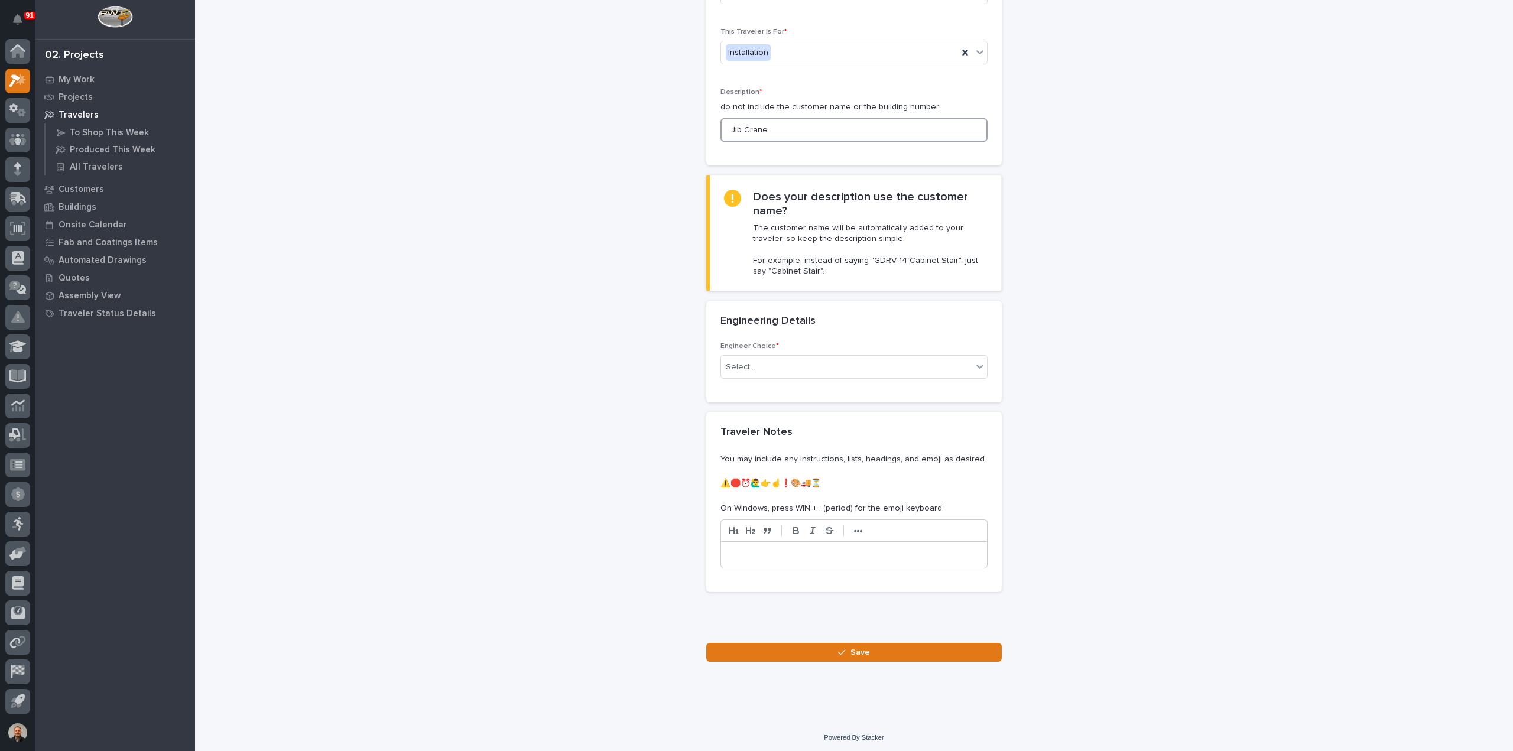
scroll to position [131, 0]
type input "Jib Crane"
click at [765, 361] on div "Select..." at bounding box center [846, 367] width 251 height 20
click at [768, 405] on div "I want my coordinator to choose an engineer" at bounding box center [849, 408] width 266 height 21
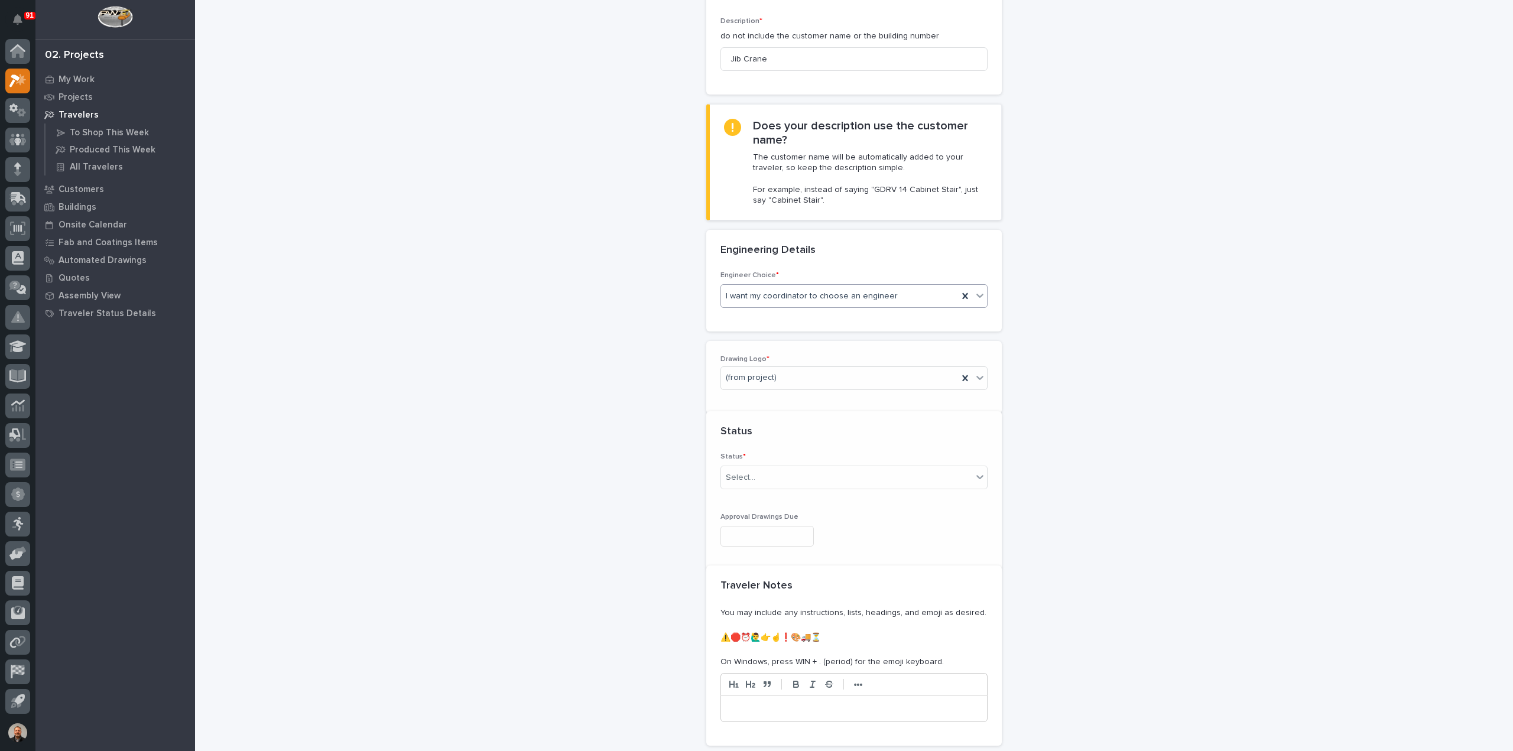
scroll to position [255, 0]
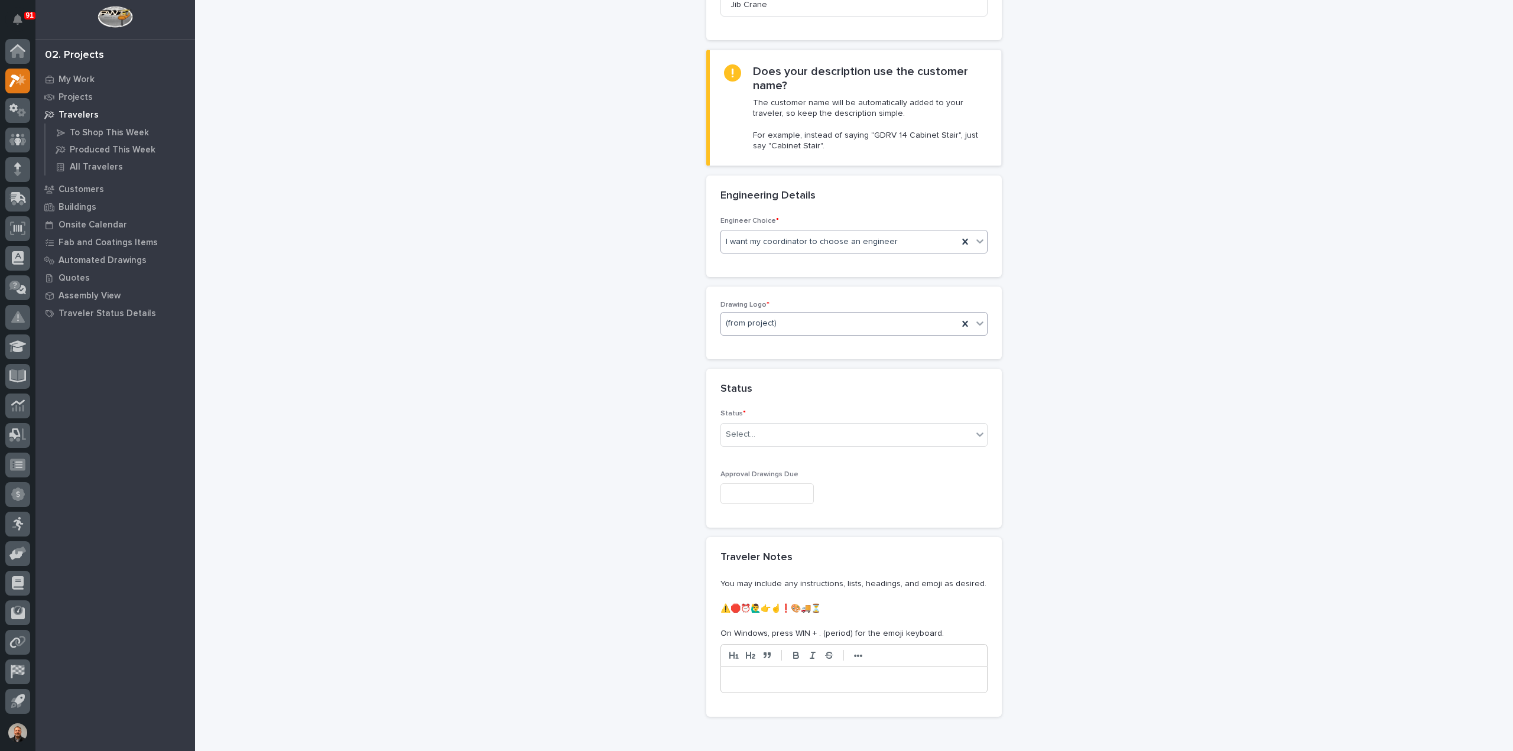
click at [777, 320] on div "(from project)" at bounding box center [839, 324] width 237 height 20
click at [732, 383] on div "PWI" at bounding box center [849, 385] width 266 height 21
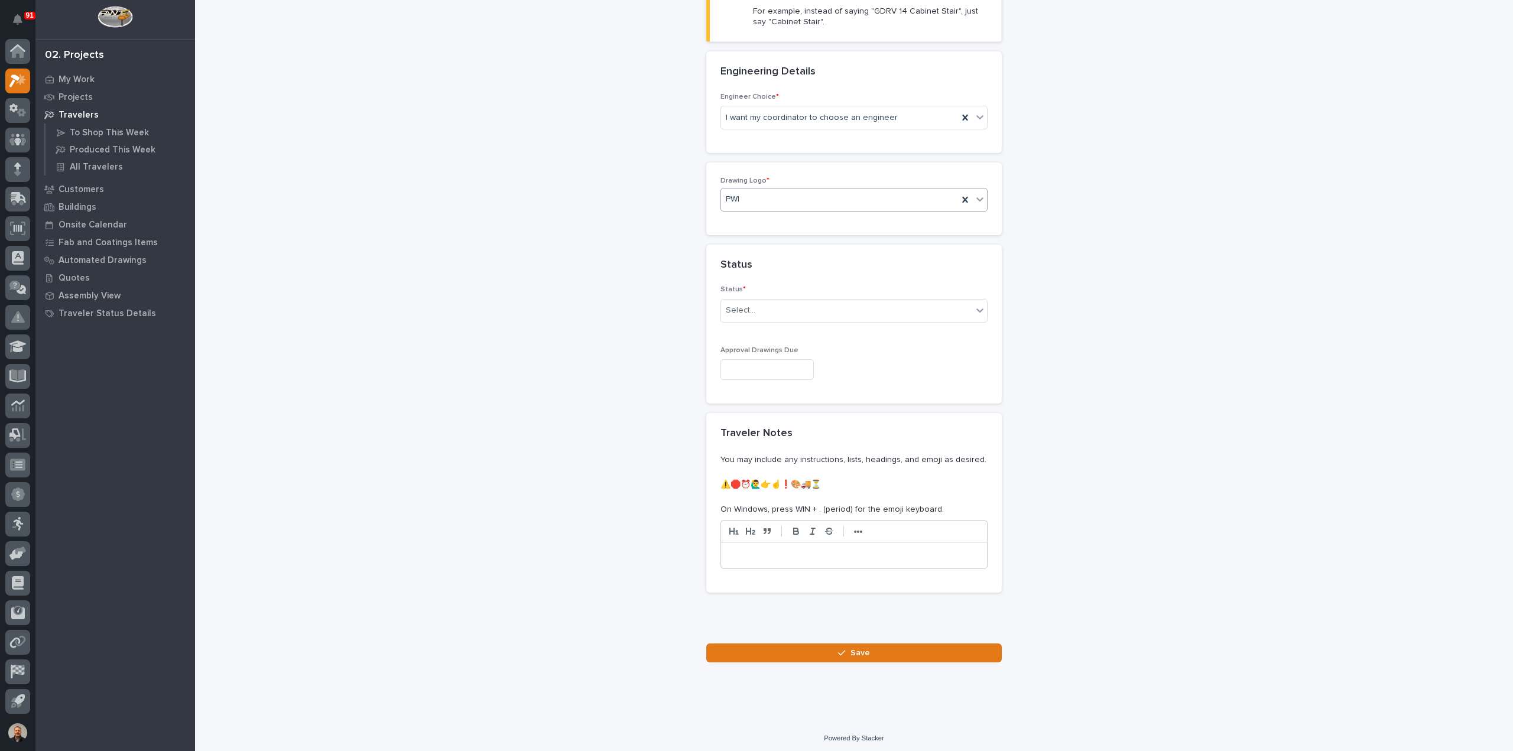
scroll to position [379, 0]
click at [753, 307] on div "Select..." at bounding box center [846, 311] width 251 height 20
click at [749, 353] on div "To Engineer" at bounding box center [849, 351] width 266 height 21
click at [850, 650] on span "Save" at bounding box center [860, 653] width 20 height 11
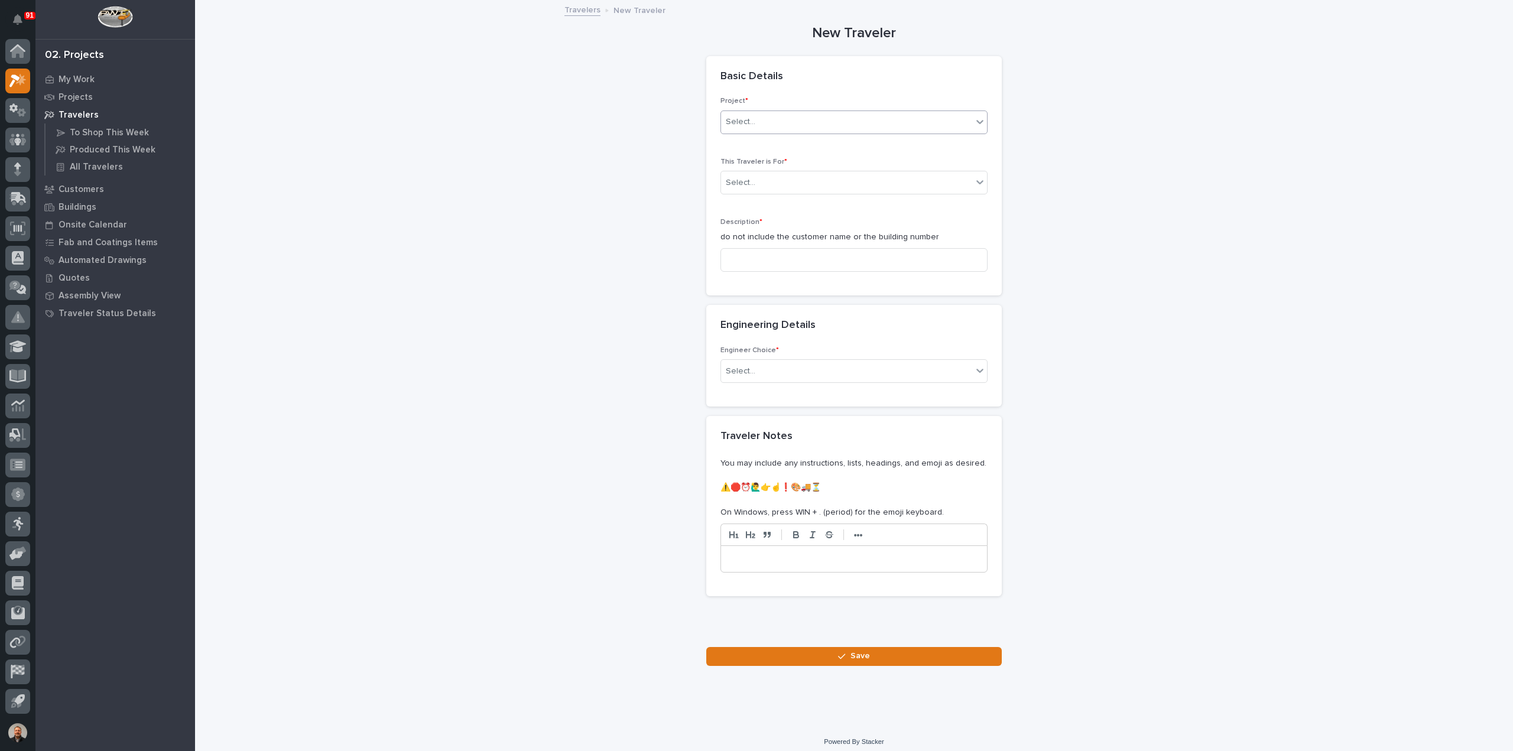
click at [756, 118] on div "Select..." at bounding box center [846, 122] width 251 height 20
type input "***"
click at [765, 140] on div "25852 - HRP Construction - HRP Construction" at bounding box center [849, 144] width 266 height 21
click at [756, 179] on input "text" at bounding box center [756, 183] width 1 height 10
click at [749, 225] on span "Installation" at bounding box center [743, 223] width 45 height 13
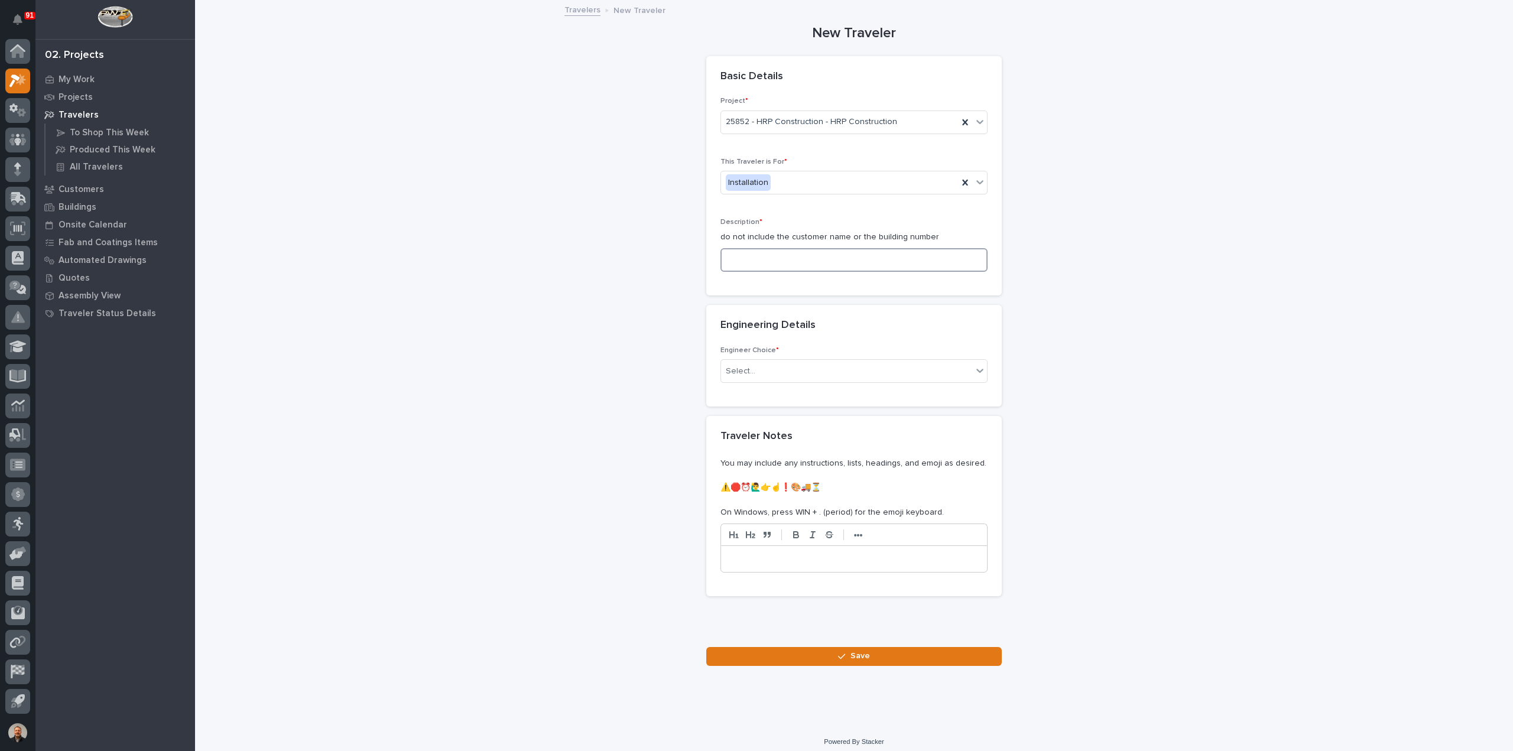
click at [741, 254] on input at bounding box center [853, 260] width 267 height 24
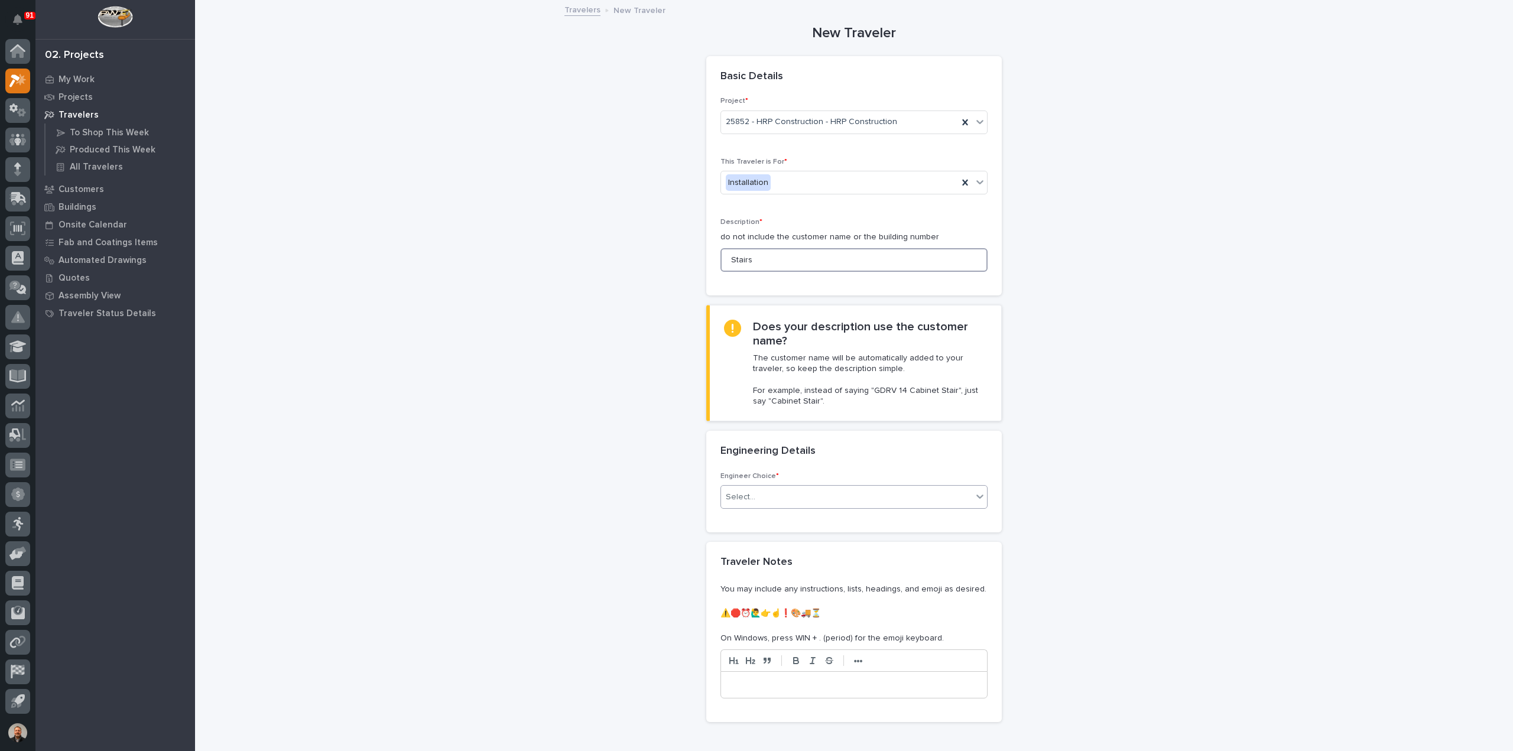
type input "Stairs"
click at [760, 491] on div "Select..." at bounding box center [846, 498] width 251 height 20
click at [765, 538] on div "I want my coordinator to choose an engineer" at bounding box center [849, 538] width 266 height 21
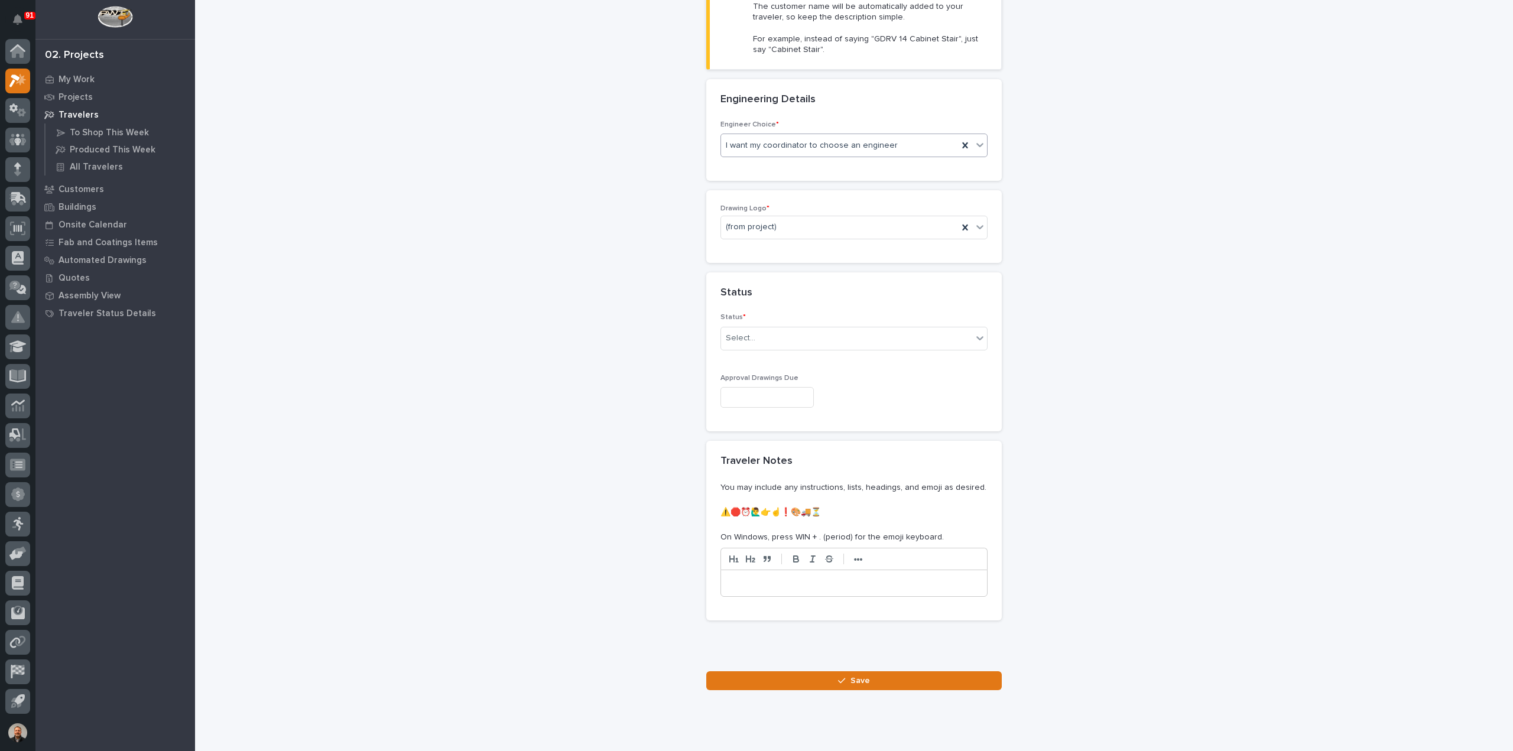
scroll to position [355, 0]
click at [789, 222] on div "(from project)" at bounding box center [839, 225] width 237 height 20
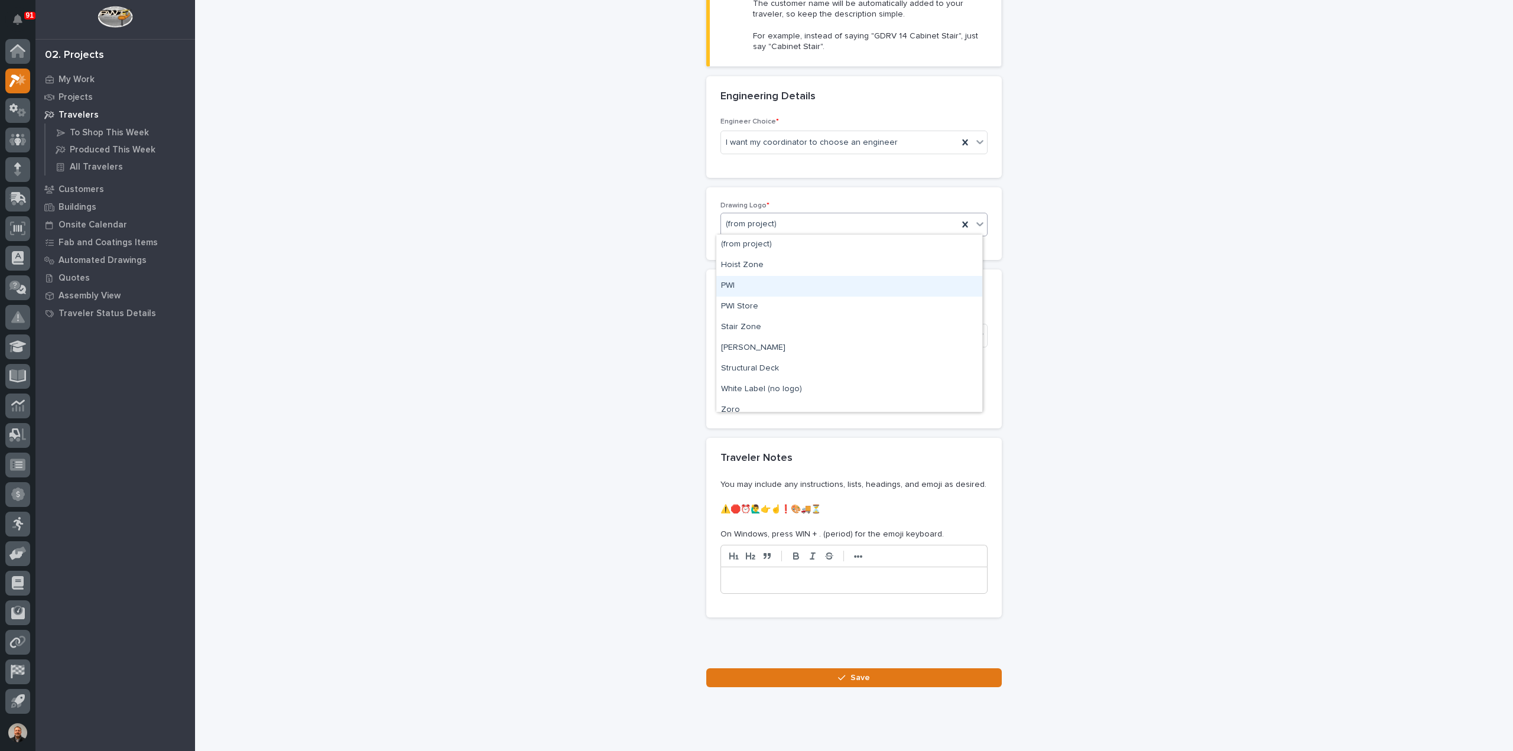
click at [720, 279] on div "PWI" at bounding box center [849, 286] width 266 height 21
click at [756, 330] on div "Select..." at bounding box center [846, 336] width 251 height 20
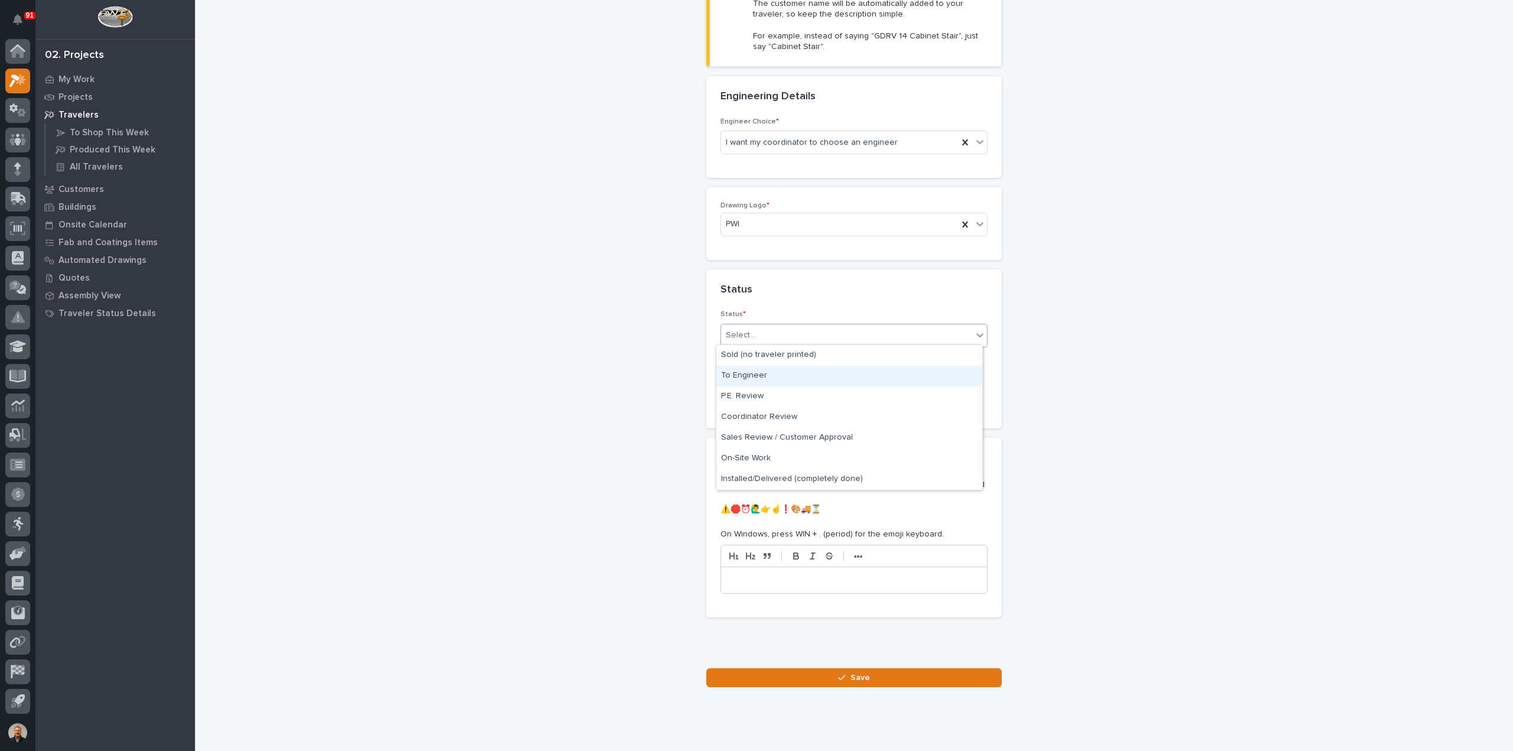
click at [755, 373] on div "To Engineer" at bounding box center [849, 376] width 266 height 21
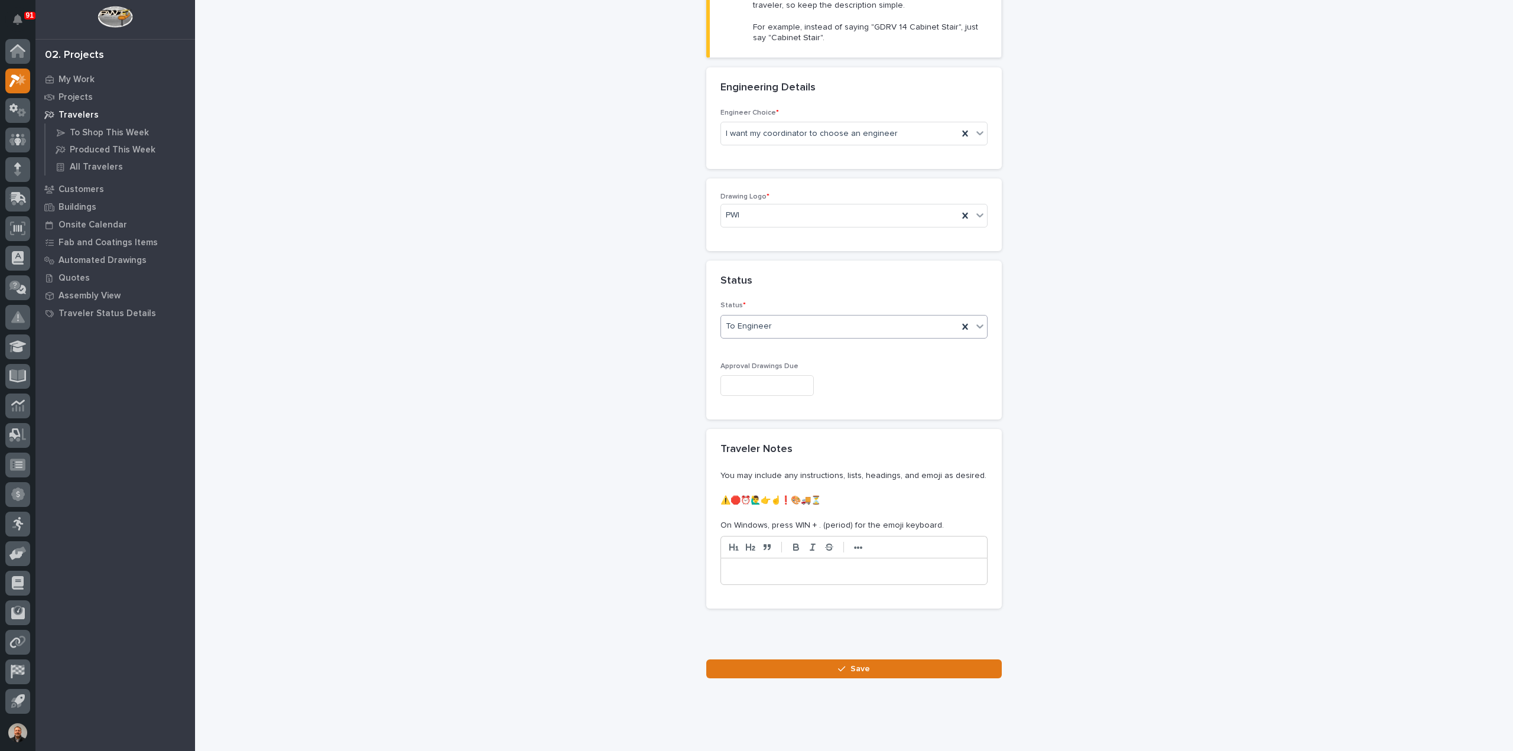
scroll to position [379, 0]
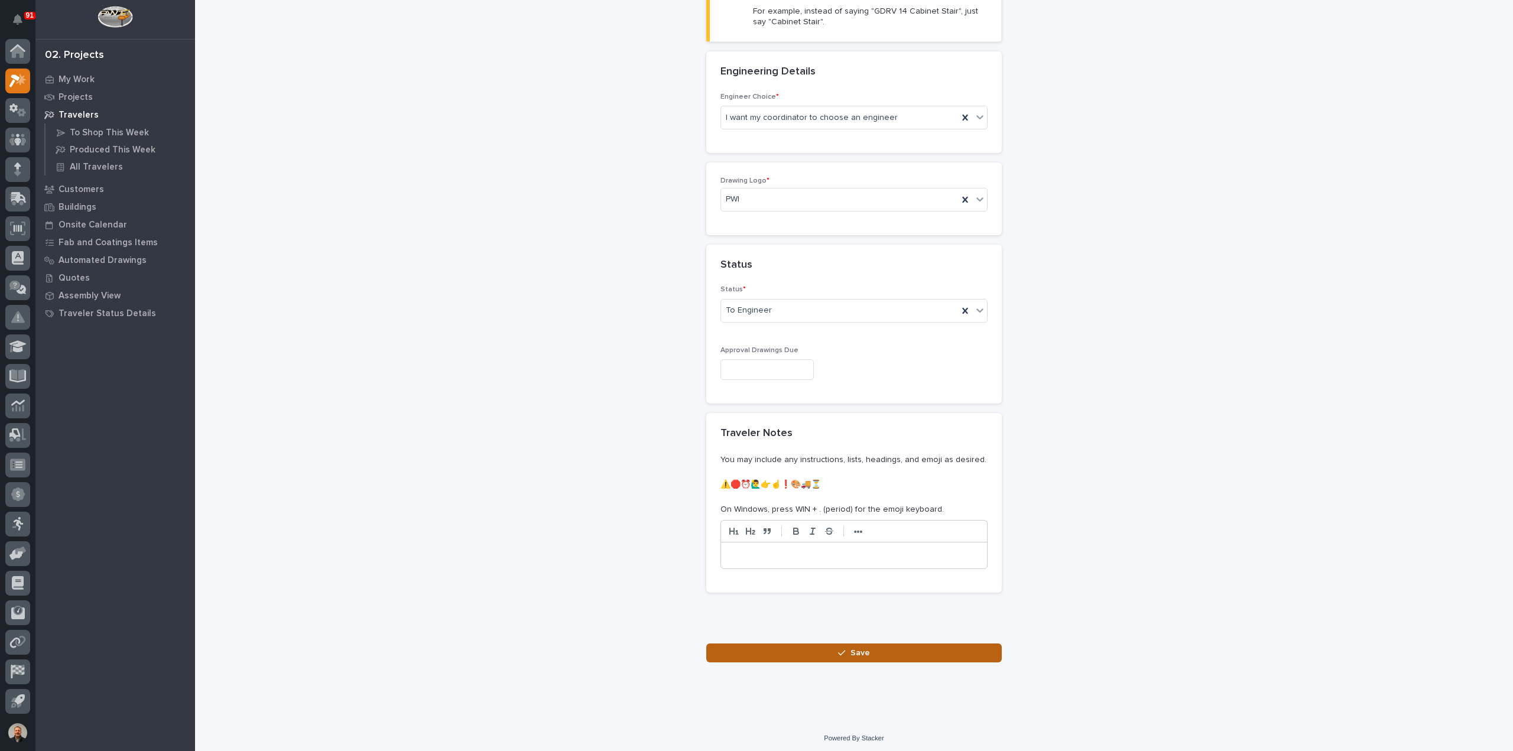
click at [851, 649] on span "Save" at bounding box center [860, 653] width 20 height 11
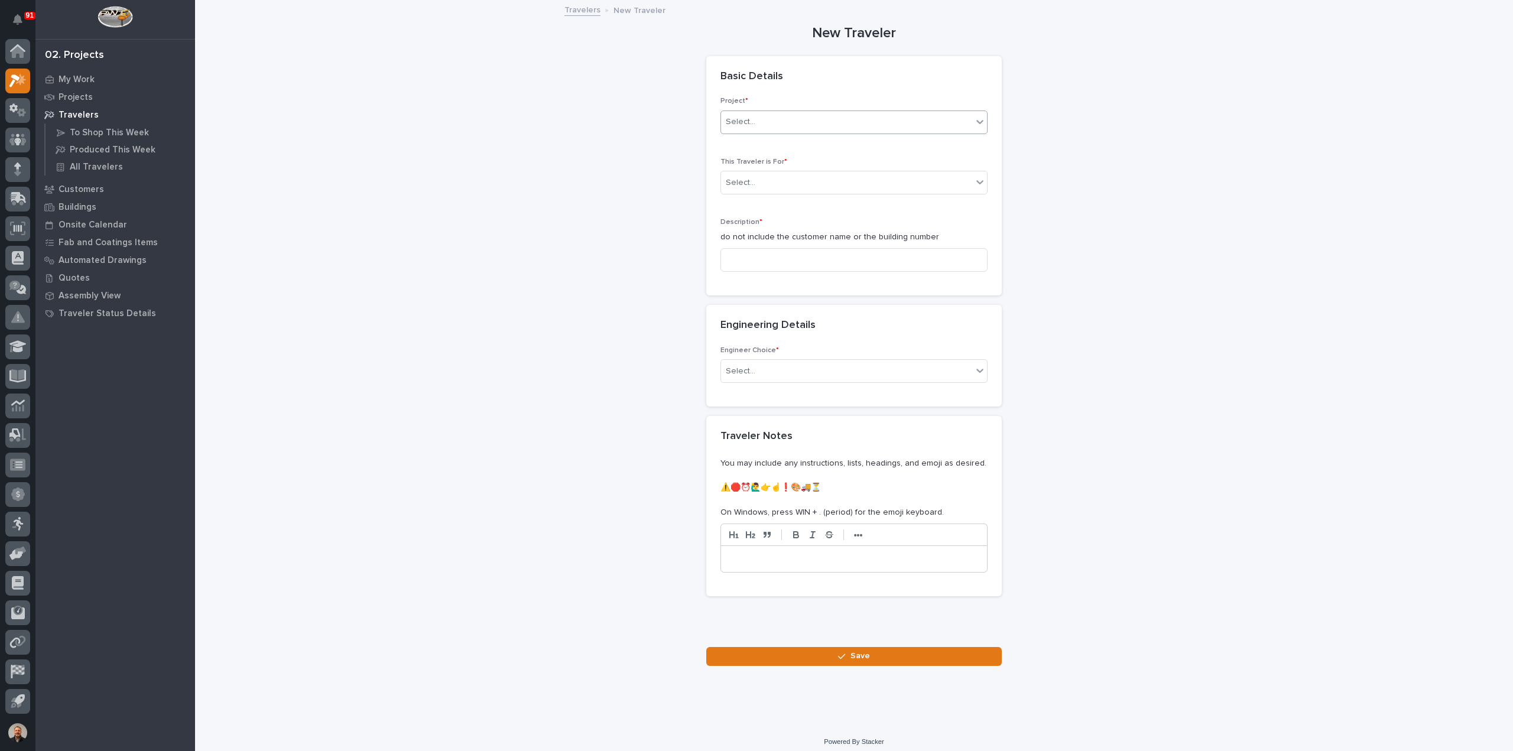
click at [763, 121] on div "Select..." at bounding box center [846, 122] width 251 height 20
type input "*"
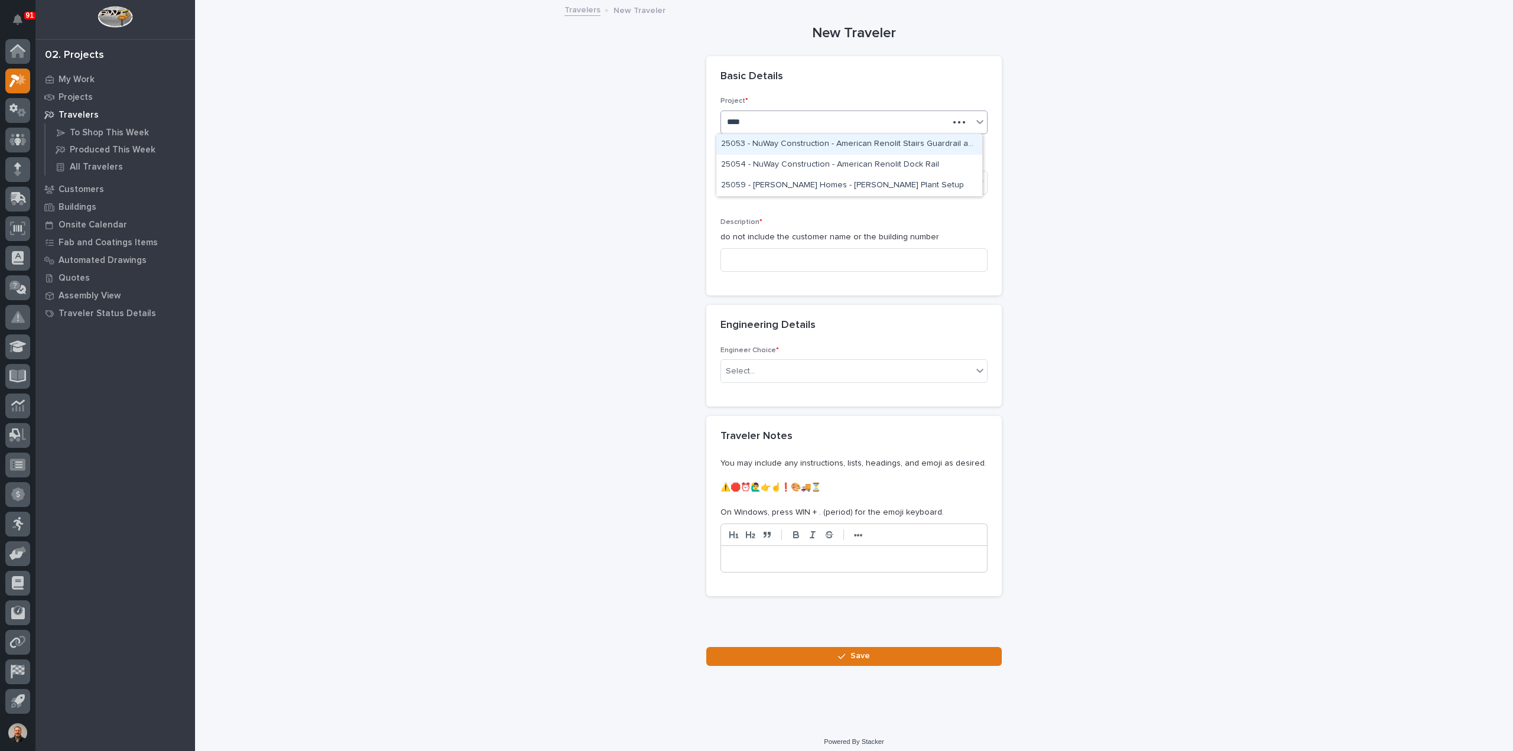
type input "*****"
click at [767, 145] on div "25053 - NuWay Construction - American Renolit Stairs Guardrail and Roof Ladder" at bounding box center [849, 144] width 266 height 21
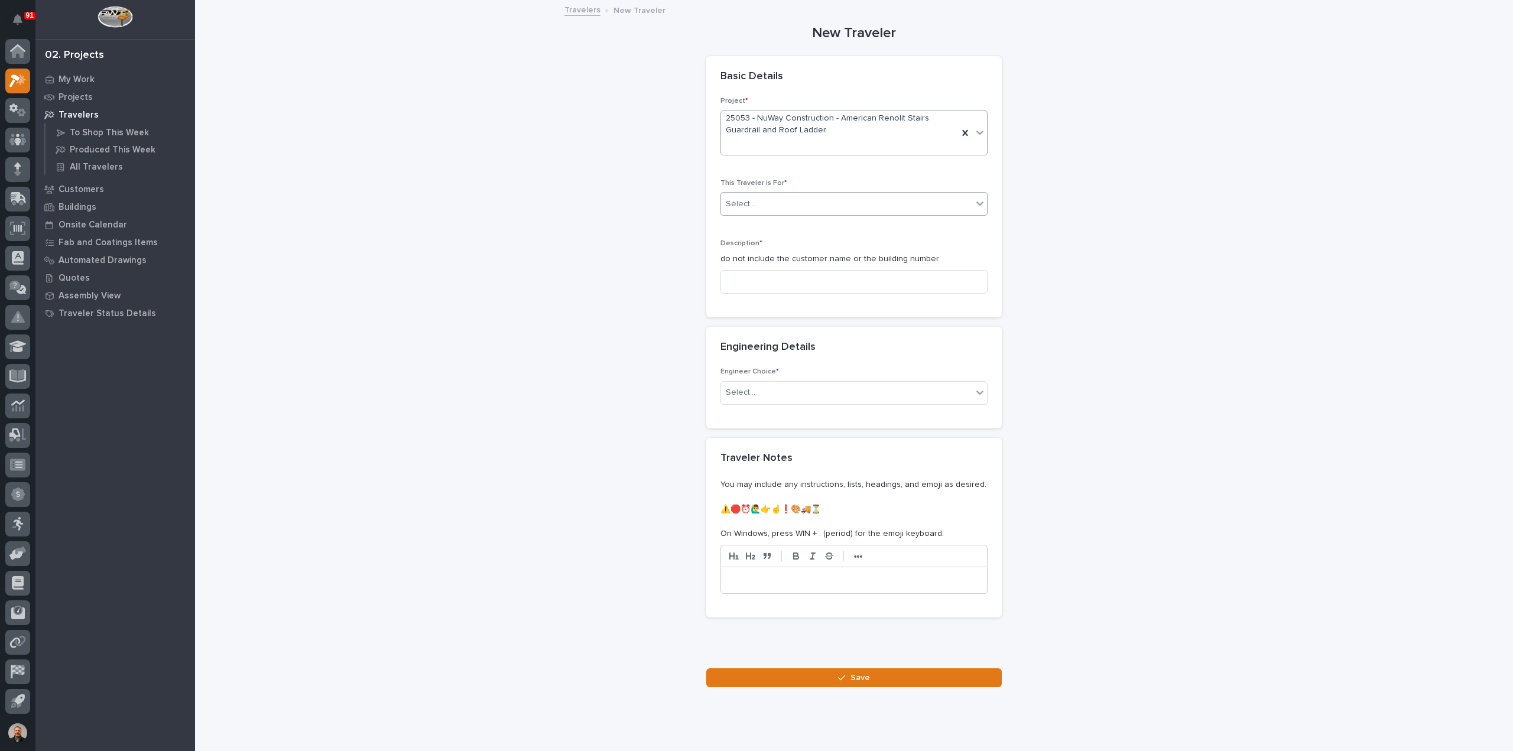
click at [749, 202] on div "Select..." at bounding box center [846, 204] width 251 height 20
click at [754, 246] on span "Installation" at bounding box center [743, 245] width 45 height 13
click at [746, 281] on input at bounding box center [853, 282] width 267 height 24
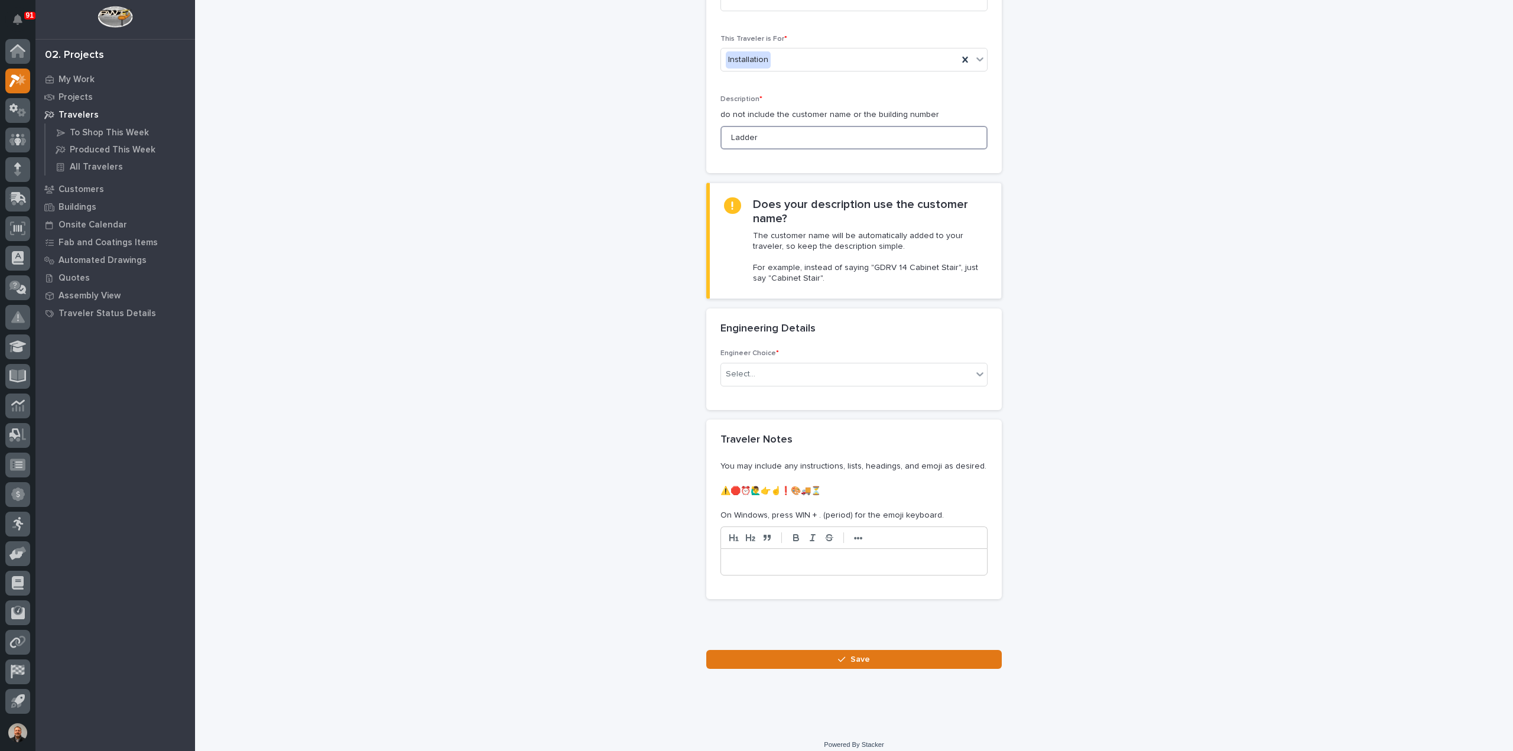
scroll to position [152, 0]
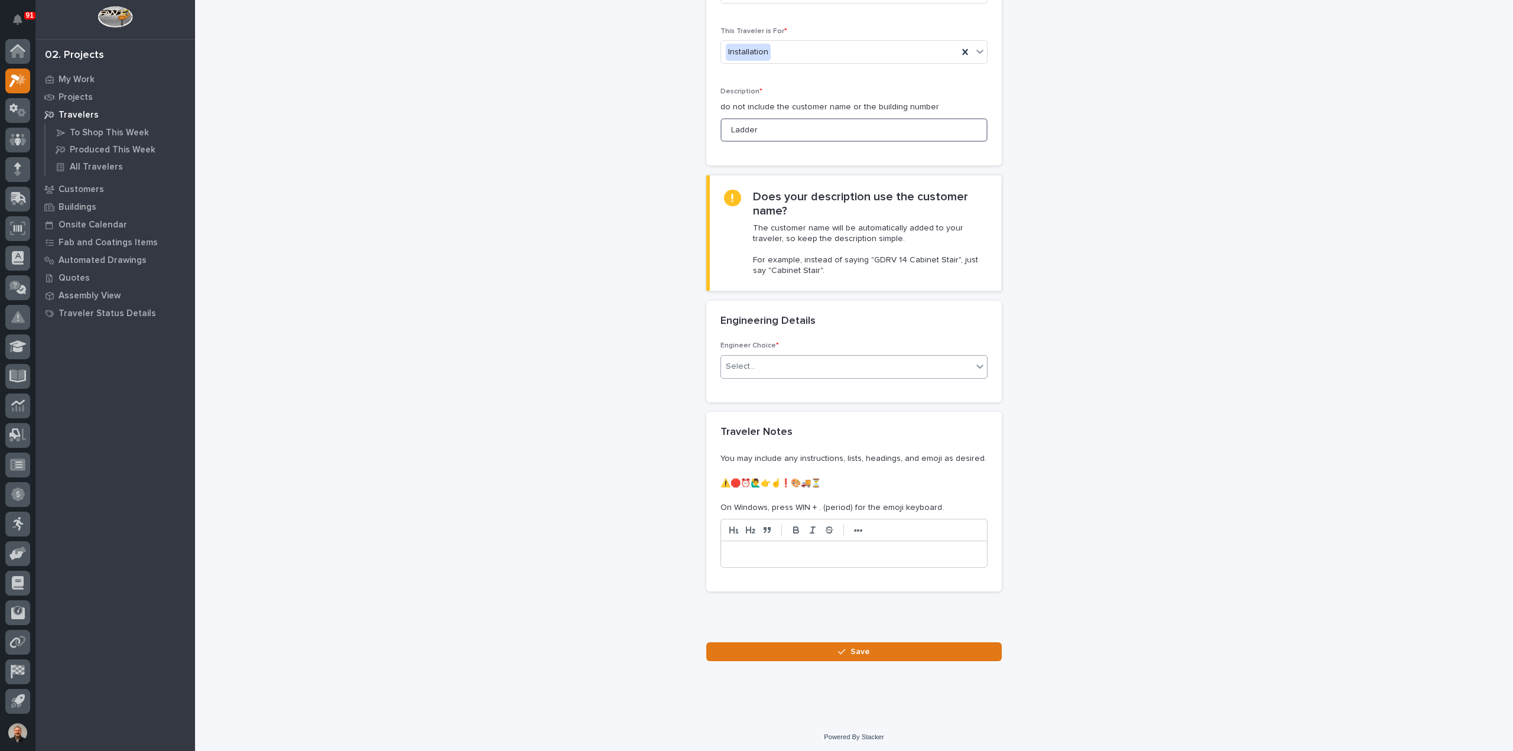
type input "Ladder"
click at [754, 364] on div "Select..." at bounding box center [846, 367] width 251 height 20
click at [781, 410] on div "I want my coordinator to choose an engineer" at bounding box center [849, 408] width 266 height 21
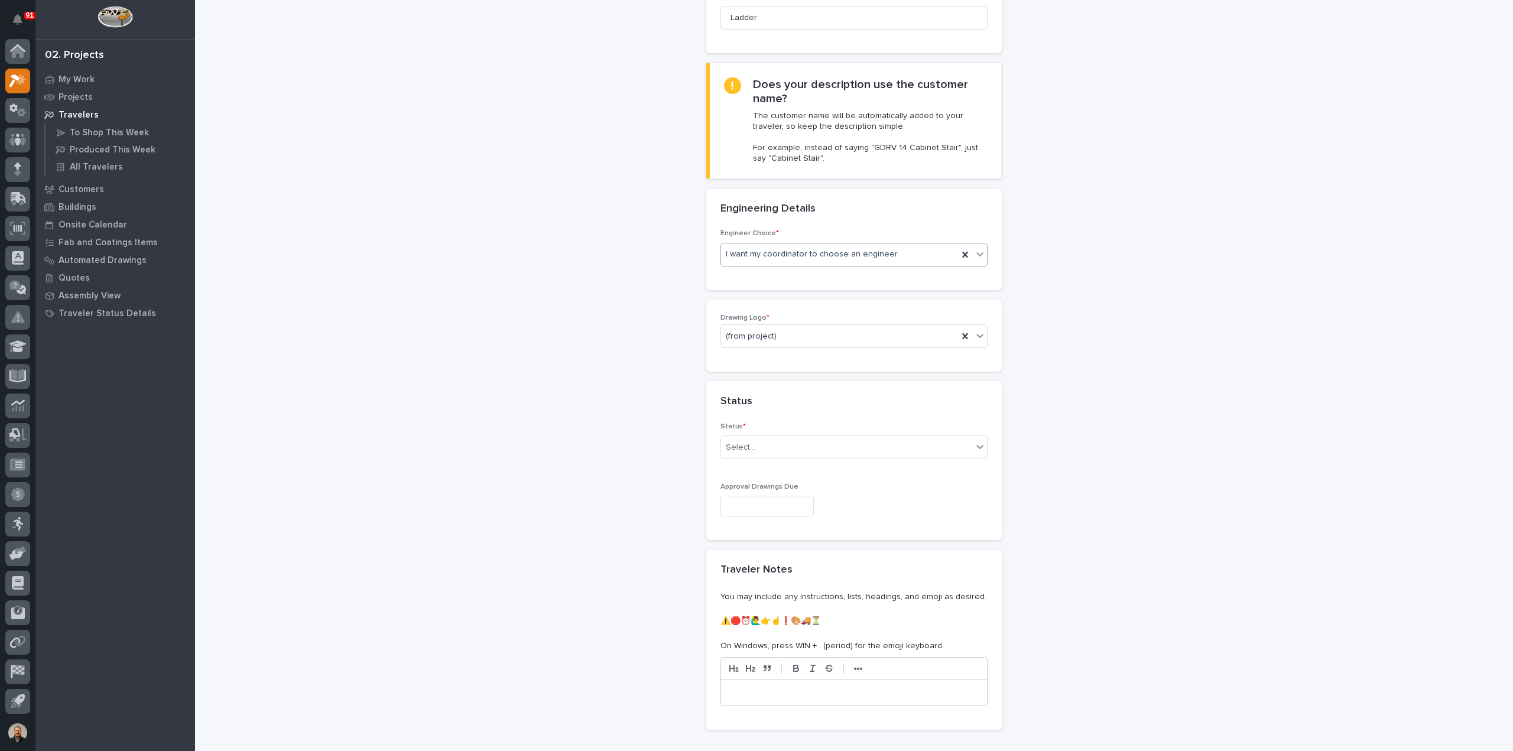
scroll to position [277, 0]
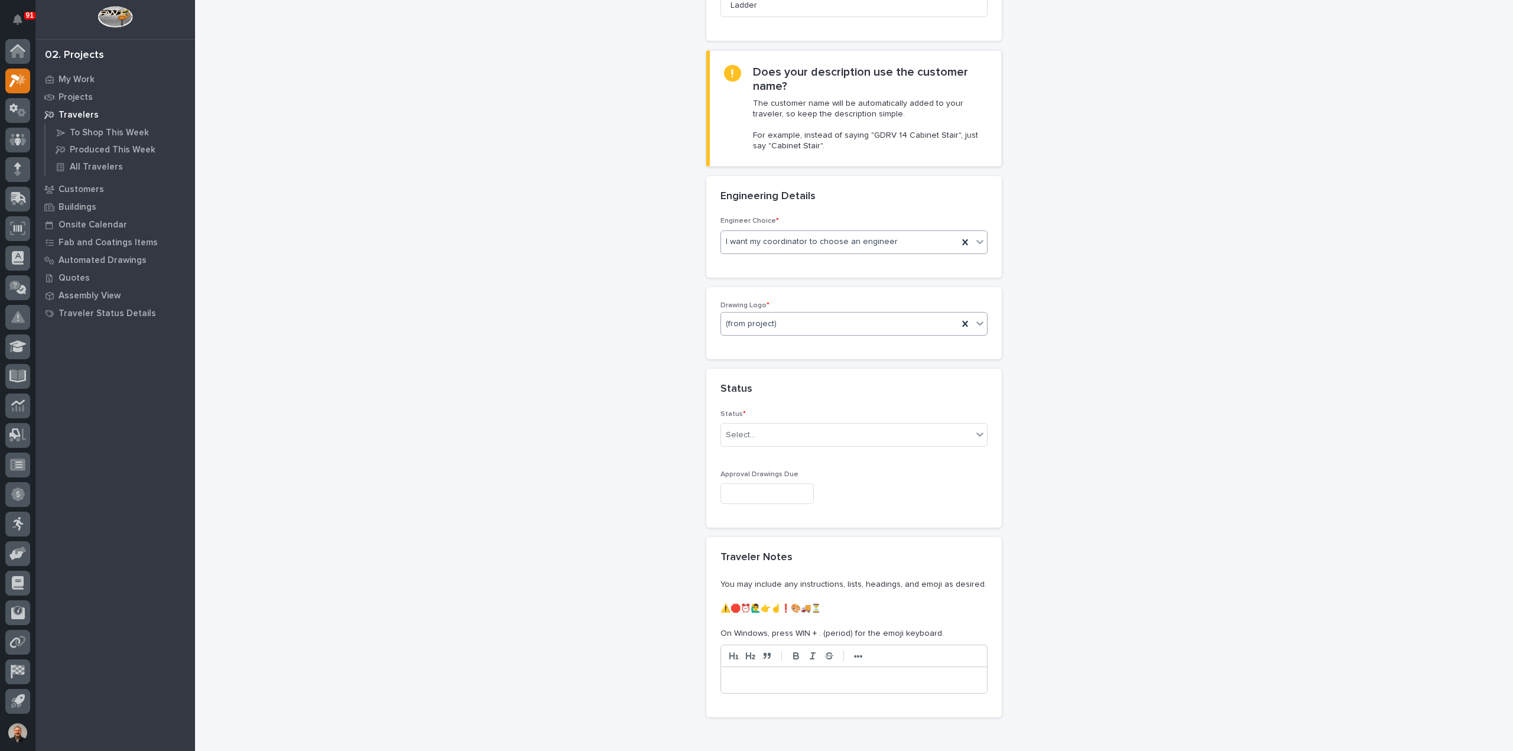
click at [774, 319] on div "(from project)" at bounding box center [839, 324] width 237 height 20
click at [738, 387] on div "PWI" at bounding box center [849, 385] width 266 height 21
click at [749, 434] on div "Select..." at bounding box center [846, 436] width 251 height 20
click at [747, 475] on div "To Engineer" at bounding box center [849, 476] width 266 height 21
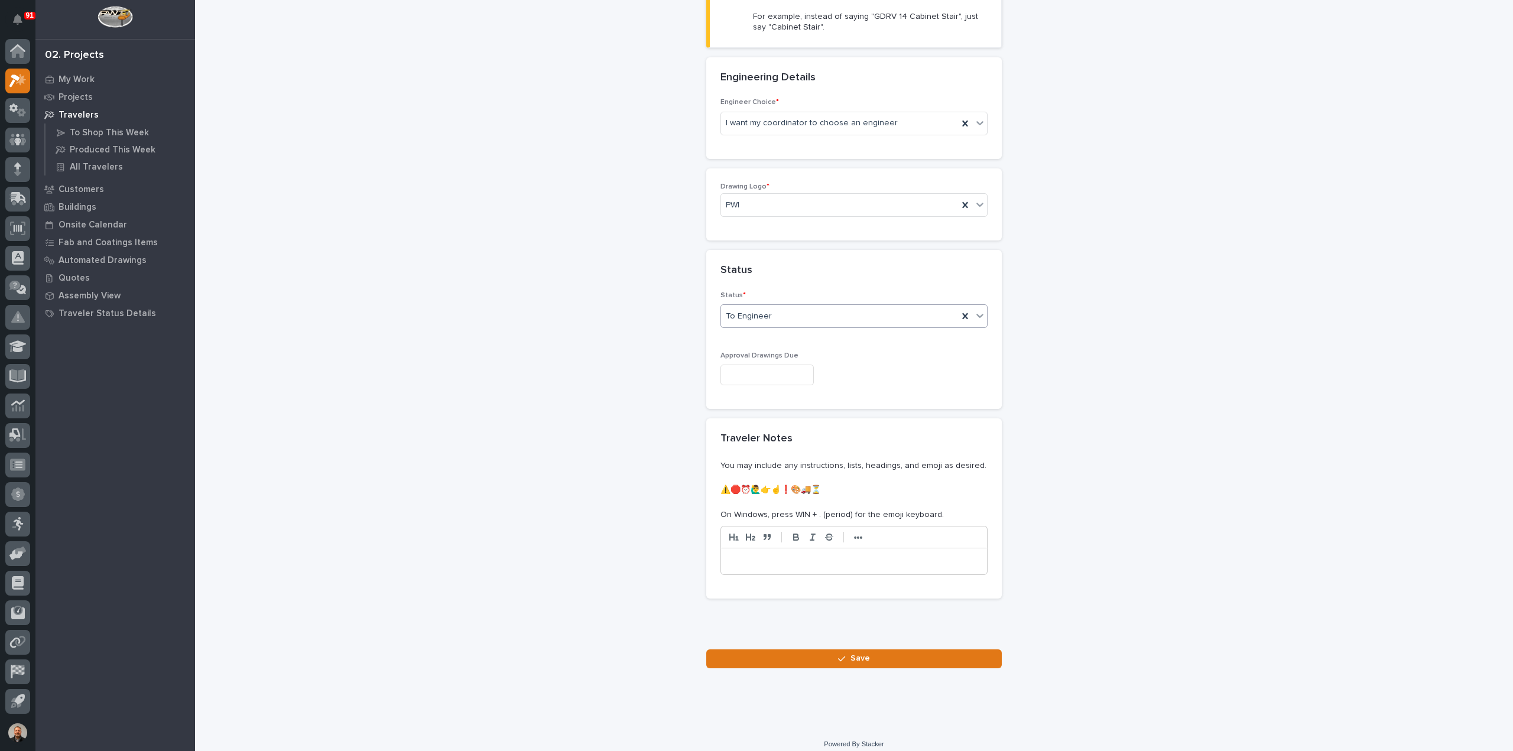
scroll to position [401, 0]
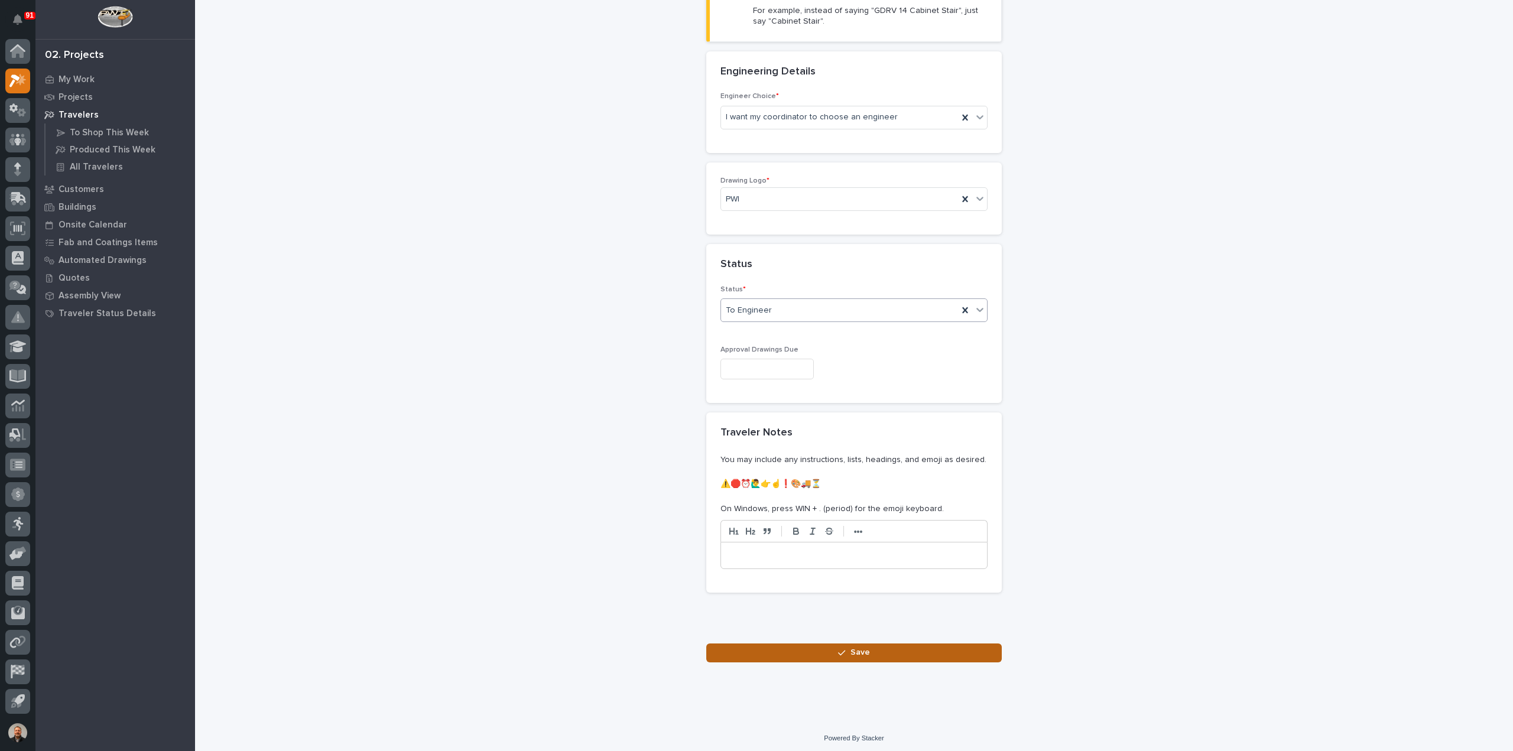
click at [860, 648] on span "Save" at bounding box center [860, 652] width 20 height 11
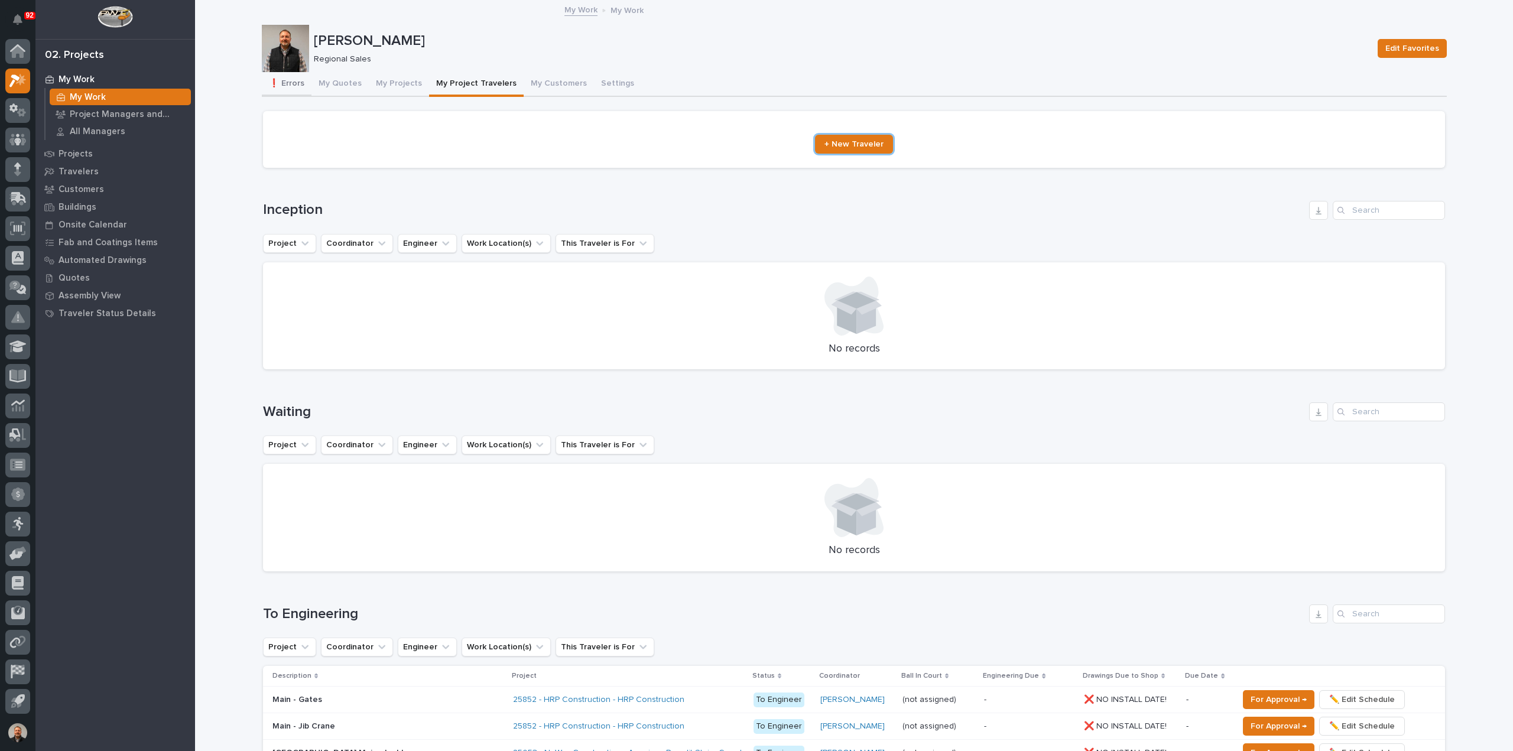
click at [288, 85] on button "❗ Errors" at bounding box center [287, 84] width 50 height 25
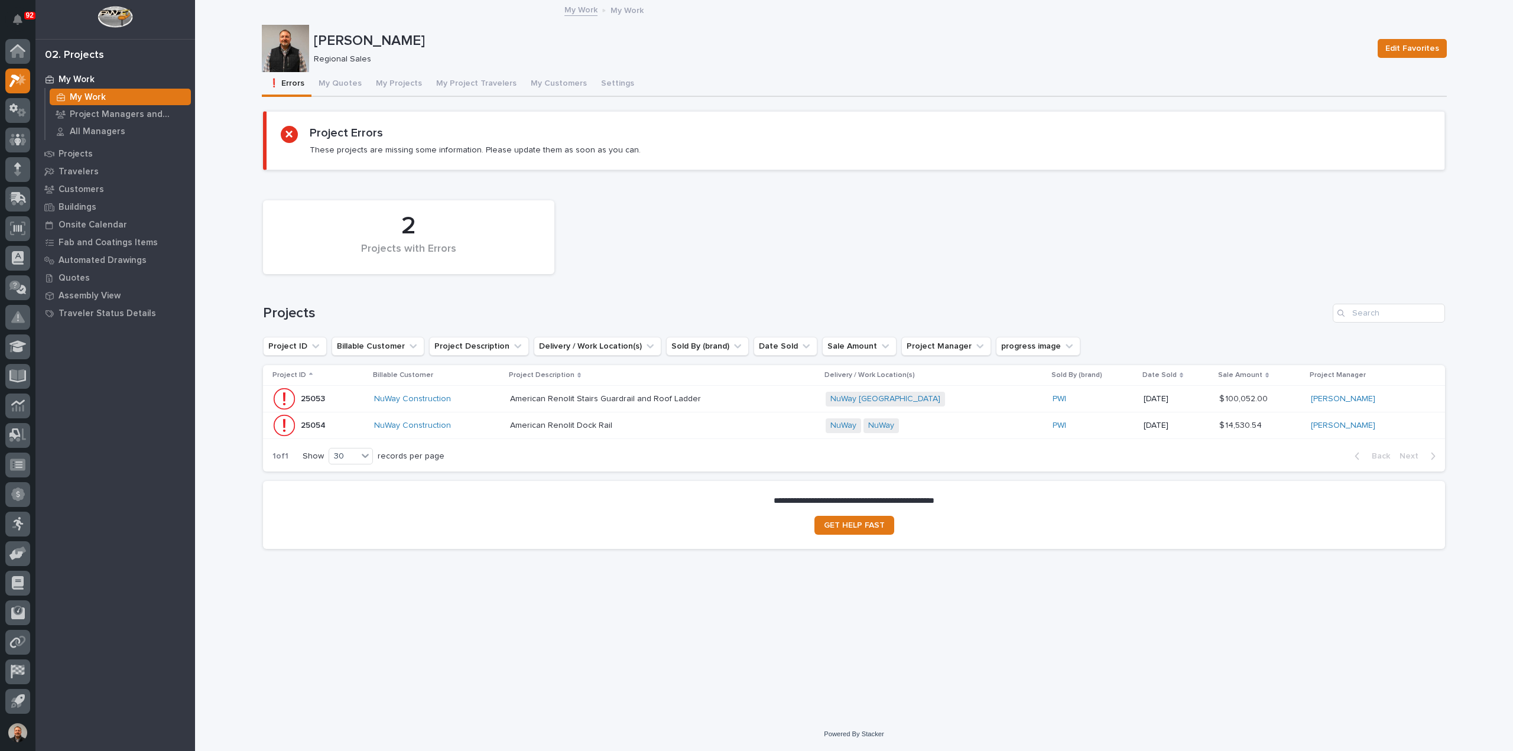
click at [1178, 398] on p "[DATE]" at bounding box center [1177, 399] width 66 height 10
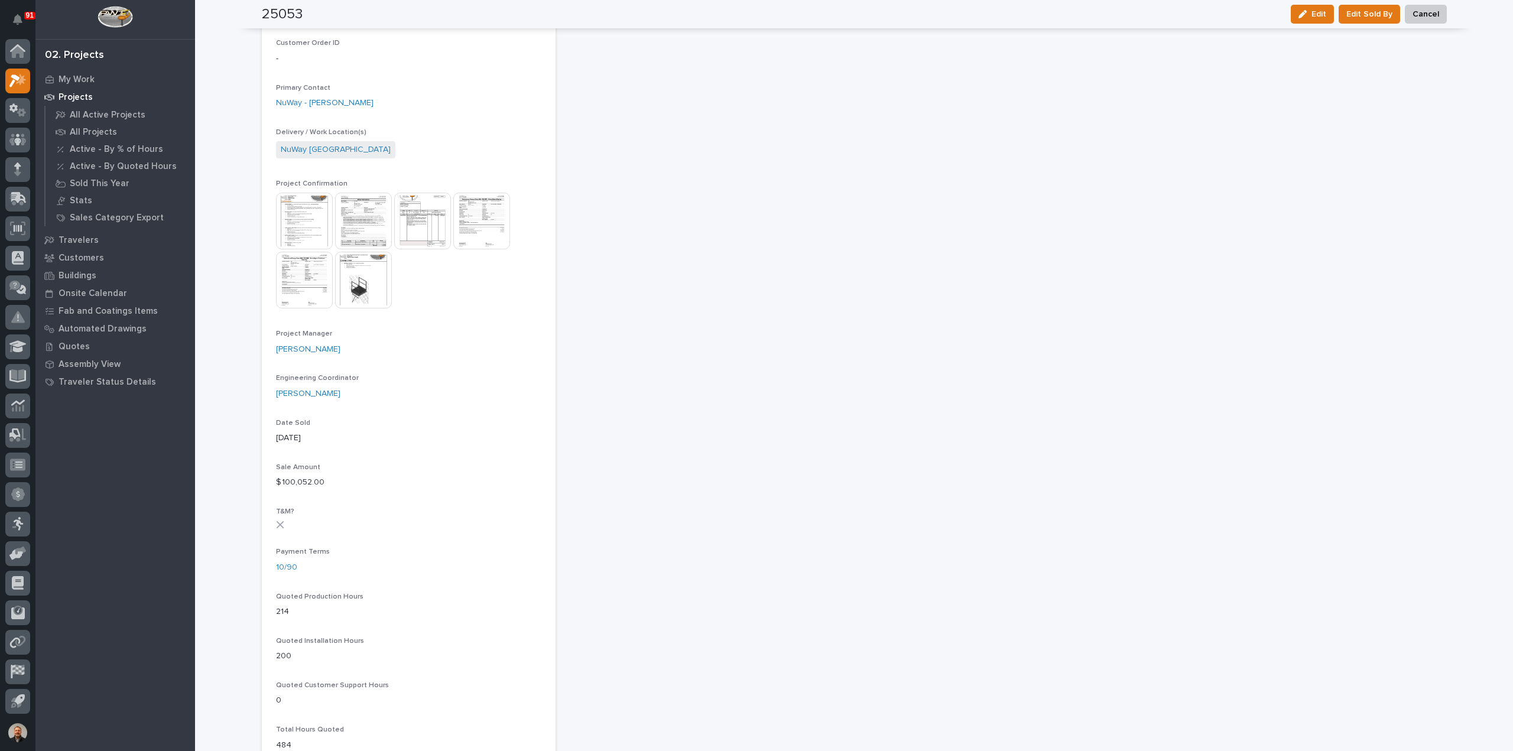
scroll to position [59, 0]
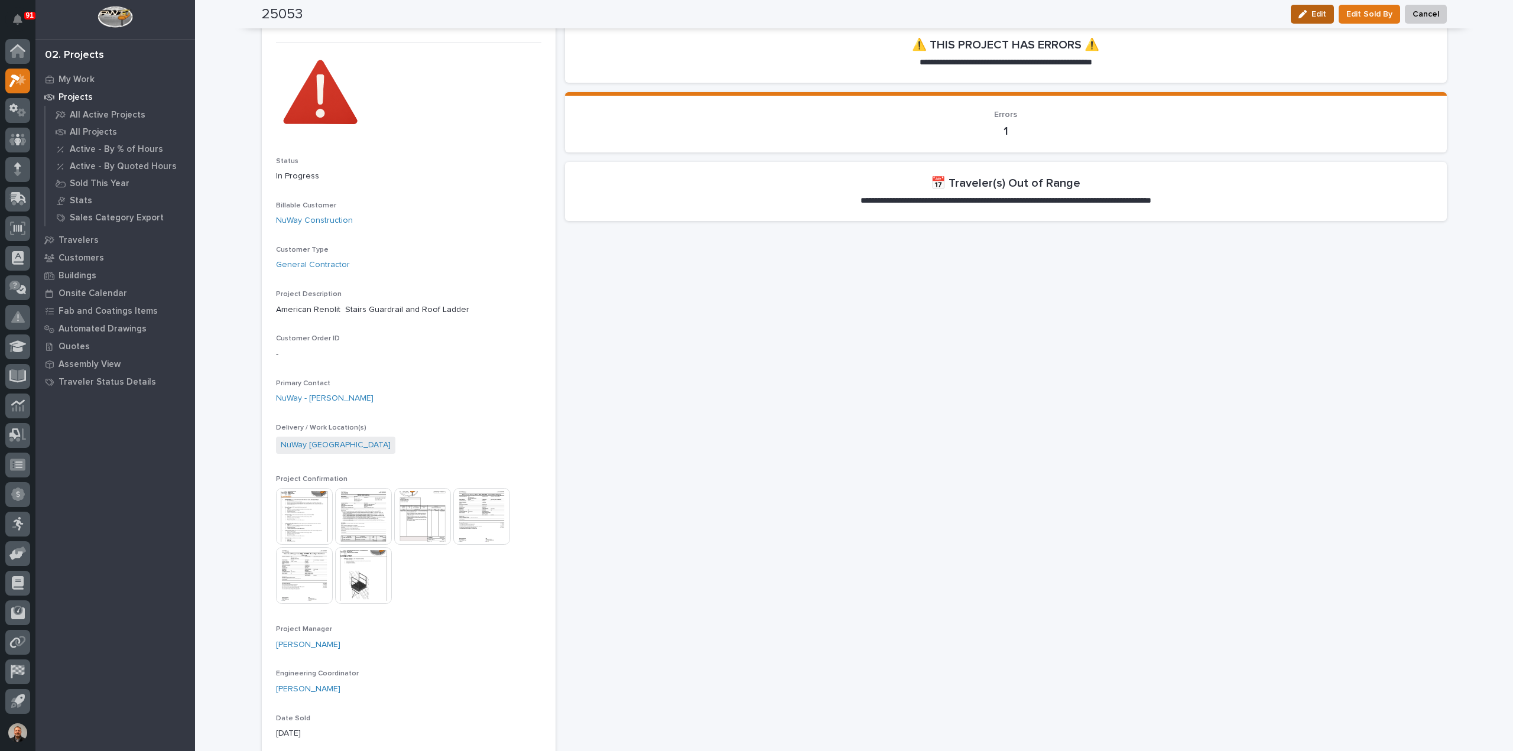
click at [1308, 15] on div "button" at bounding box center [1304, 14] width 13 height 8
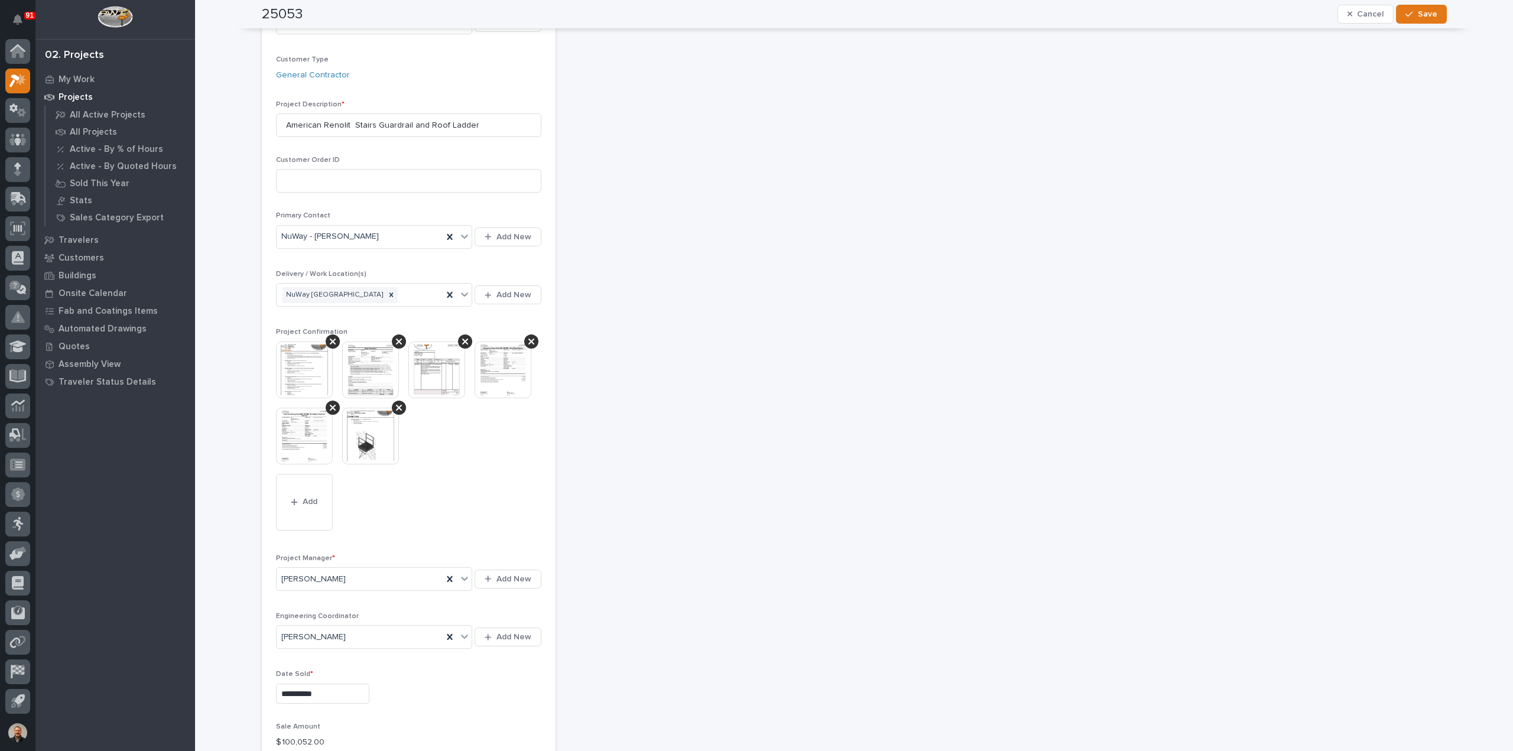
scroll to position [0, 0]
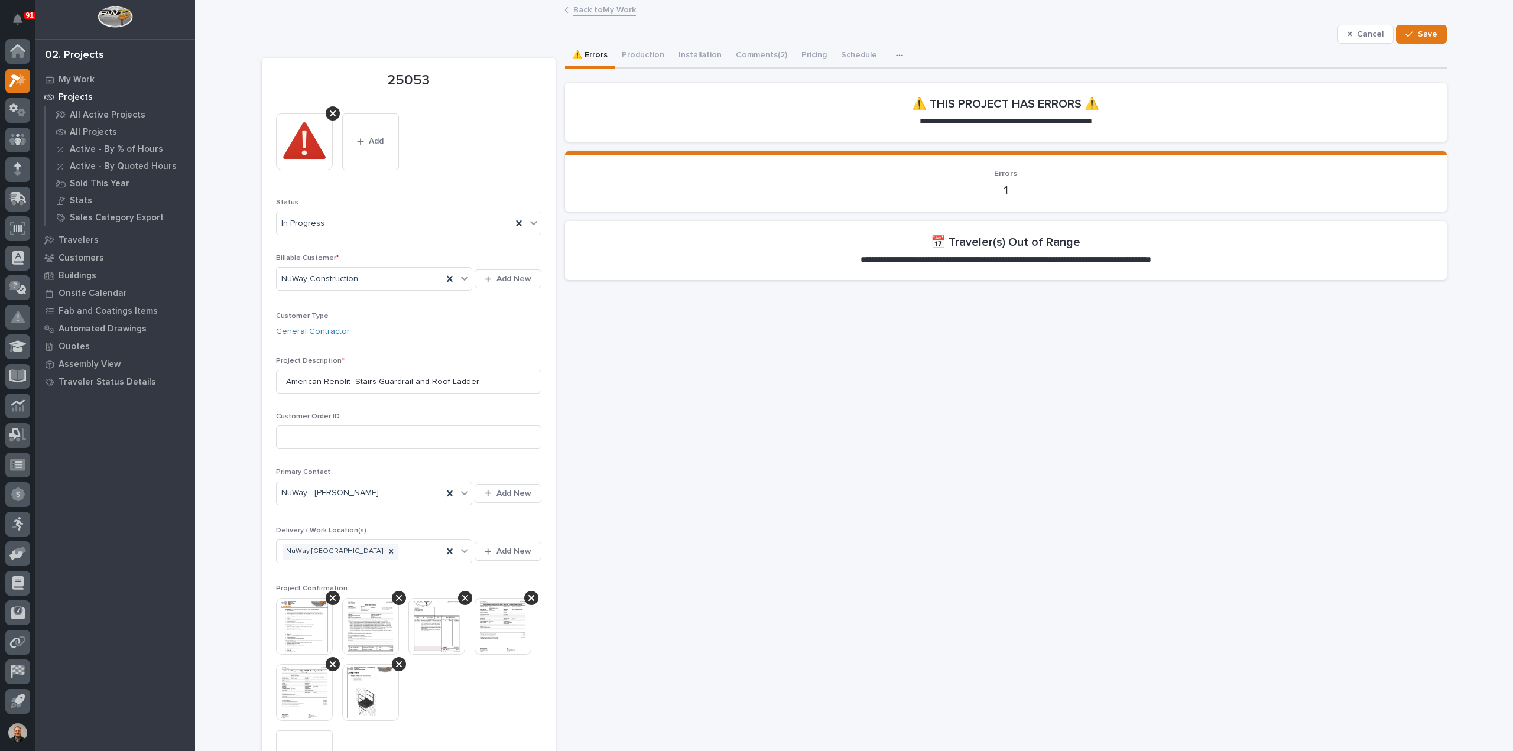
click at [582, 11] on link "Back to My Work" at bounding box center [604, 9] width 63 height 14
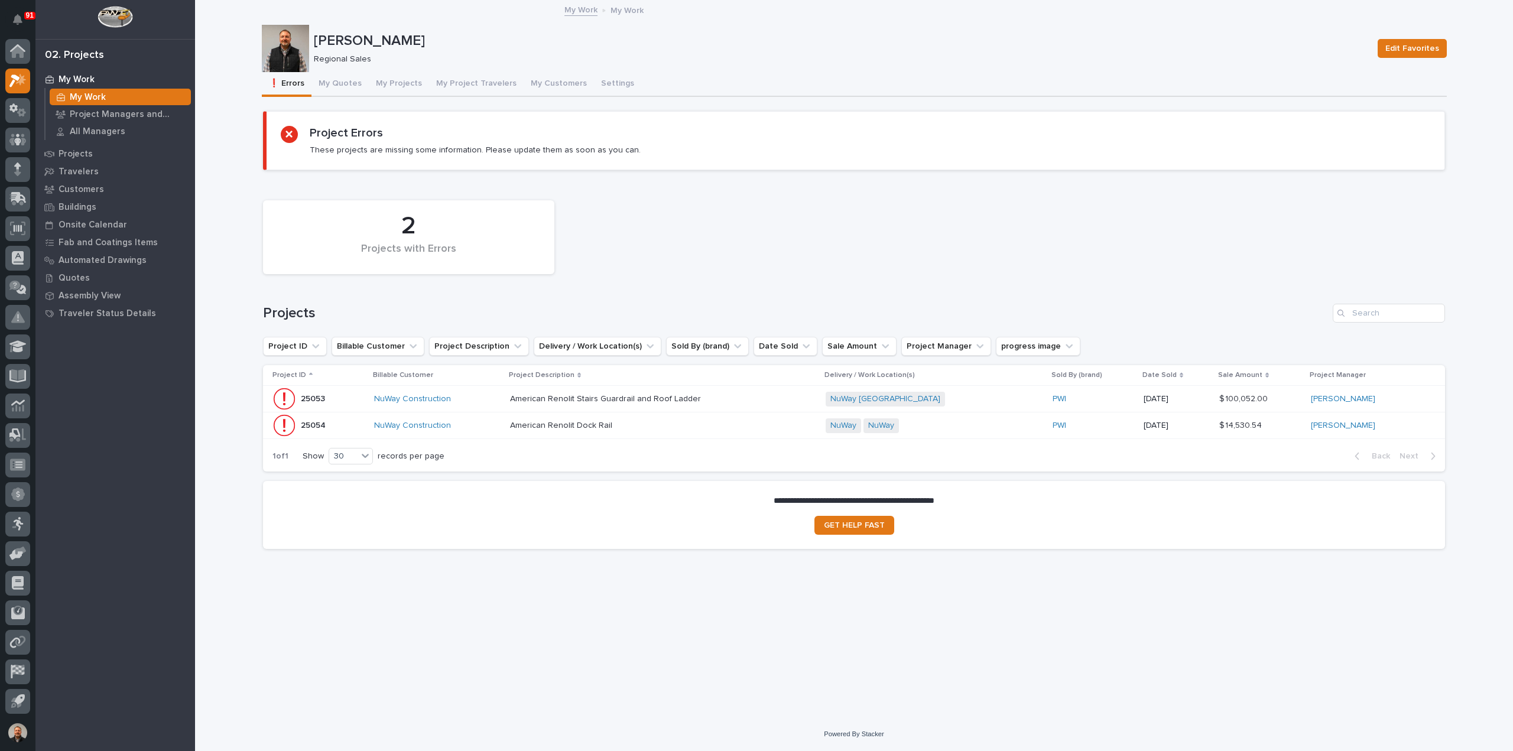
click at [314, 399] on p "25053" at bounding box center [314, 398] width 27 height 12
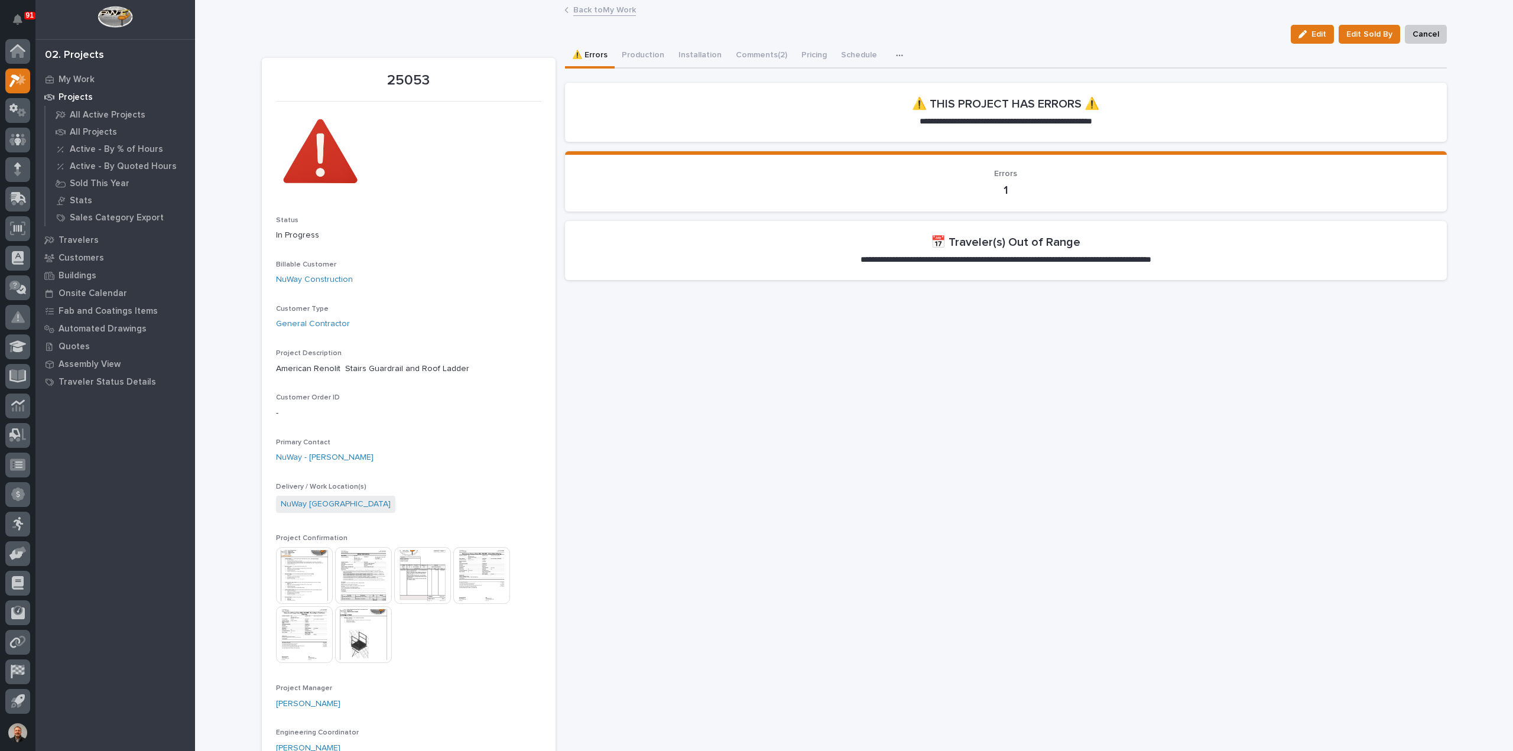
click at [594, 10] on link "Back to My Work" at bounding box center [604, 9] width 63 height 14
